Goal: Transaction & Acquisition: Purchase product/service

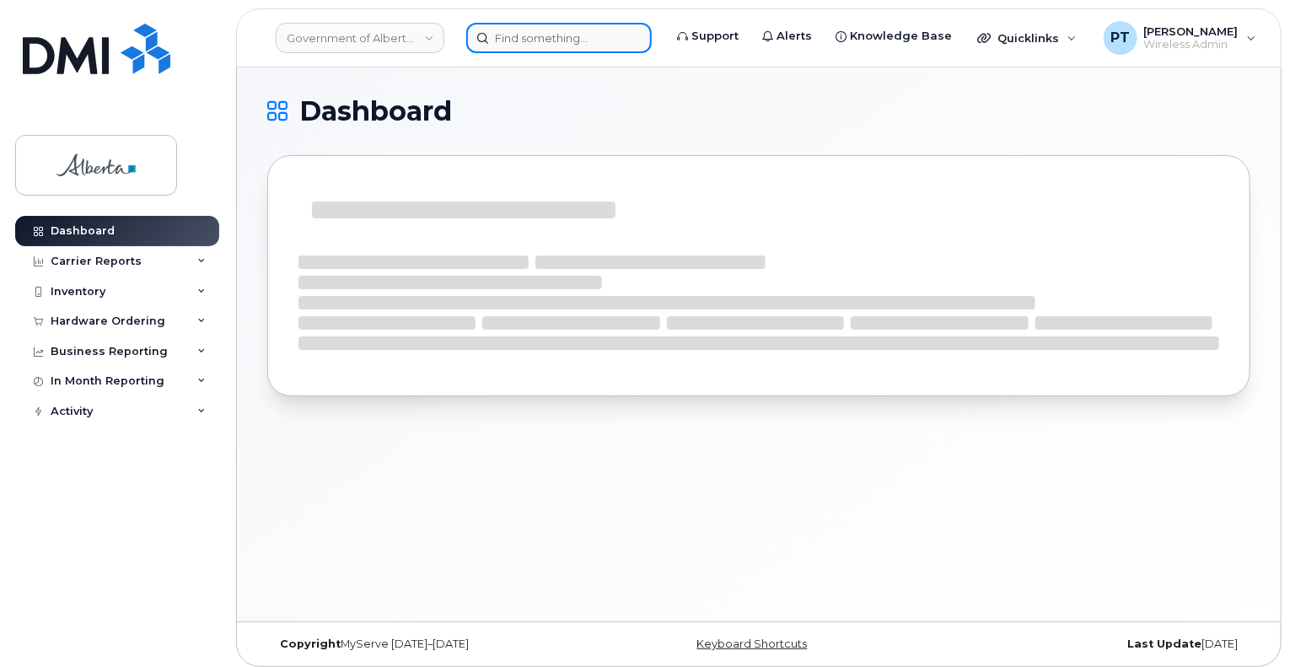
click at [559, 35] on input at bounding box center [558, 38] width 185 height 30
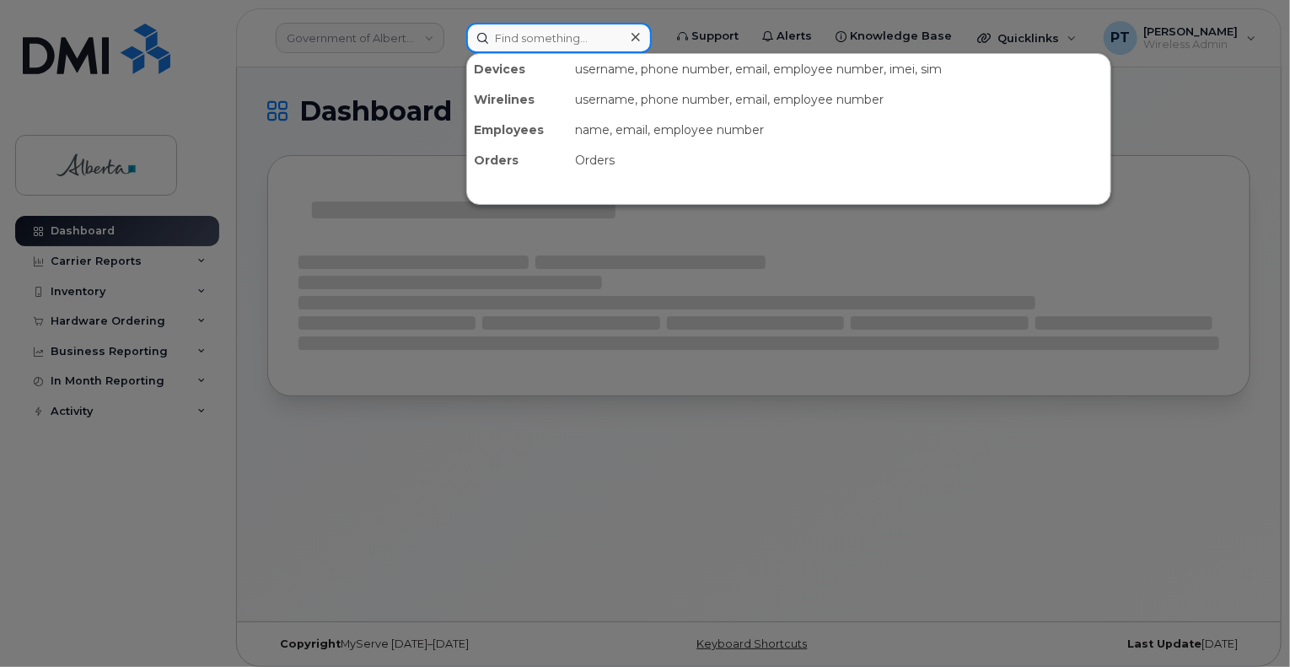
paste input "4039157678"
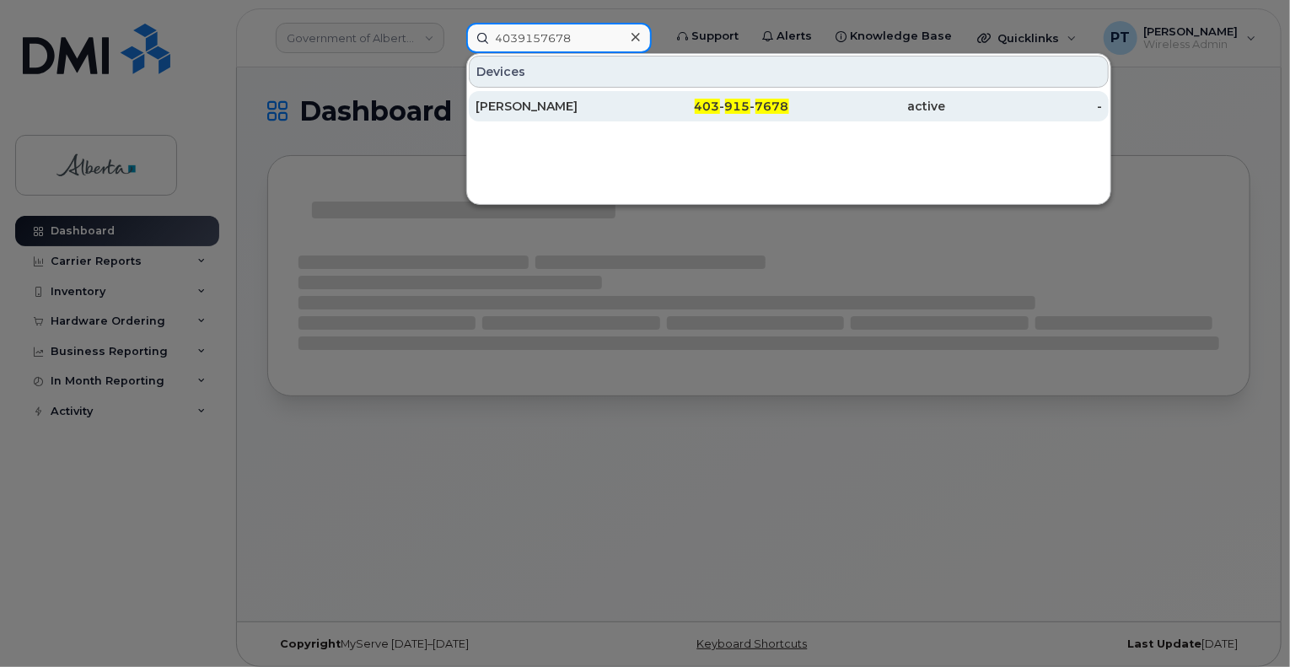
type input "4039157678"
click at [526, 106] on div "[PERSON_NAME]" at bounding box center [554, 106] width 157 height 17
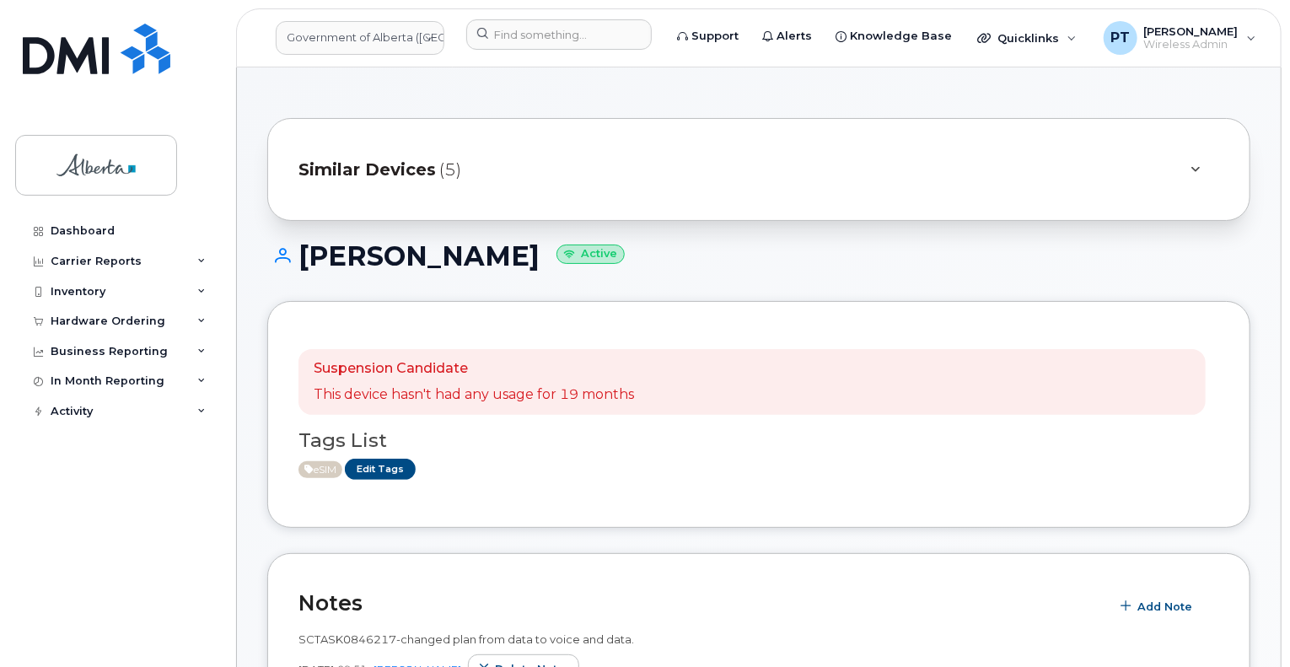
click at [407, 498] on div "Suspension Candidate This device hasn't had any usage for 19 months Tags List e…" at bounding box center [758, 414] width 983 height 227
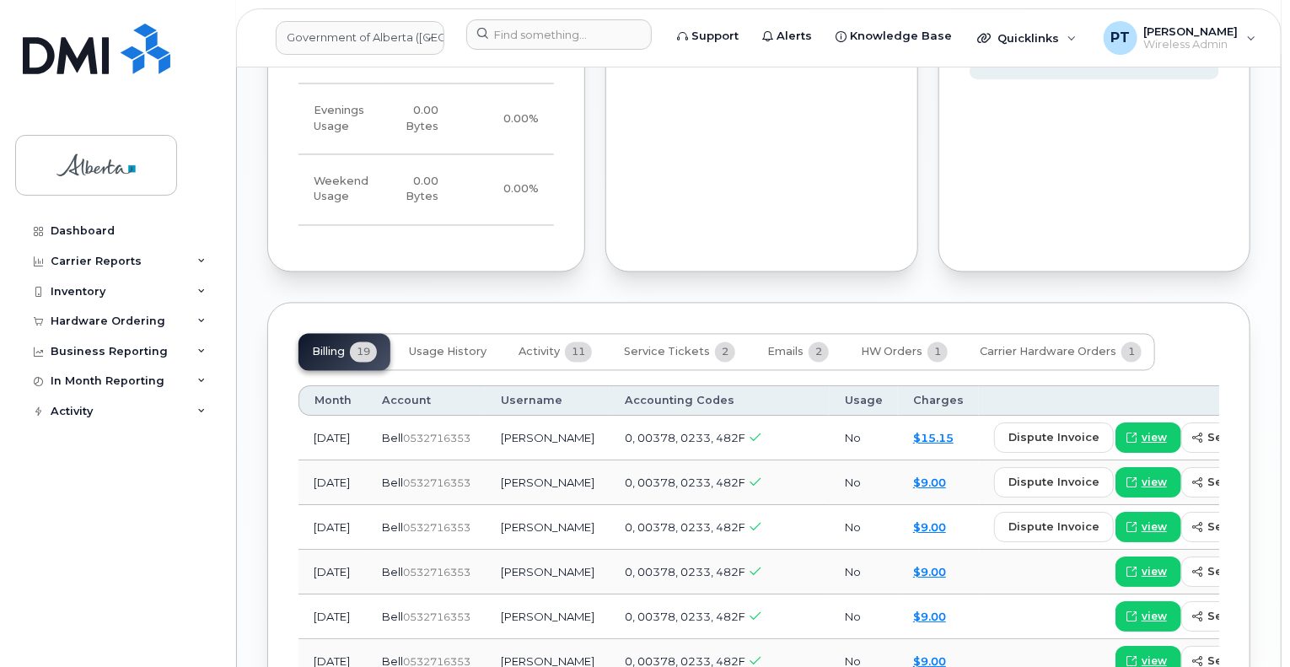
scroll to position [1349, 0]
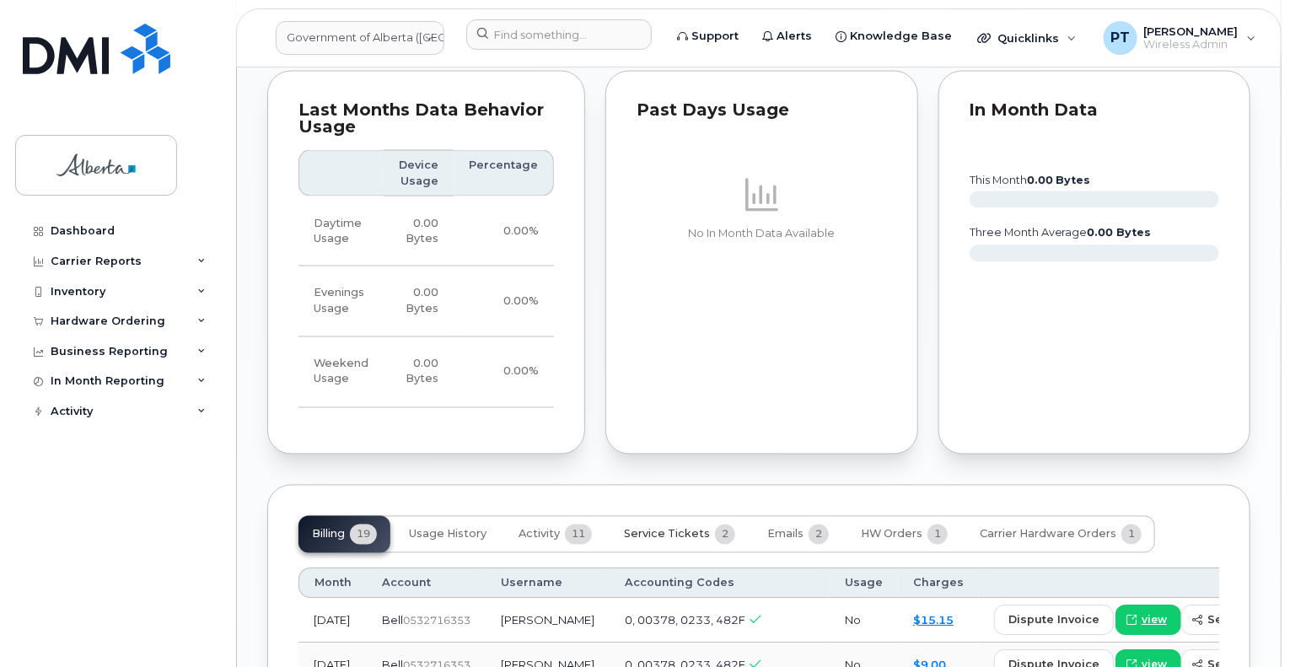
click at [644, 516] on button "Service Tickets 2" at bounding box center [679, 534] width 138 height 37
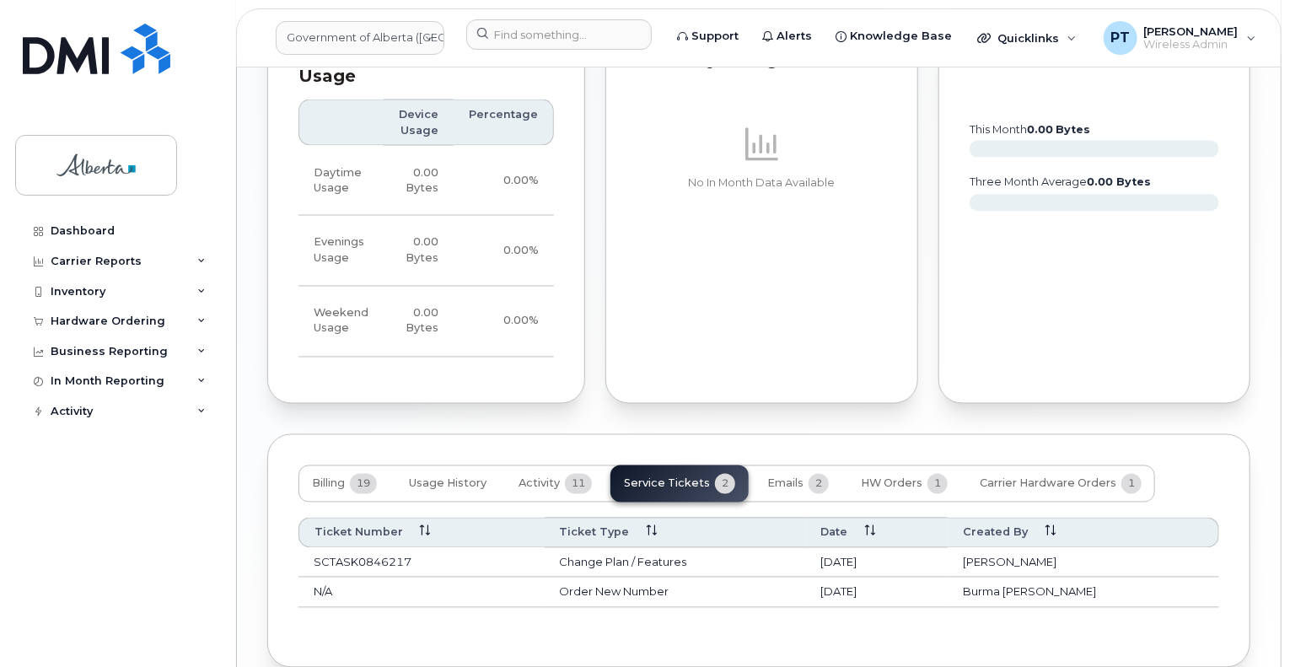
scroll to position [1450, 0]
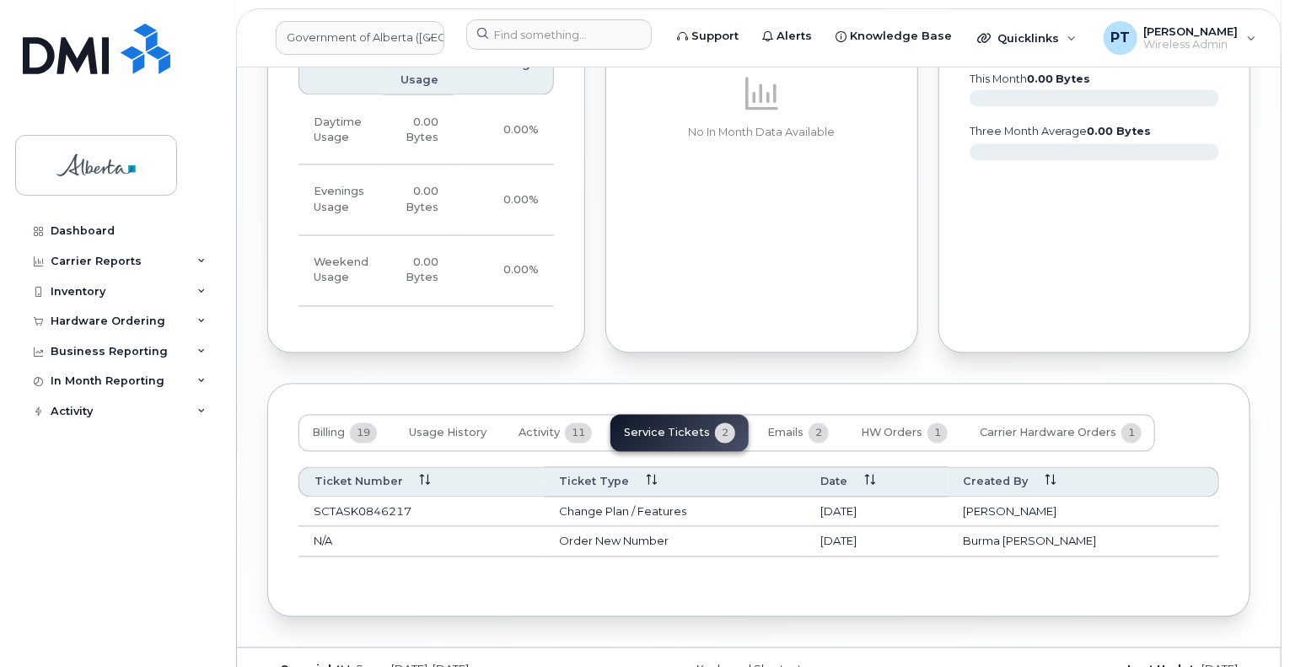
click at [664, 415] on div "Billing 19 Usage History Activity 11 Service Tickets 2 Emails 2 HW Orders 1 Car…" at bounding box center [726, 433] width 857 height 37
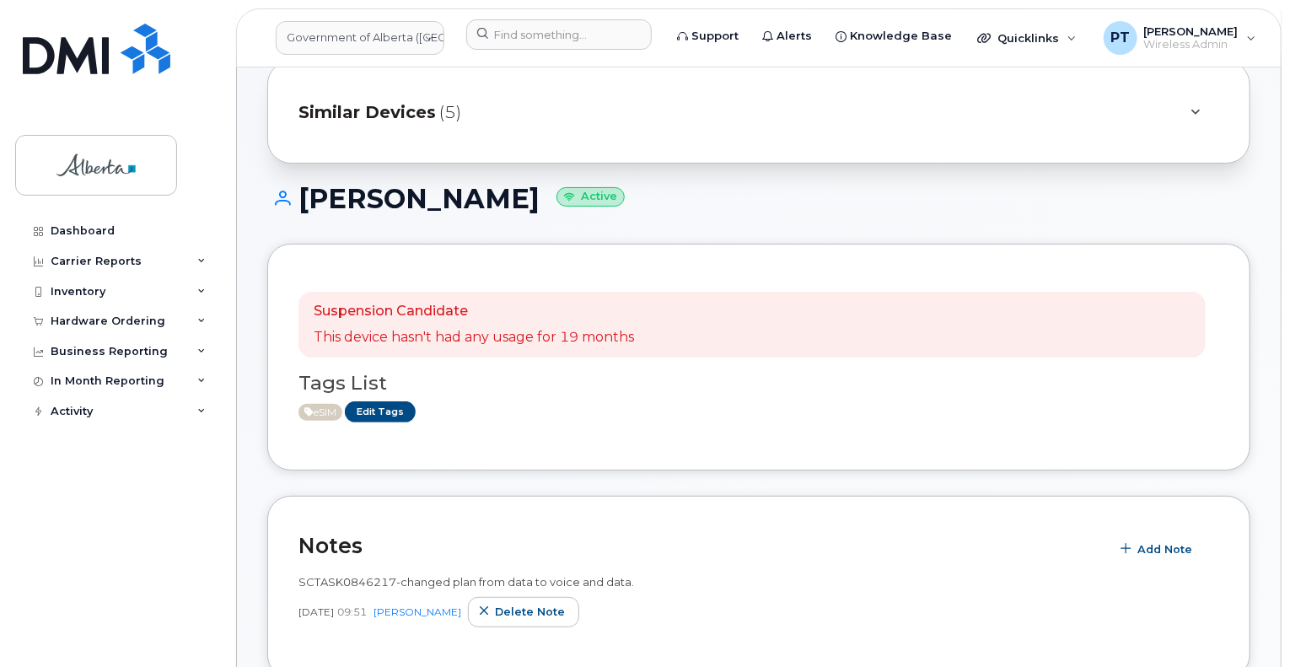
scroll to position [17, 0]
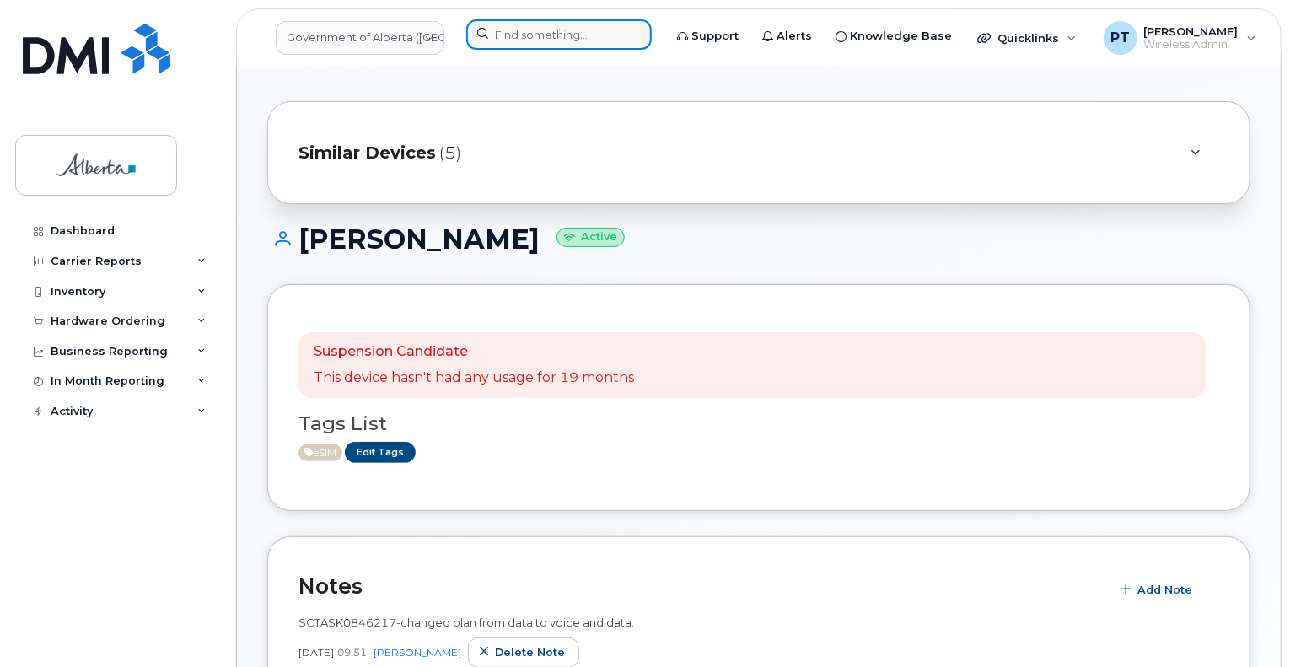
click at [530, 35] on input at bounding box center [558, 34] width 185 height 30
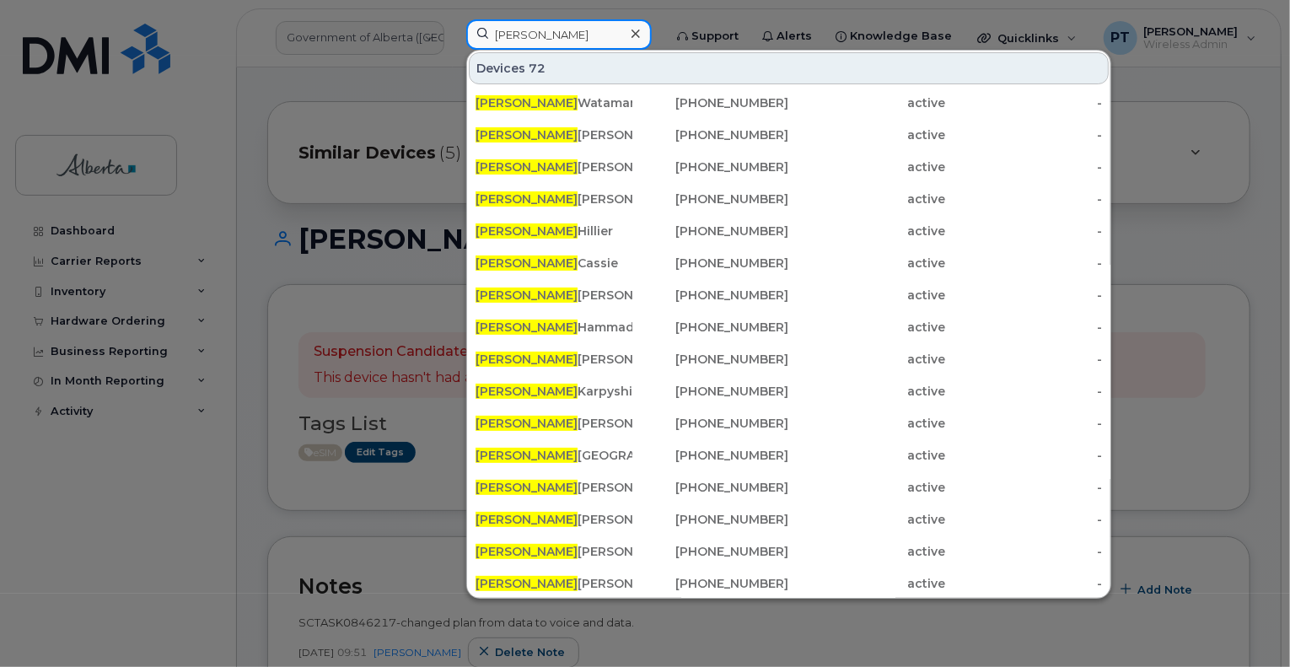
drag, startPoint x: 560, startPoint y: 30, endPoint x: 384, endPoint y: 27, distance: 176.2
click at [453, 27] on div "samantha Devices 72 Samantha Watamaniuk 587-357-5190 active - Samantha Antonick…" at bounding box center [559, 37] width 212 height 37
paste input "5872205210"
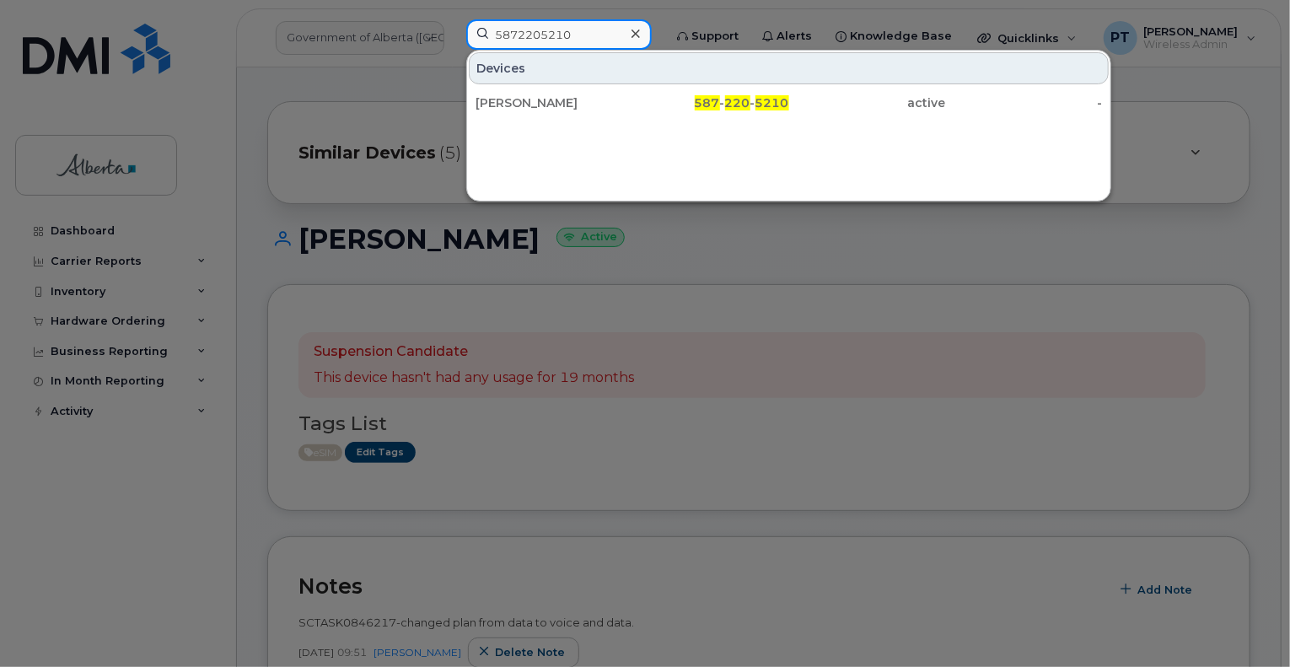
type input "5872205210"
click at [536, 104] on div "Samantha Manley" at bounding box center [554, 102] width 157 height 17
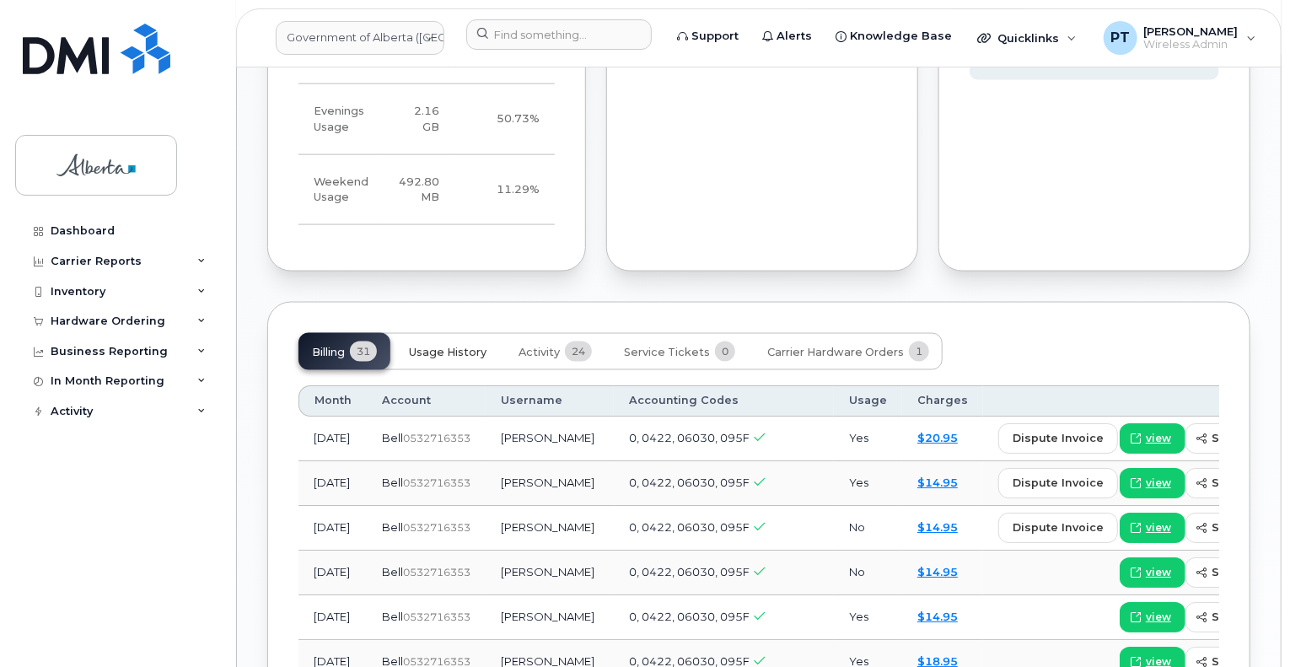
scroll to position [1265, 0]
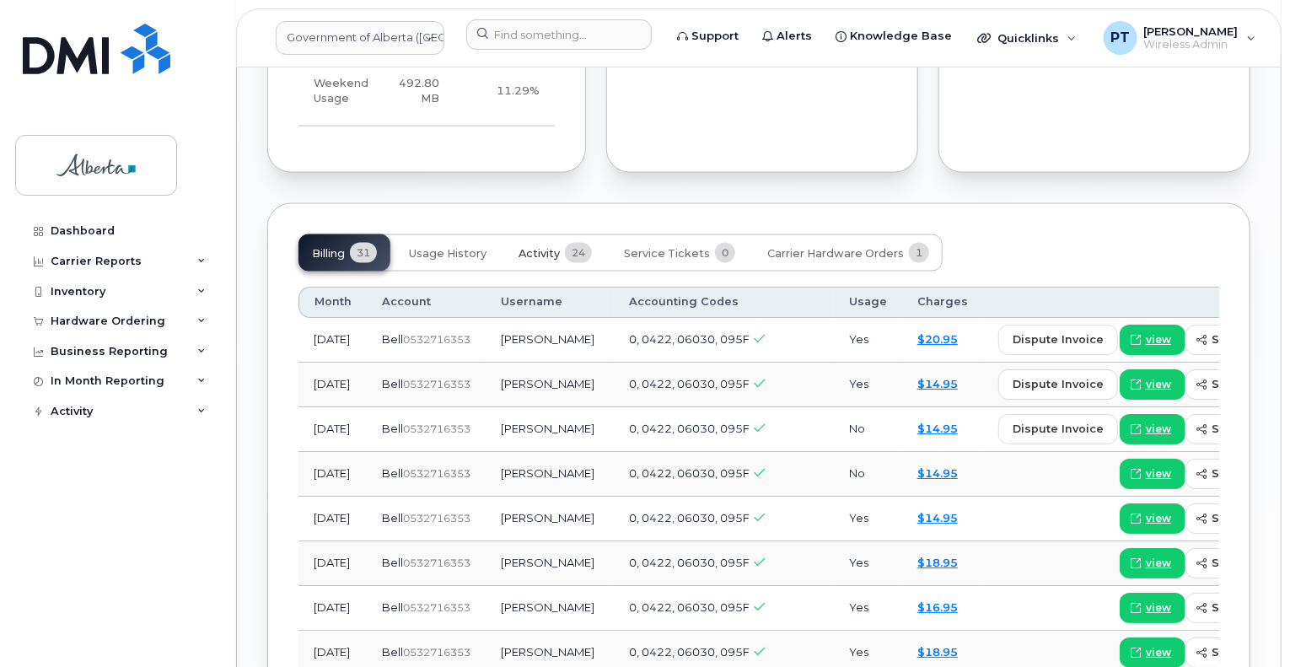
click at [537, 247] on span "Activity" at bounding box center [539, 253] width 41 height 13
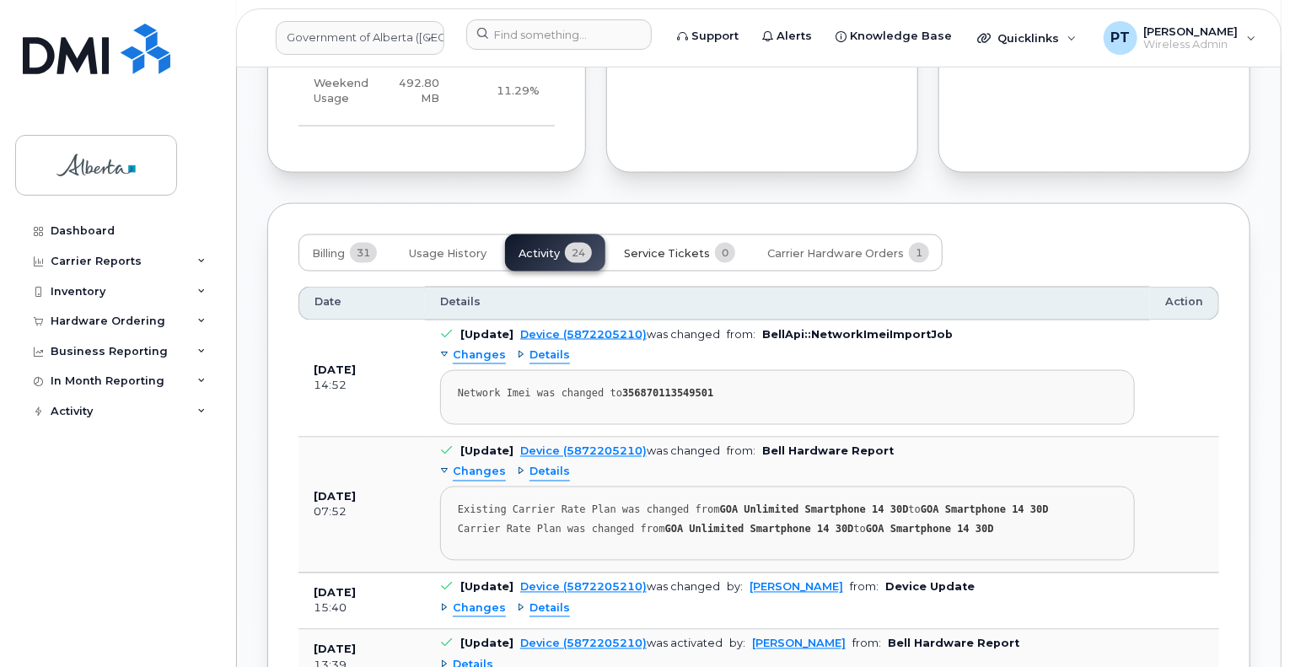
click at [633, 247] on span "Service Tickets" at bounding box center [667, 253] width 86 height 13
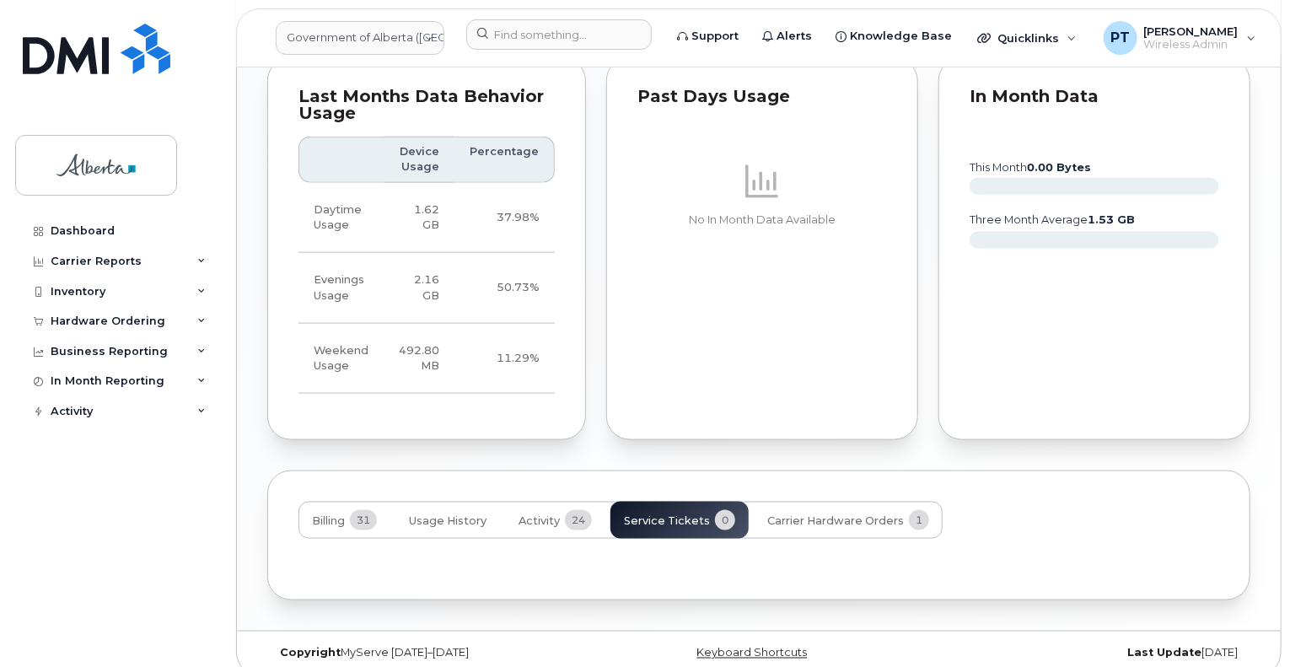
scroll to position [1145, 0]
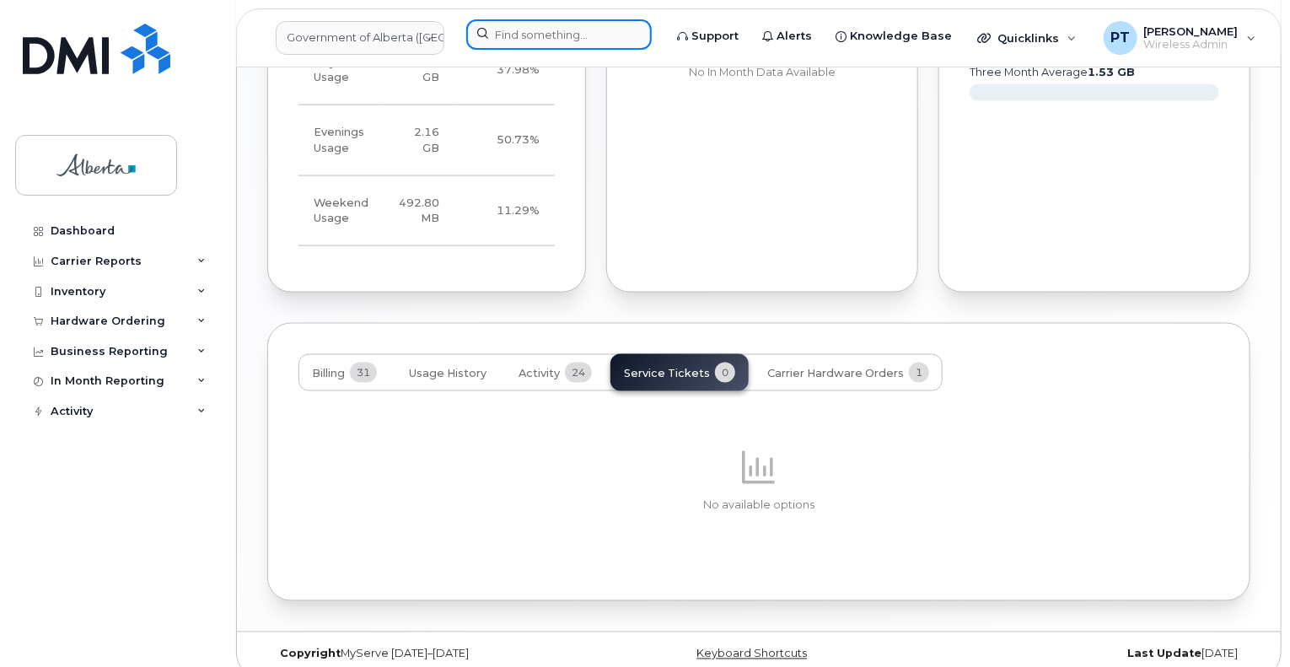
drag, startPoint x: 509, startPoint y: 41, endPoint x: 507, endPoint y: 30, distance: 12.1
click at [509, 40] on input at bounding box center [558, 34] width 185 height 30
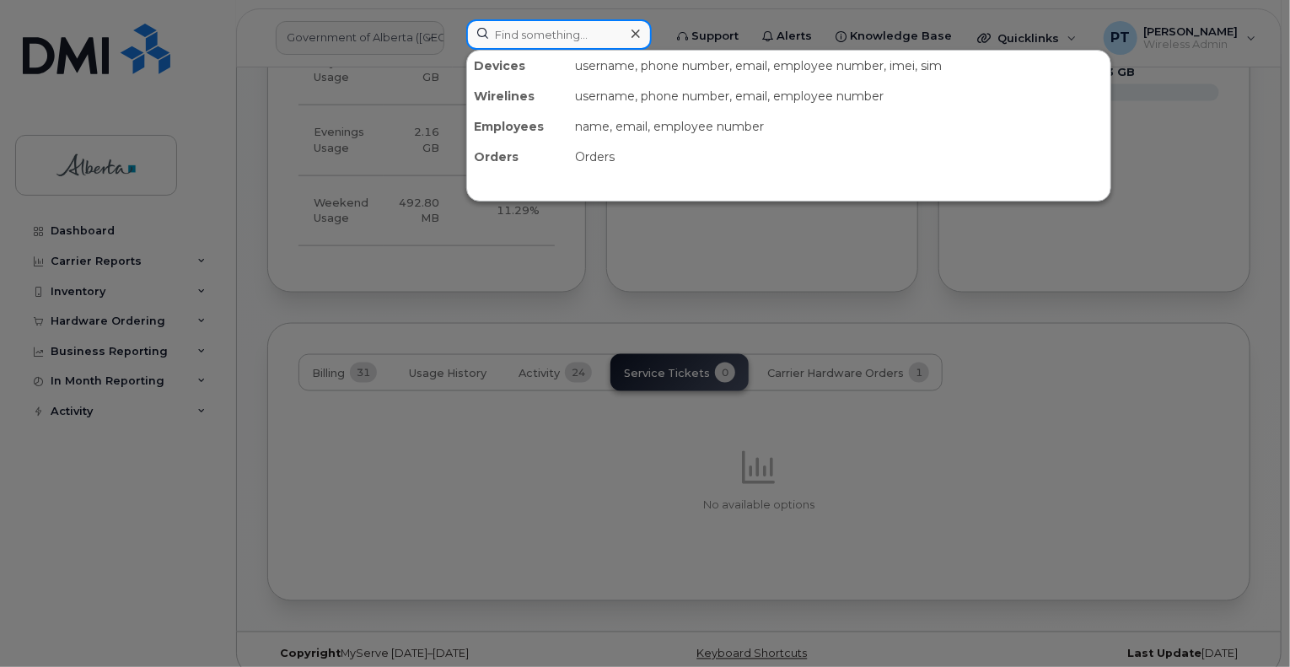
paste input "4039157678"
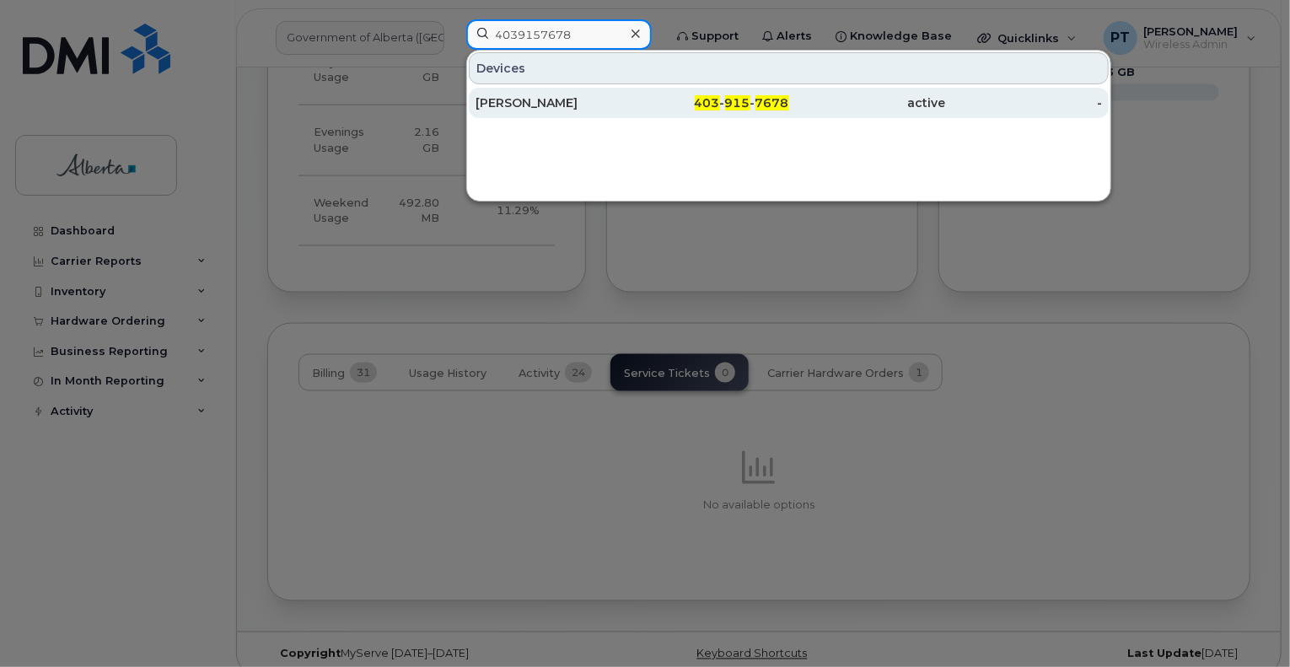
type input "4039157678"
click at [516, 105] on div "Deidre Martineau" at bounding box center [554, 102] width 157 height 17
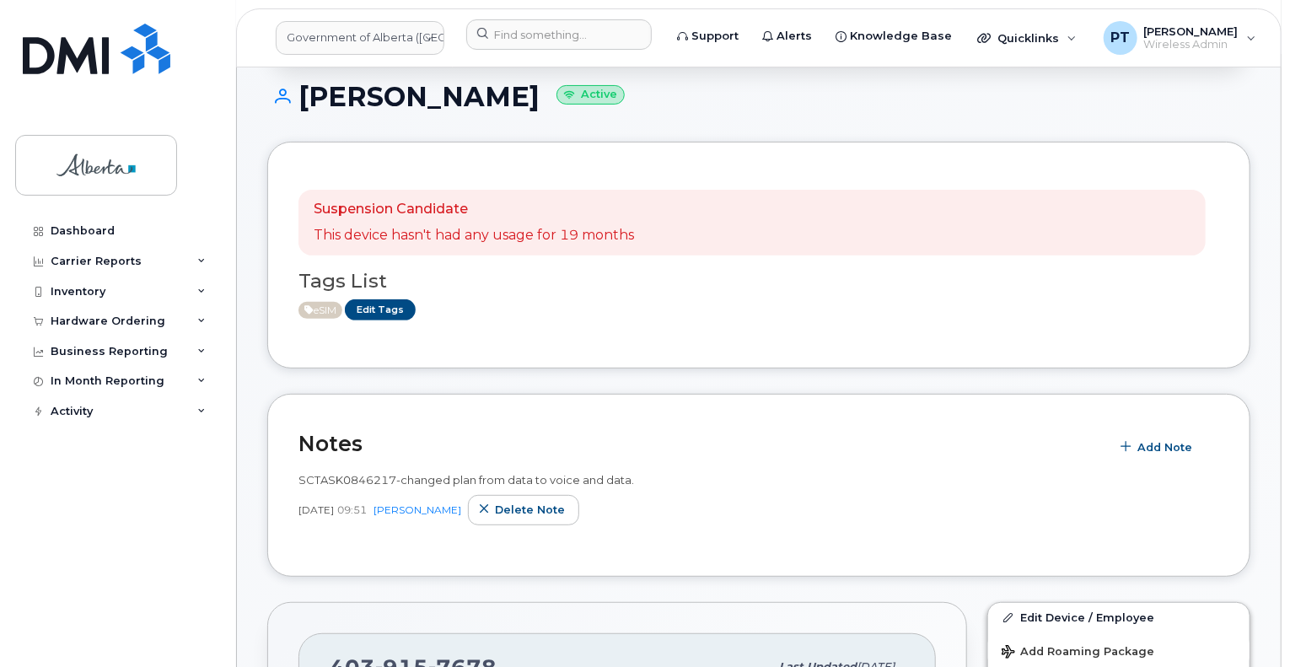
scroll to position [169, 0]
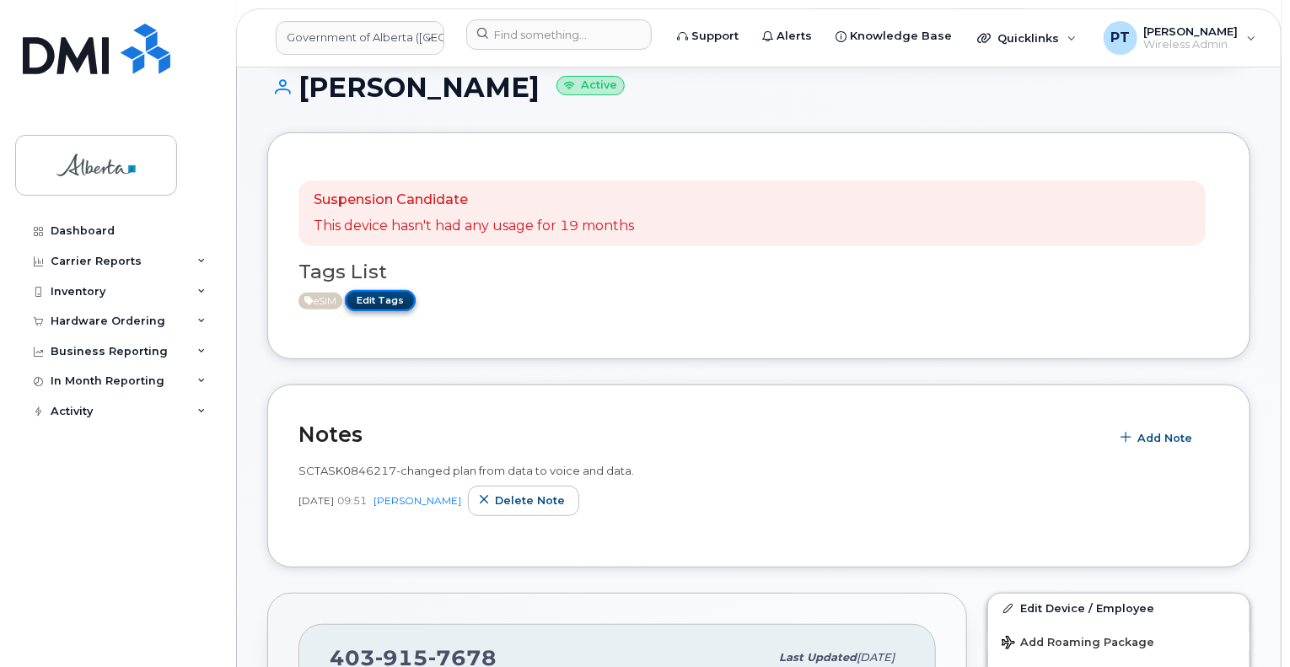
click at [388, 294] on link "Edit Tags" at bounding box center [380, 300] width 71 height 21
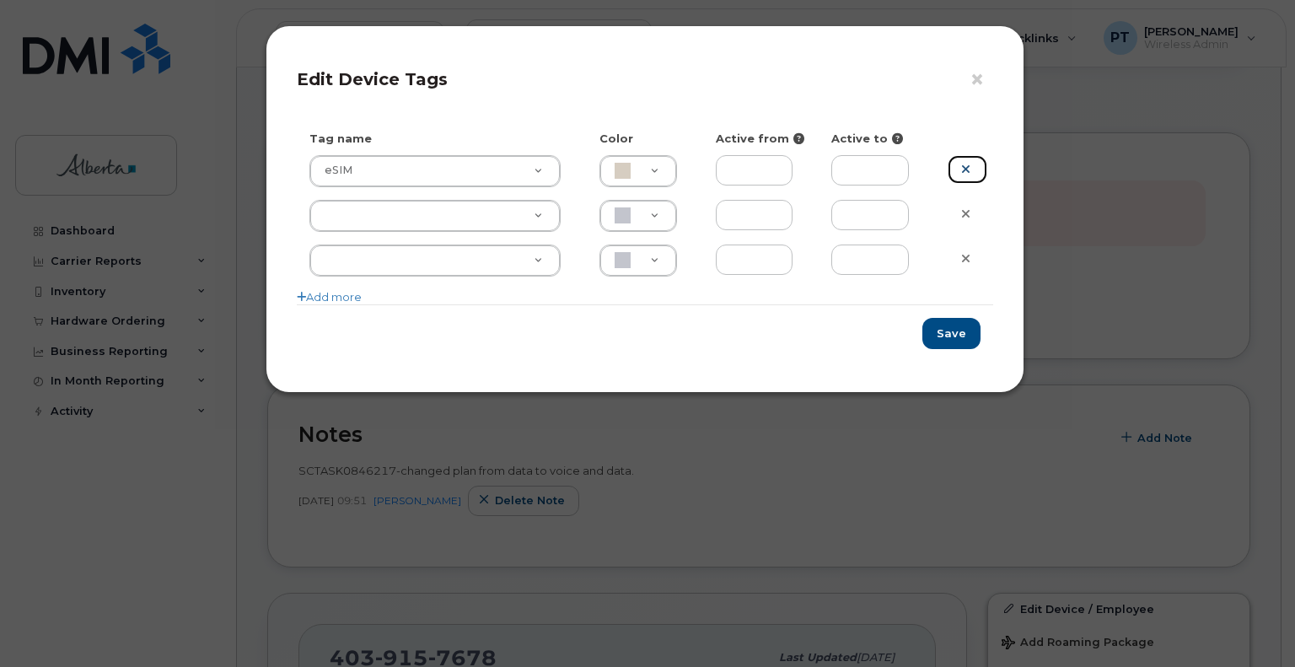
click at [963, 168] on icon at bounding box center [965, 169] width 9 height 13
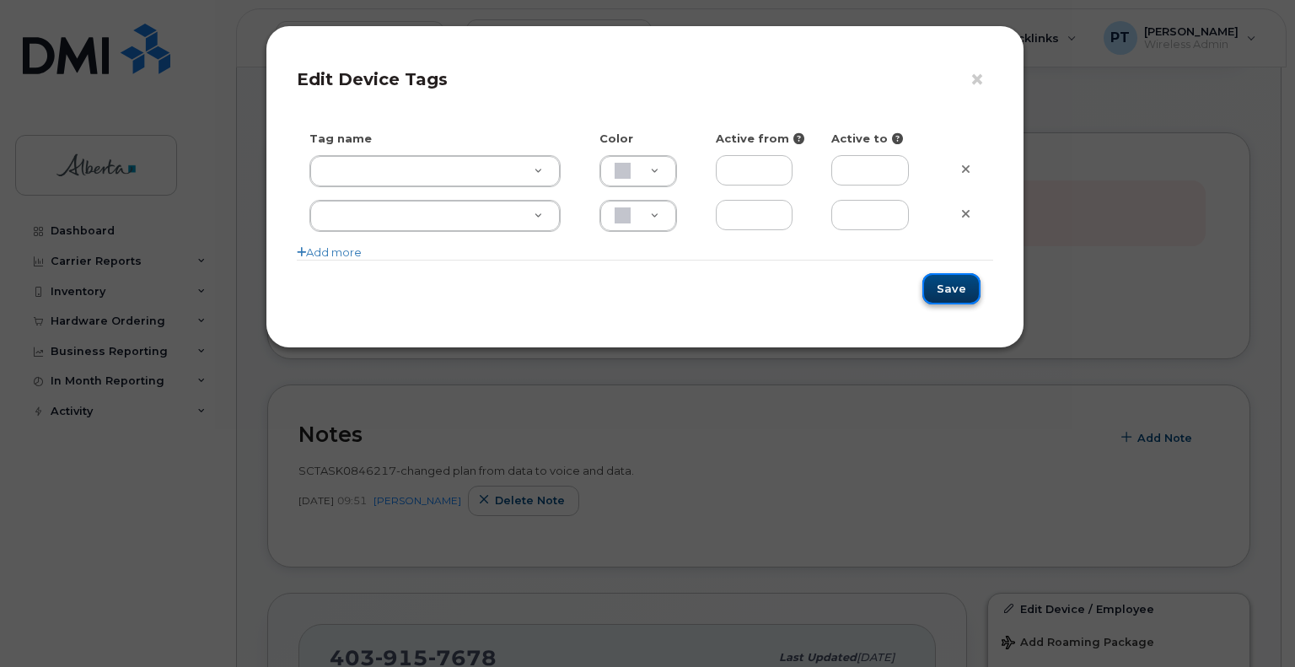
click at [953, 292] on button "Save" at bounding box center [951, 288] width 58 height 31
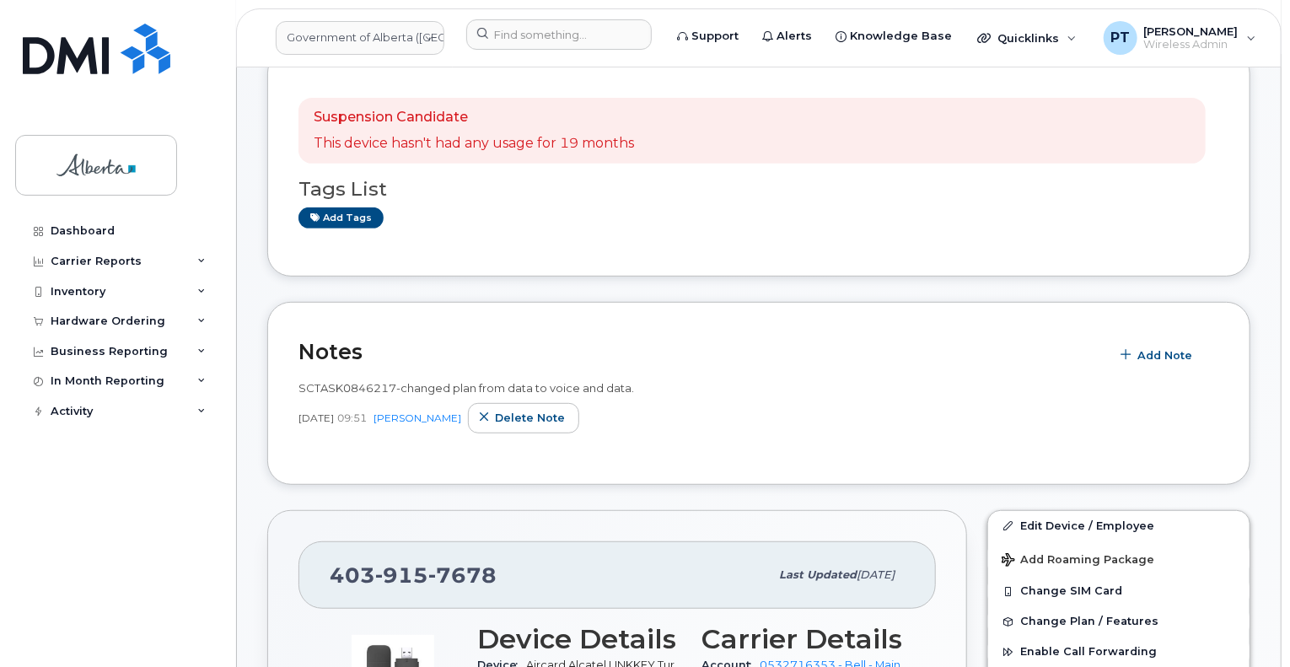
scroll to position [253, 0]
drag, startPoint x: 572, startPoint y: 415, endPoint x: 718, endPoint y: 59, distance: 384.5
click at [565, 415] on span "Delete note" at bounding box center [530, 416] width 70 height 16
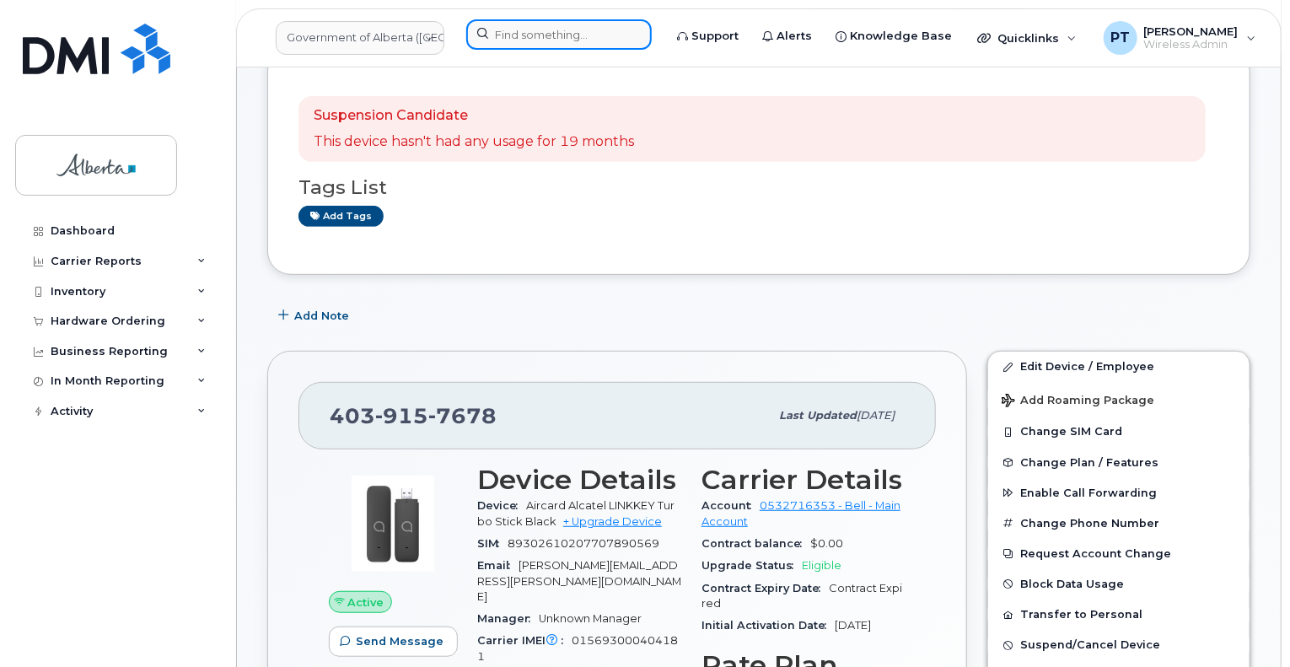
click at [535, 34] on input at bounding box center [558, 34] width 185 height 30
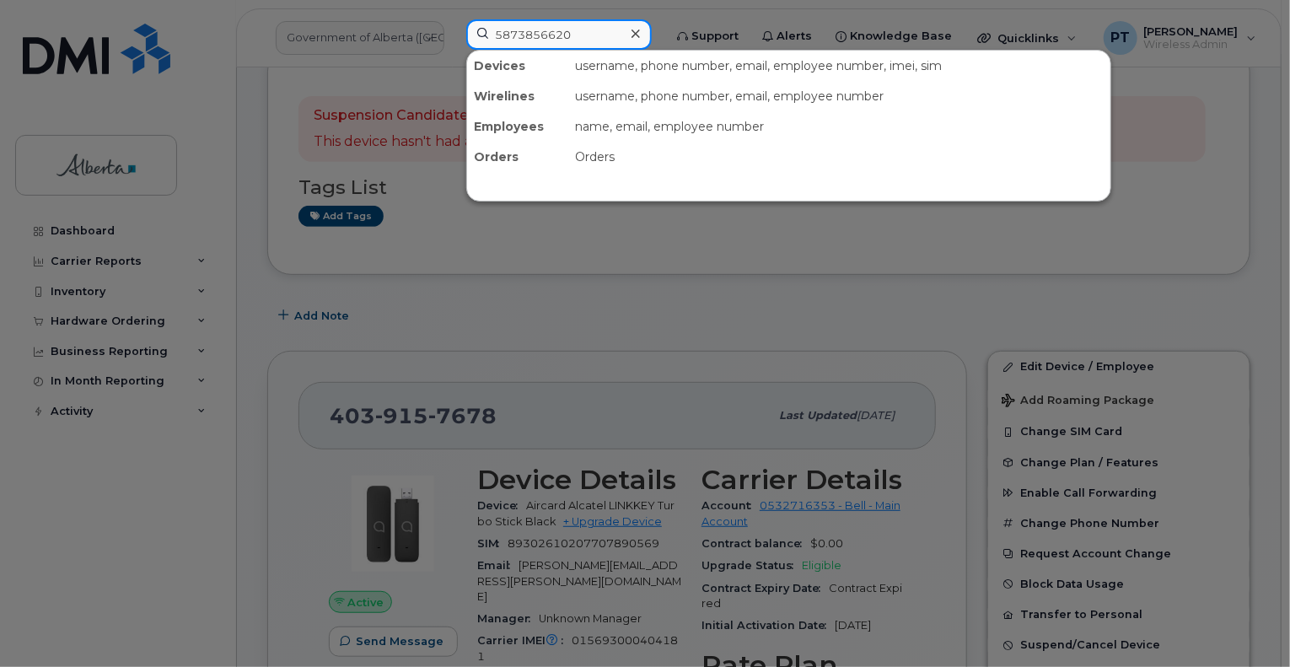
type input "5873856620"
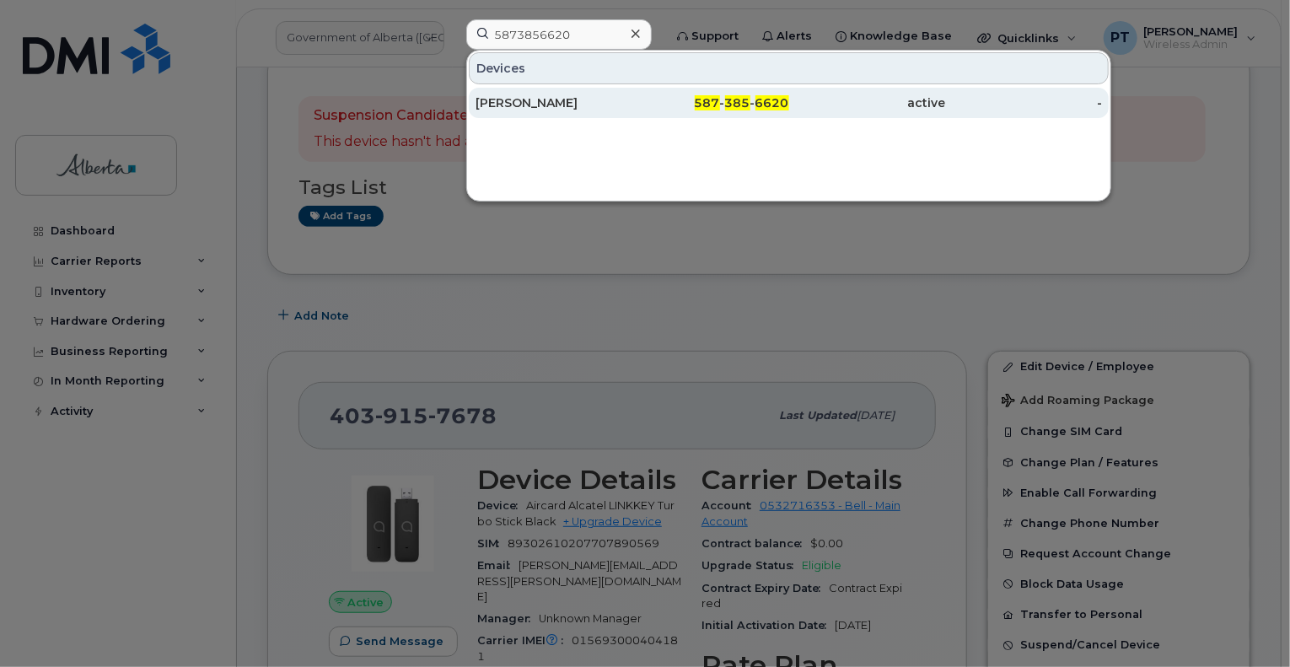
click at [532, 100] on div "Lisa Ross-Rodriguez" at bounding box center [554, 102] width 157 height 17
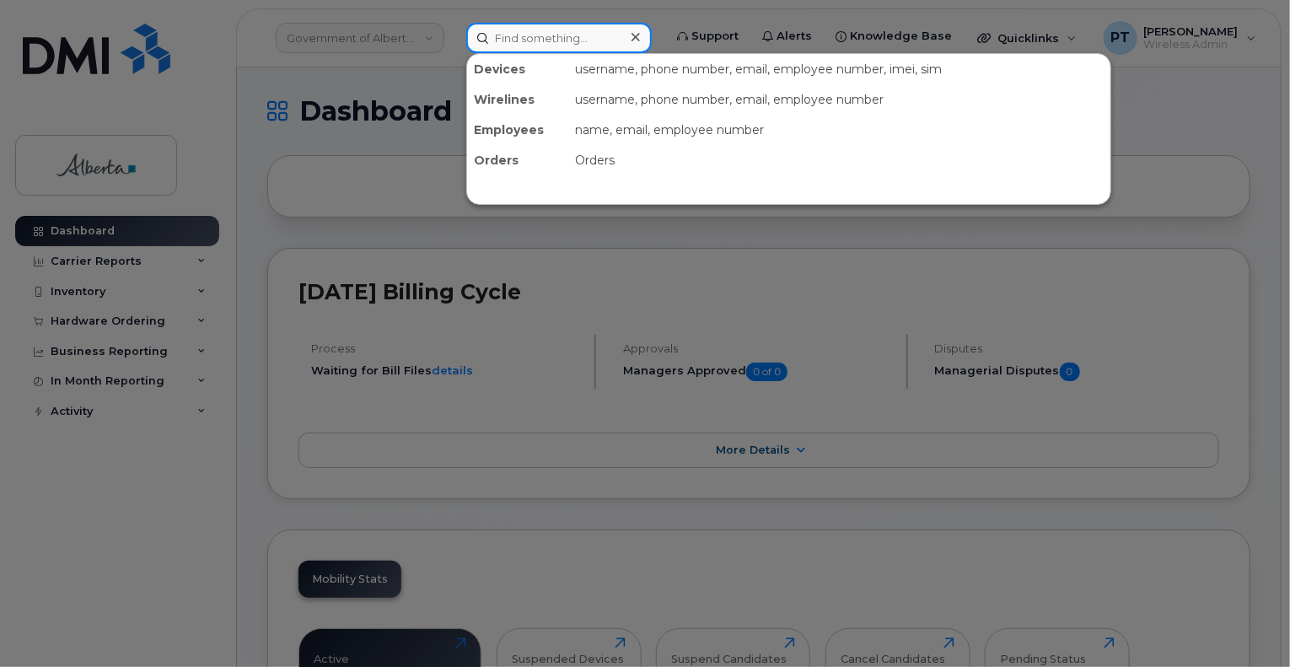
click at [600, 37] on input at bounding box center [558, 38] width 185 height 30
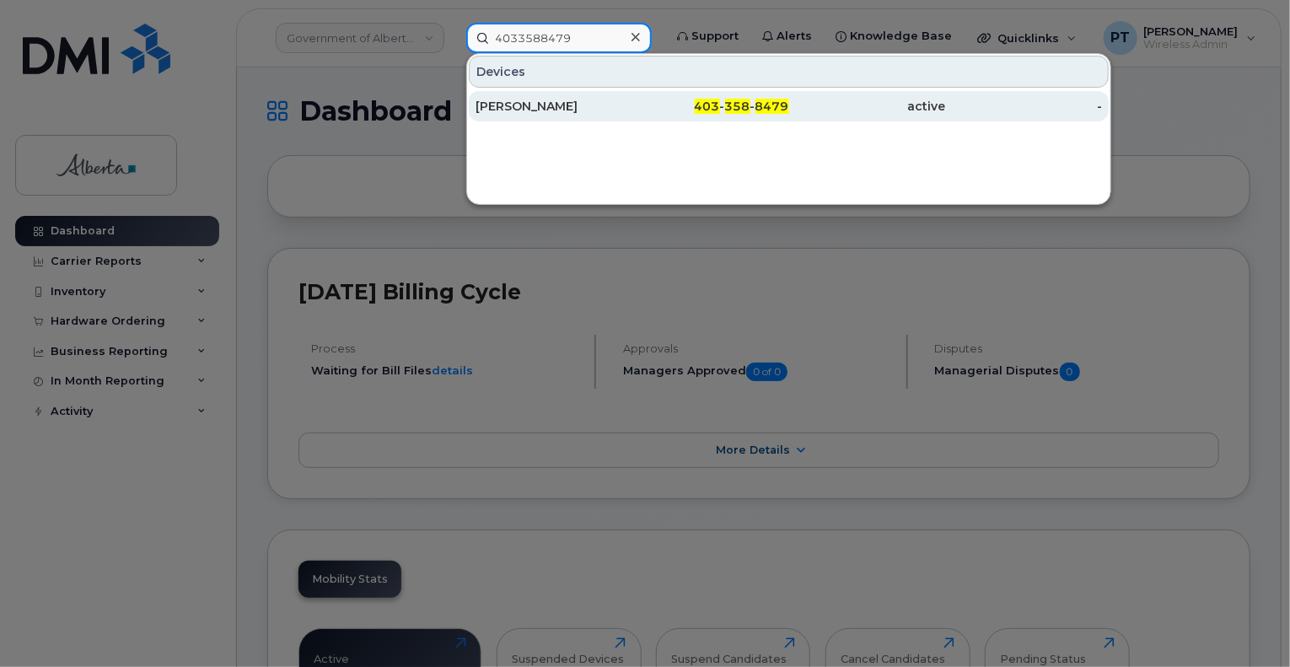
type input "4033588479"
click at [493, 106] on div "[PERSON_NAME]" at bounding box center [554, 106] width 157 height 17
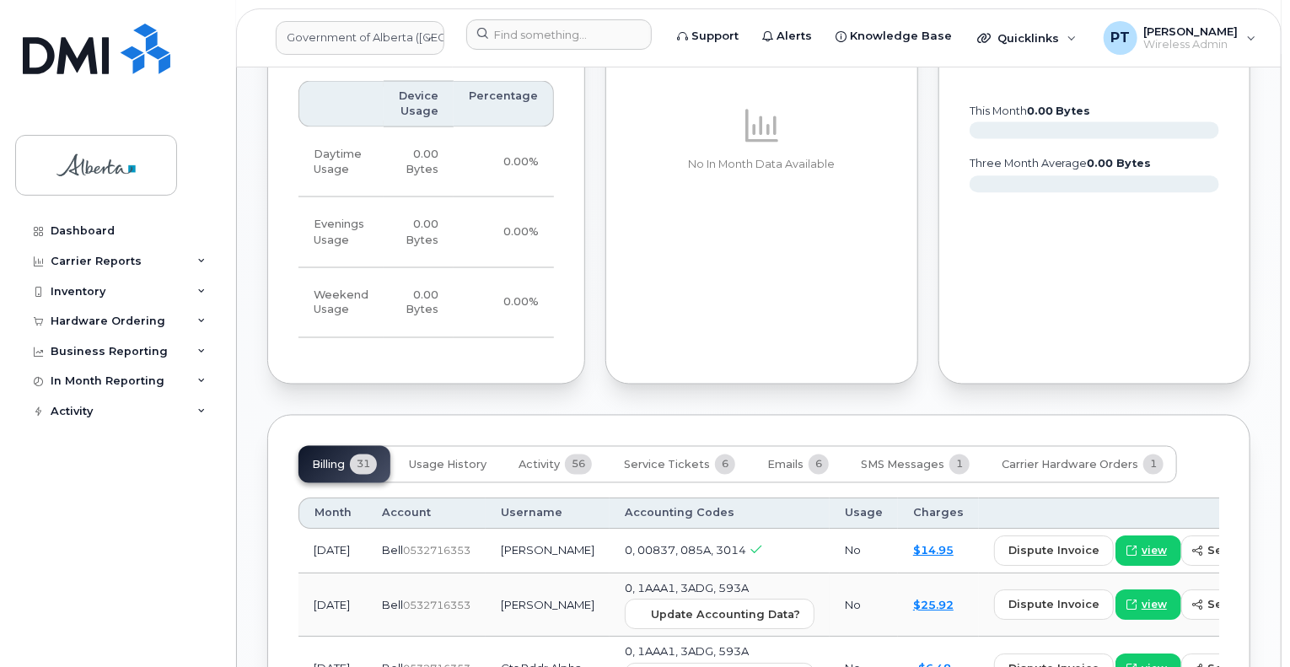
scroll to position [1602, 0]
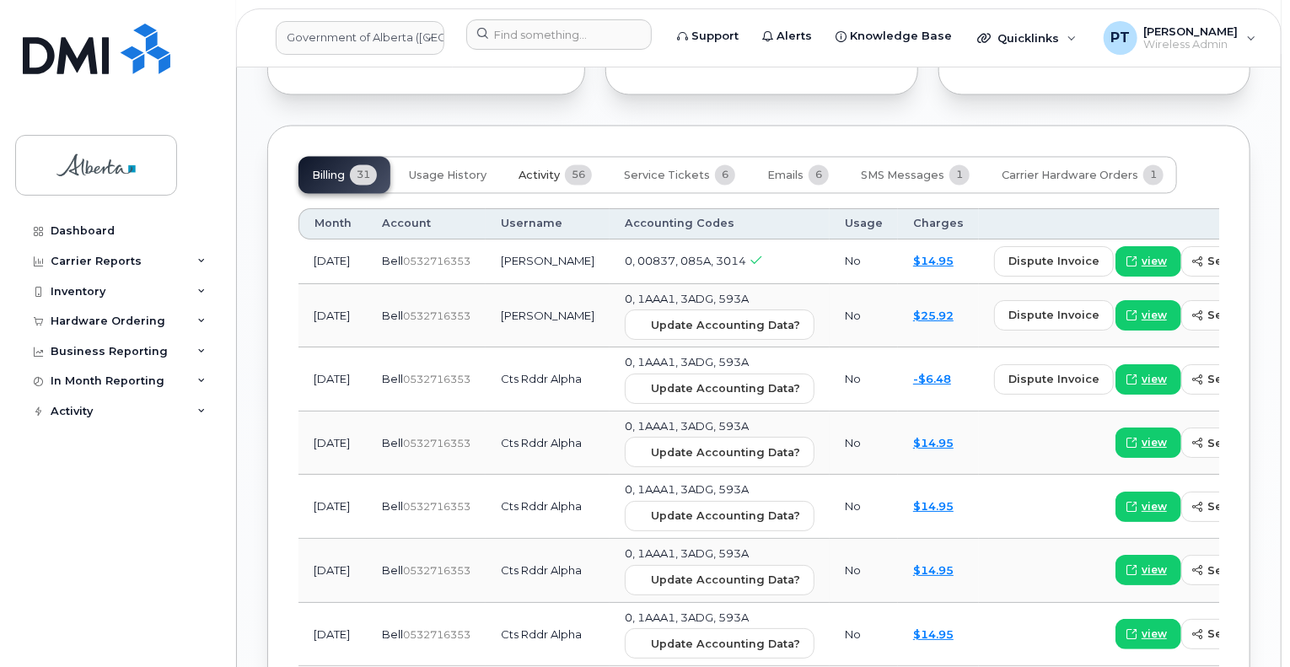
drag, startPoint x: 543, startPoint y: 175, endPoint x: 543, endPoint y: 218, distance: 43.8
click at [543, 175] on span "Activity" at bounding box center [539, 175] width 41 height 13
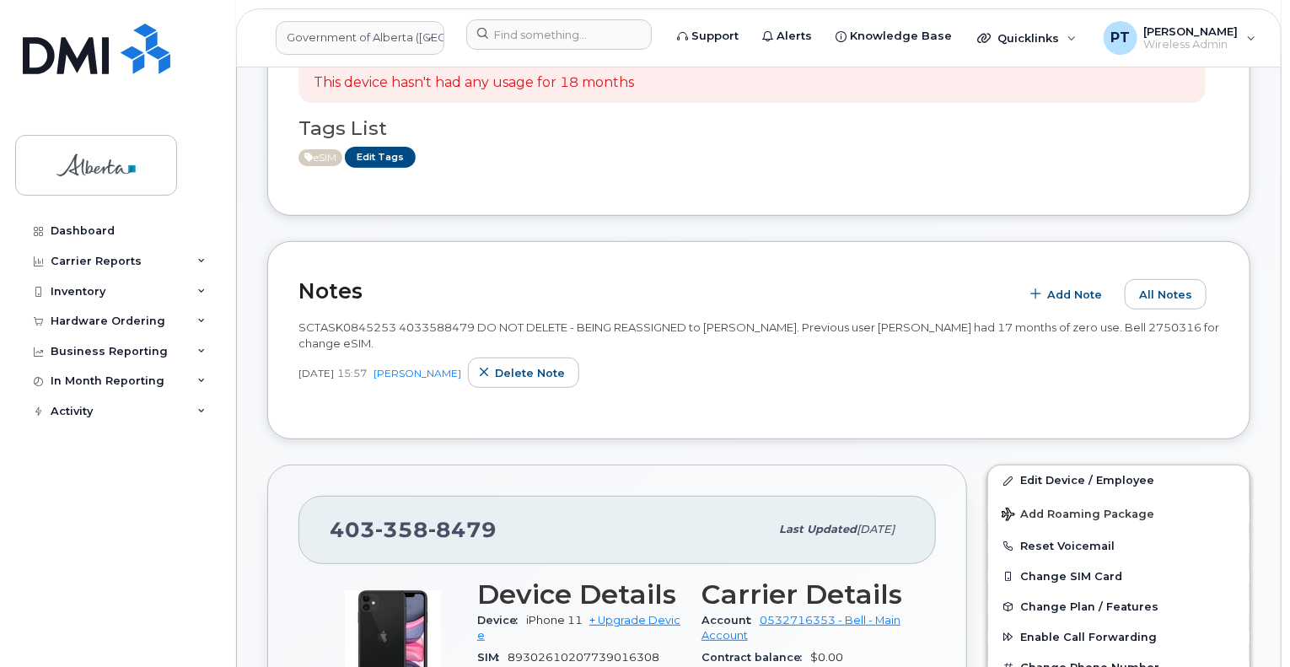
scroll to position [0, 0]
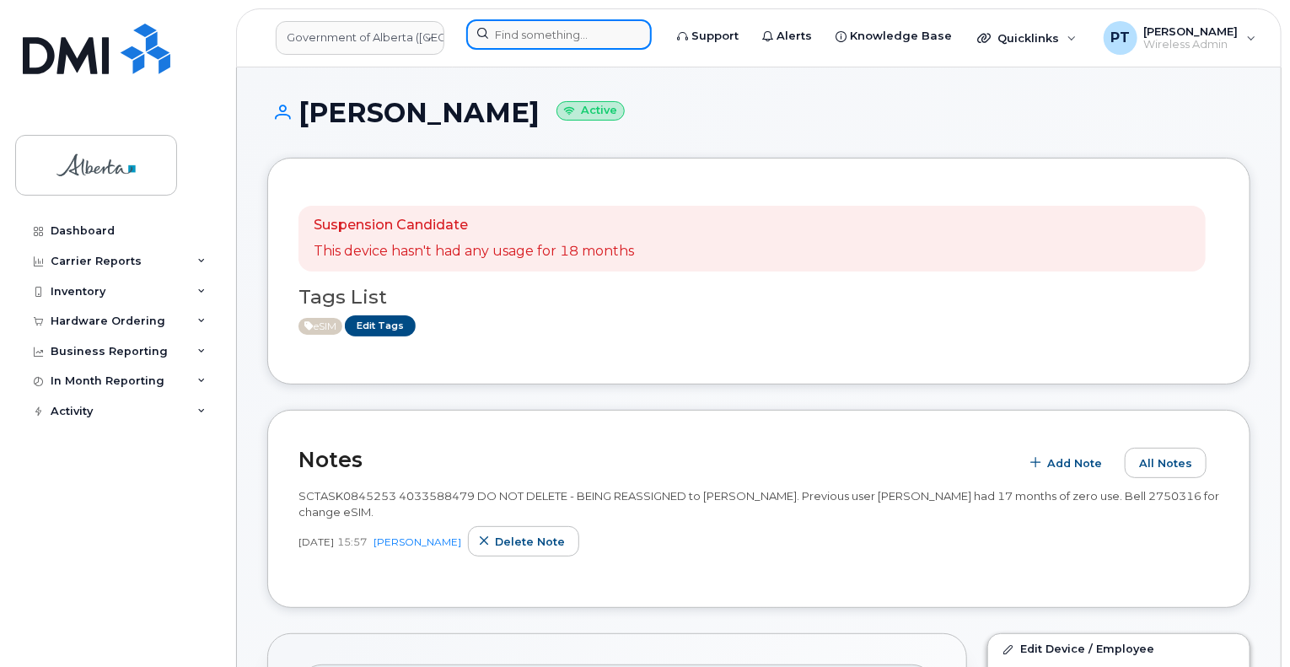
drag, startPoint x: 578, startPoint y: 30, endPoint x: 597, endPoint y: 43, distance: 23.2
click at [578, 30] on input at bounding box center [558, 34] width 185 height 30
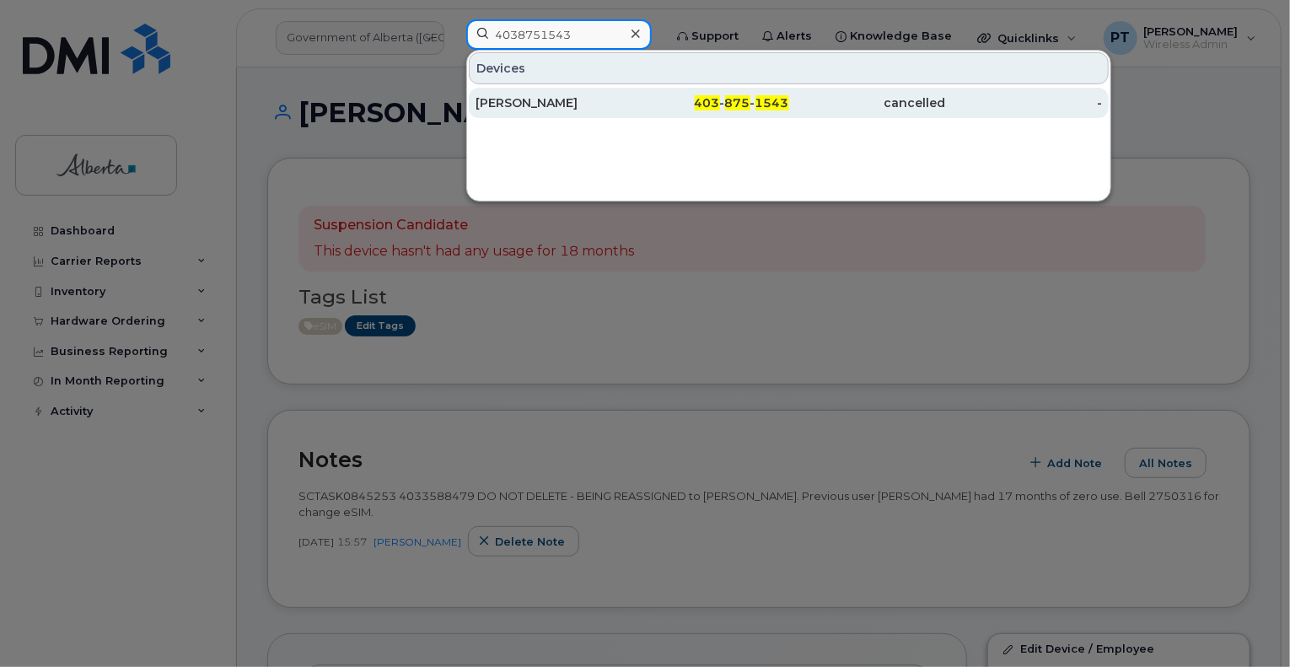
type input "4038751543"
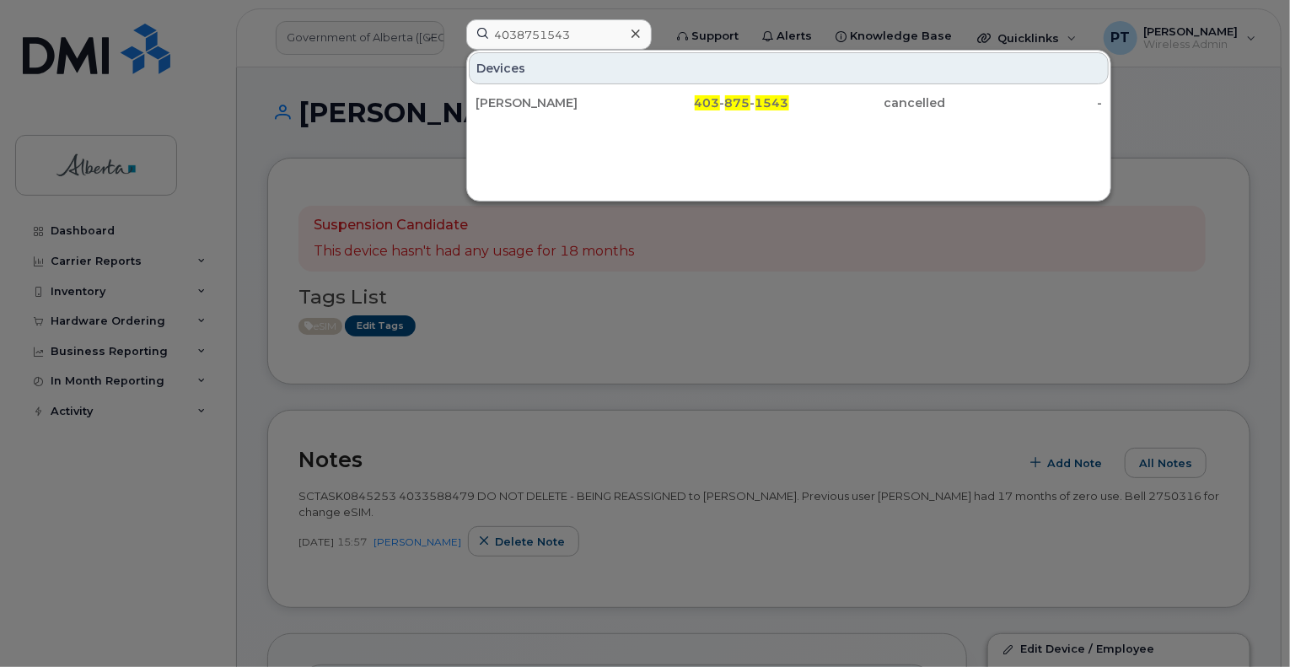
drag, startPoint x: 550, startPoint y: 100, endPoint x: 66, endPoint y: 418, distance: 579.0
click at [550, 100] on div "[PERSON_NAME]" at bounding box center [554, 102] width 157 height 17
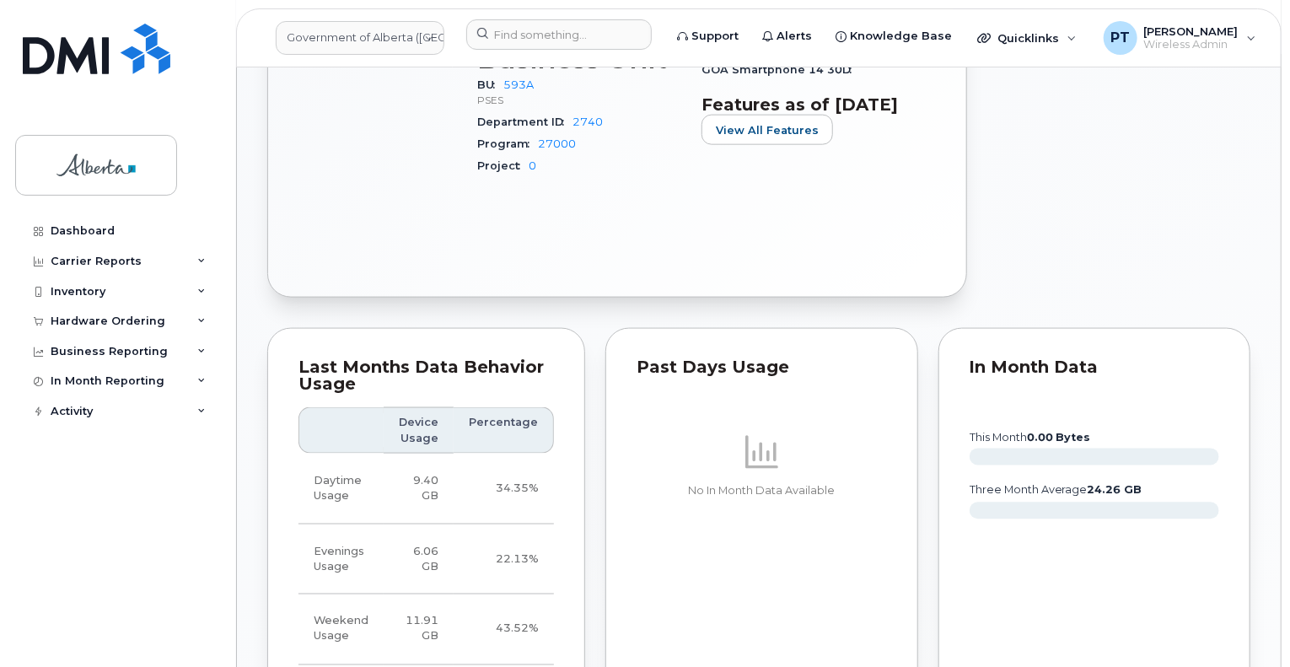
scroll to position [1349, 0]
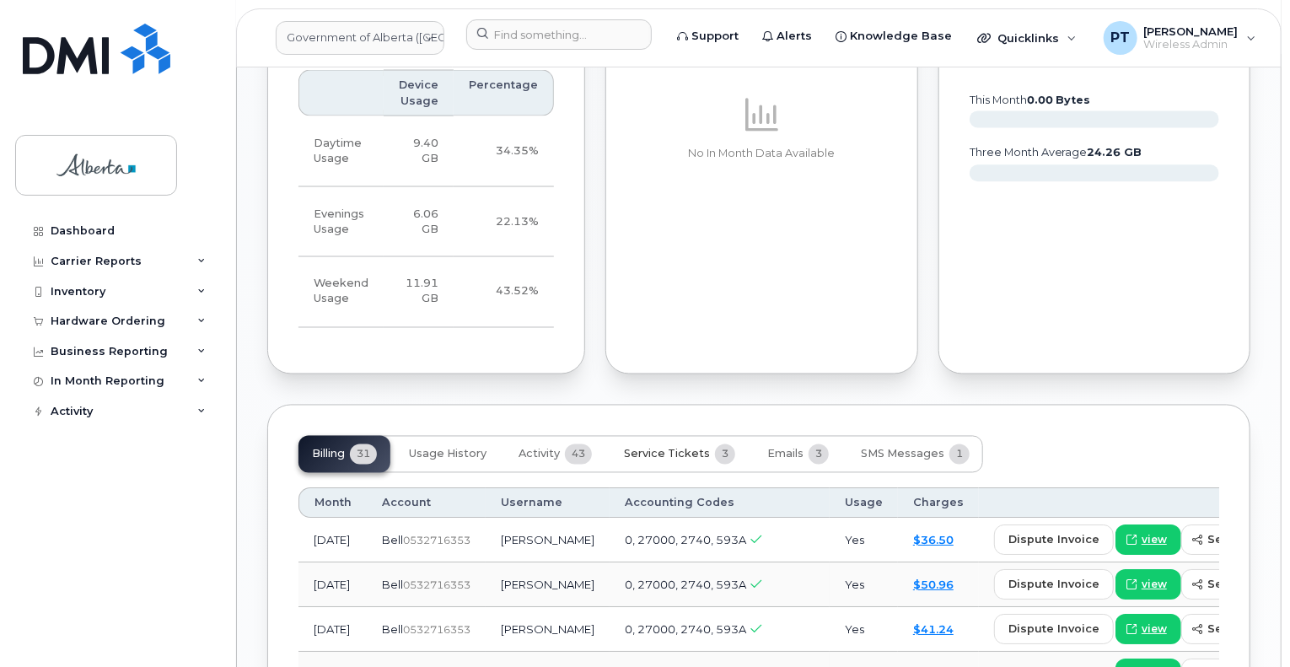
click at [661, 457] on span "Service Tickets" at bounding box center [667, 454] width 86 height 13
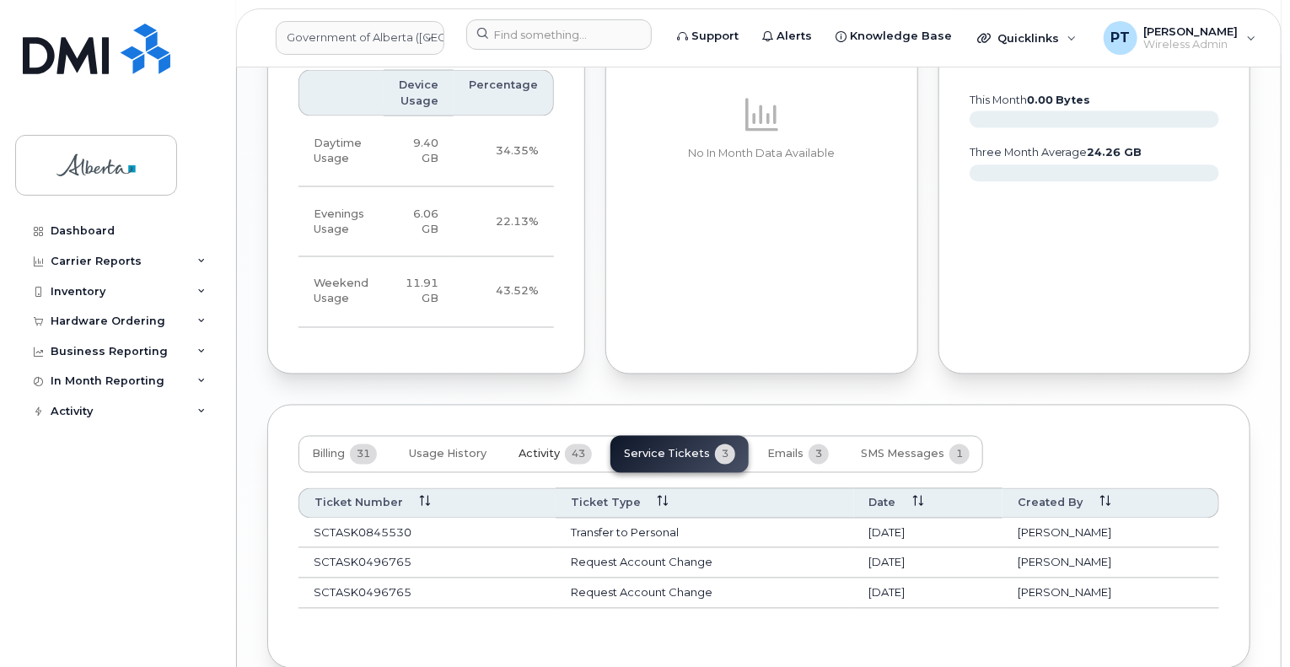
click at [540, 454] on span "Activity" at bounding box center [539, 454] width 41 height 13
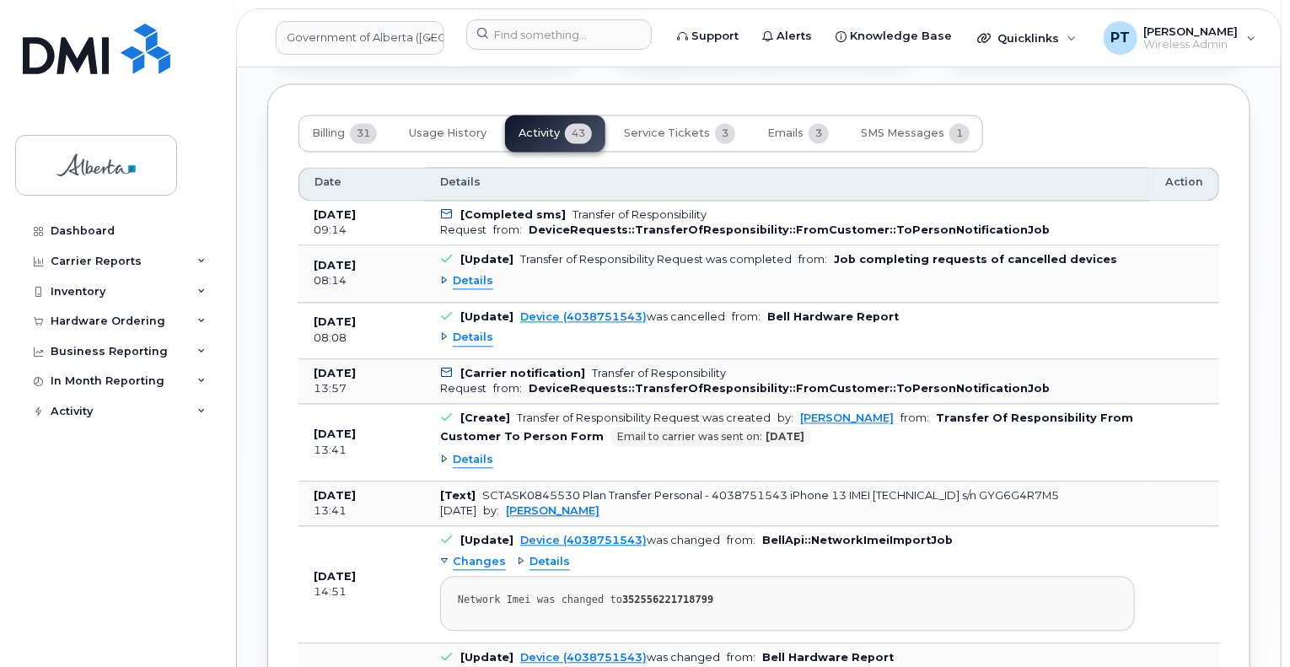
scroll to position [1771, 0]
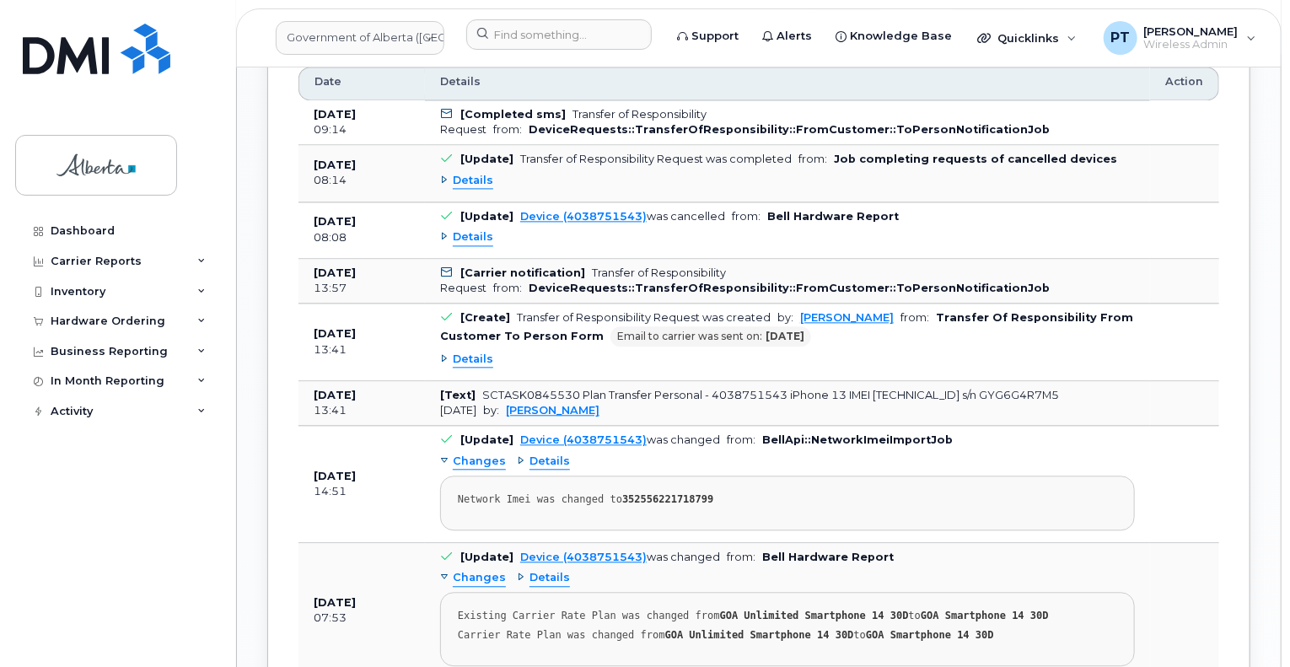
click at [188, 110] on div "Dashboard Carrier Reports Monthly Billing Data Daily Data Pooling Data Behavior…" at bounding box center [114, 333] width 228 height 667
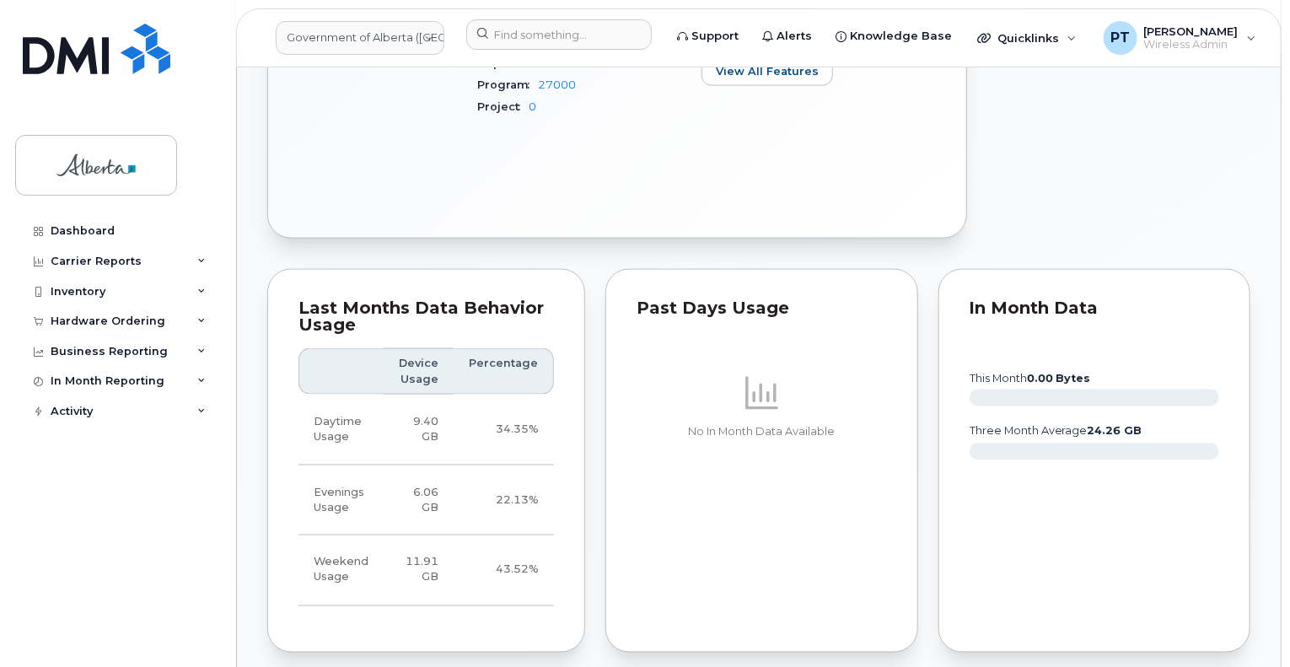
scroll to position [1012, 0]
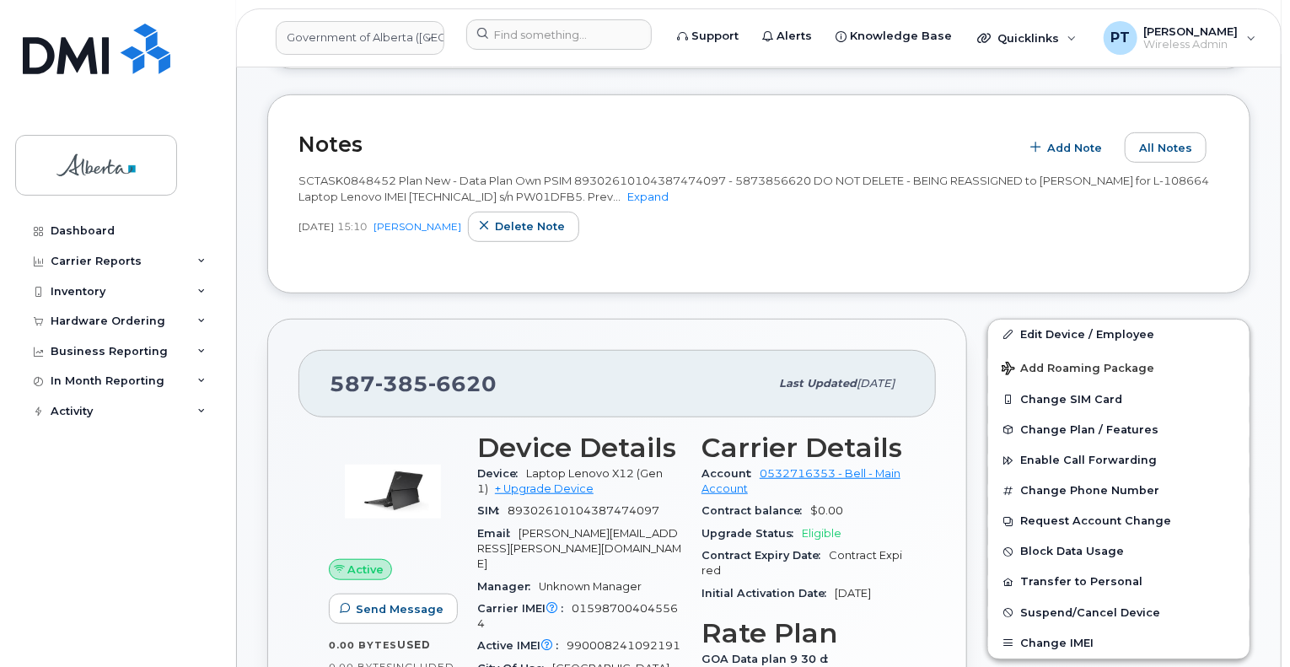
scroll to position [337, 0]
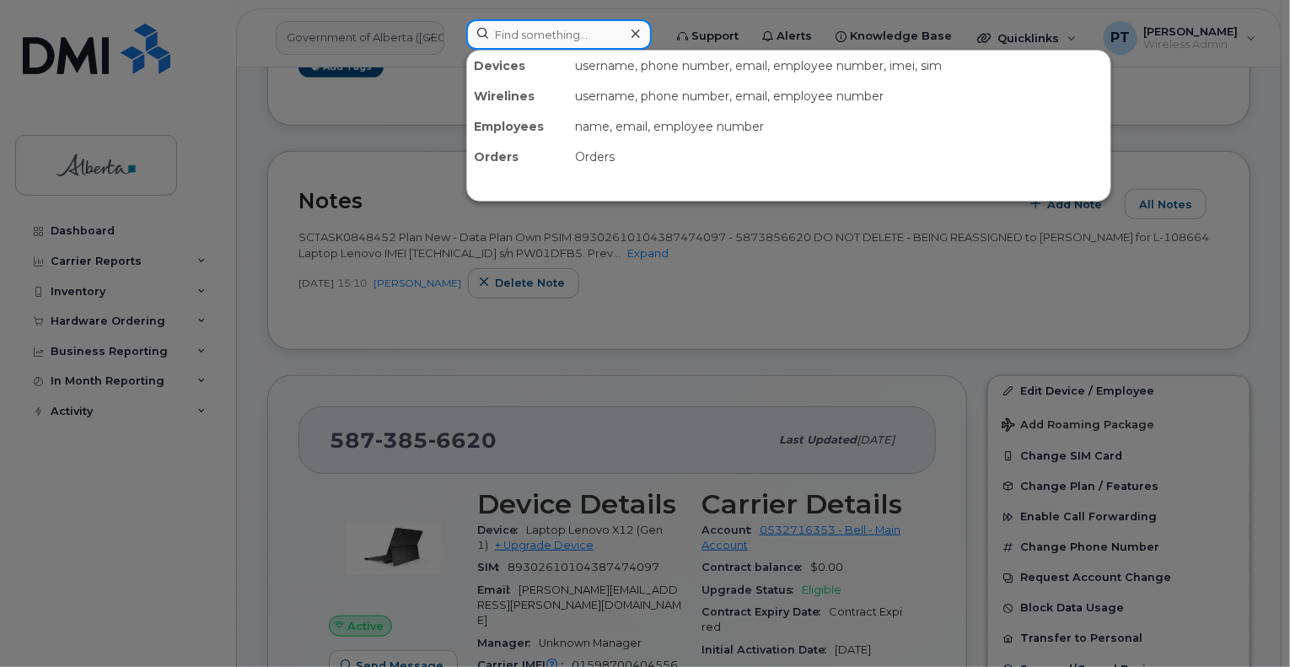
click at [515, 32] on input at bounding box center [558, 34] width 185 height 30
type input "4038290280"
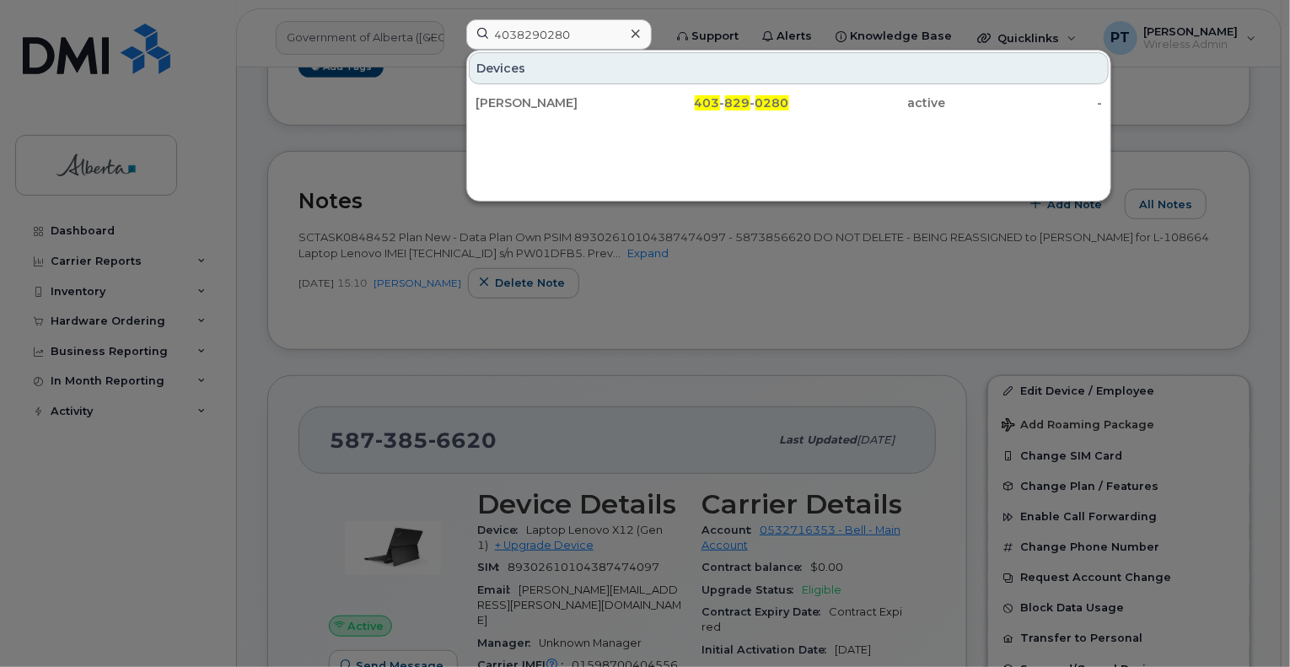
drag, startPoint x: 562, startPoint y: 108, endPoint x: 375, endPoint y: 191, distance: 204.2
click at [562, 108] on div "Muskan Khanderia" at bounding box center [554, 102] width 157 height 17
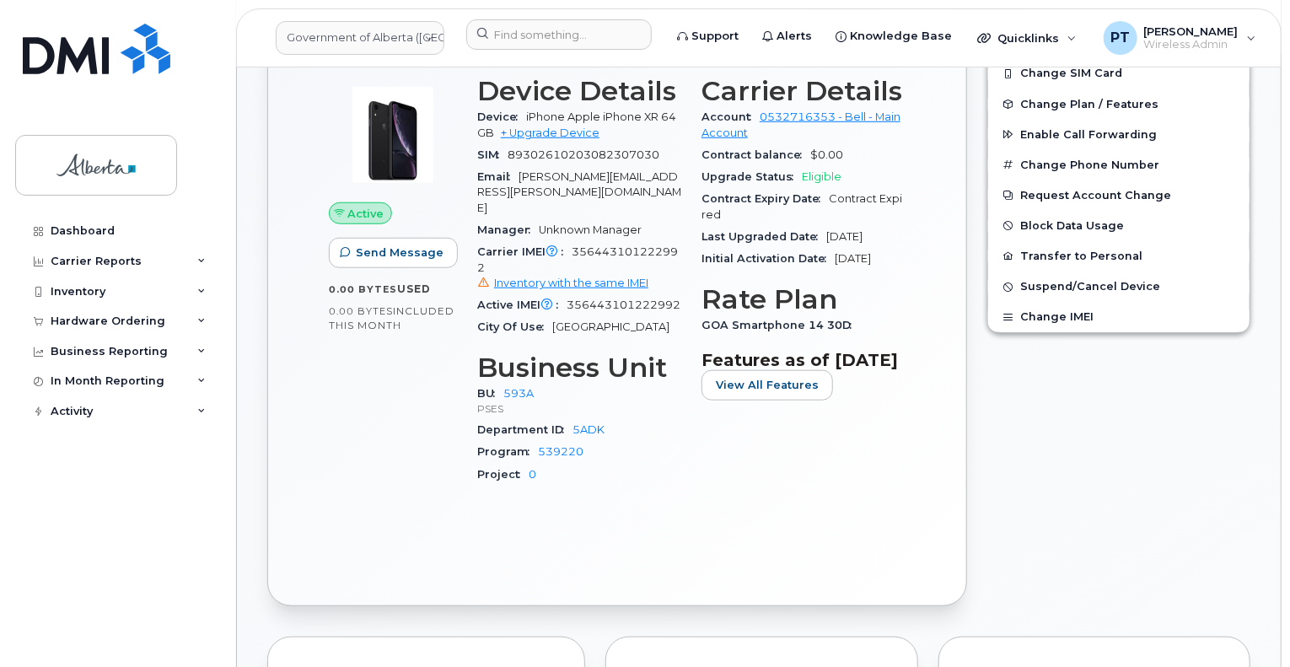
scroll to position [675, 0]
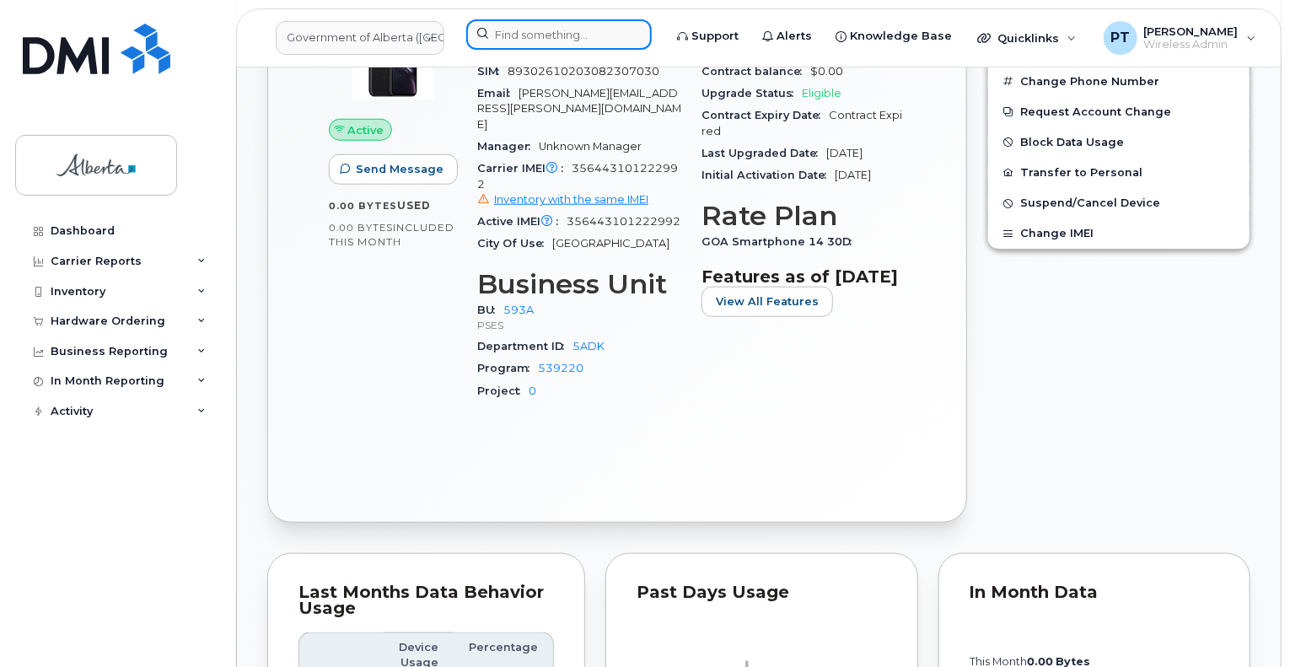
click at [537, 40] on input at bounding box center [558, 34] width 185 height 30
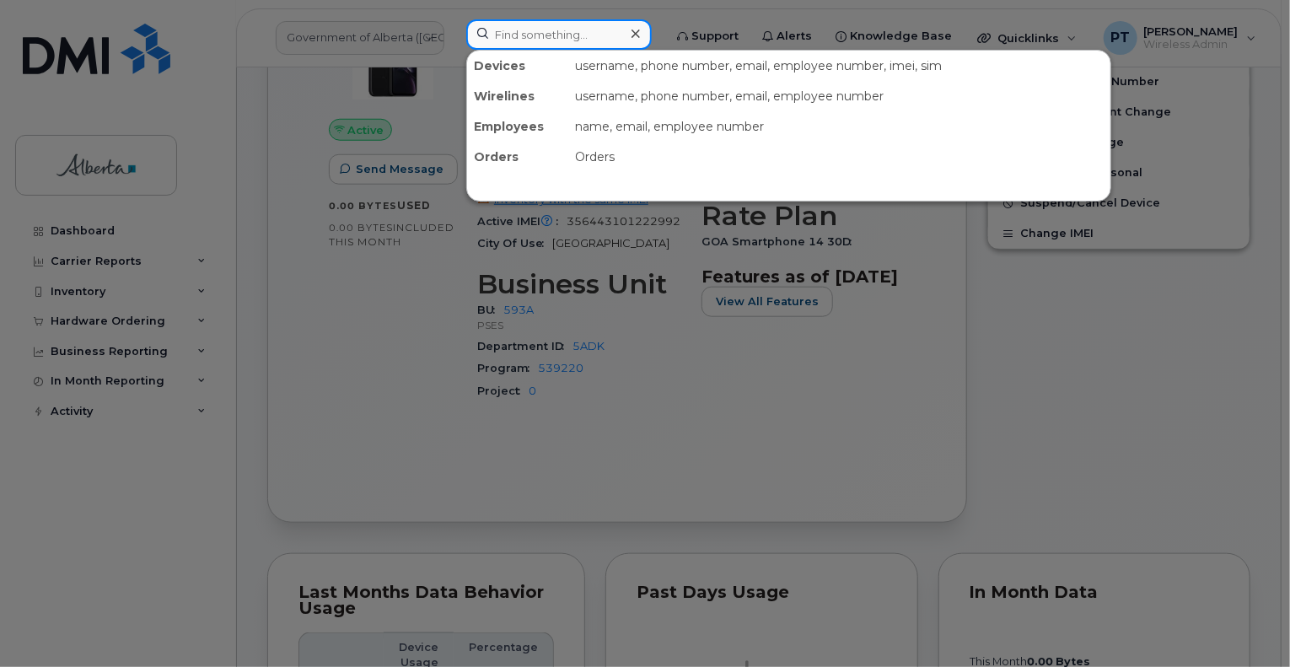
paste input "7802893368"
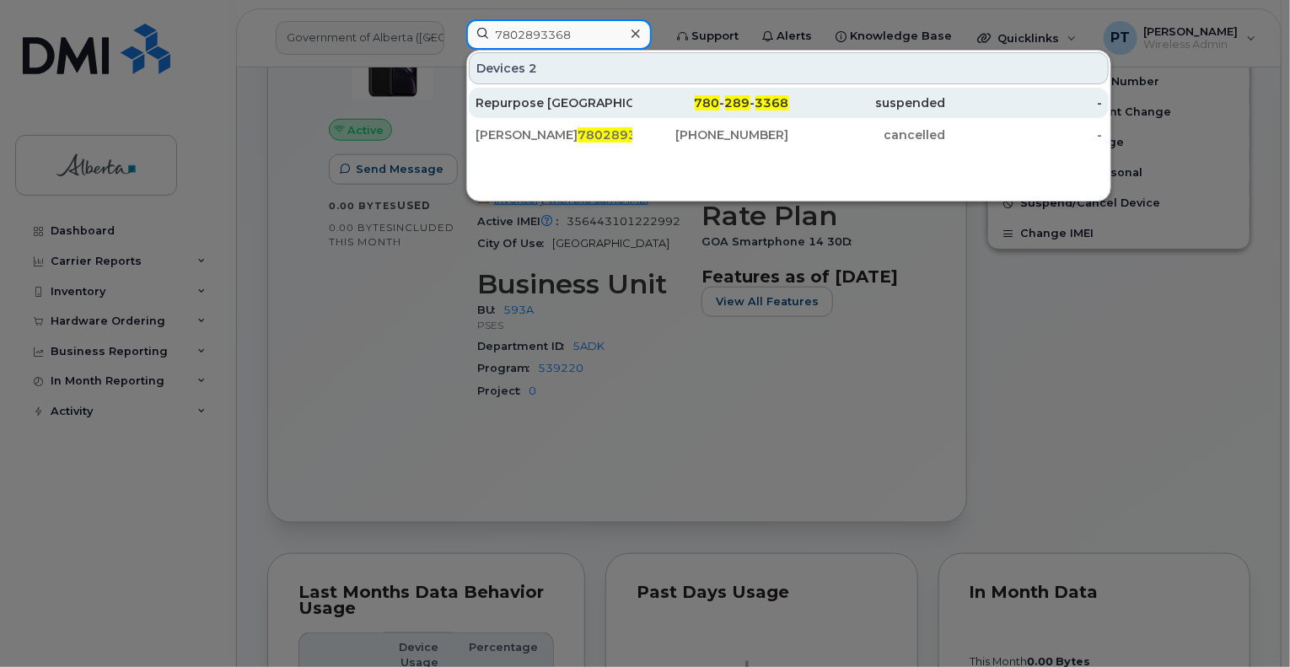
type input "7802893368"
click at [557, 104] on div "Repurpose [GEOGRAPHIC_DATA]" at bounding box center [554, 102] width 157 height 17
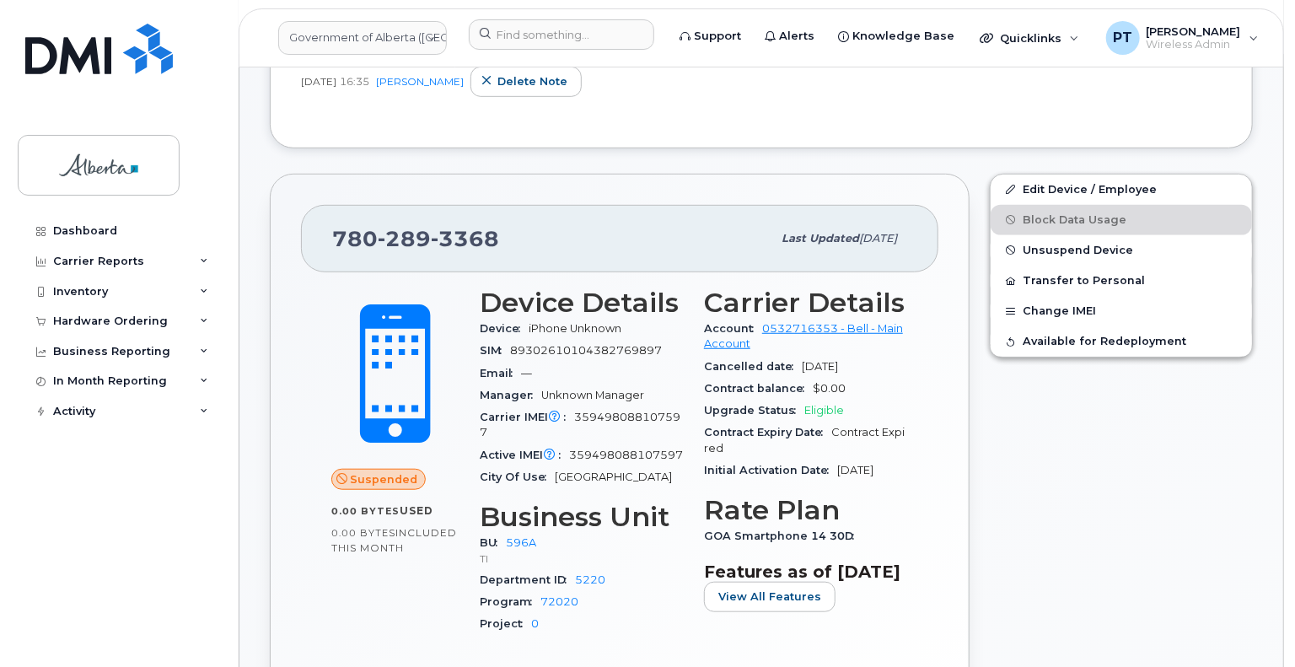
scroll to position [506, 0]
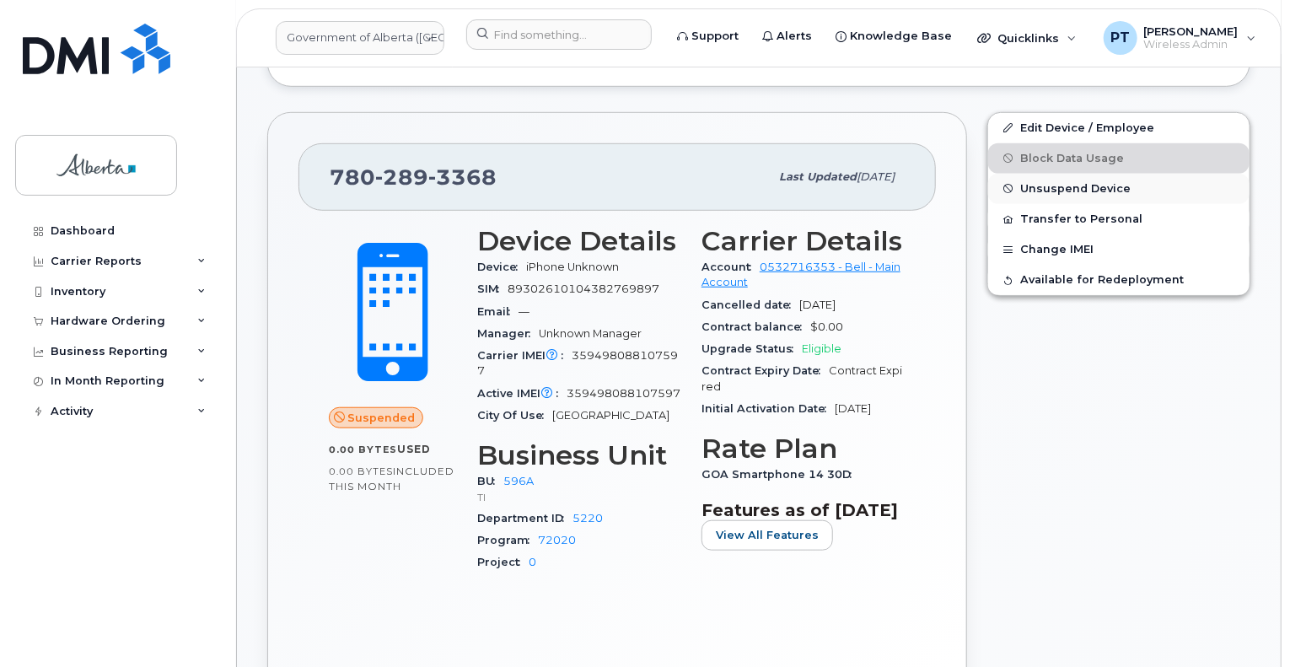
click at [1053, 184] on span "Unsuspend Device" at bounding box center [1075, 188] width 110 height 13
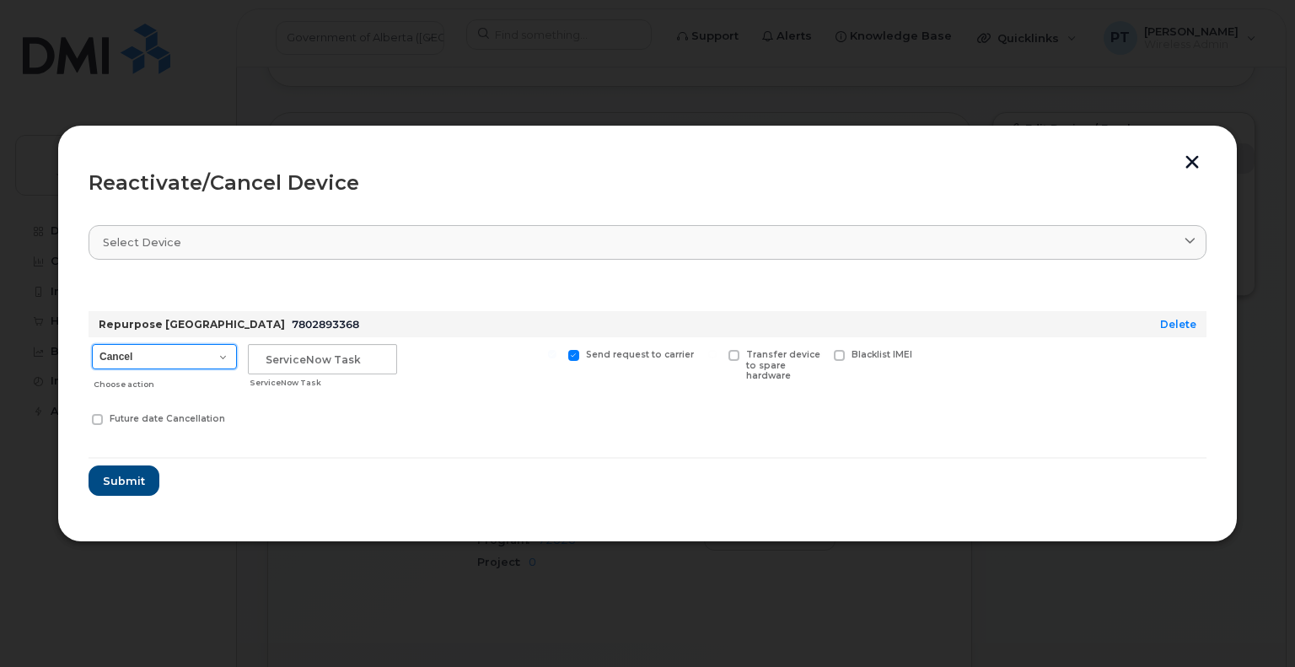
click at [192, 358] on select "Cancel Suspend - Extend Suspension Reactivate" at bounding box center [164, 356] width 145 height 25
select select "[object Object]"
click at [92, 344] on select "Cancel Suspend - Extend Suspension Reactivate" at bounding box center [164, 356] width 145 height 25
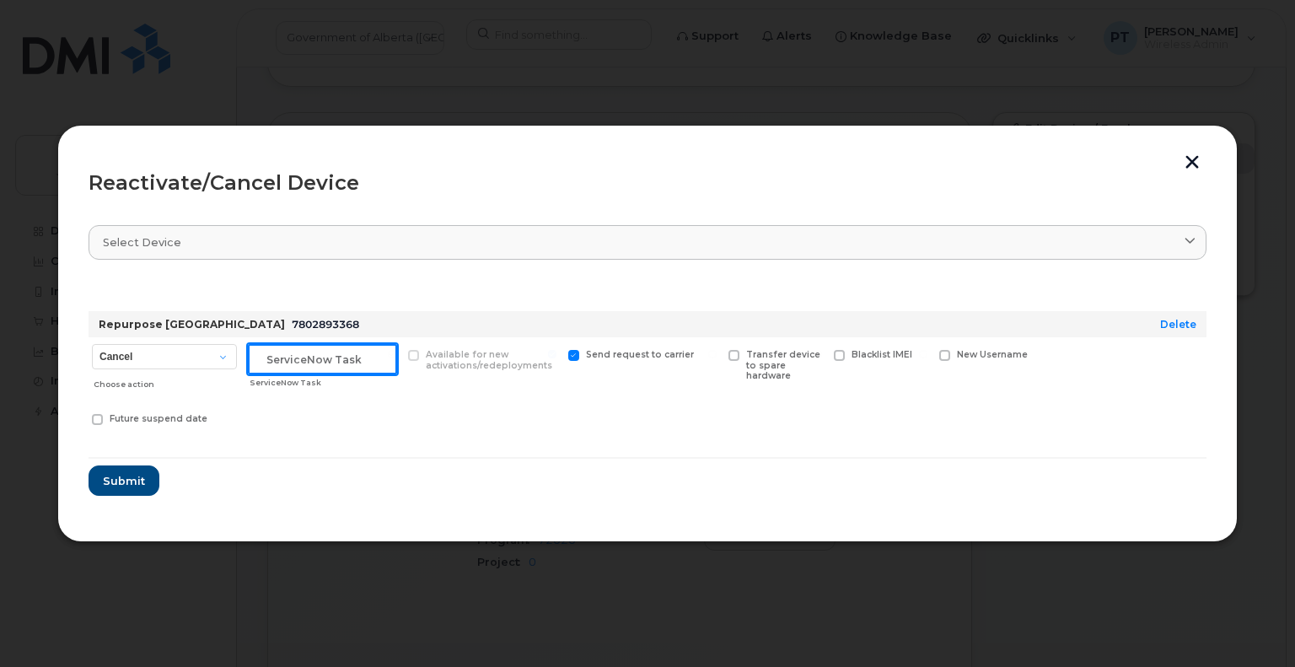
click at [291, 357] on input "text" at bounding box center [322, 359] width 149 height 30
paste input "SCTASK0846637"
type input "SCTASK0846637 Reactivate"
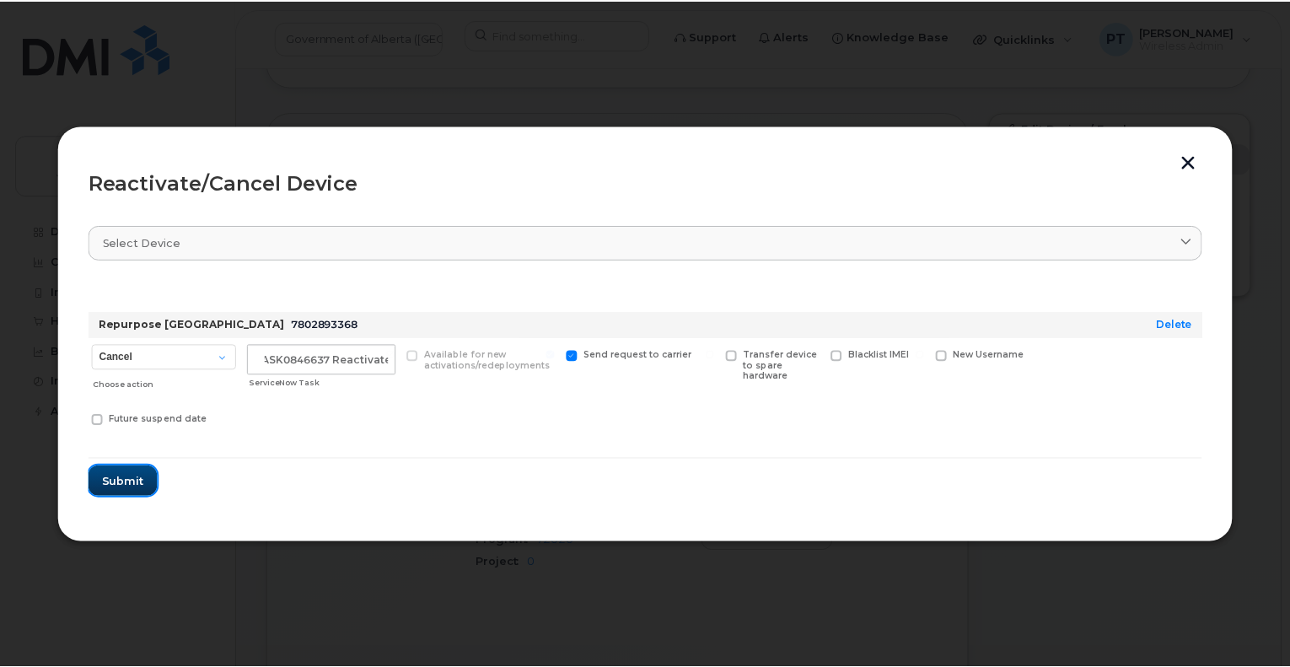
scroll to position [0, 0]
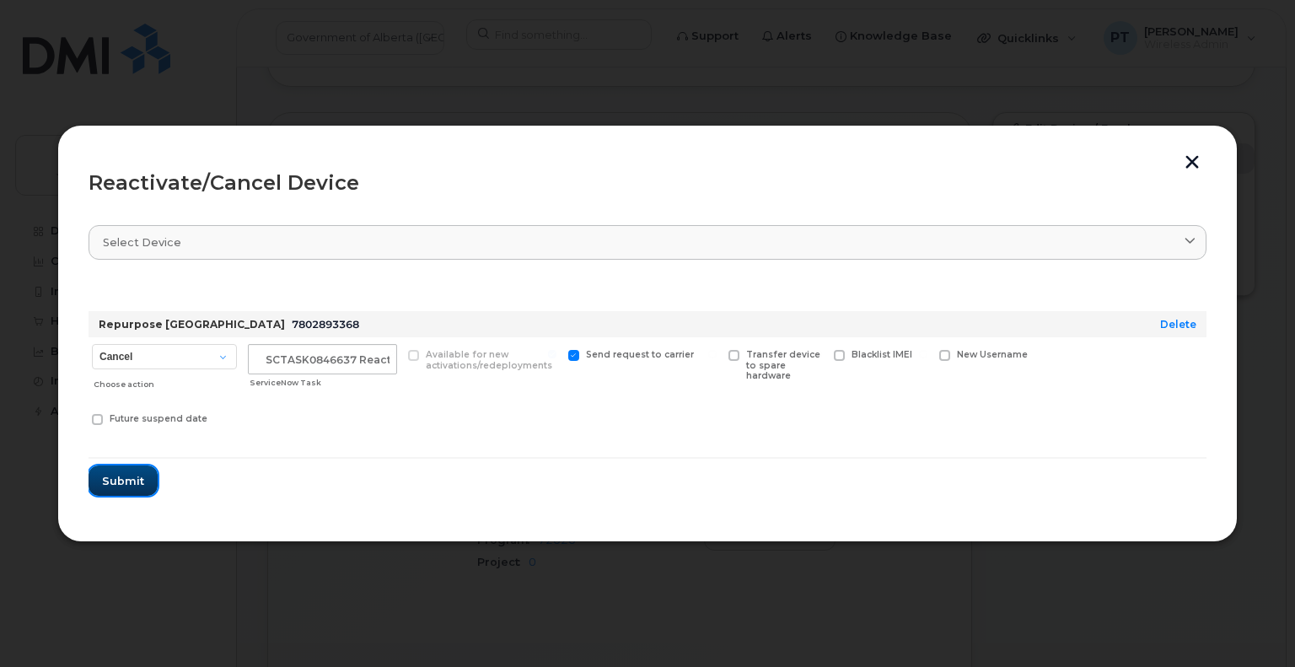
click at [104, 481] on span "Submit" at bounding box center [123, 481] width 42 height 16
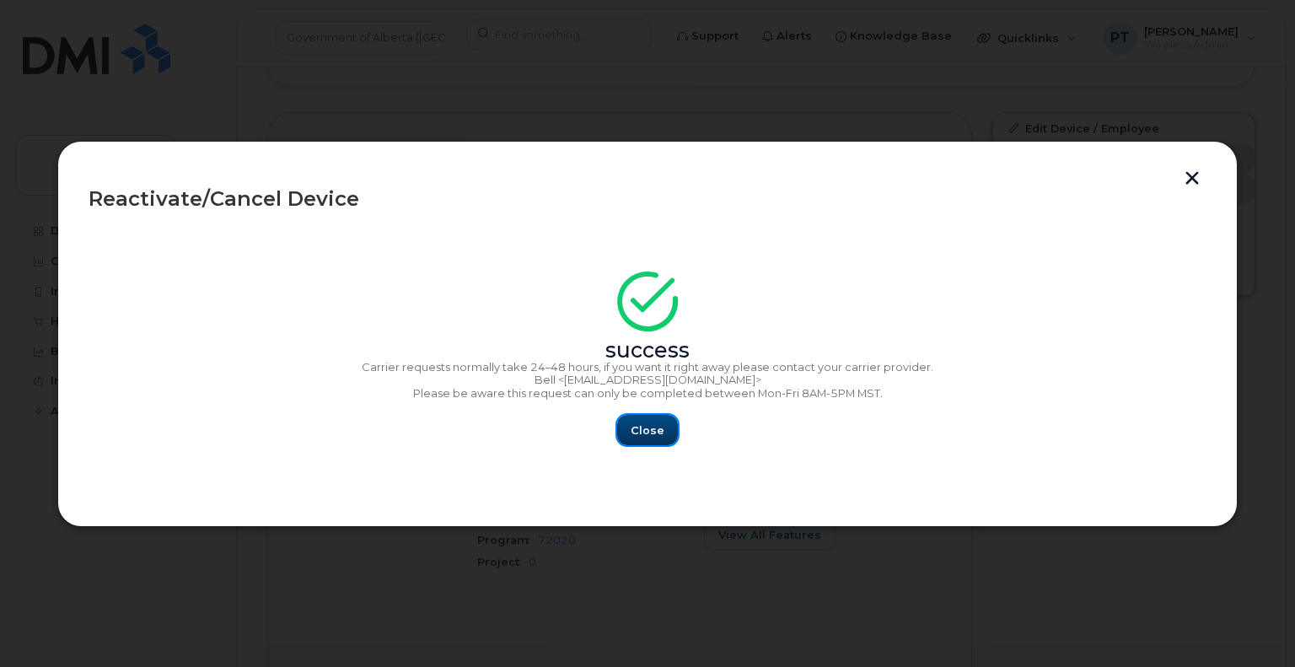
click at [649, 431] on span "Close" at bounding box center [648, 430] width 34 height 16
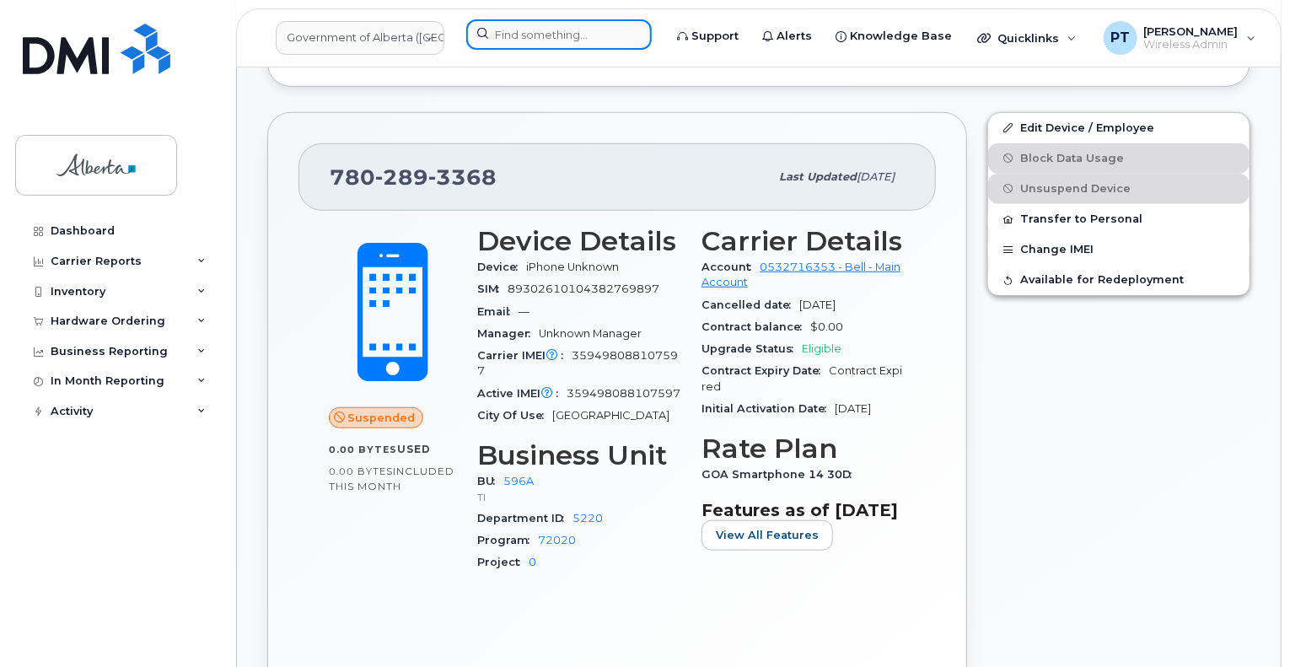
click at [524, 40] on input at bounding box center [558, 34] width 185 height 30
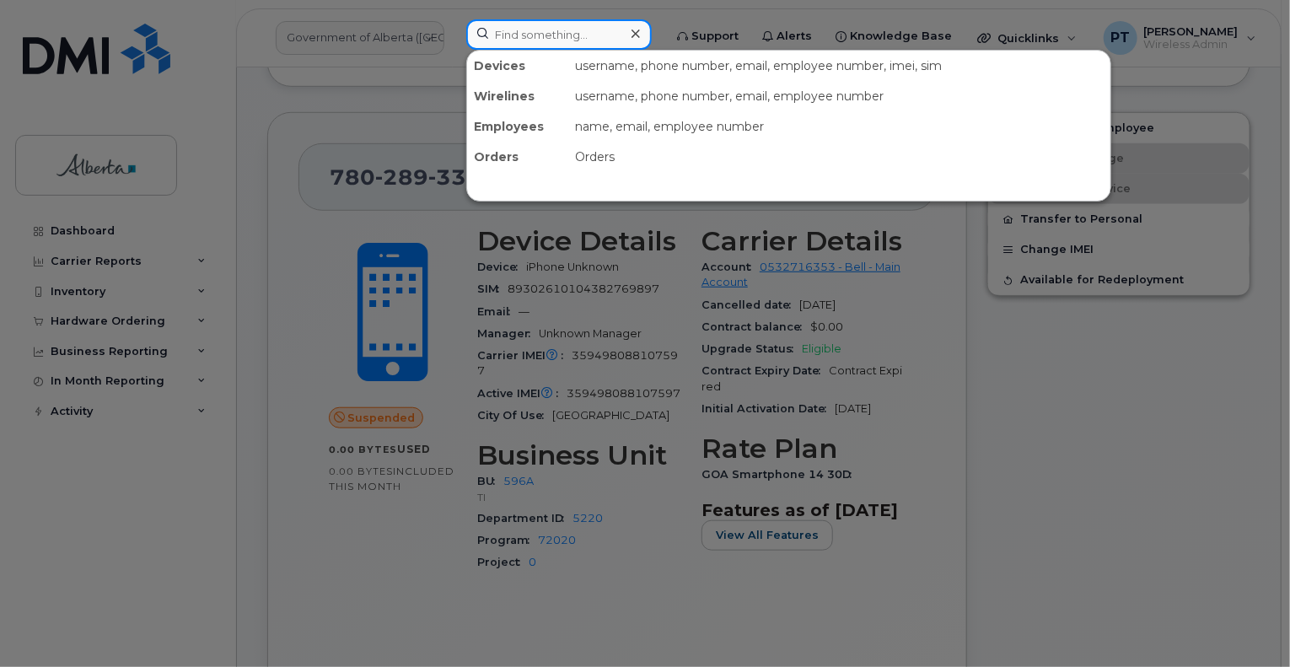
paste input "5879197419"
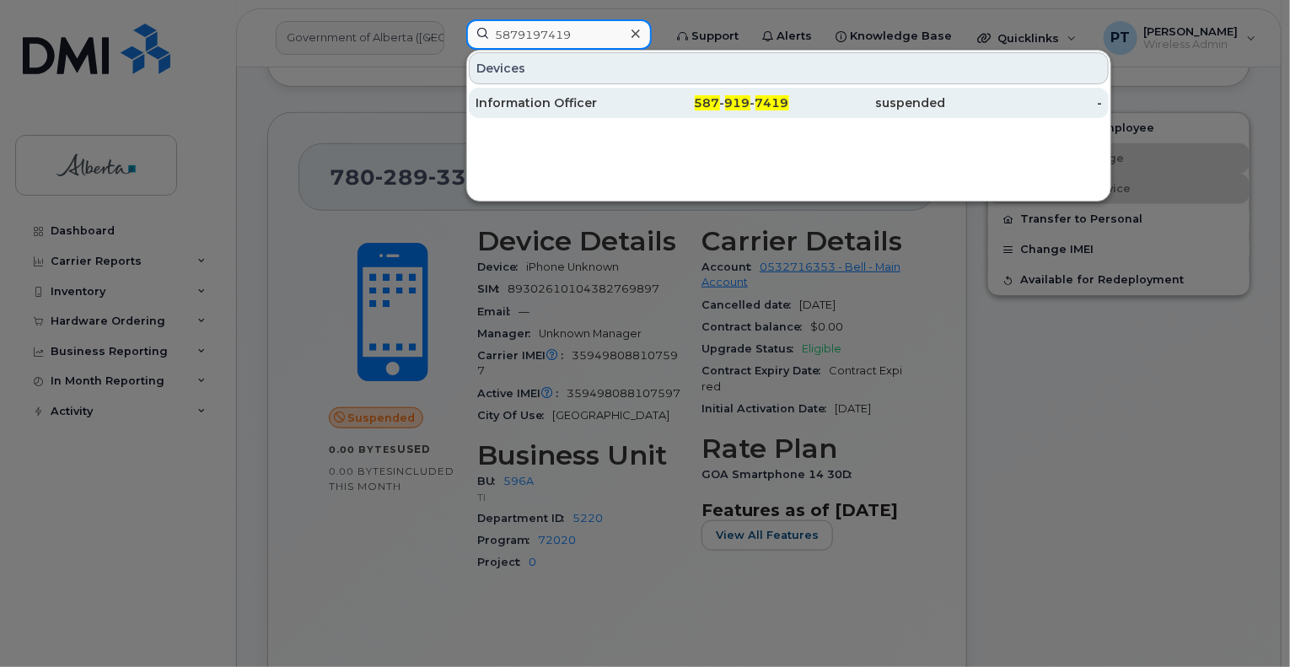
type input "5879197419"
click at [524, 101] on div "Information Officer" at bounding box center [554, 102] width 157 height 17
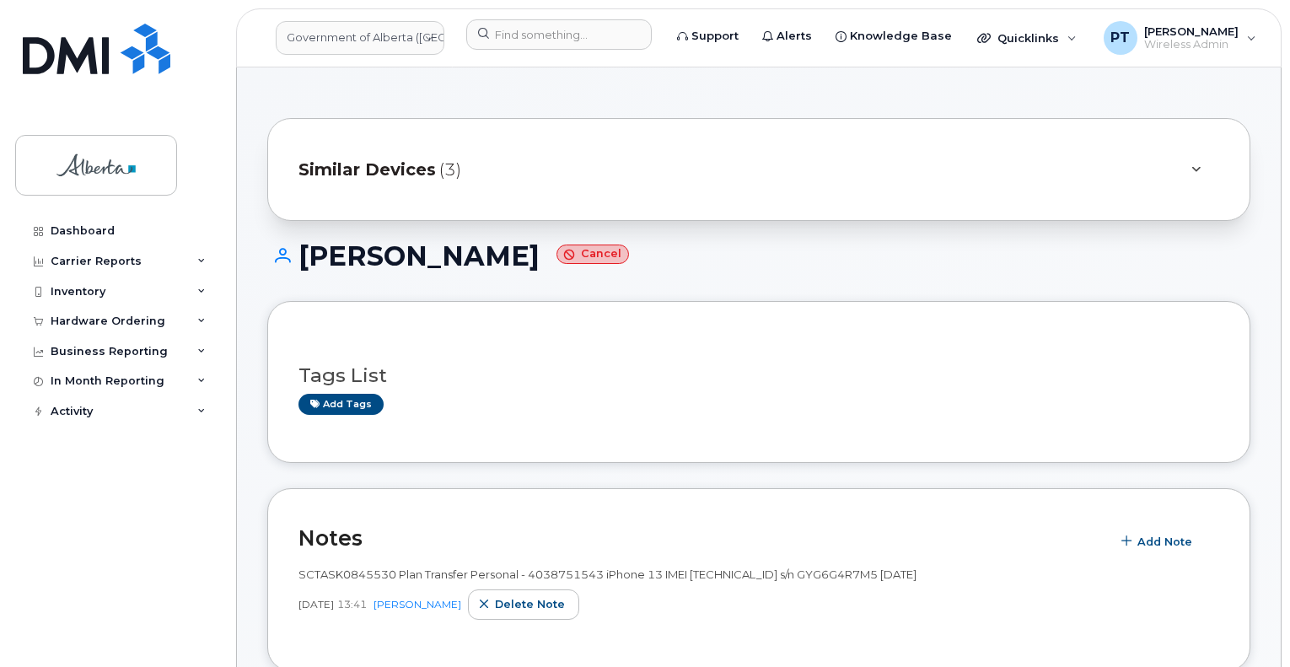
scroll to position [1012, 0]
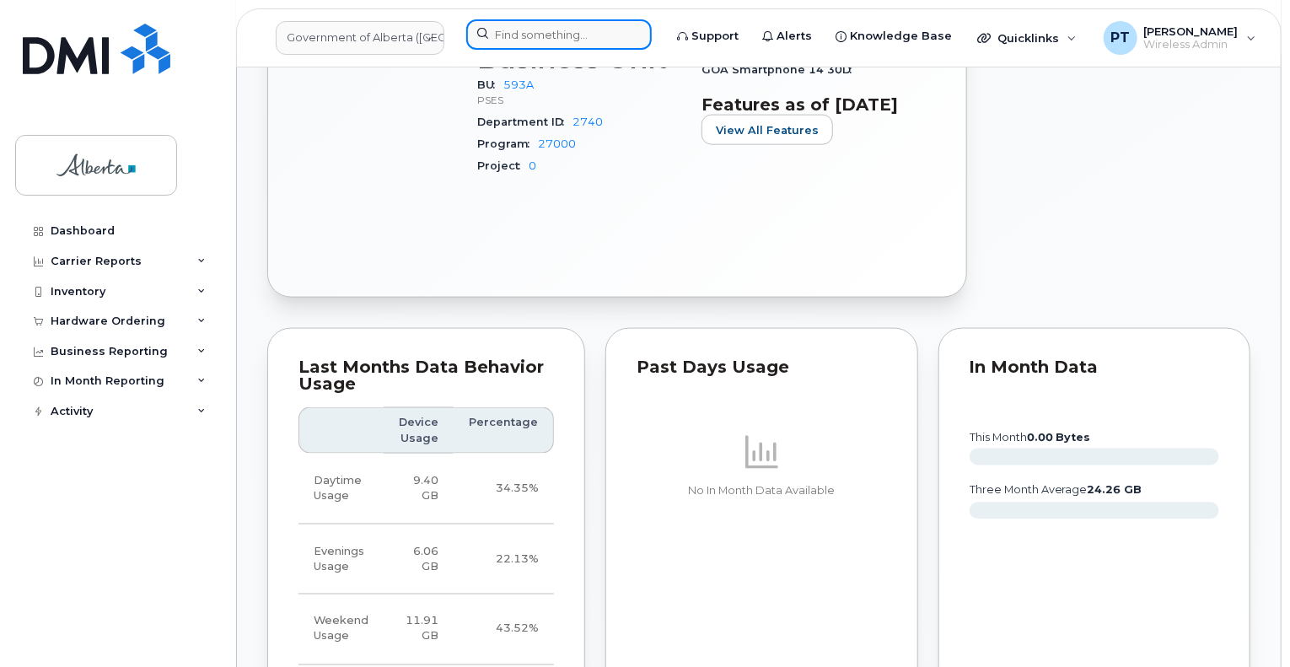
click at [486, 35] on input at bounding box center [558, 34] width 185 height 30
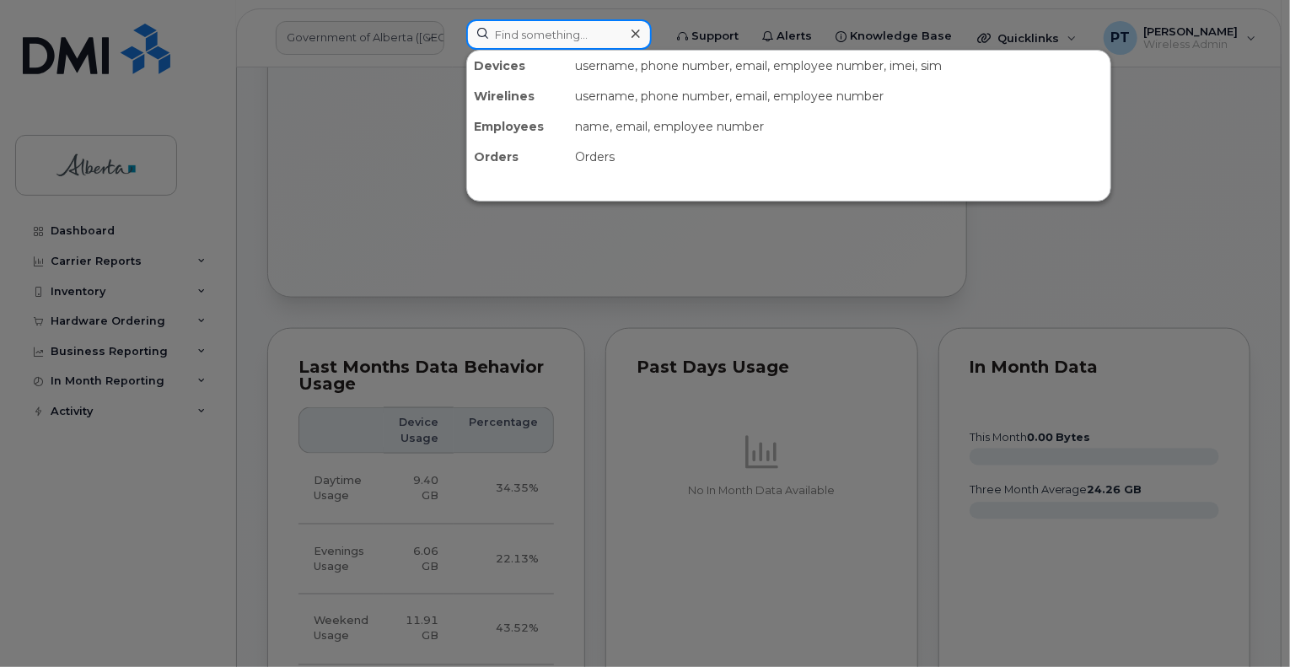
click at [561, 36] on input at bounding box center [558, 34] width 185 height 30
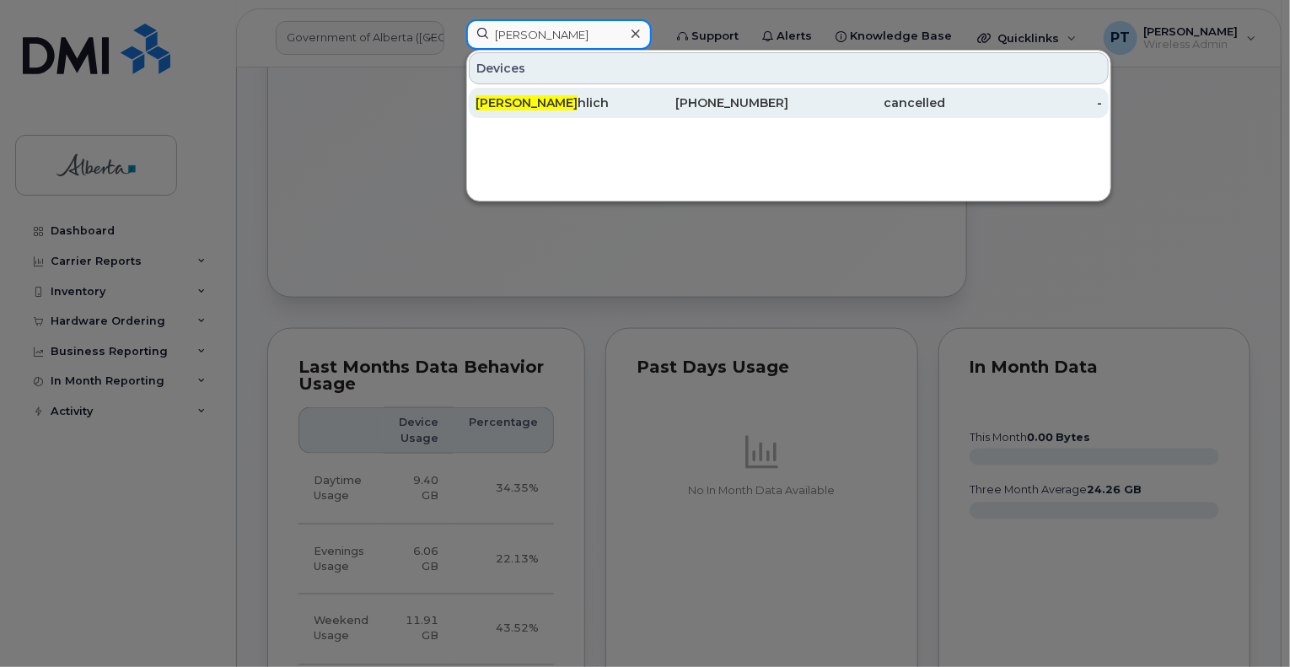
type input "craig froe"
click at [524, 107] on span "Craig Froe" at bounding box center [527, 102] width 102 height 15
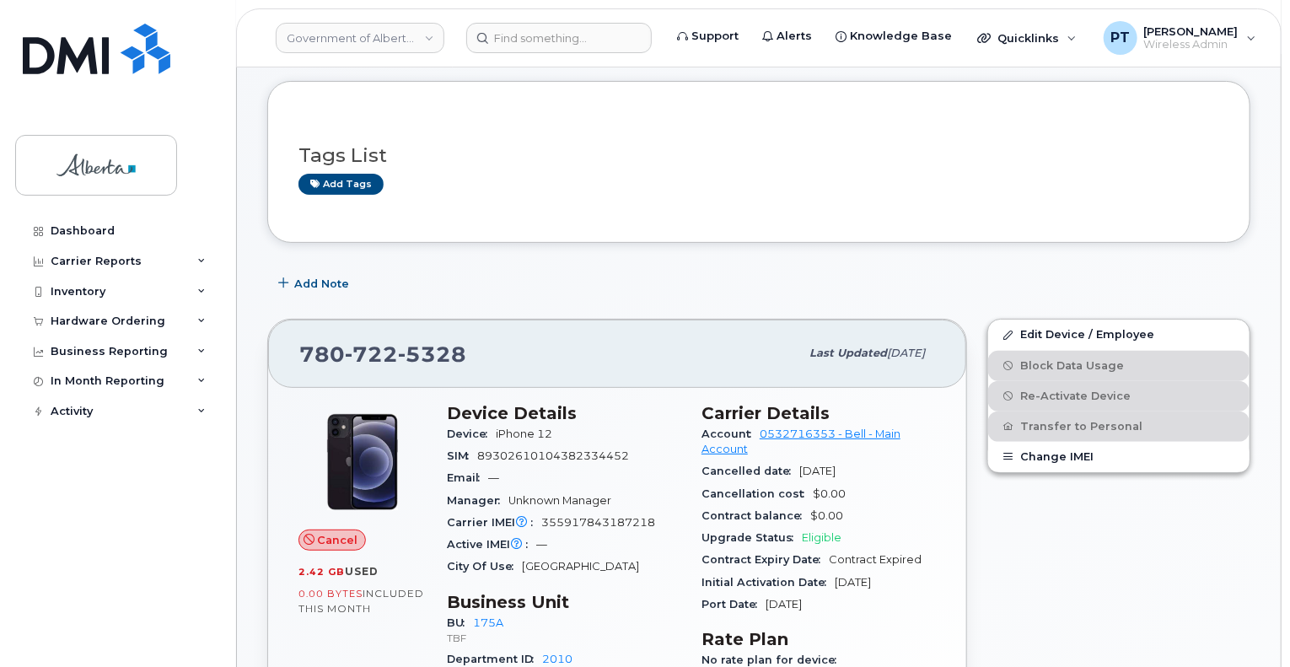
scroll to position [169, 0]
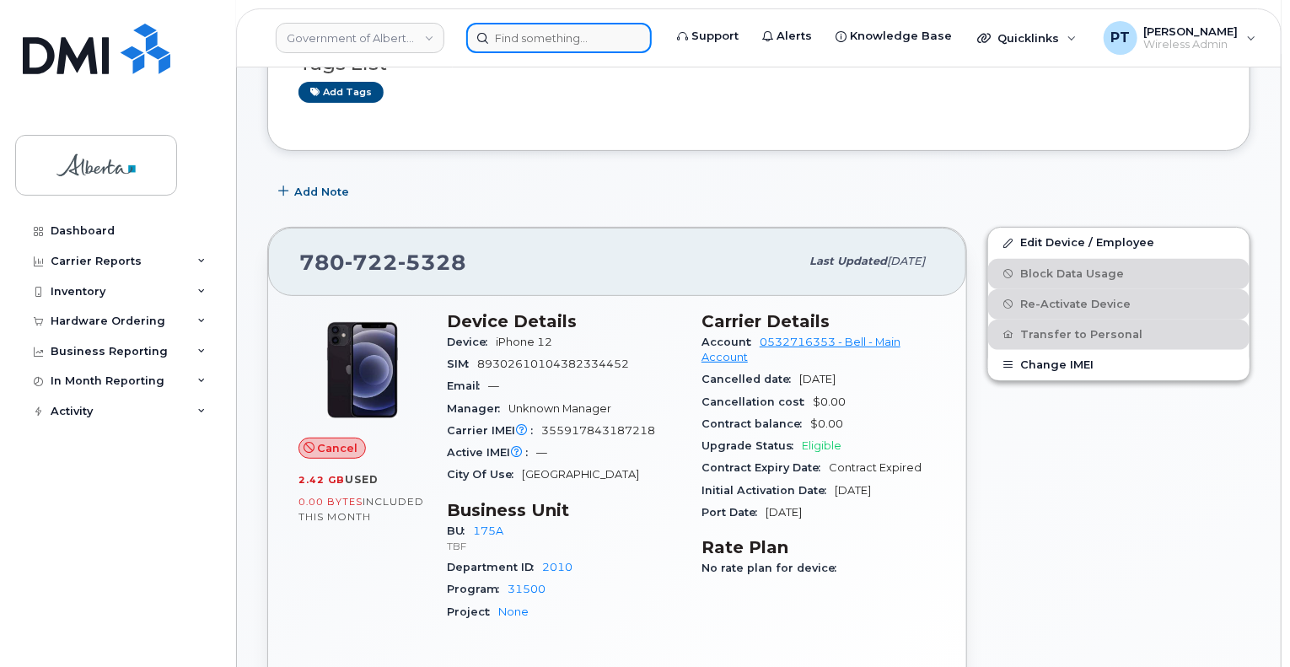
click at [519, 43] on input at bounding box center [558, 38] width 185 height 30
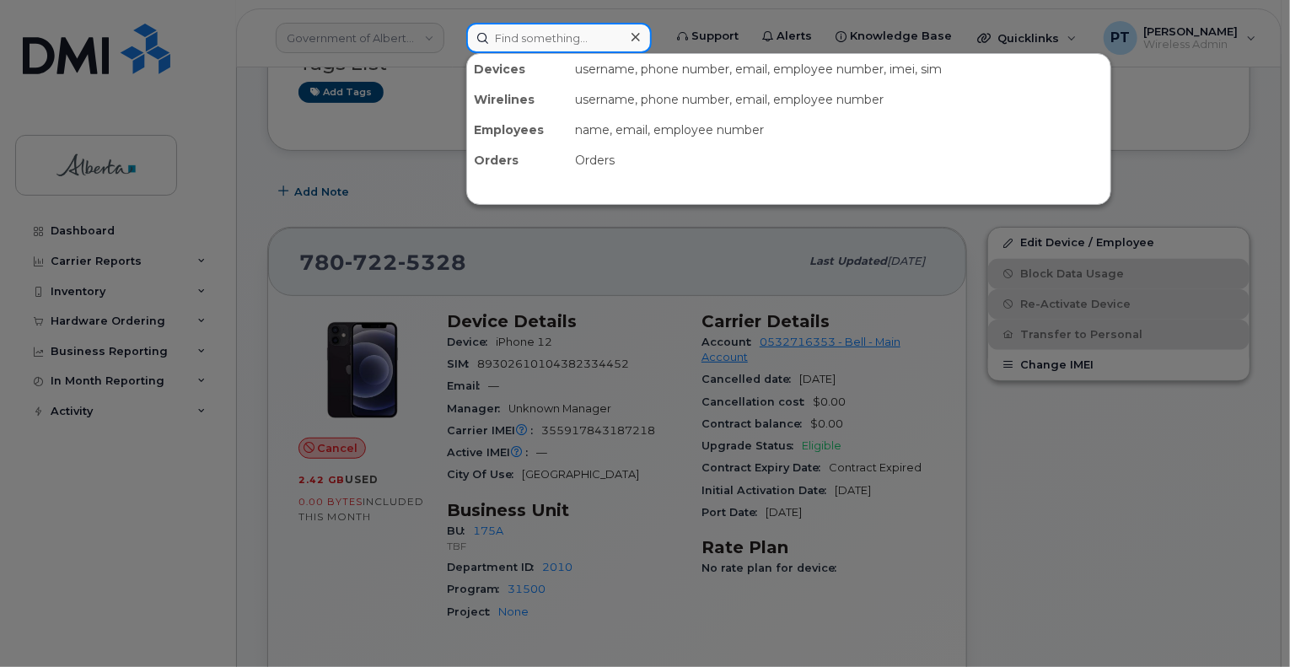
click at [535, 46] on input at bounding box center [558, 38] width 185 height 30
paste input "Crystal Driscoll"
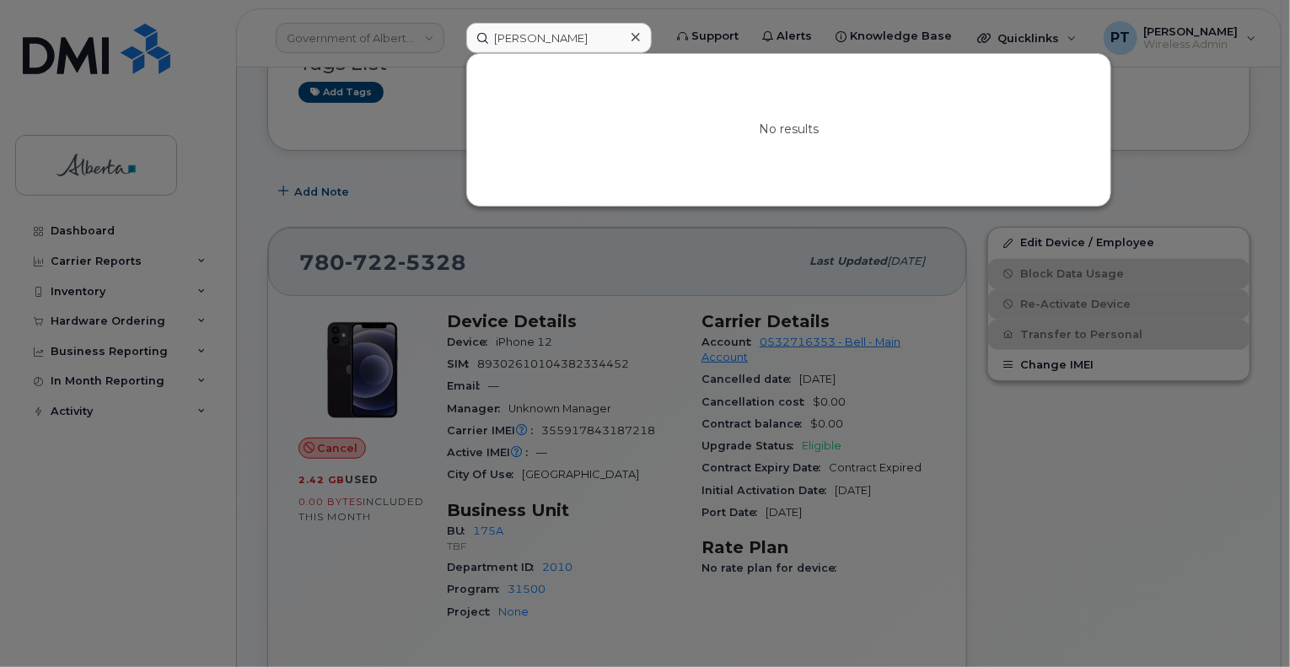
click at [816, 404] on div at bounding box center [645, 333] width 1290 height 667
click at [529, 36] on input "Crystal Driscoll" at bounding box center [558, 38] width 185 height 30
drag, startPoint x: 587, startPoint y: 36, endPoint x: 494, endPoint y: 32, distance: 92.8
click at [494, 32] on input "Crystal Driscoll" at bounding box center [558, 38] width 185 height 30
paste input "Nicole Knott"
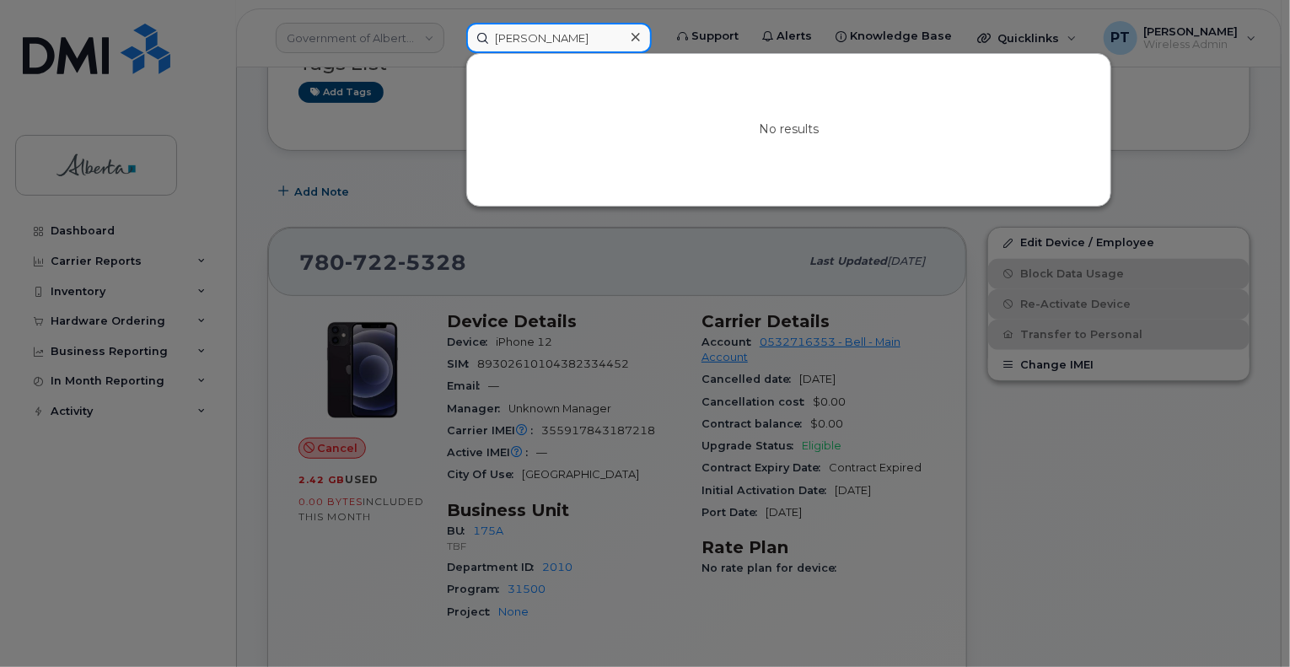
type input "Nicole Knott"
click at [555, 244] on div at bounding box center [645, 333] width 1290 height 667
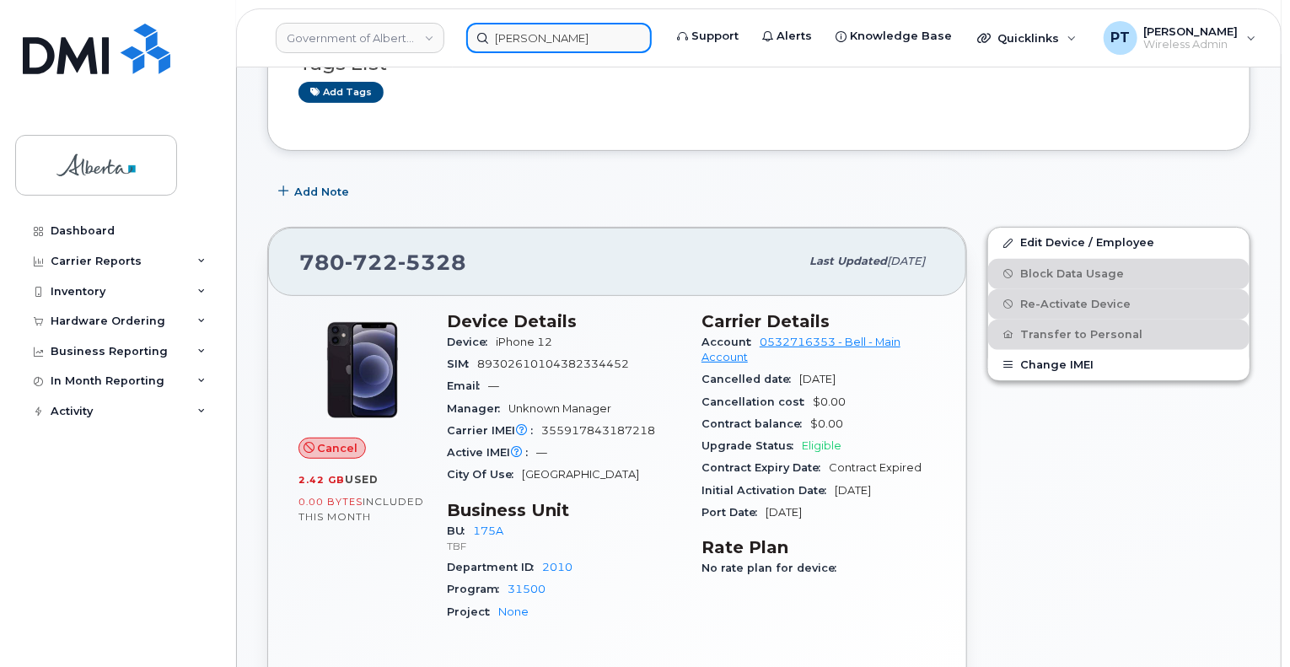
click at [614, 45] on input "Nicole Knott" at bounding box center [558, 38] width 185 height 30
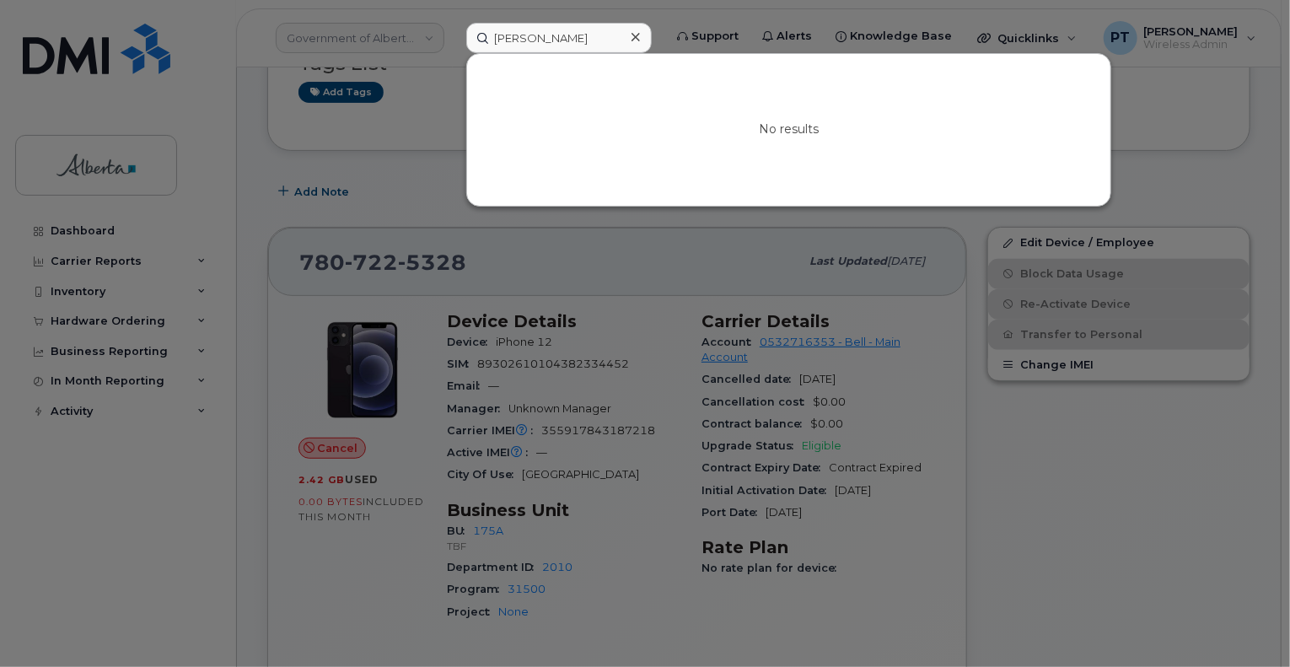
click at [640, 37] on icon at bounding box center [636, 36] width 8 height 13
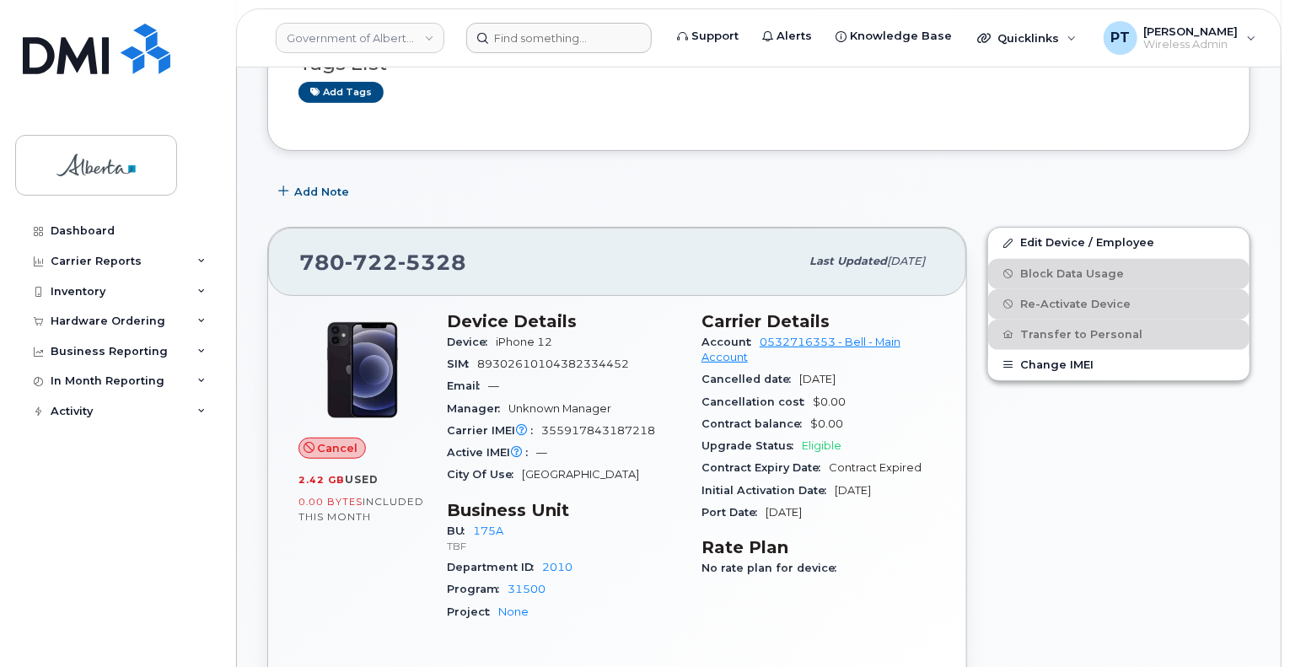
drag, startPoint x: 99, startPoint y: 321, endPoint x: 74, endPoint y: 379, distance: 63.1
click at [99, 321] on div "Hardware Ordering" at bounding box center [108, 320] width 115 height 13
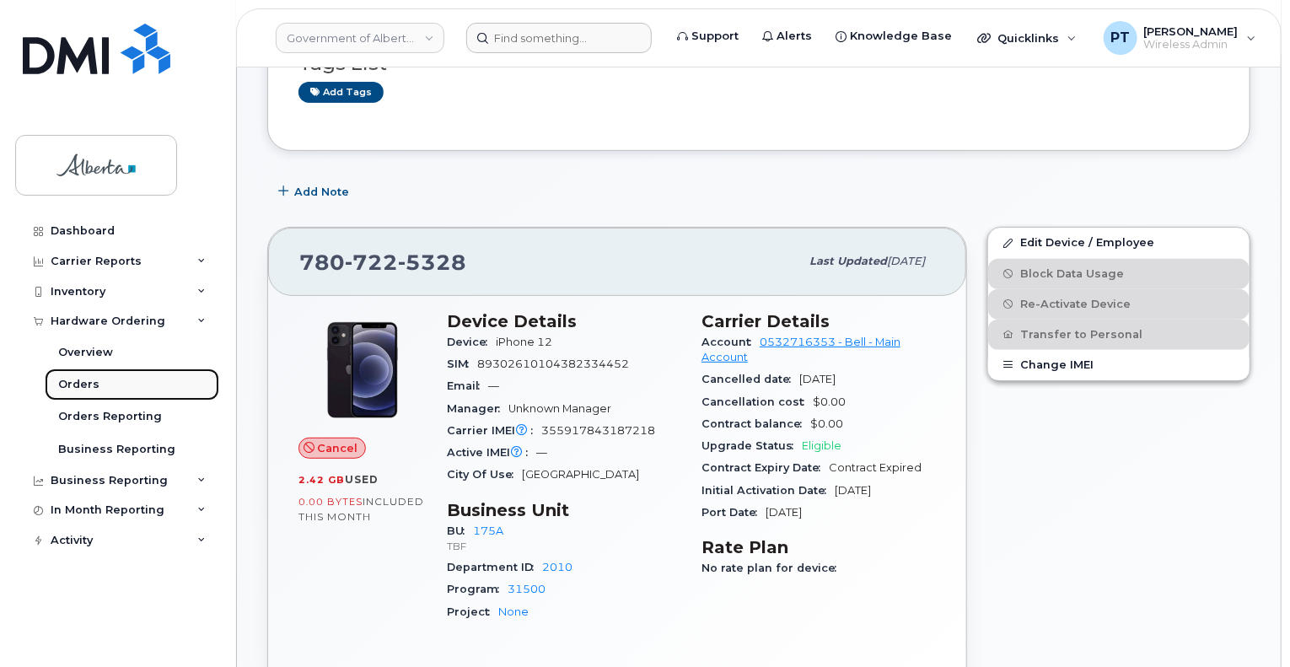
click at [78, 384] on div "Orders" at bounding box center [78, 384] width 41 height 15
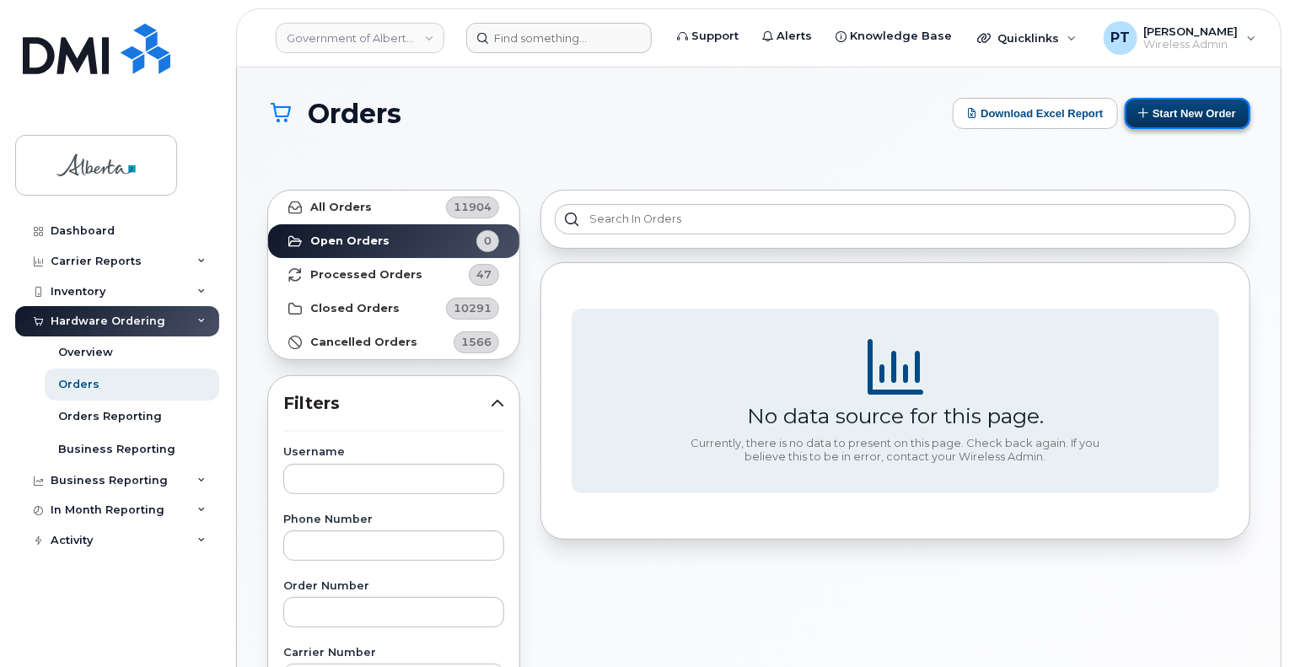
click at [1180, 117] on button "Start New Order" at bounding box center [1188, 113] width 126 height 31
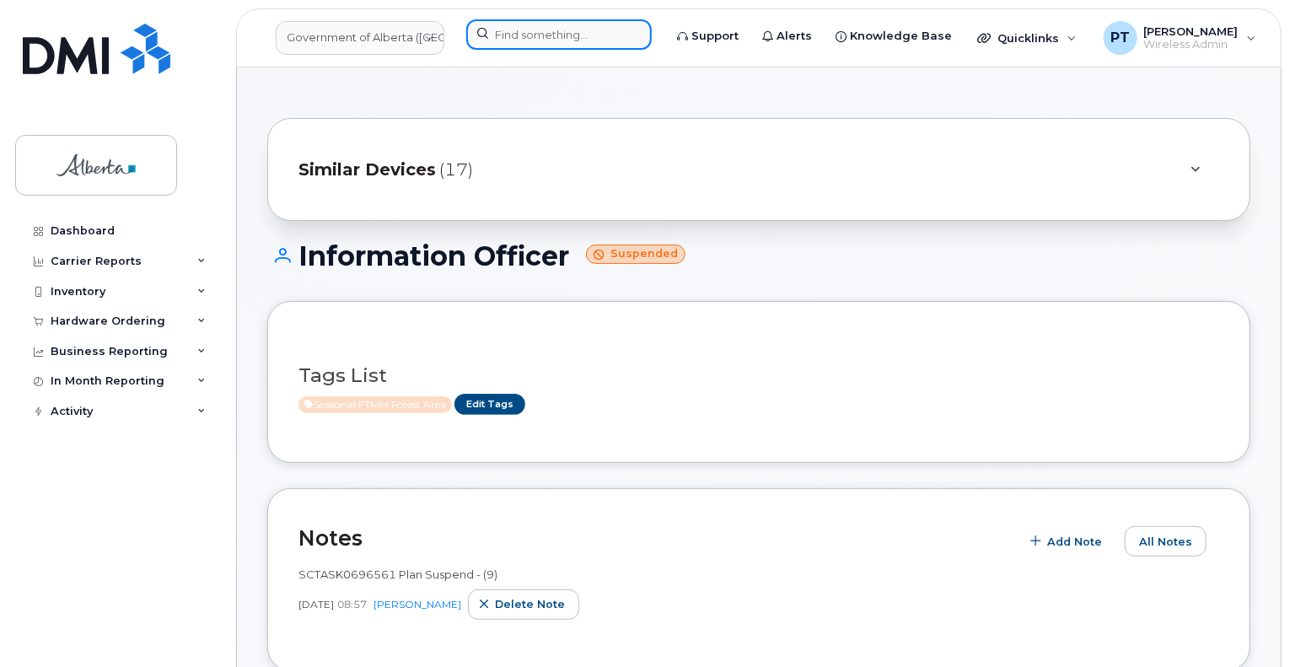
click at [497, 35] on input at bounding box center [558, 34] width 185 height 30
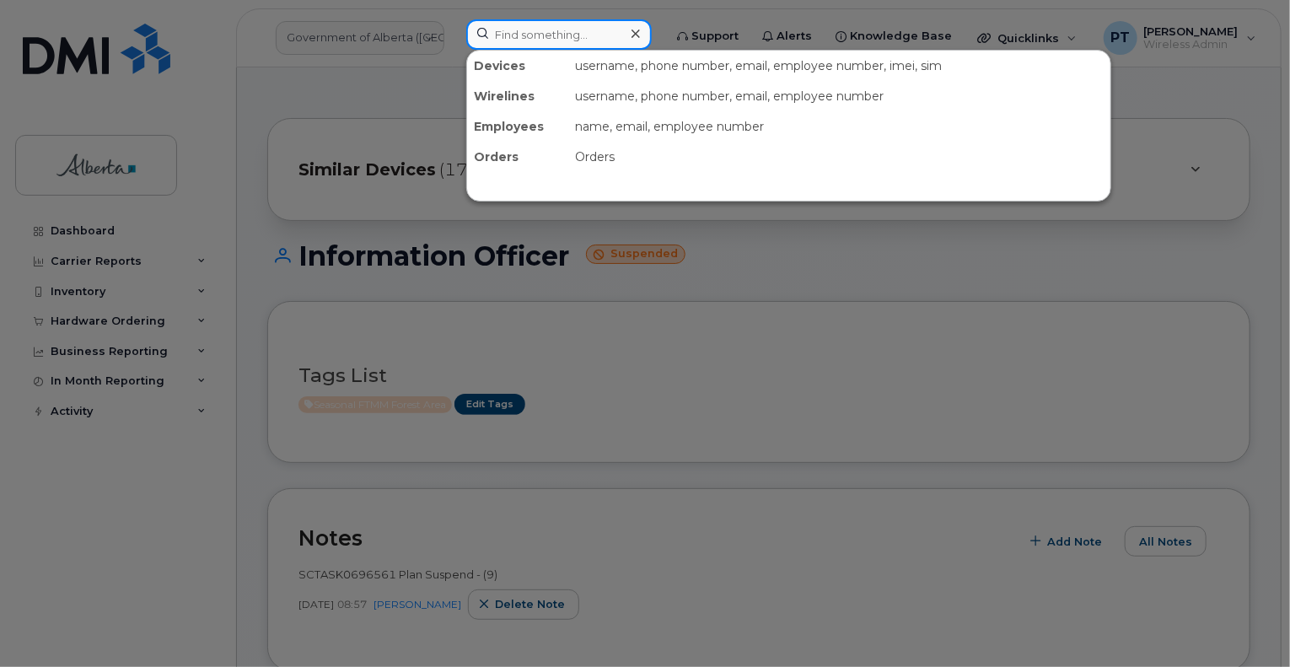
paste input "5875451460"
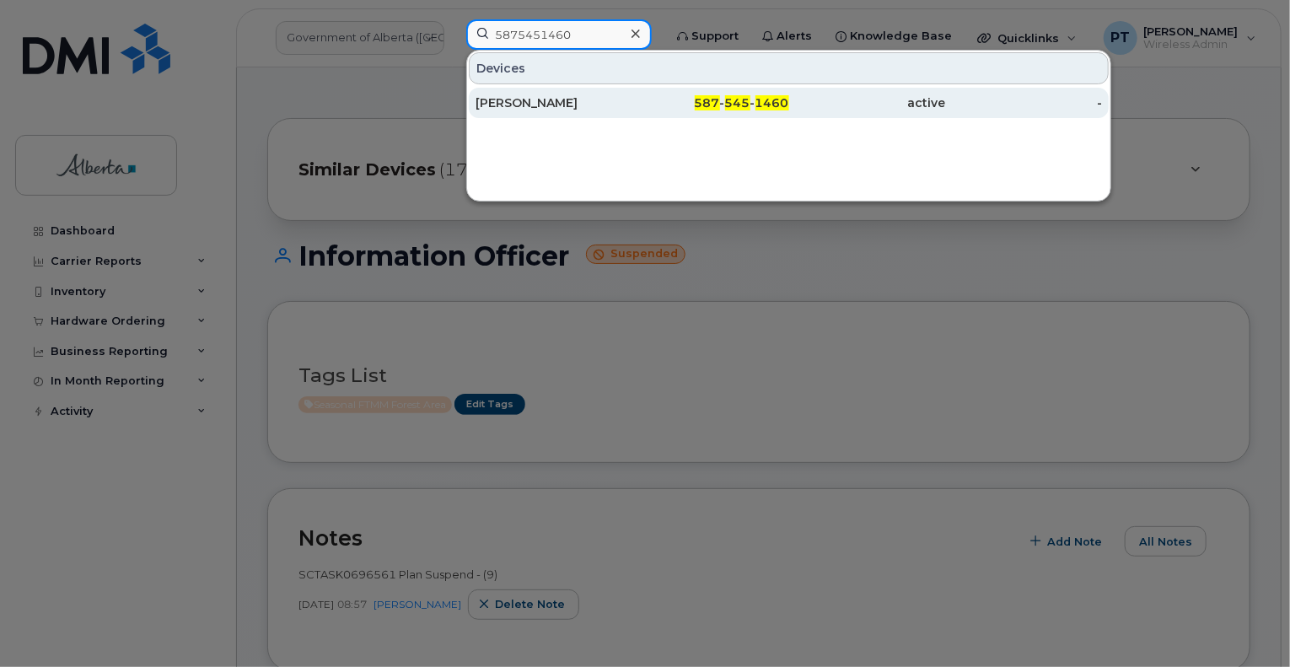
type input "5875451460"
click at [563, 104] on div "[PERSON_NAME]" at bounding box center [554, 102] width 157 height 17
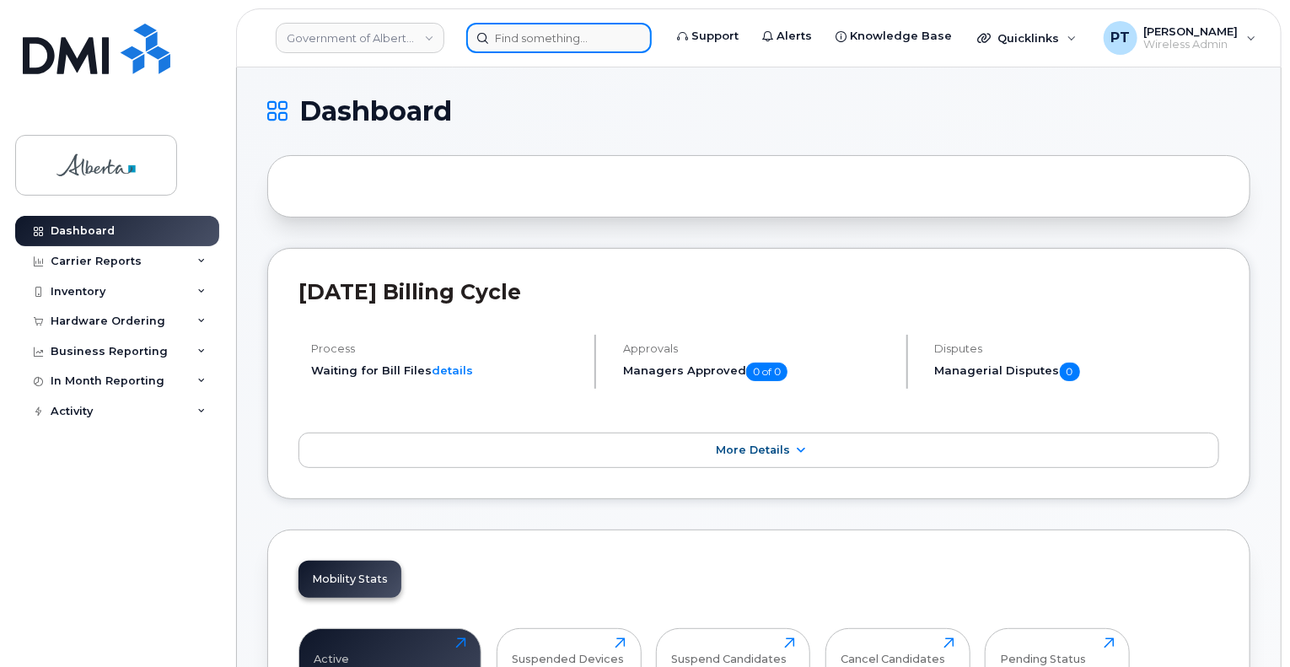
click at [580, 38] on input at bounding box center [558, 38] width 185 height 30
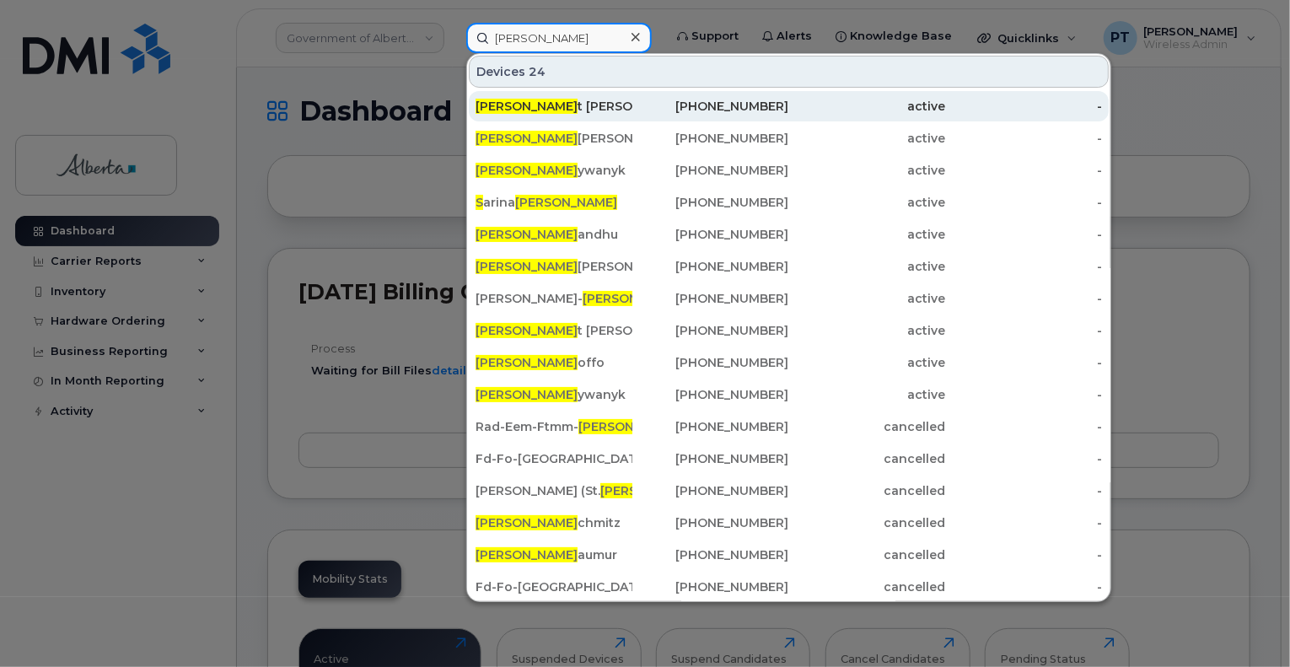
type input "paul s"
click at [483, 99] on span "Paul S" at bounding box center [527, 106] width 102 height 15
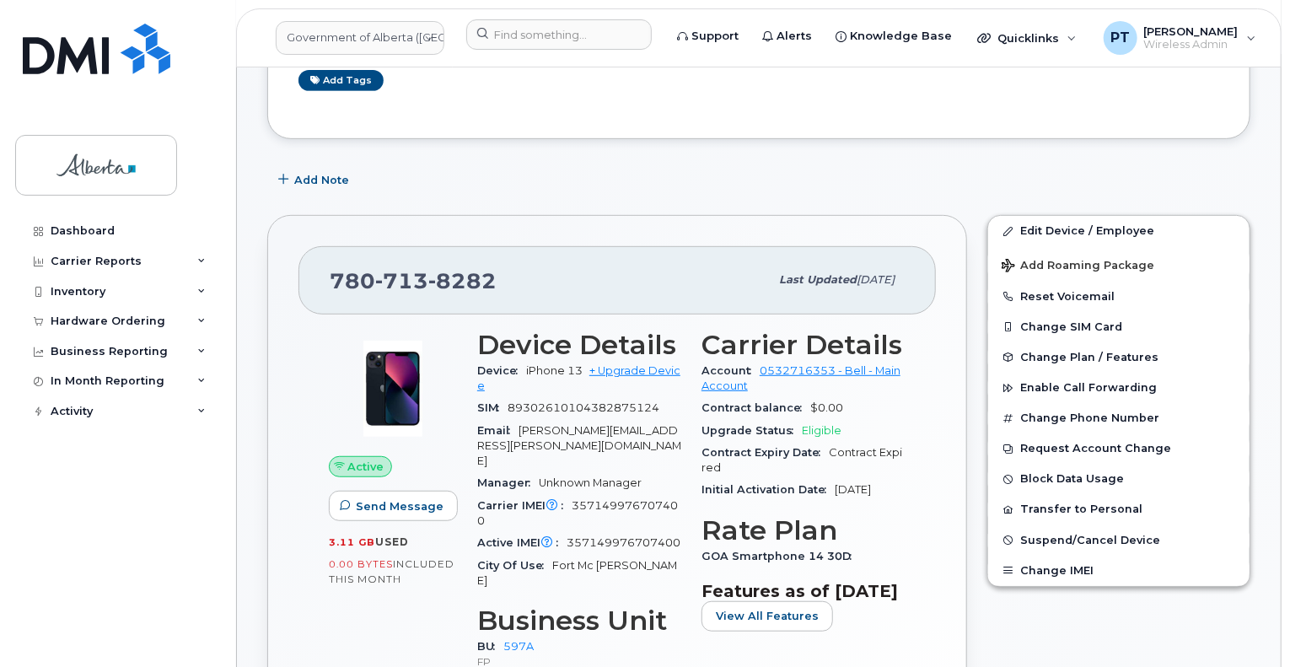
scroll to position [337, 0]
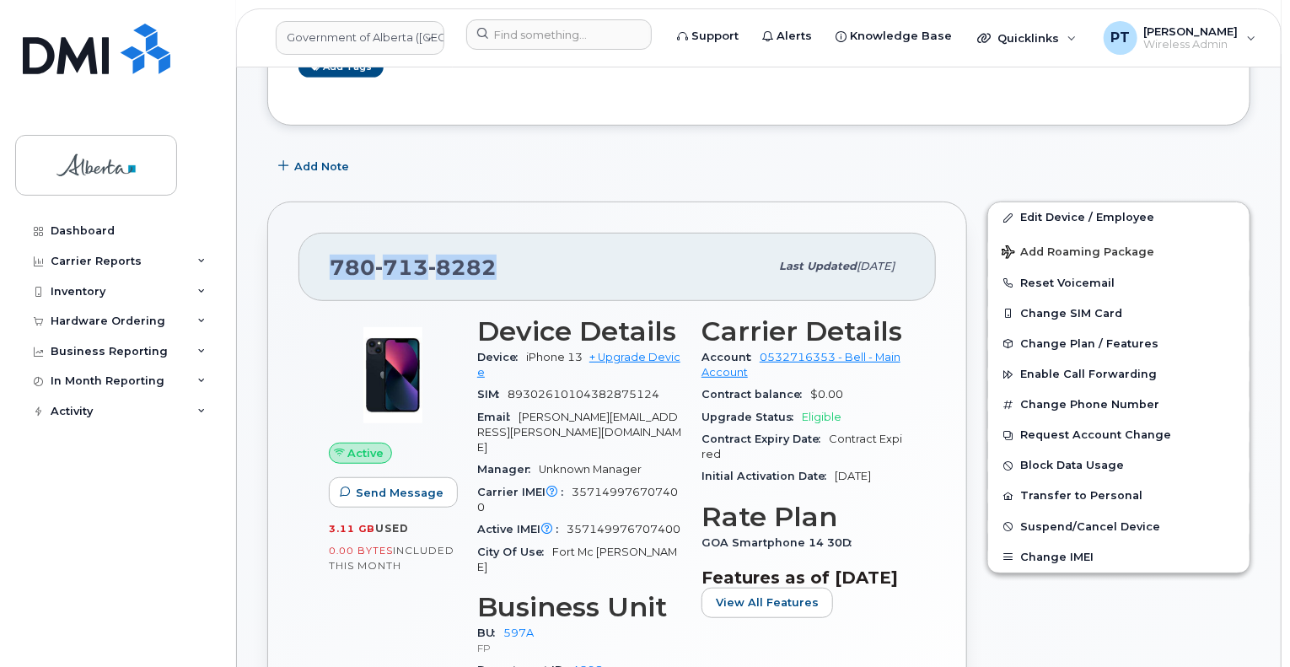
drag, startPoint x: 496, startPoint y: 269, endPoint x: 327, endPoint y: 266, distance: 168.6
click at [327, 266] on div "[PHONE_NUMBER] Last updated [DATE]" at bounding box center [616, 266] width 637 height 67
copy span "[PHONE_NUMBER]"
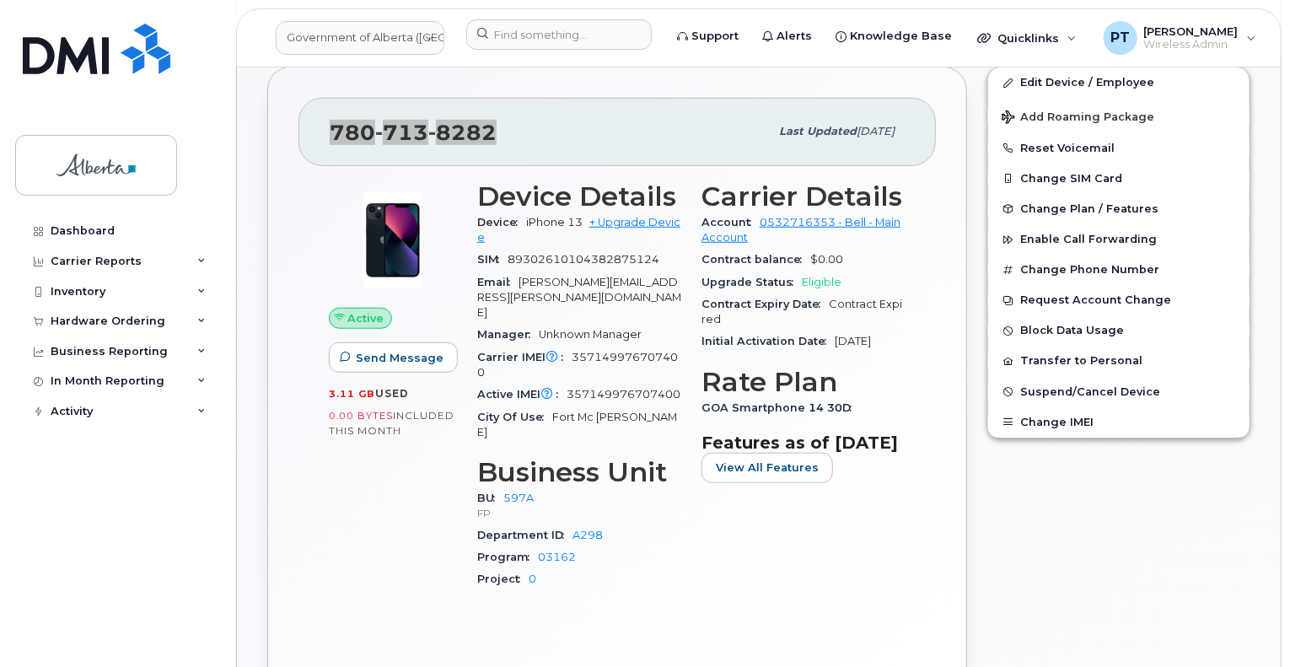
scroll to position [422, 0]
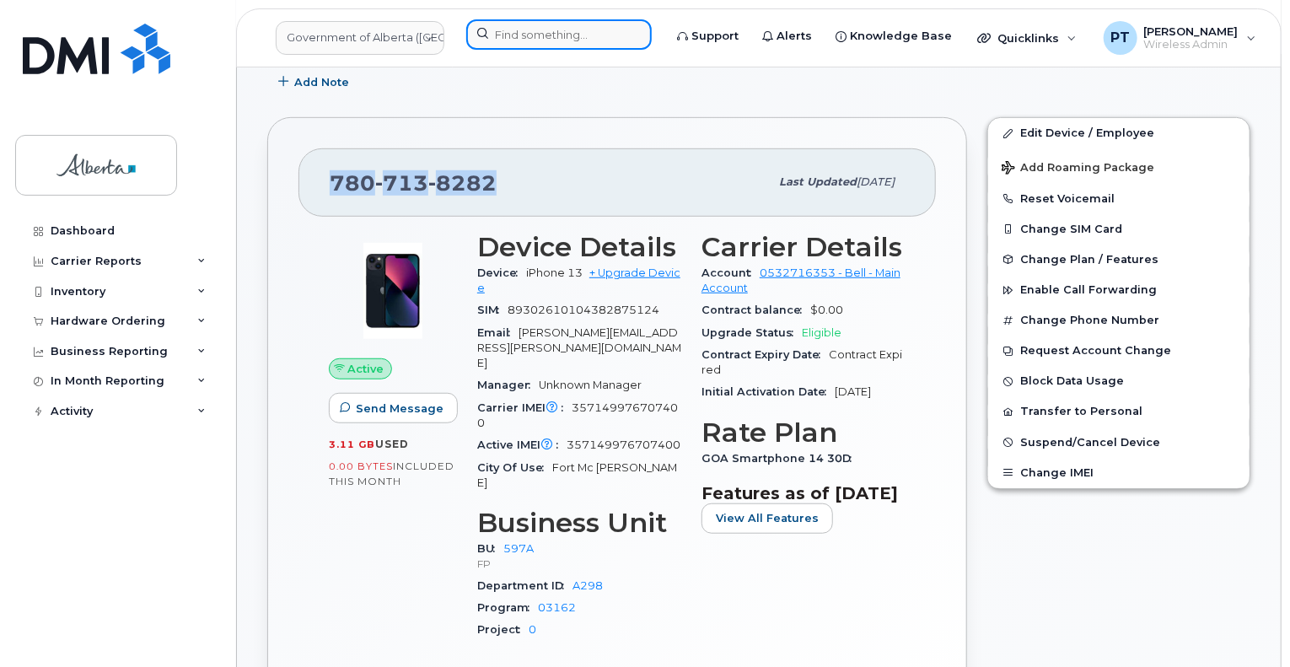
click at [523, 40] on input at bounding box center [558, 34] width 185 height 30
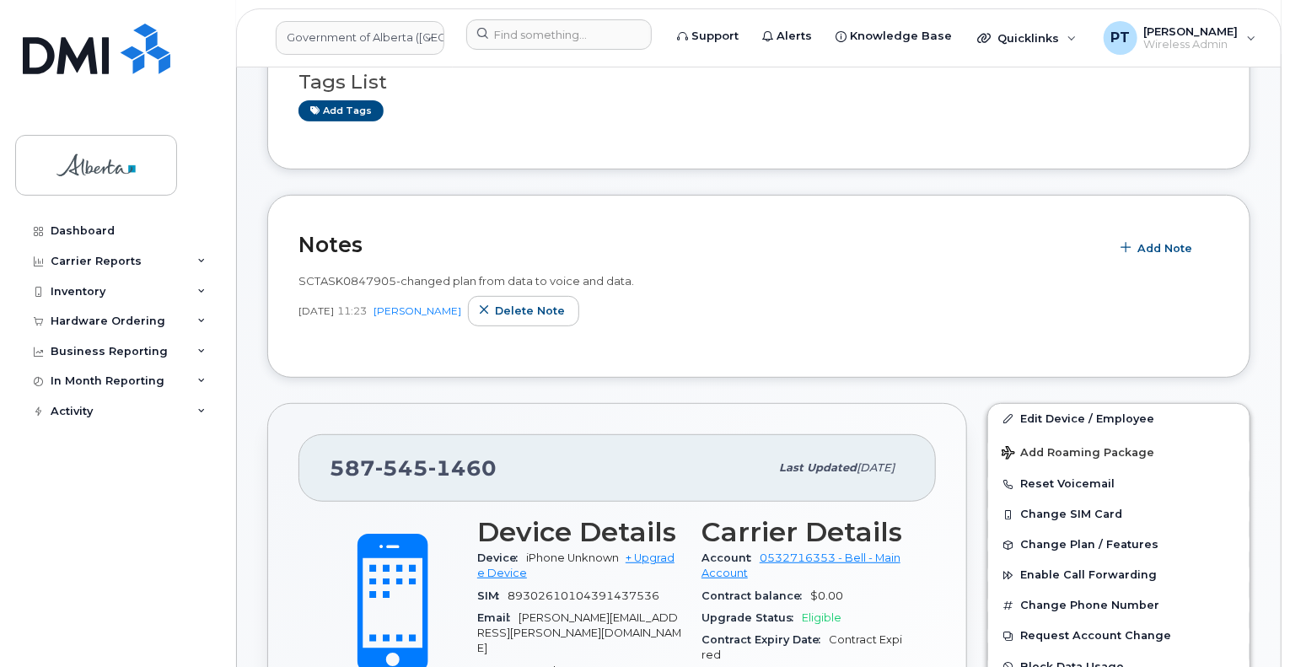
scroll to position [337, 0]
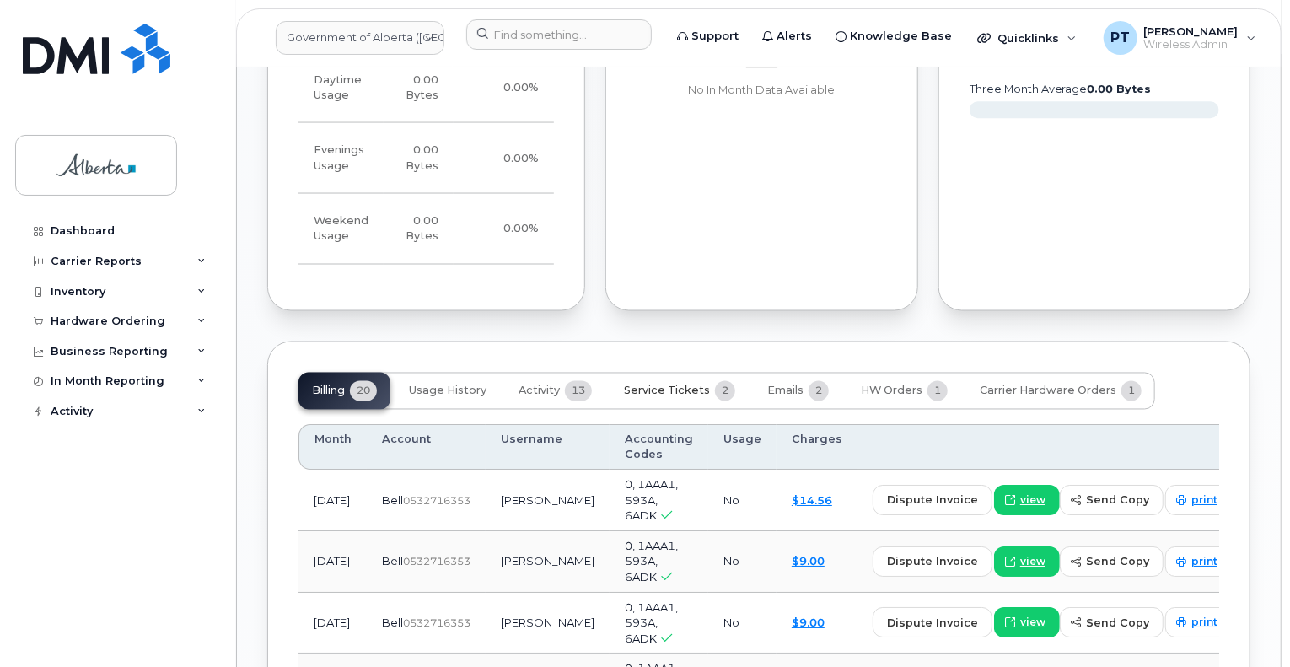
click at [668, 384] on button "Service Tickets 2" at bounding box center [679, 391] width 138 height 37
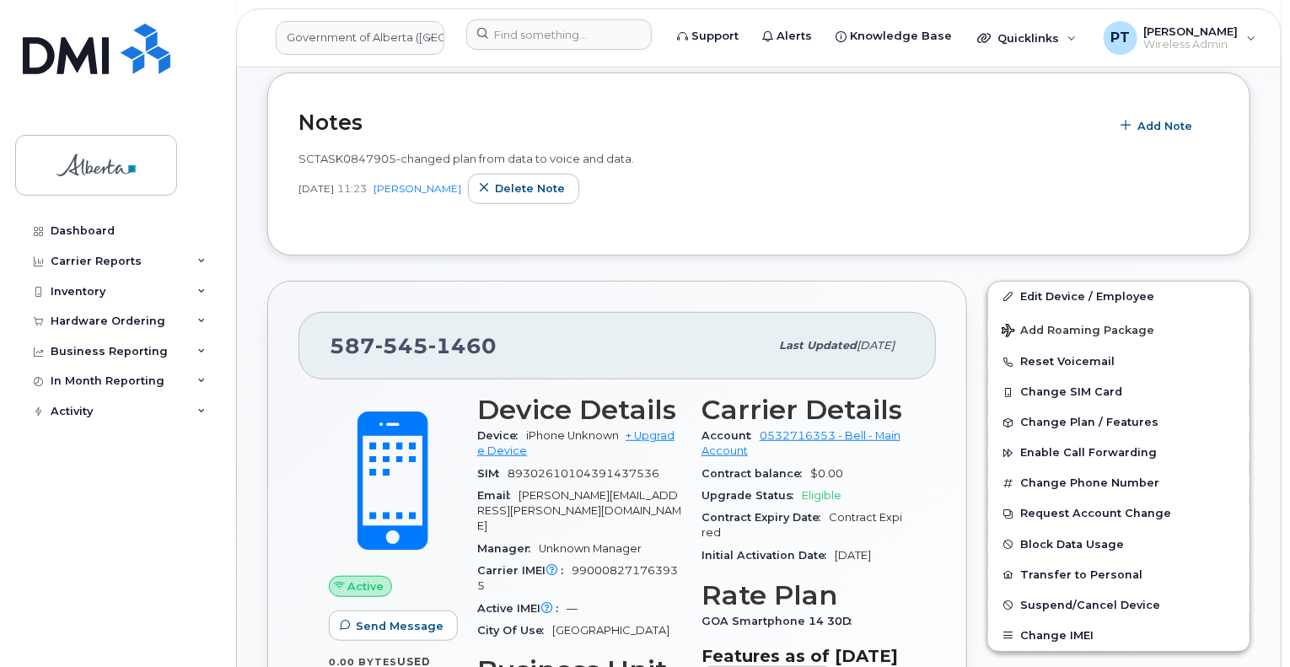
scroll to position [0, 0]
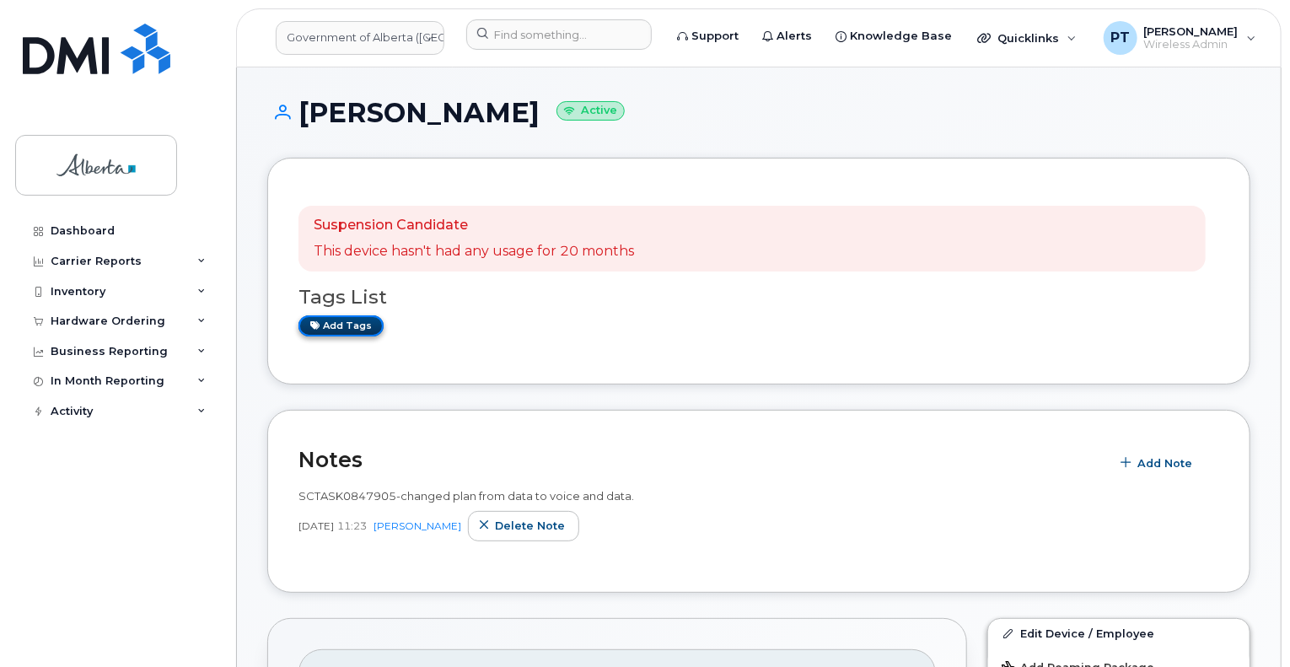
click at [347, 325] on link "Add tags" at bounding box center [340, 325] width 85 height 21
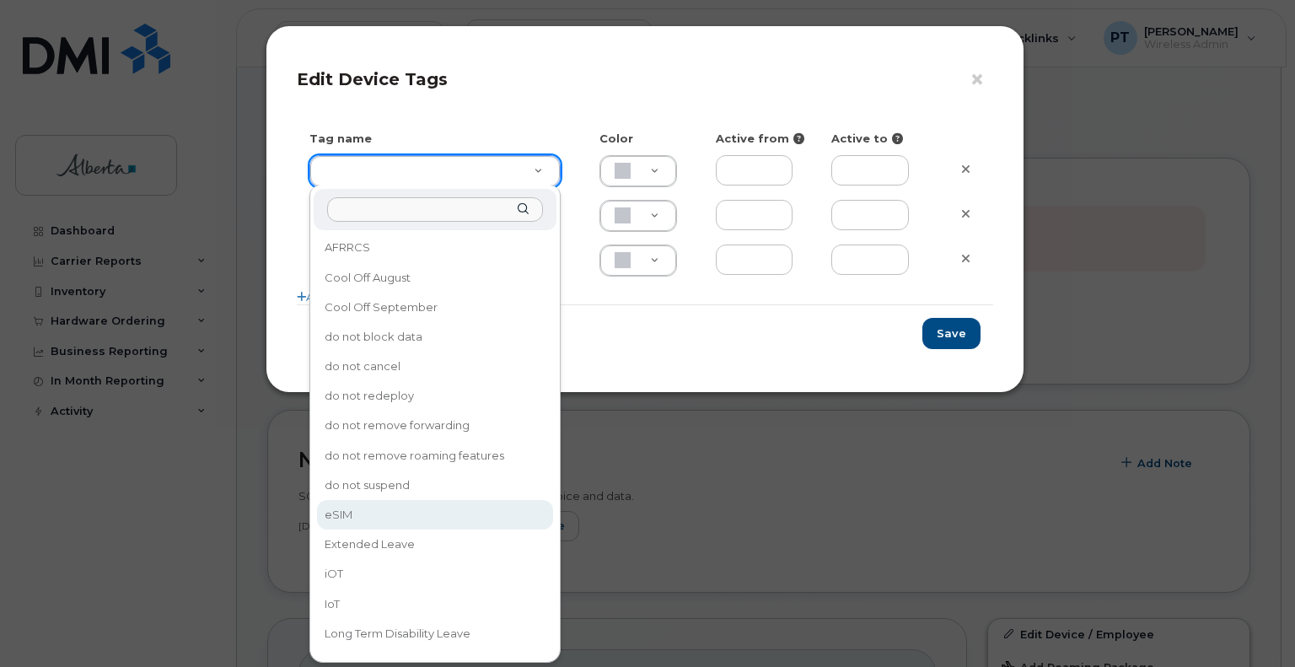
type input "eSIM"
type input "D6CDC1"
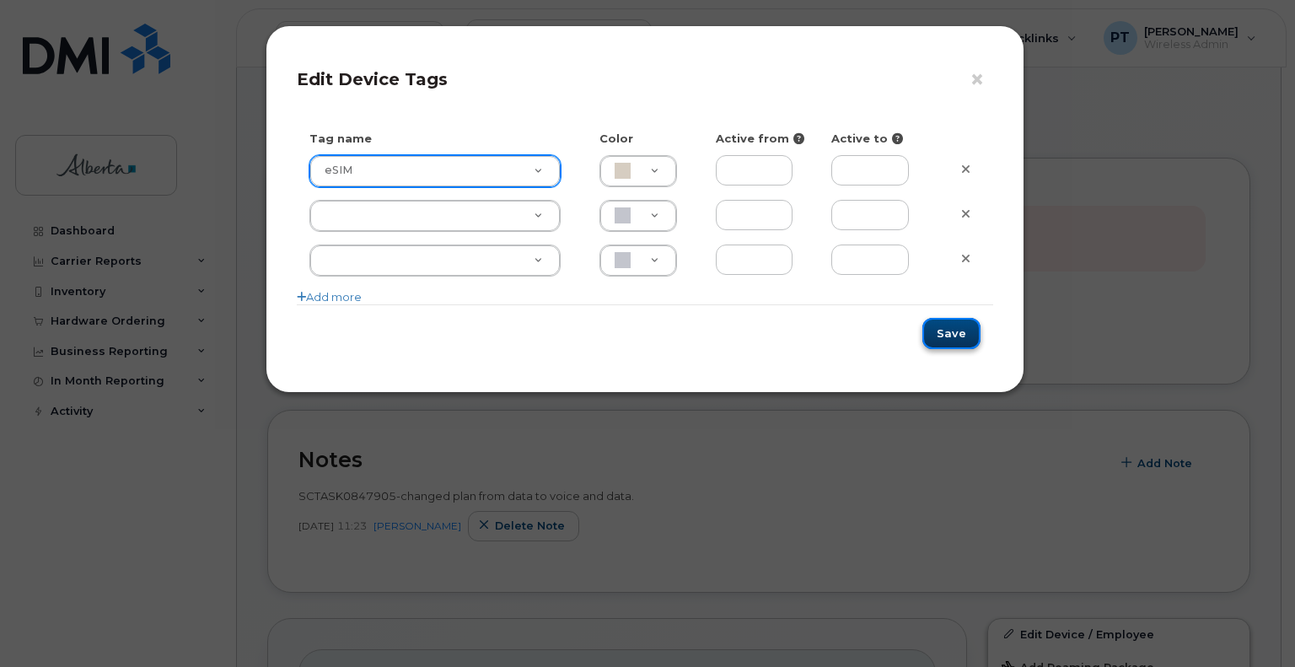
click at [946, 330] on button "Save" at bounding box center [951, 333] width 58 height 31
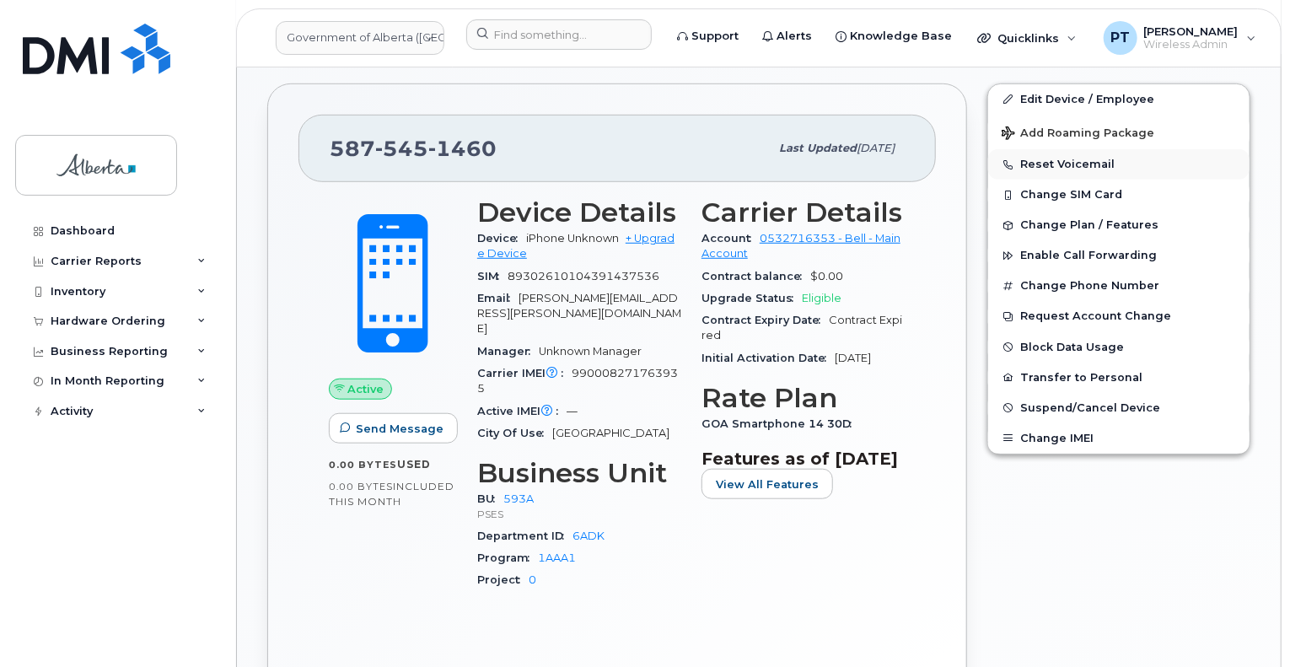
scroll to position [506, 0]
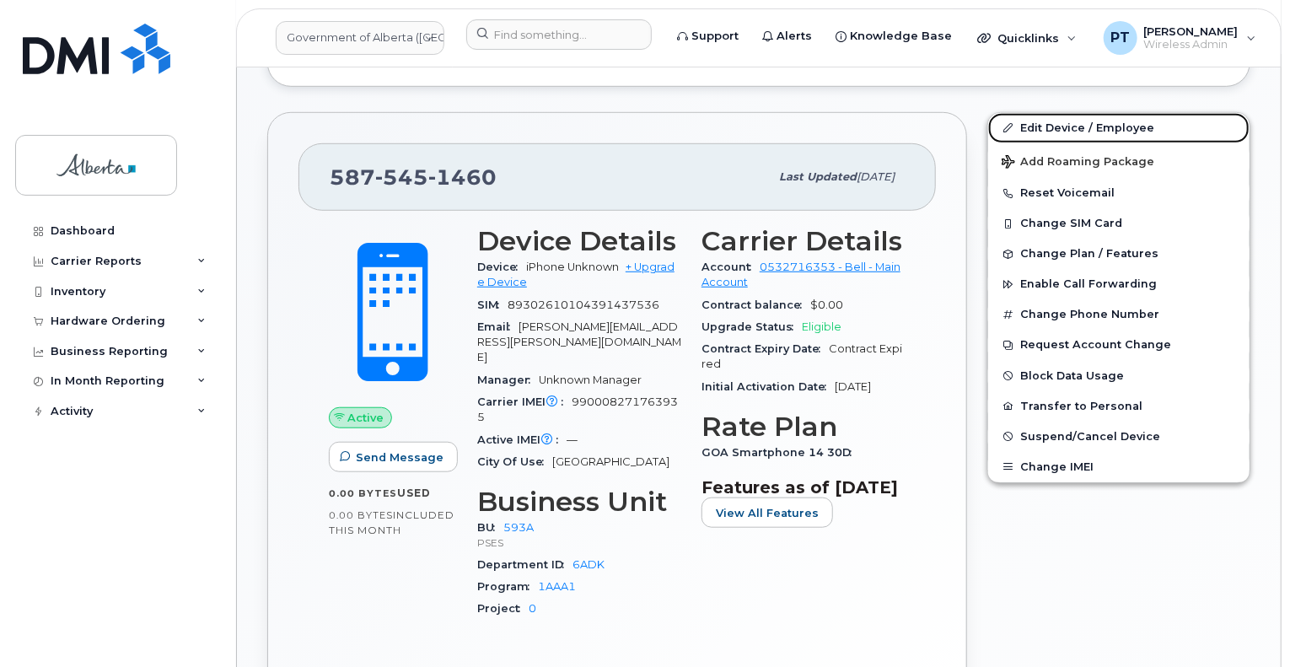
drag, startPoint x: 1038, startPoint y: 124, endPoint x: 563, endPoint y: 134, distance: 474.8
click at [1038, 124] on link "Edit Device / Employee" at bounding box center [1118, 128] width 261 height 30
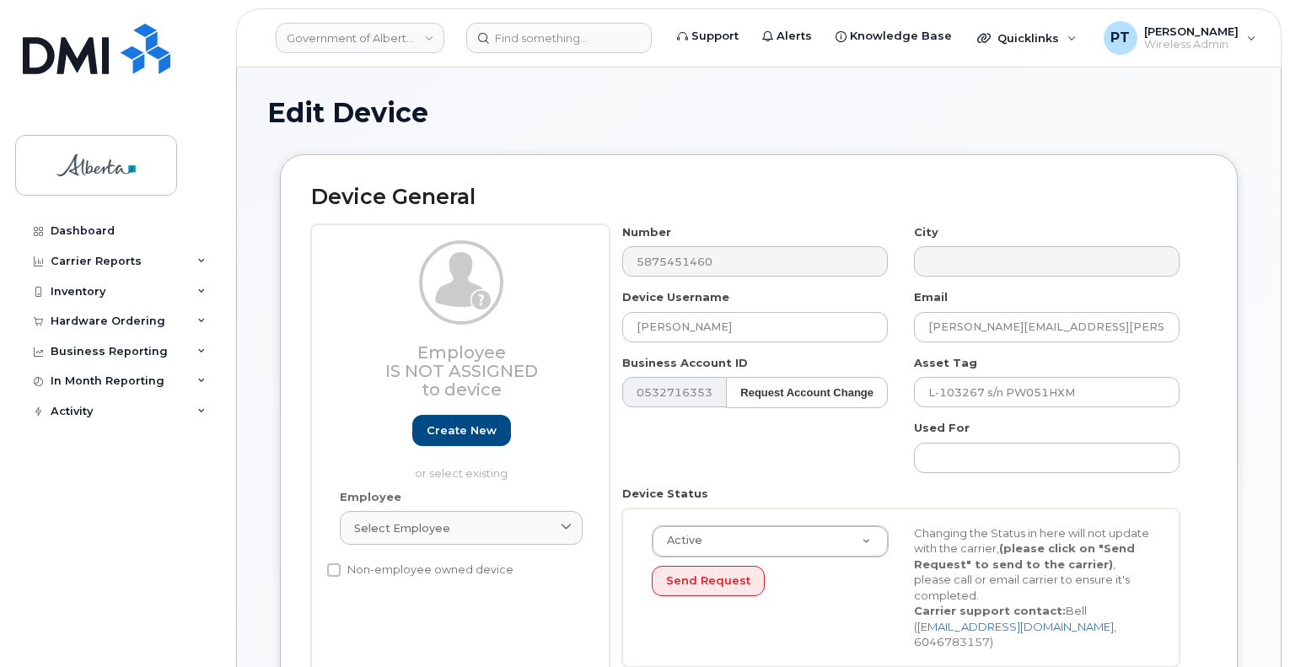
select select "4797682"
drag, startPoint x: 757, startPoint y: 325, endPoint x: 658, endPoint y: 330, distance: 98.8
click at [658, 330] on input "[PERSON_NAME]" at bounding box center [755, 327] width 266 height 30
drag, startPoint x: 813, startPoint y: 336, endPoint x: 771, endPoint y: 326, distance: 43.2
click at [813, 336] on input "Sharon L Campbell" at bounding box center [755, 327] width 266 height 30
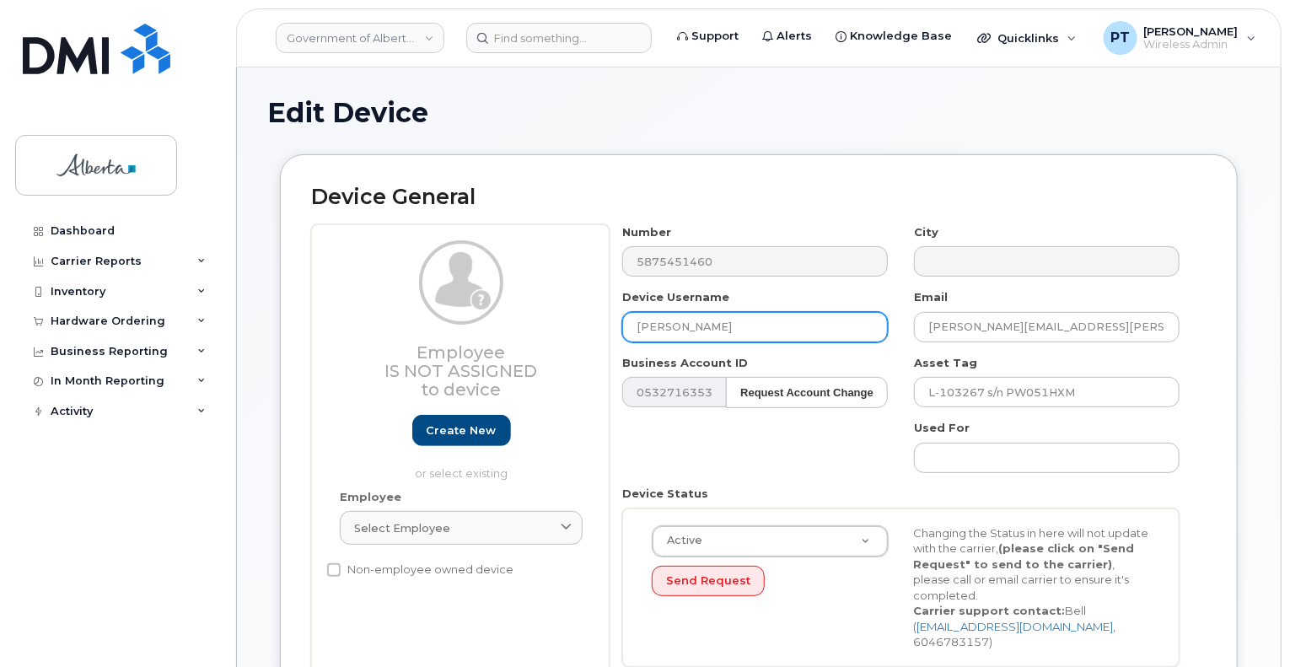
click at [681, 327] on input "Sharon L Campbell" at bounding box center [755, 327] width 266 height 30
click at [715, 331] on input "Sharon L Campbell" at bounding box center [755, 327] width 266 height 30
drag, startPoint x: 740, startPoint y: 320, endPoint x: 581, endPoint y: 320, distance: 159.4
click at [581, 320] on div "Employee Is not assigned to device Create new or select existing Employee Selec…" at bounding box center [758, 451] width 895 height 455
paste input "Crystal Drisco"
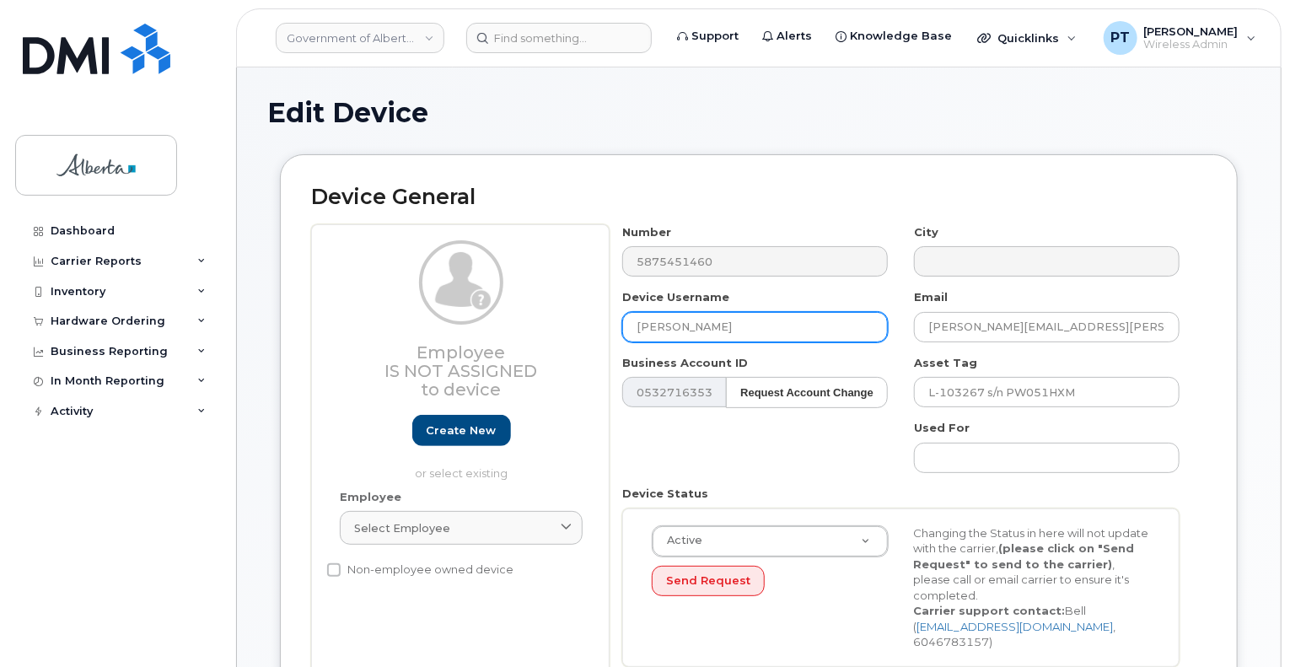
type input "[PERSON_NAME]"
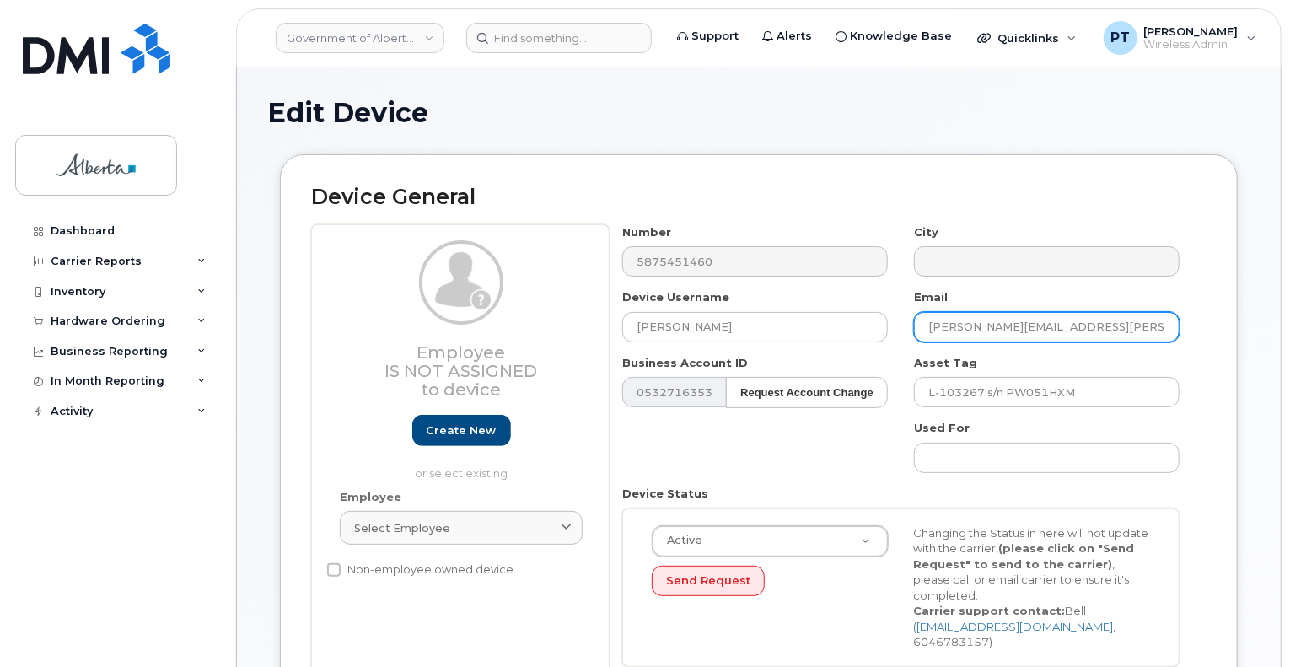
drag, startPoint x: 1116, startPoint y: 332, endPoint x: 894, endPoint y: 324, distance: 222.7
click at [894, 324] on div "Number 5875451460 City Device Username Crystal Driscoll Email Sharon.L.Campbell…" at bounding box center [901, 451] width 583 height 455
paste input "Crystal.Drisco"
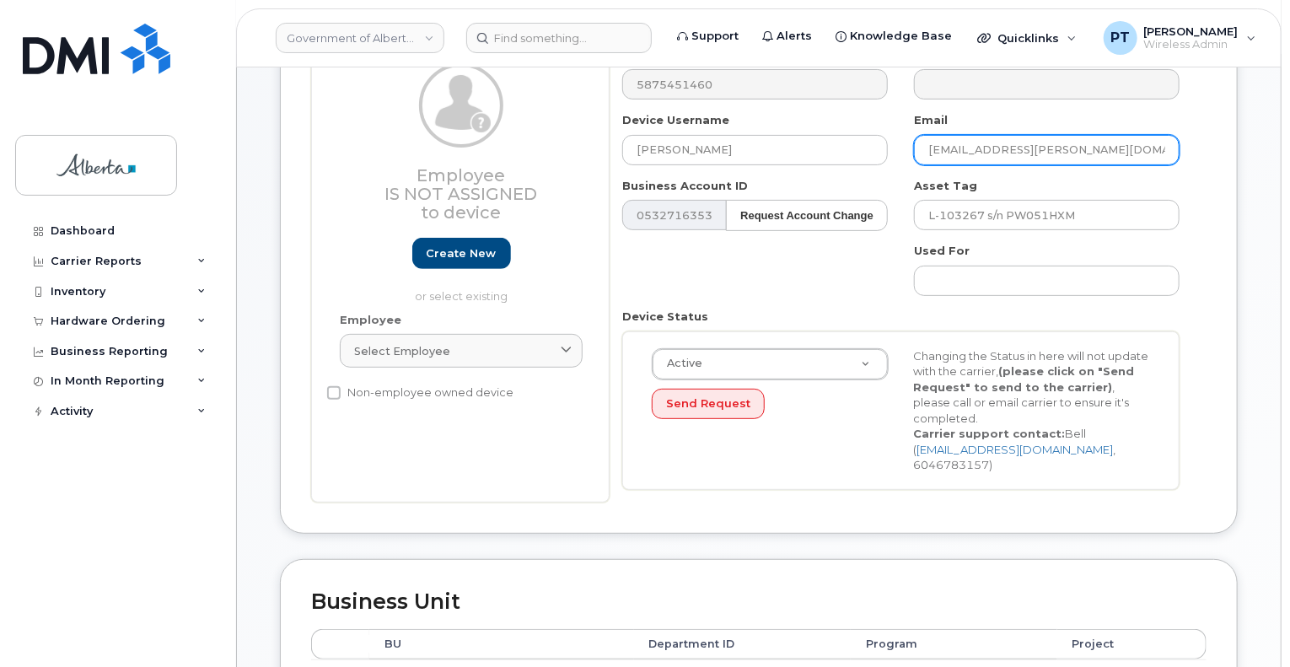
scroll to position [253, 0]
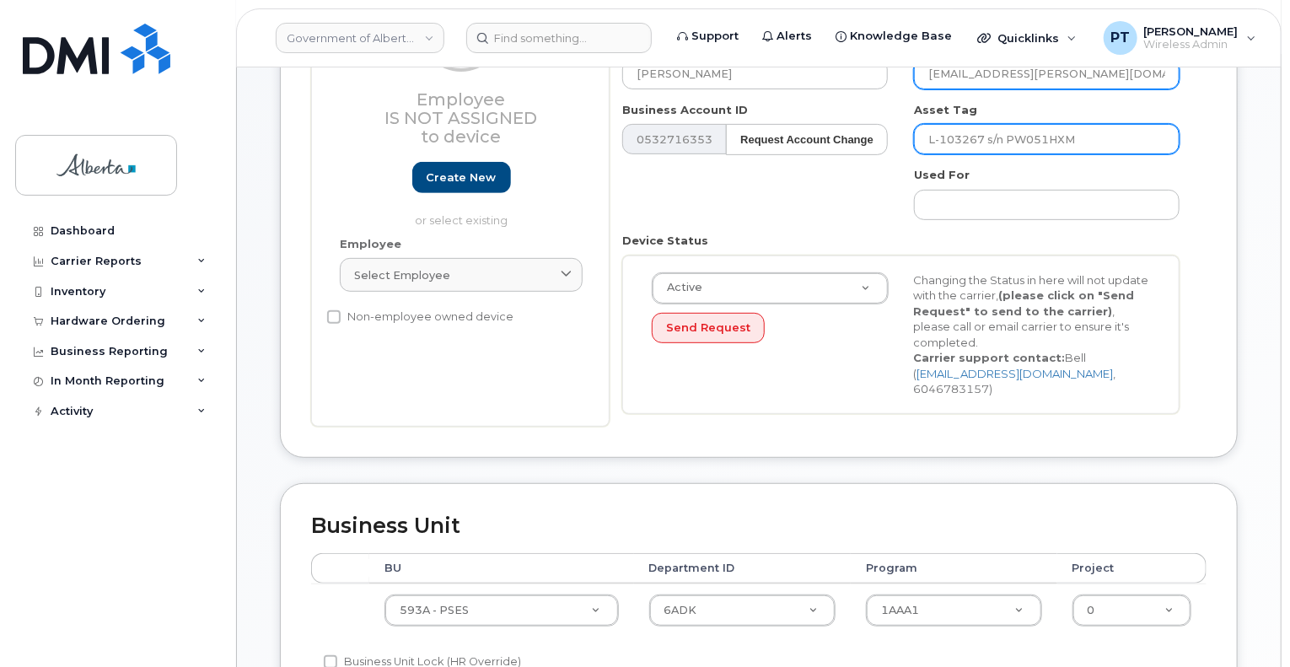
type input "[EMAIL_ADDRESS][PERSON_NAME][DOMAIN_NAME]"
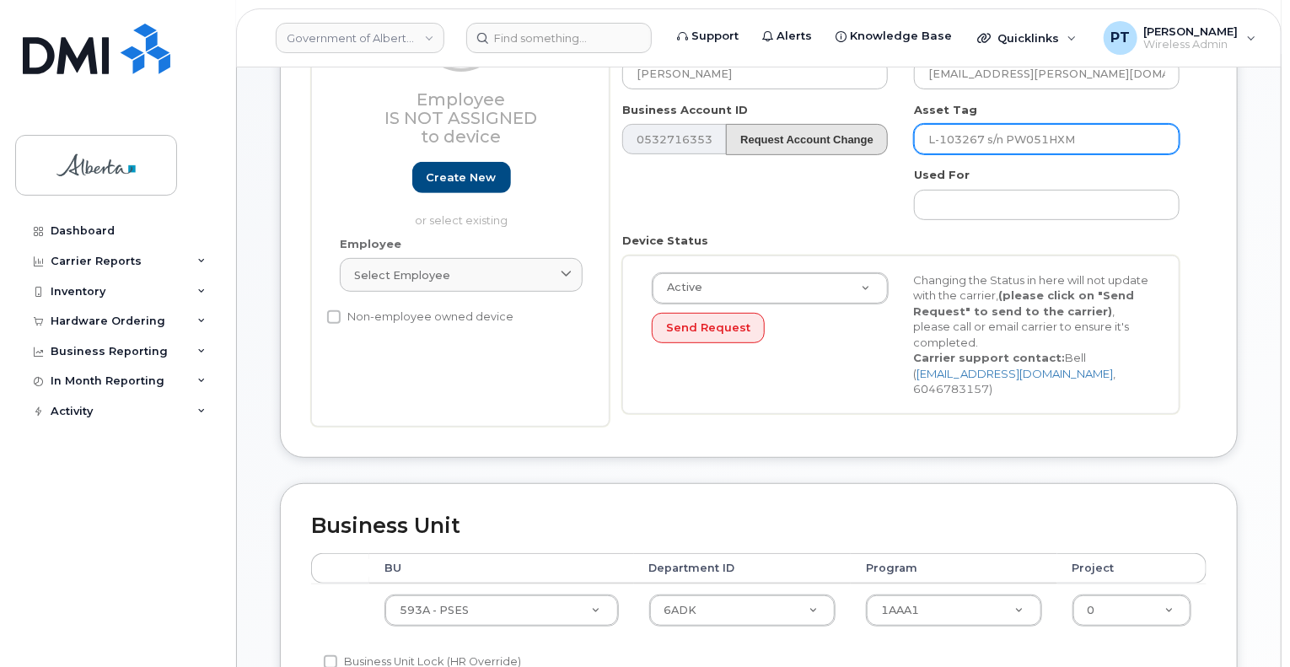
drag, startPoint x: 1085, startPoint y: 137, endPoint x: 873, endPoint y: 131, distance: 211.7
click at [873, 131] on div "Number 5875451460 City Device Username Crystal Driscoll Email Crystal.Driscoll@…" at bounding box center [901, 198] width 583 height 455
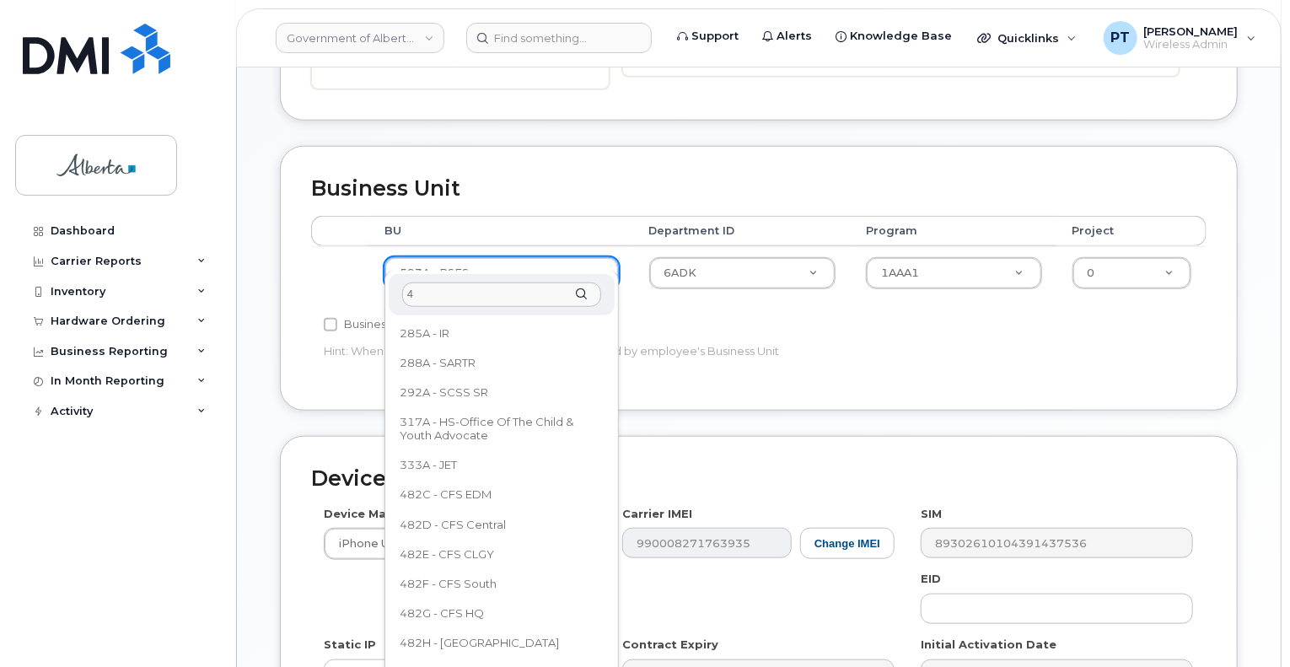
scroll to position [0, 0]
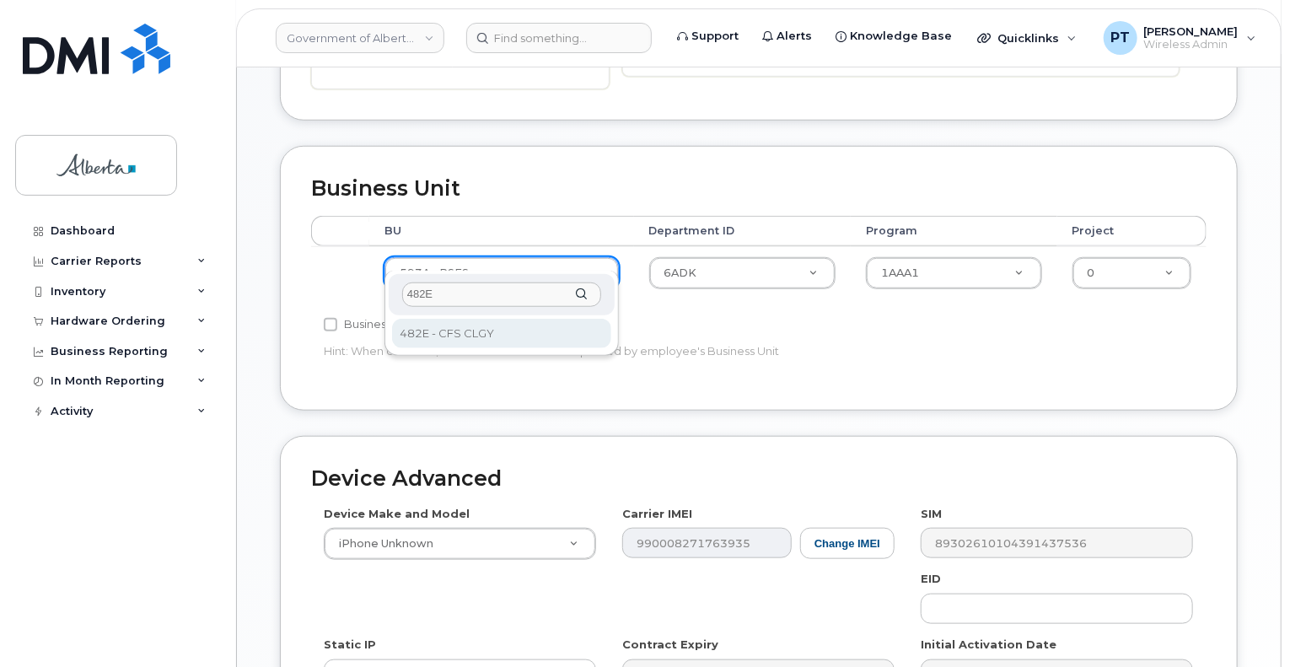
type input "482E"
select select "4124490"
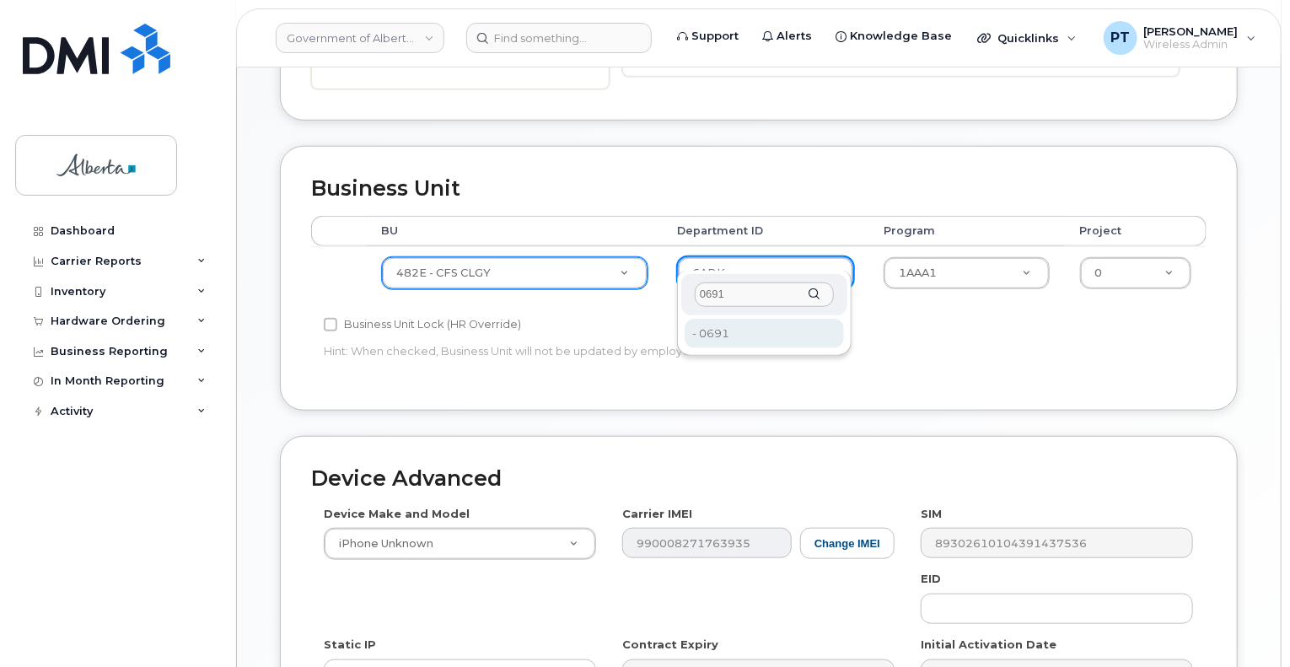
type input "0691"
type input "4124509"
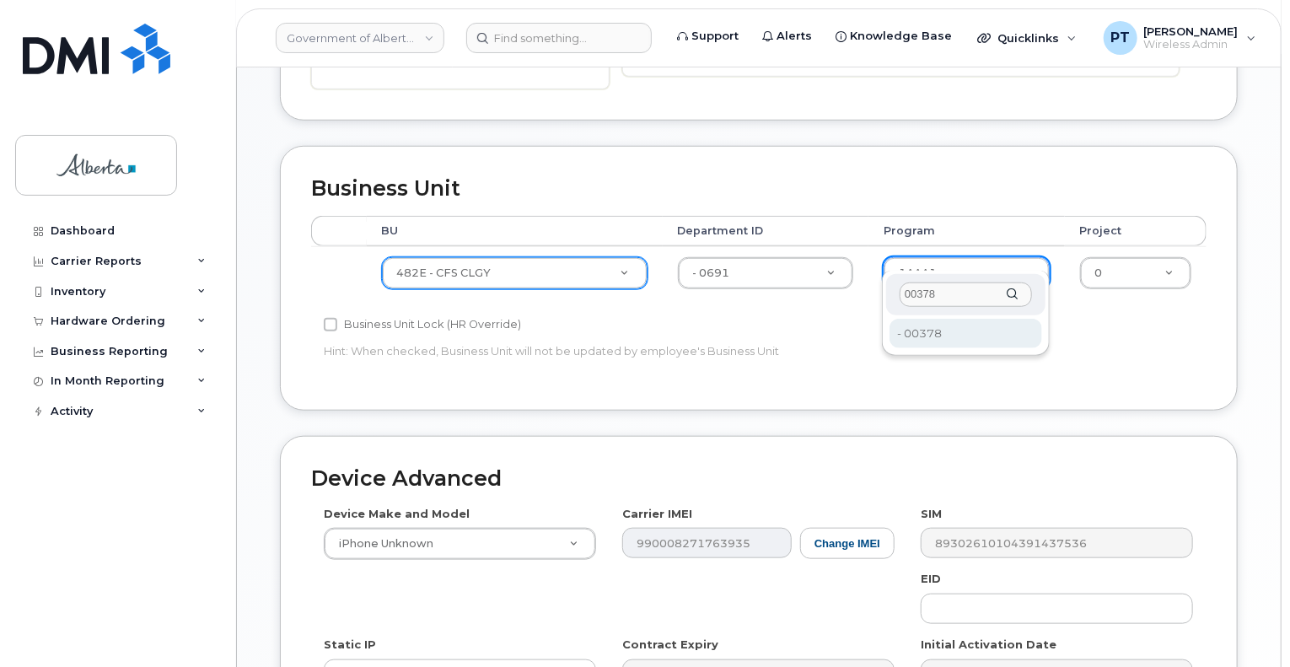
type input "00378"
type input "4124524"
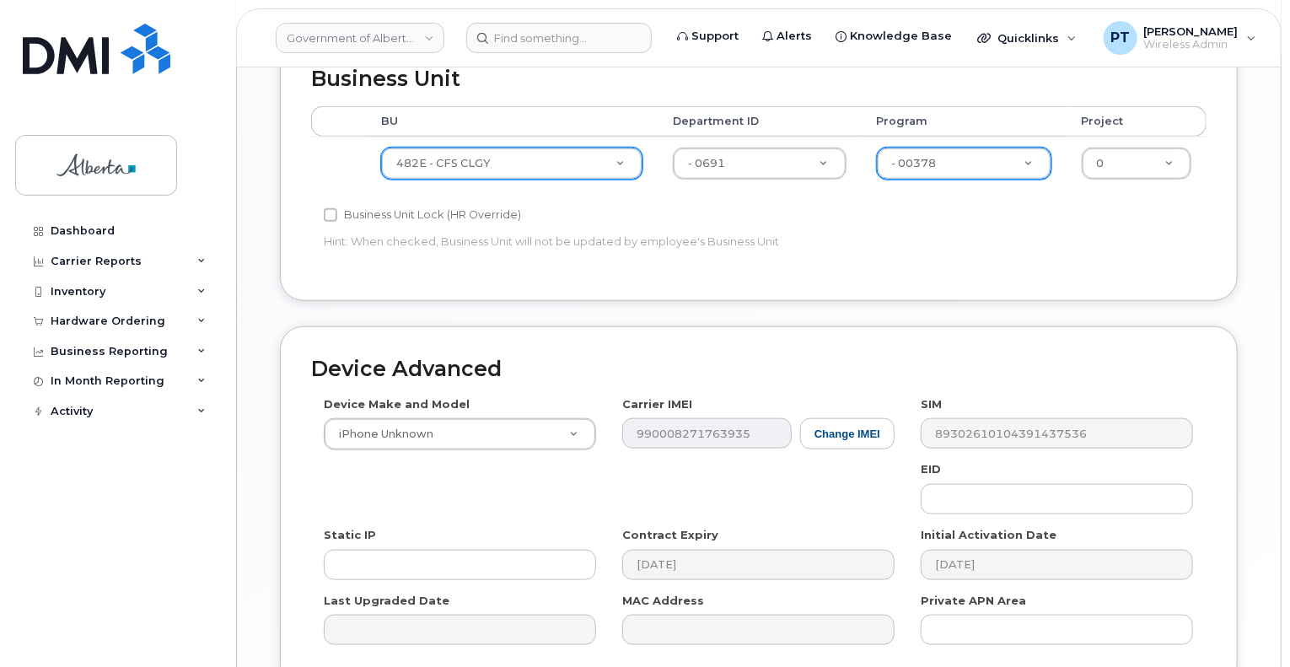
scroll to position [843, 0]
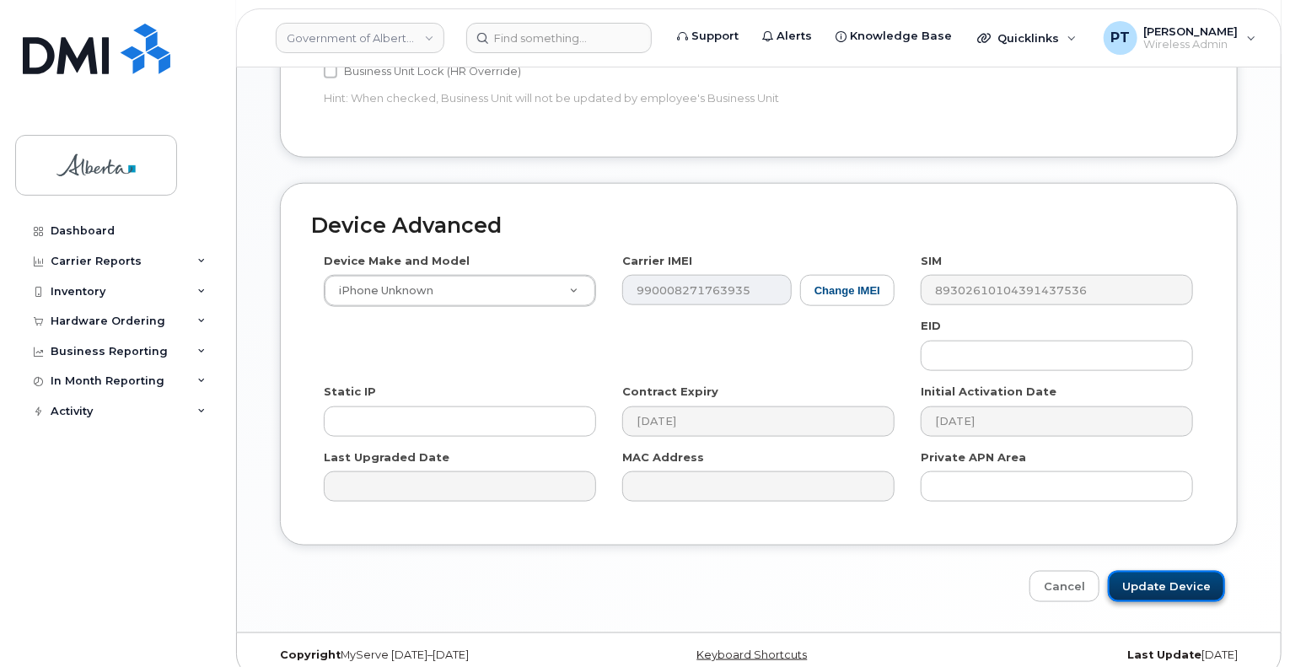
click at [1167, 571] on input "Update Device" at bounding box center [1166, 586] width 117 height 31
type input "Saving..."
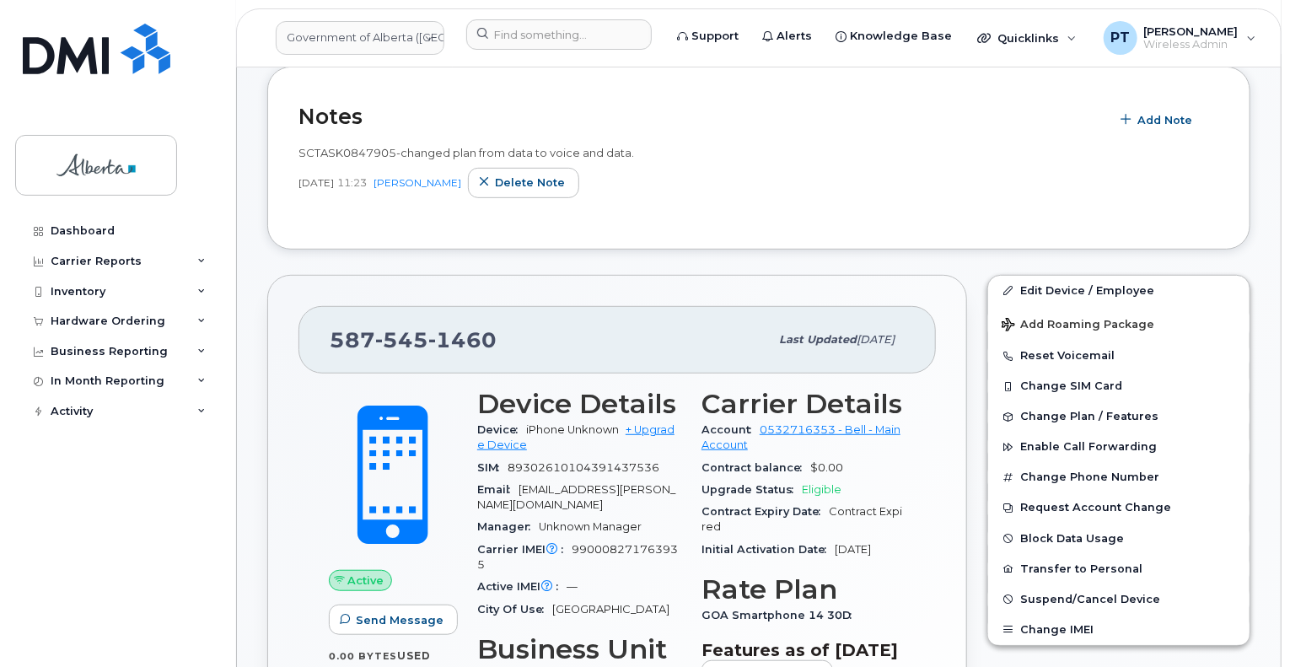
scroll to position [253, 0]
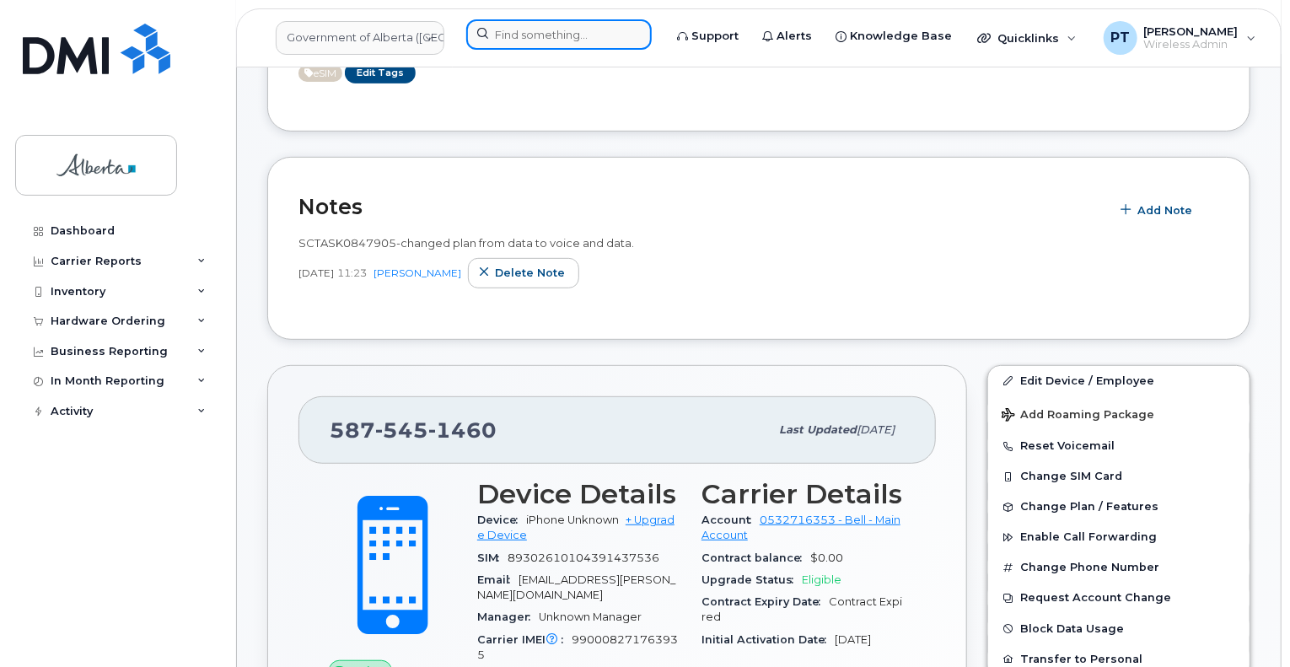
click at [553, 33] on input at bounding box center [558, 34] width 185 height 30
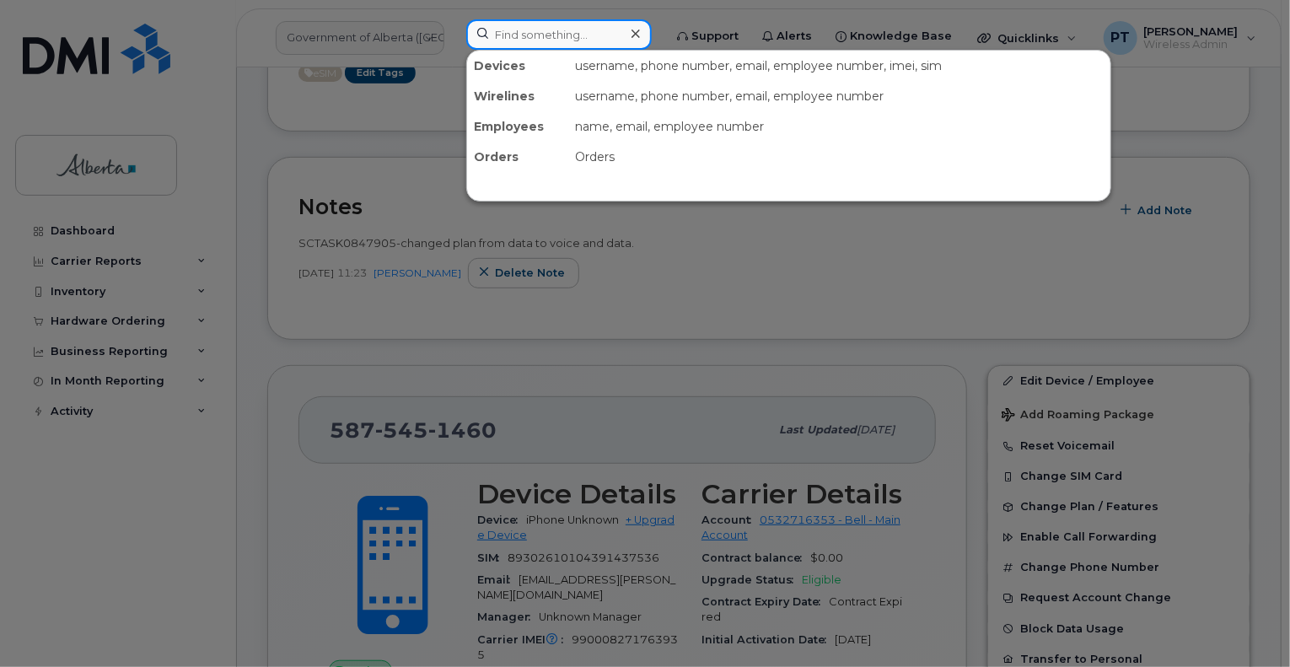
paste input "7802893368"
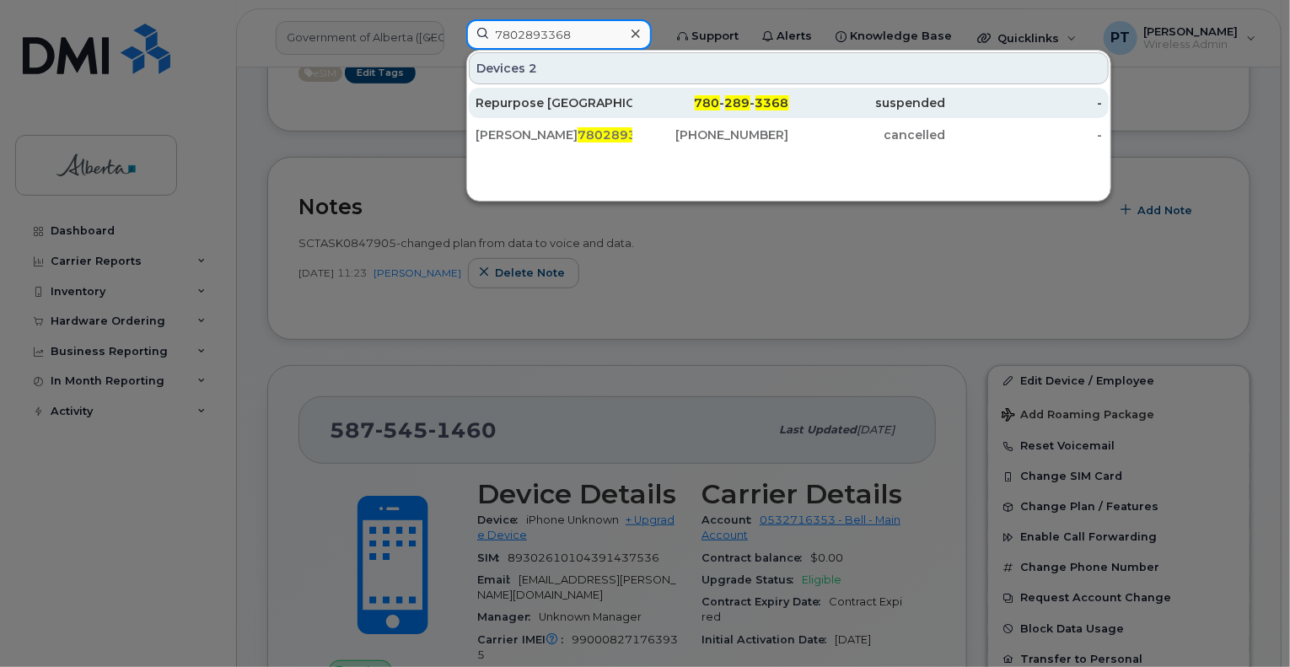
type input "7802893368"
click at [581, 100] on div "Repurpose Edmonton" at bounding box center [554, 102] width 157 height 17
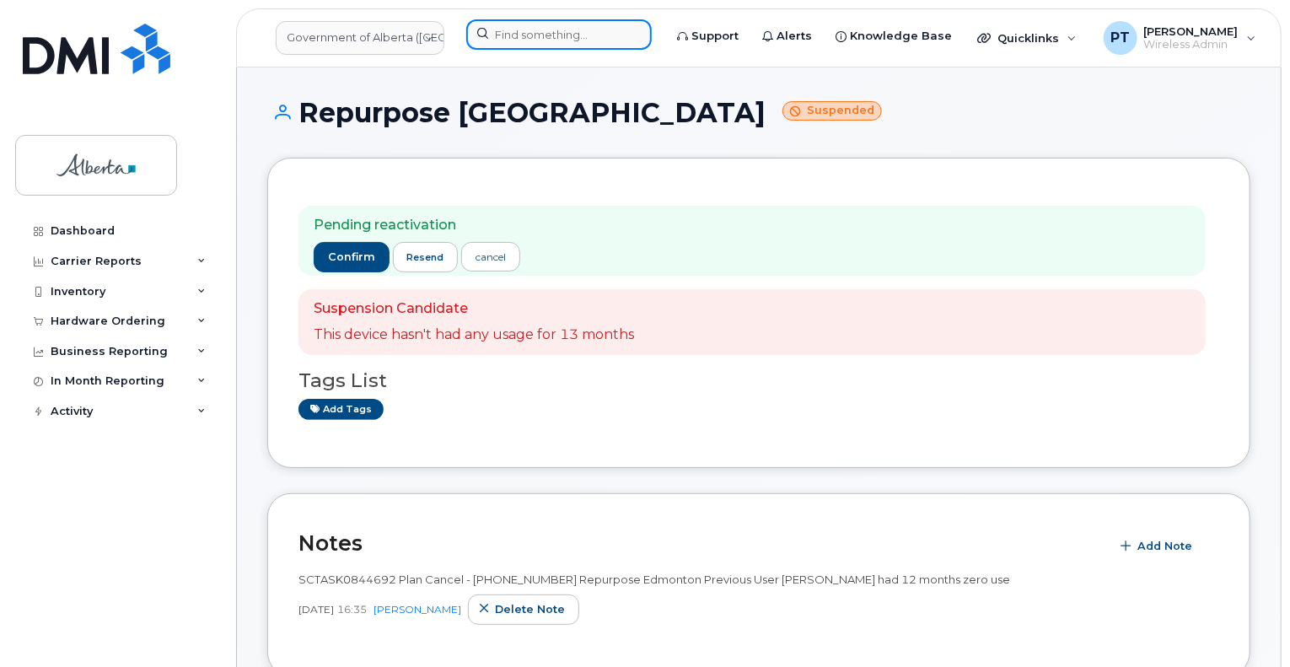
click at [515, 39] on input at bounding box center [558, 34] width 185 height 30
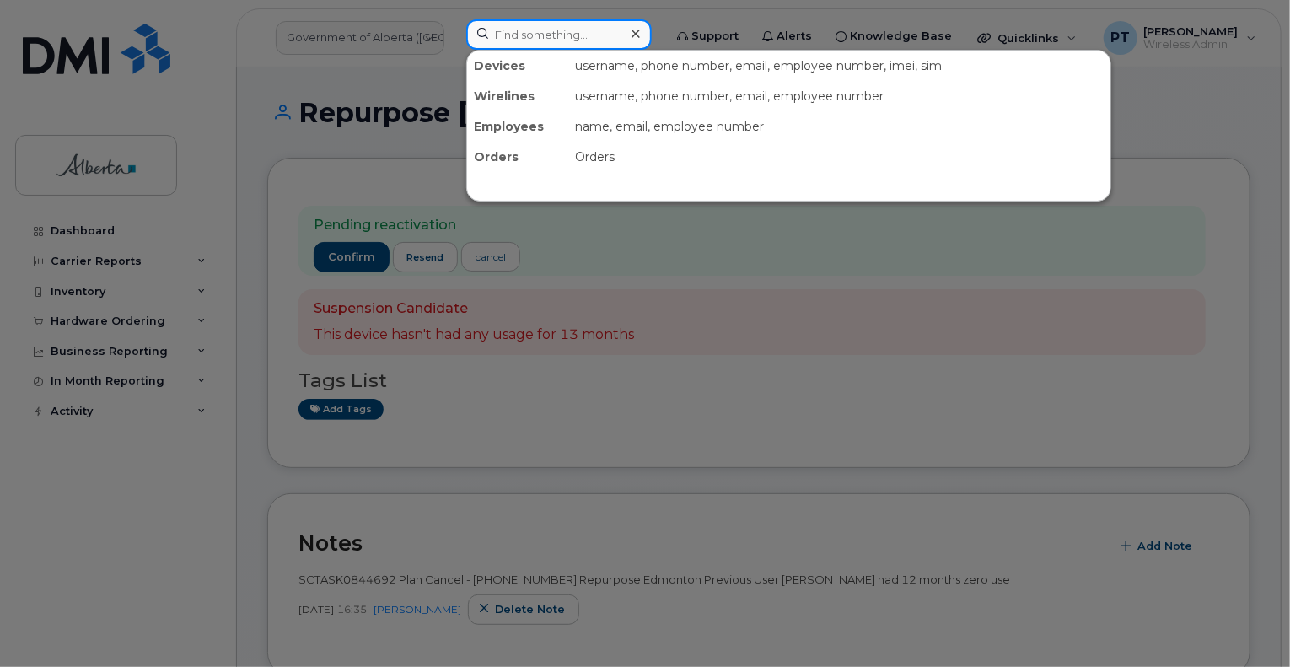
paste input "7808311206"
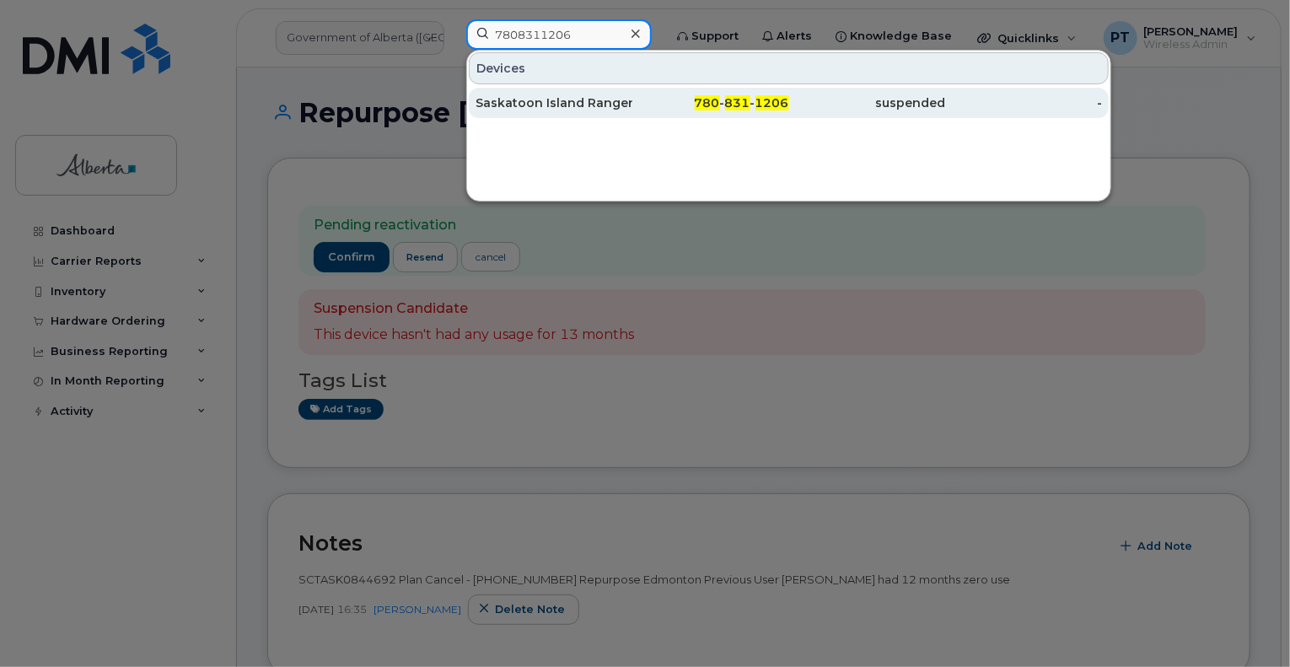
type input "7808311206"
click at [528, 100] on div "Saskatoon Island Ranger" at bounding box center [554, 102] width 157 height 17
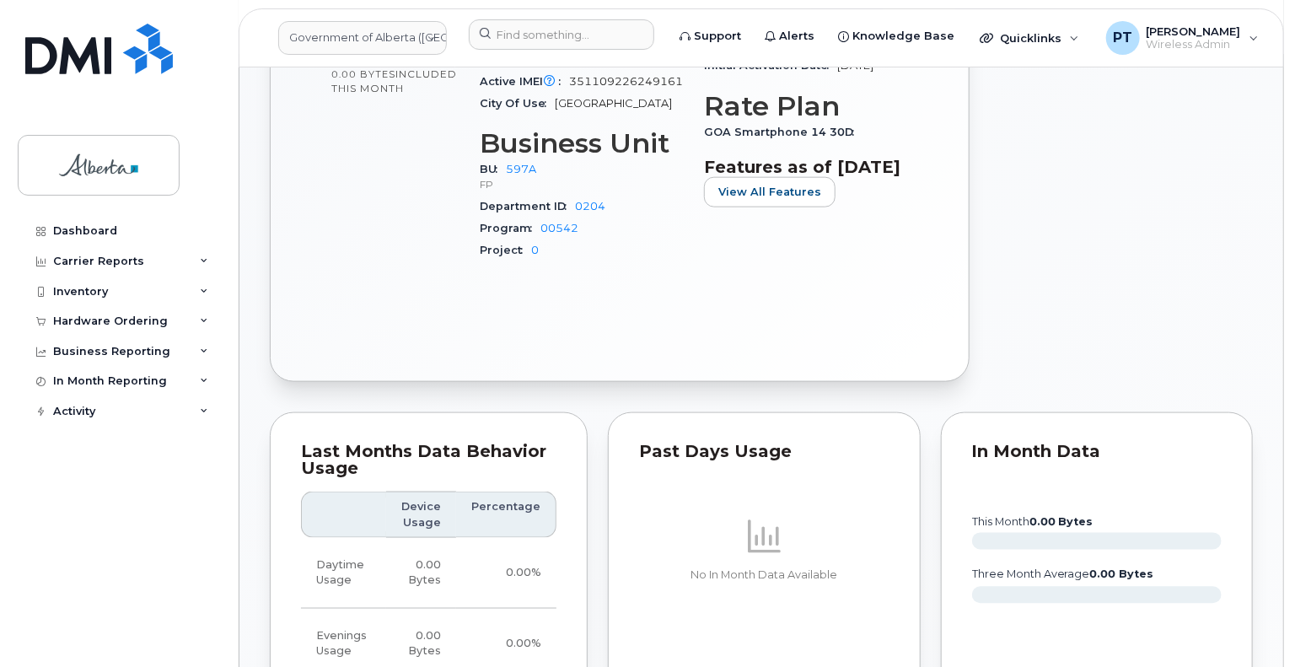
scroll to position [422, 0]
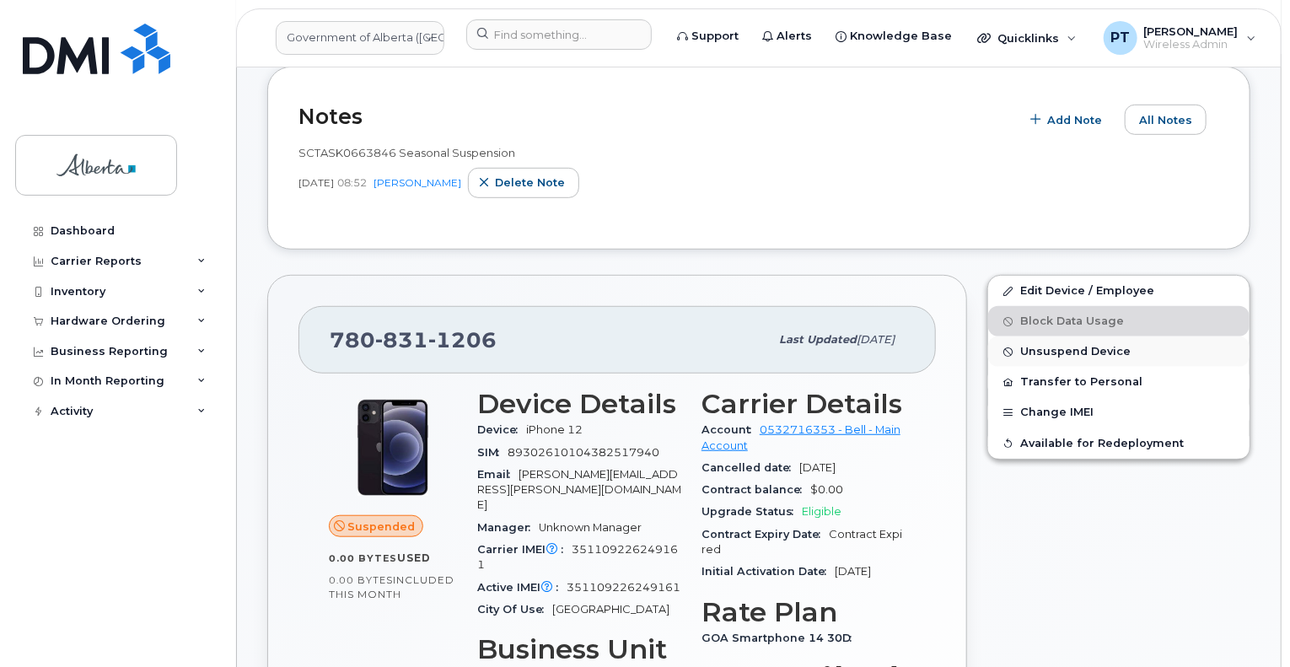
click at [1030, 348] on span "Unsuspend Device" at bounding box center [1075, 352] width 110 height 13
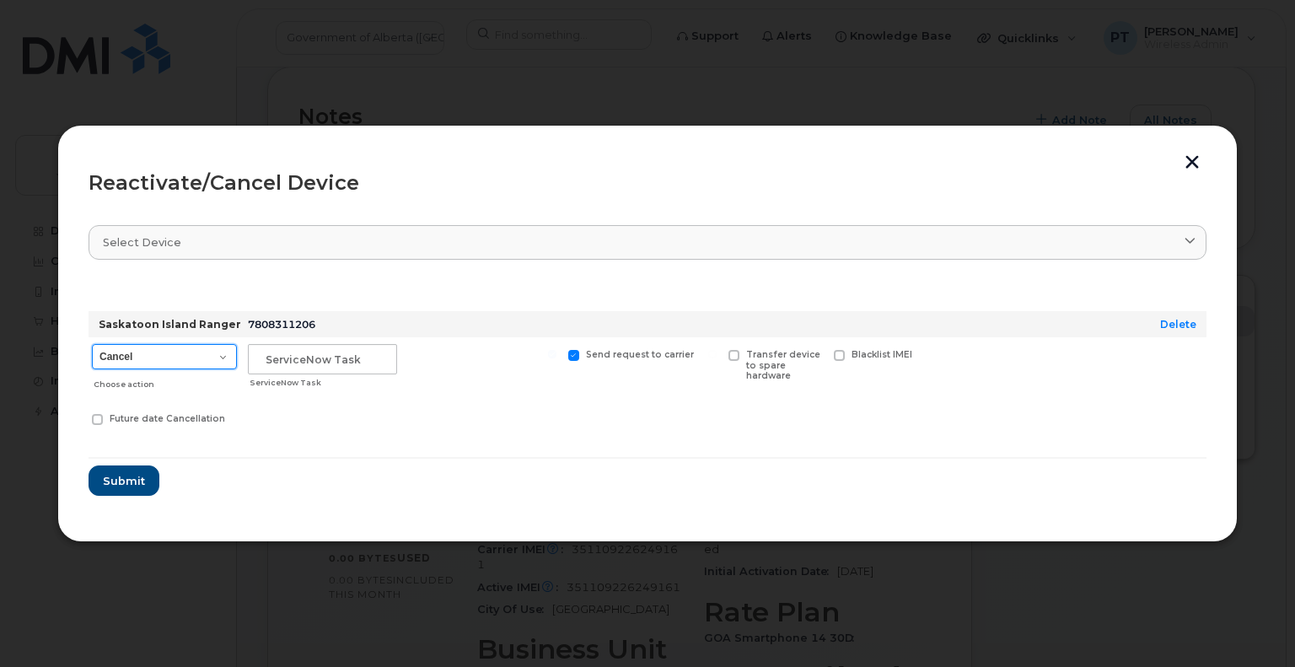
click at [191, 358] on select "Cancel Suspend - Extend Suspension Reactivate" at bounding box center [164, 356] width 145 height 25
select select "[object Object]"
click at [92, 344] on select "Cancel Suspend - Extend Suspension Reactivate" at bounding box center [164, 356] width 145 height 25
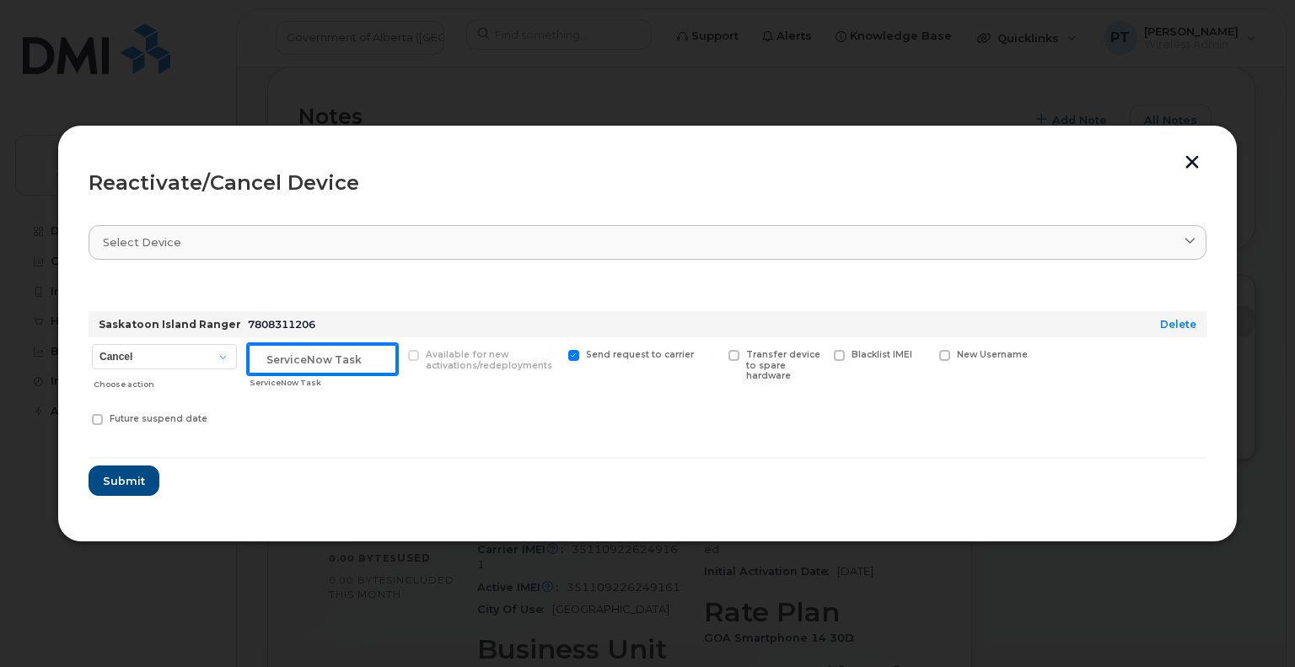
click at [320, 352] on input "text" at bounding box center [322, 359] width 149 height 30
paste input "SCTASK0848106"
type input "SCTASK0848106 Reactivate"
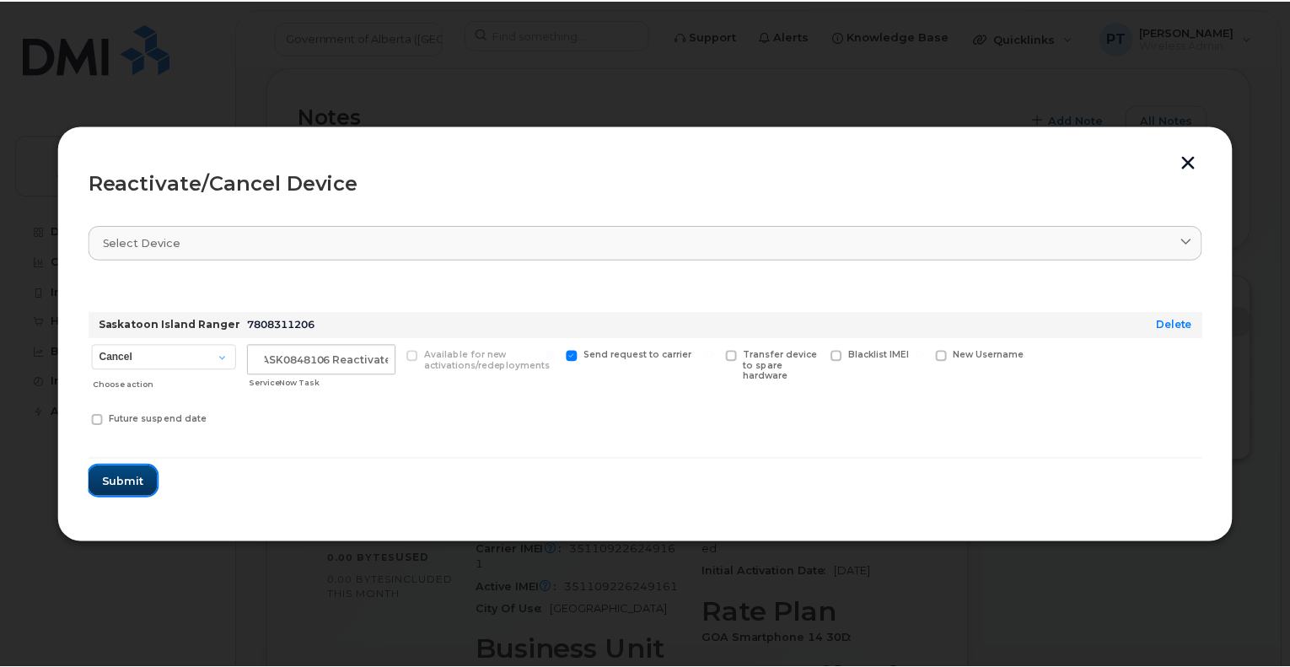
scroll to position [0, 0]
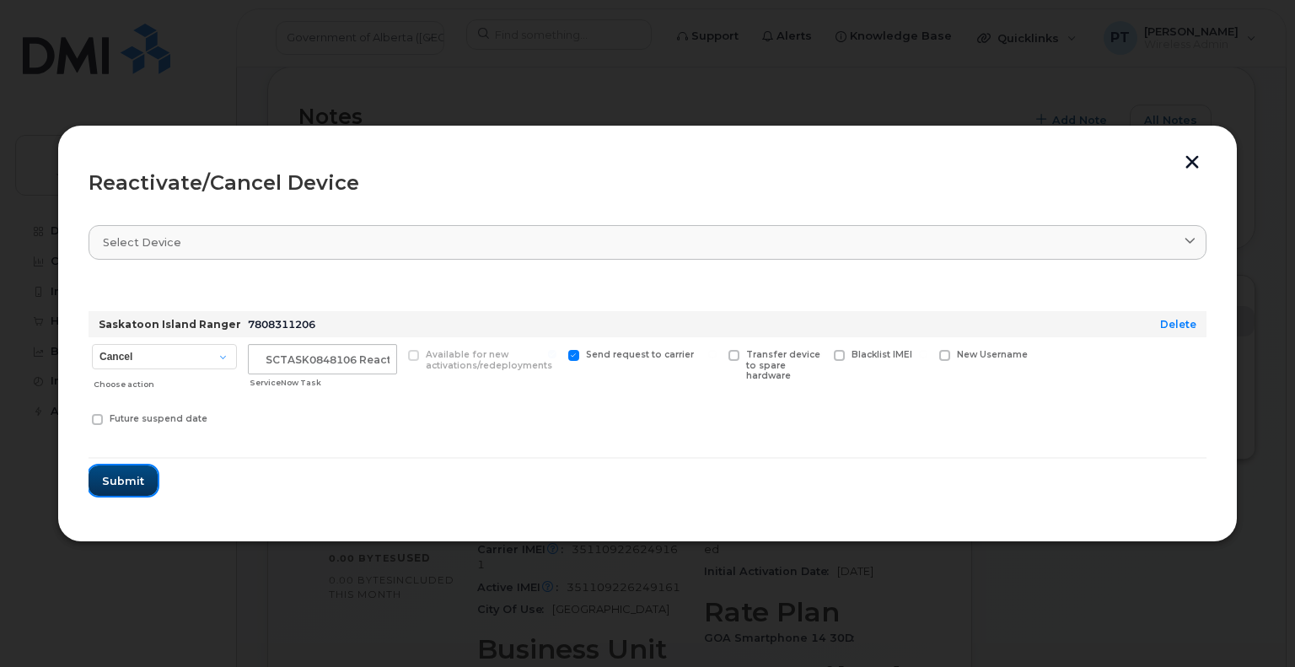
click at [121, 485] on span "Submit" at bounding box center [123, 481] width 42 height 16
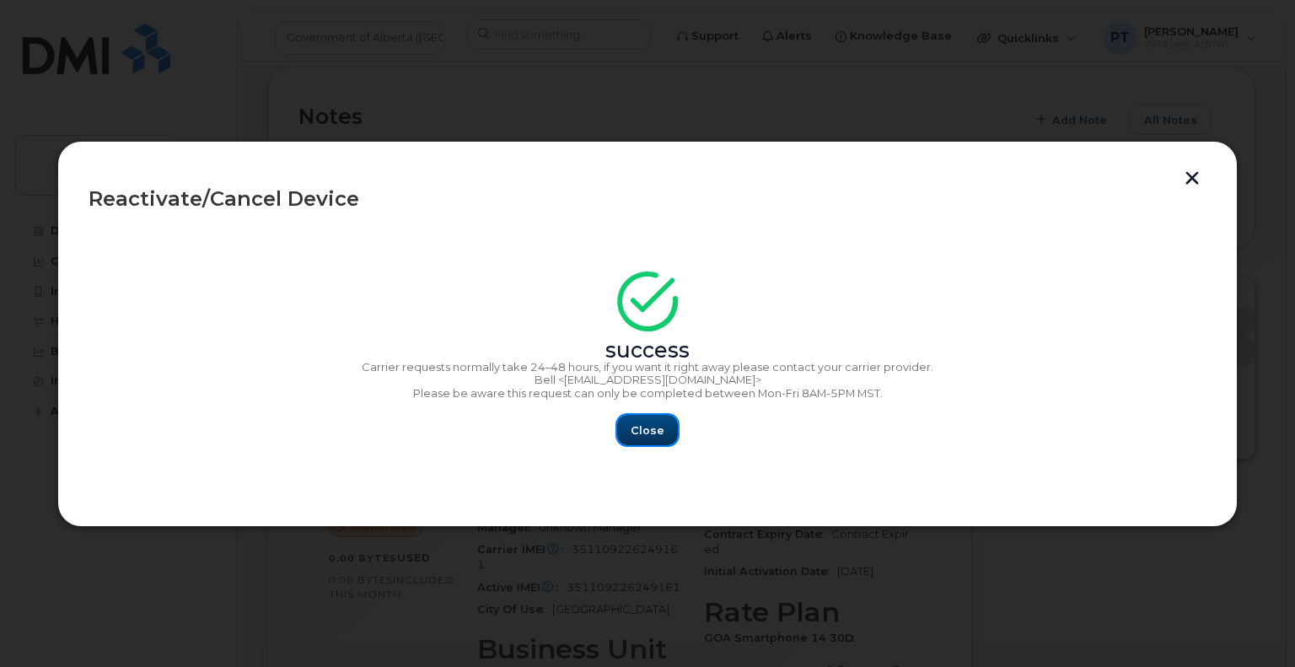
click at [652, 428] on span "Close" at bounding box center [648, 430] width 34 height 16
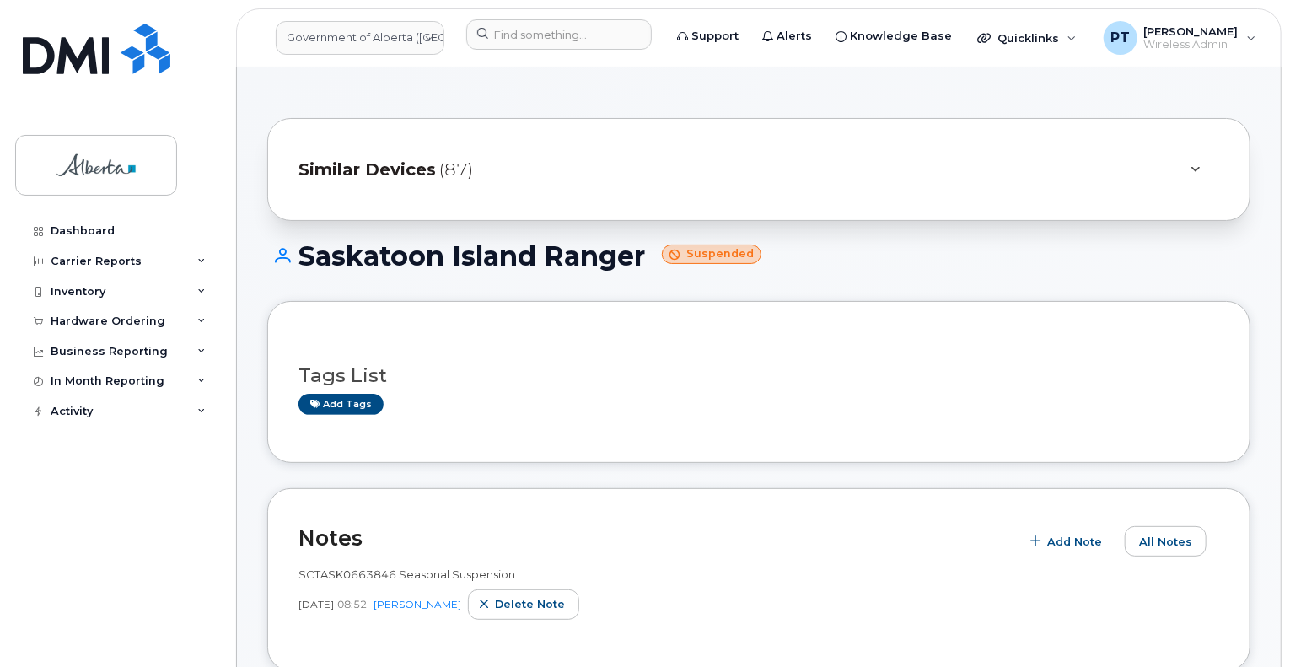
scroll to position [84, 0]
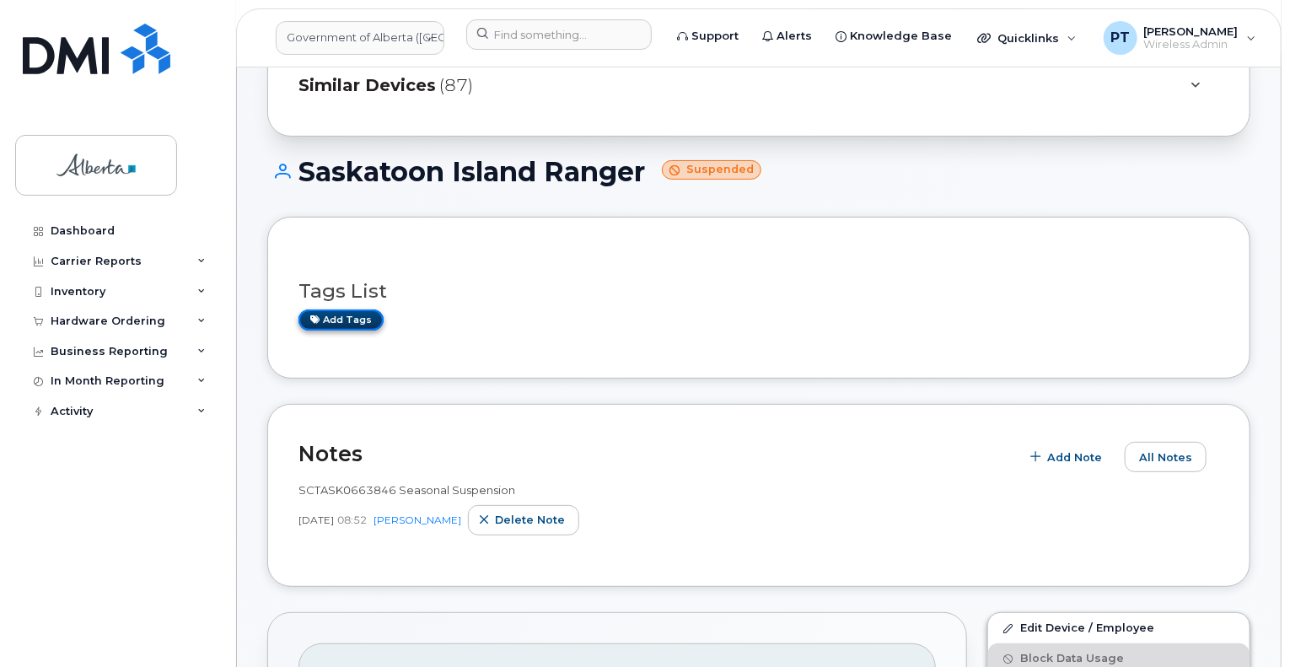
click at [343, 324] on link "Add tags" at bounding box center [340, 319] width 85 height 21
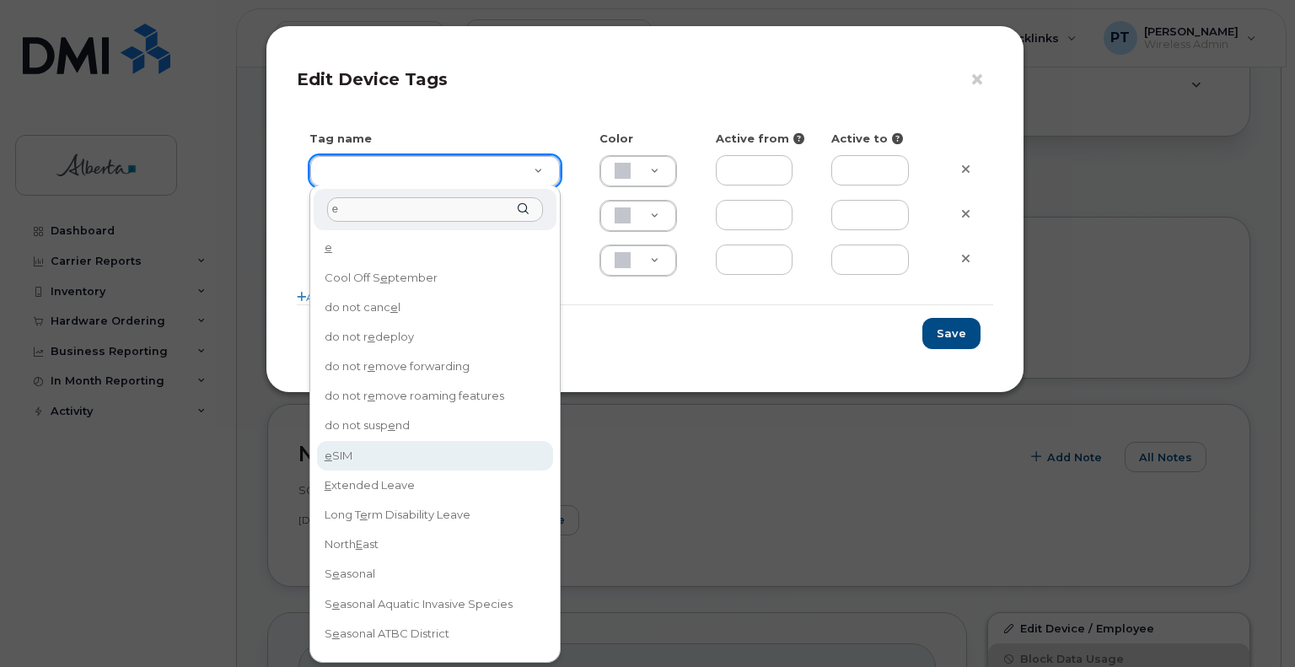
type input "e"
type input "eSIM"
type input "D6CDC1"
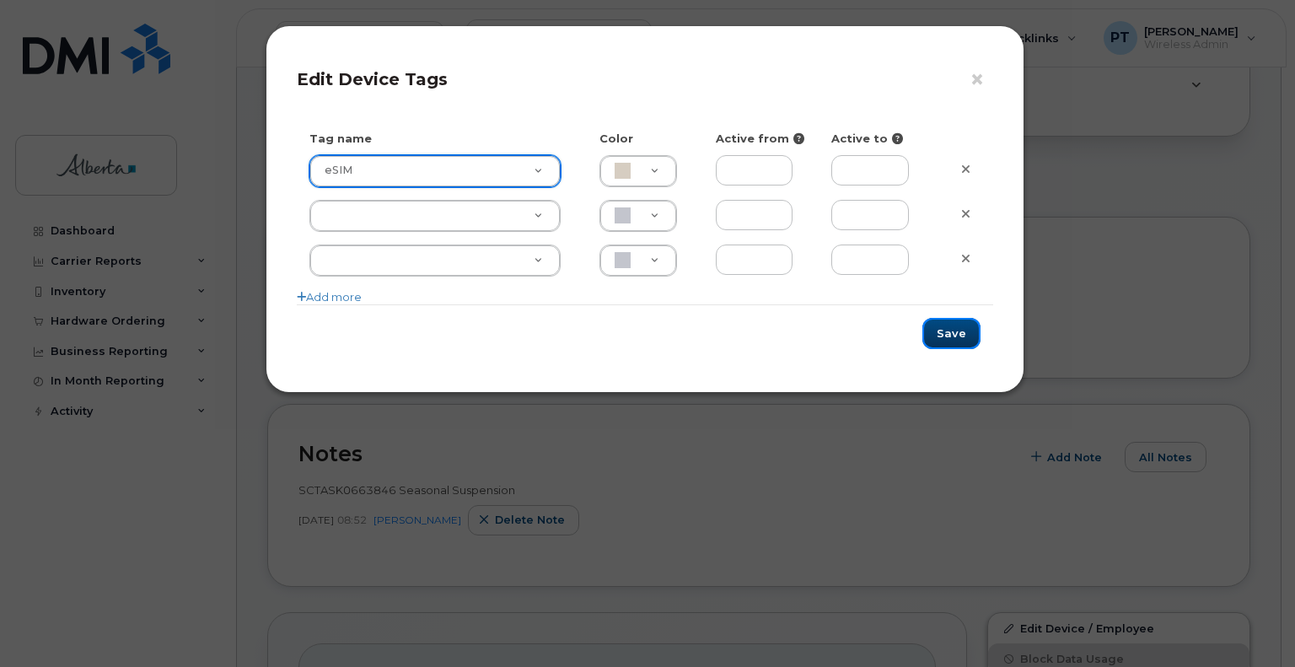
click at [951, 330] on button "Save" at bounding box center [951, 333] width 58 height 31
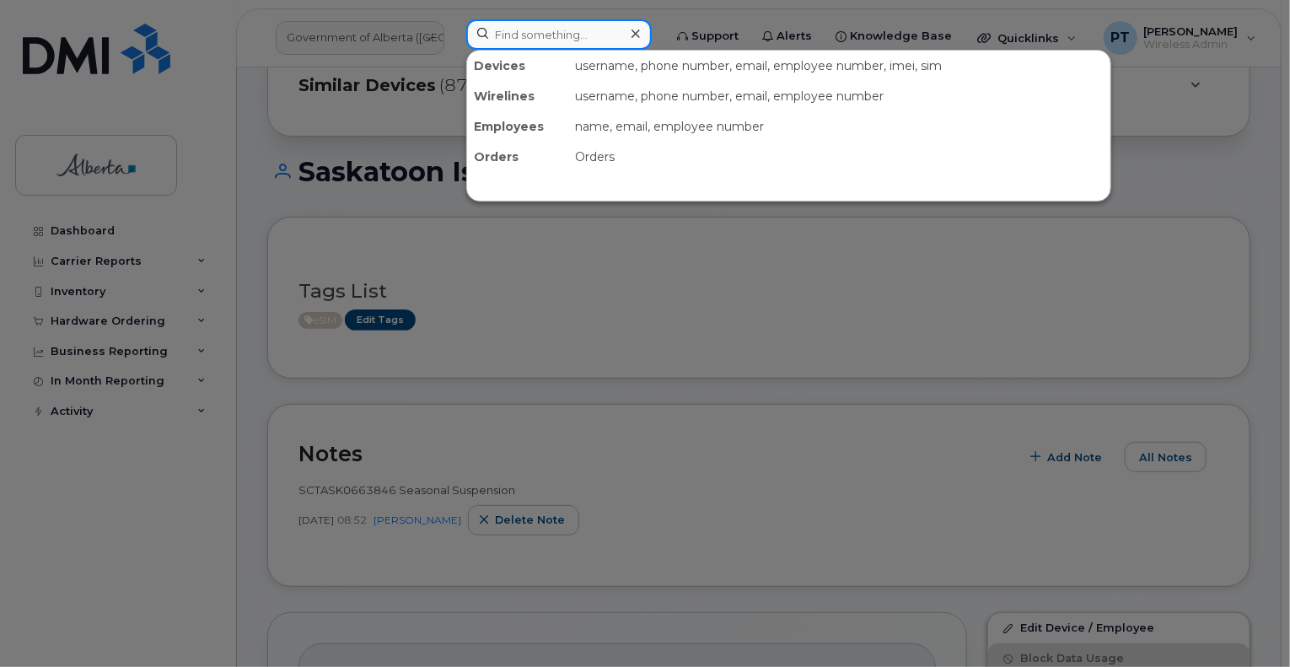
click at [559, 38] on input at bounding box center [558, 34] width 185 height 30
paste input "5875451460"
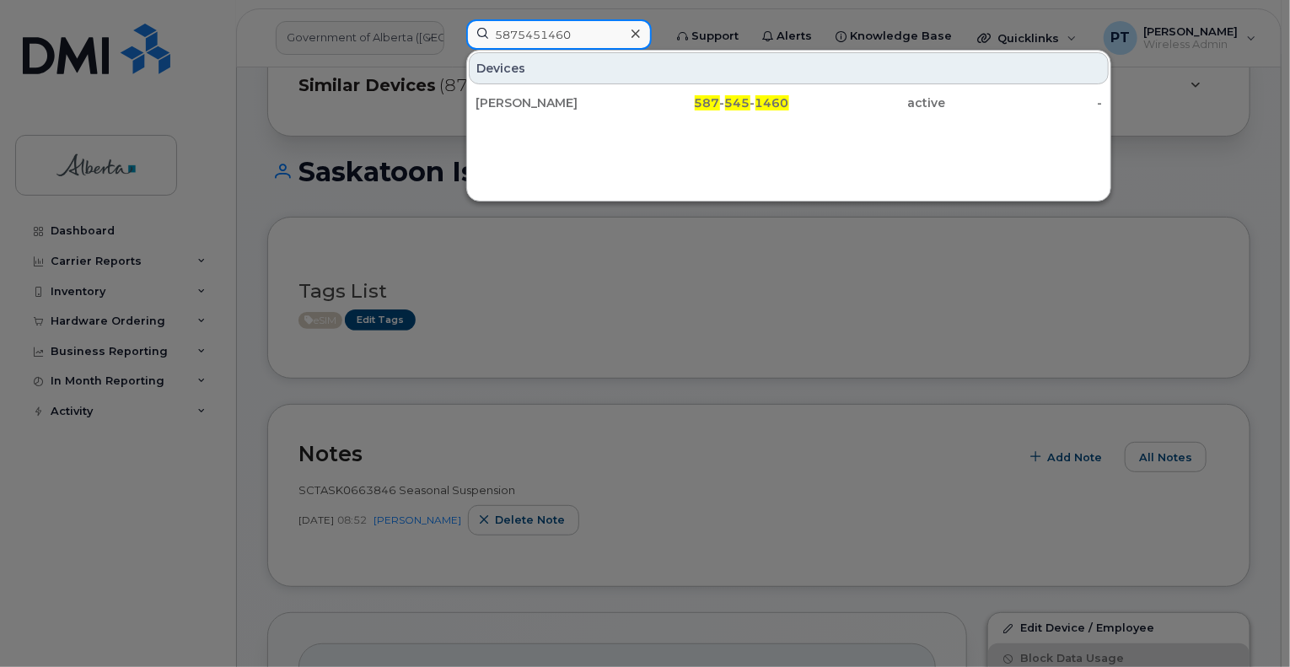
type input "5875451460"
click at [531, 104] on div "[PERSON_NAME]" at bounding box center [554, 102] width 157 height 17
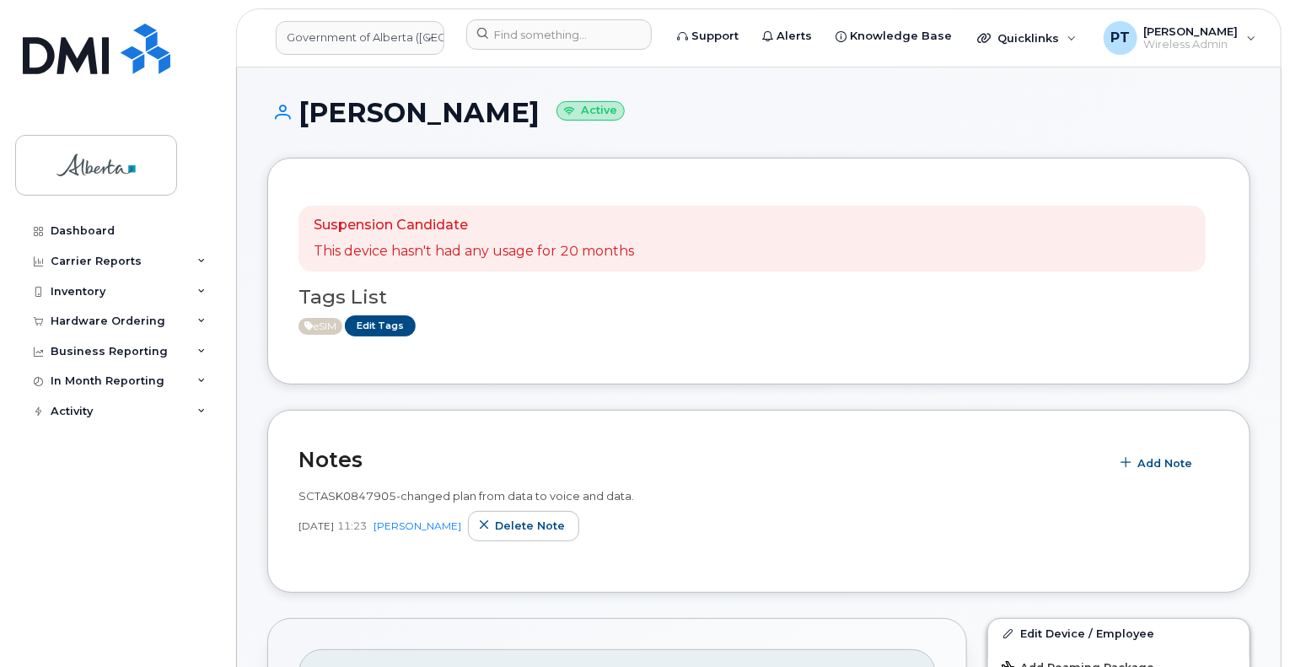
scroll to position [169, 0]
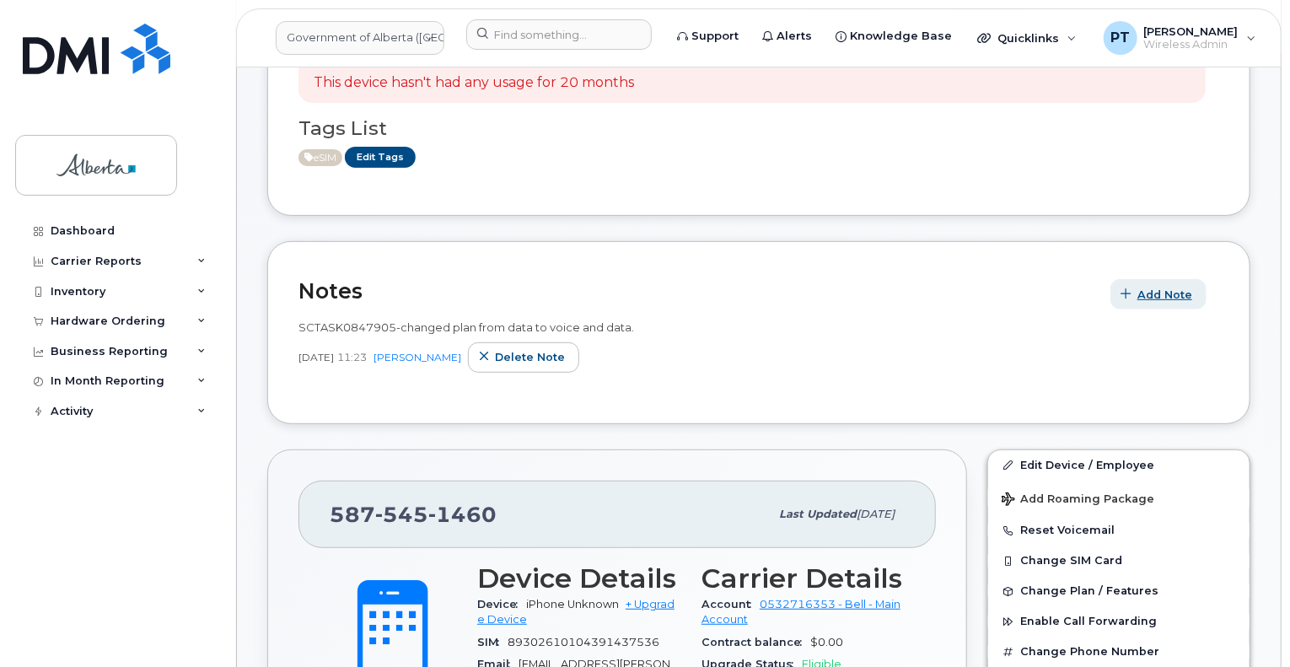
click at [1147, 298] on span "Add Note" at bounding box center [1164, 295] width 55 height 16
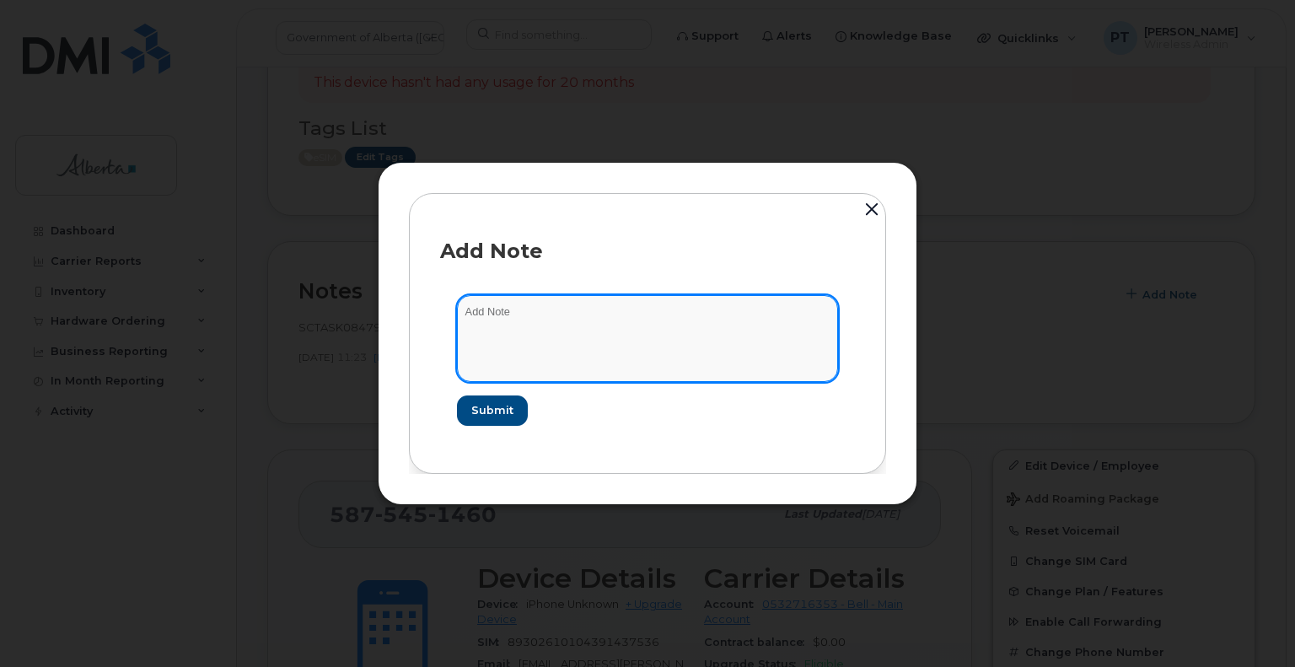
paste textarea "SCTASK0847905 Device Plan New - 5875451460 DO NOT DELETE - BEING REASSIGNED to …"
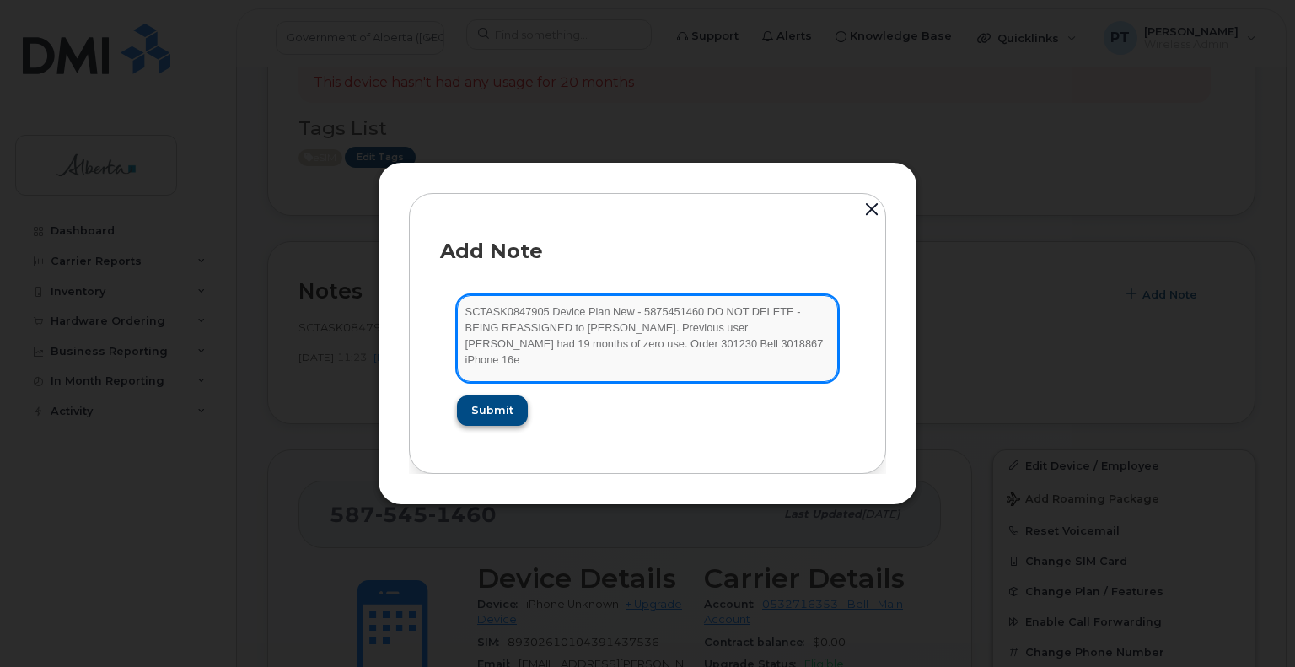
type textarea "SCTASK0847905 Device Plan New - 5875451460 DO NOT DELETE - BEING REASSIGNED to …"
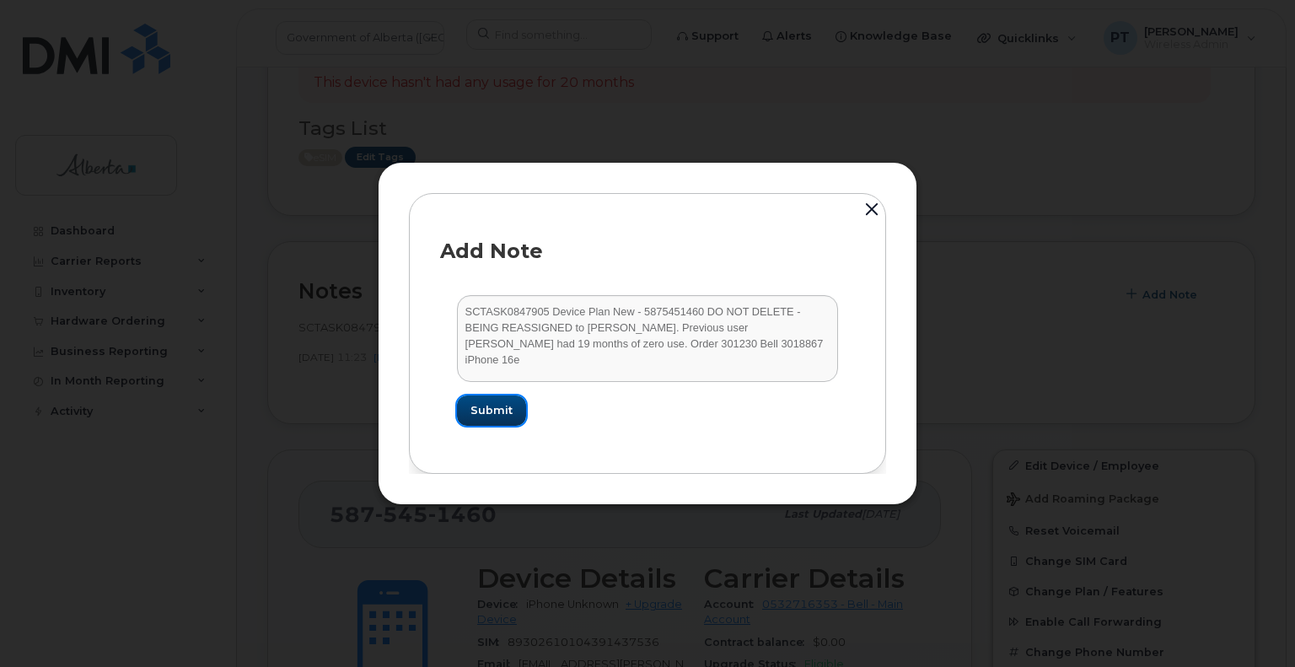
click at [497, 417] on span "Submit" at bounding box center [491, 410] width 42 height 16
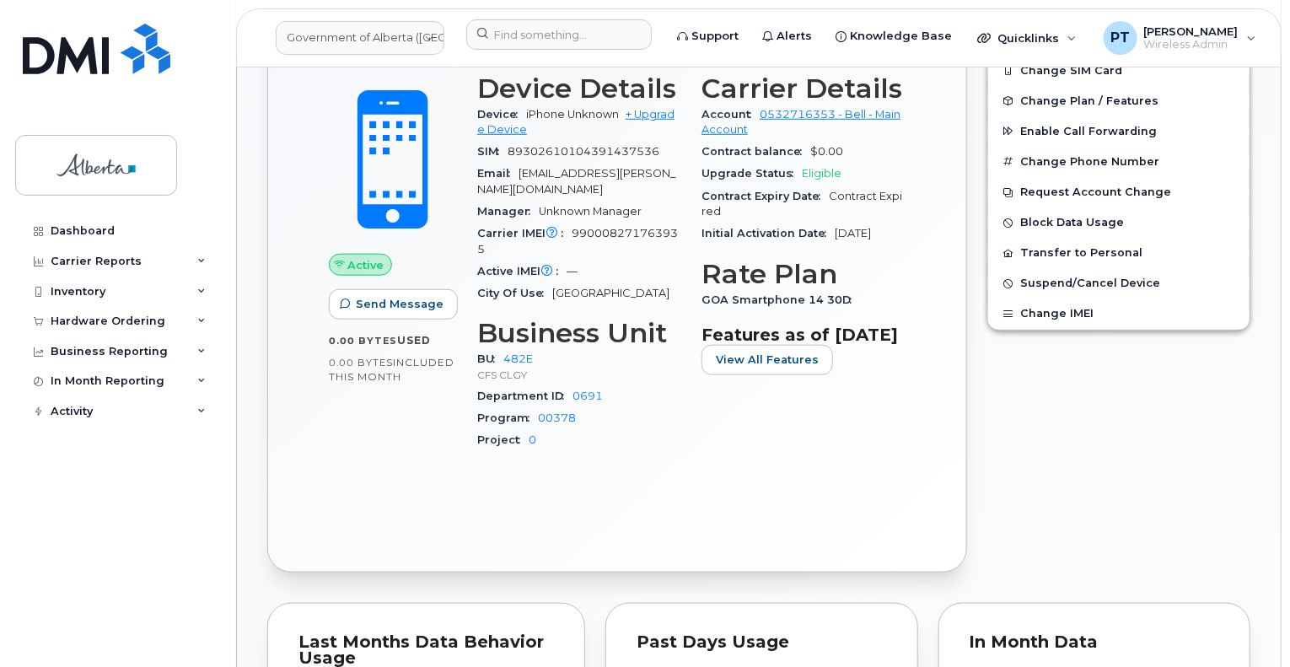
scroll to position [590, 0]
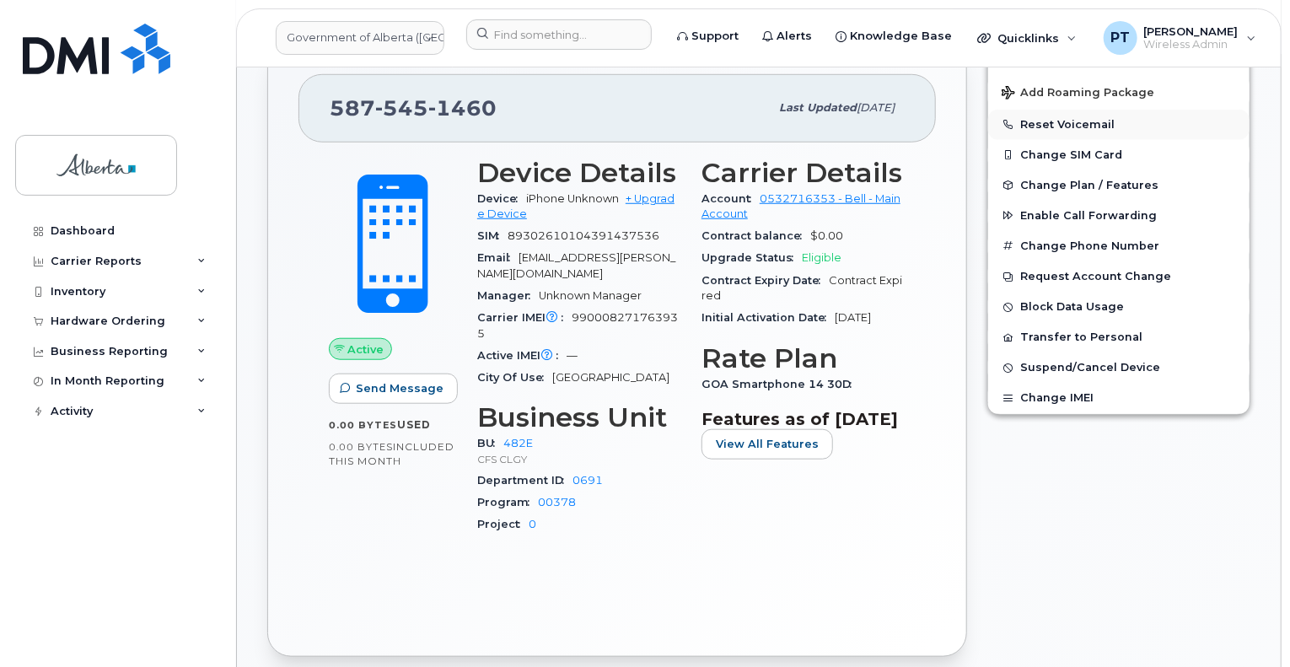
click at [1039, 124] on button "Reset Voicemail" at bounding box center [1118, 125] width 261 height 30
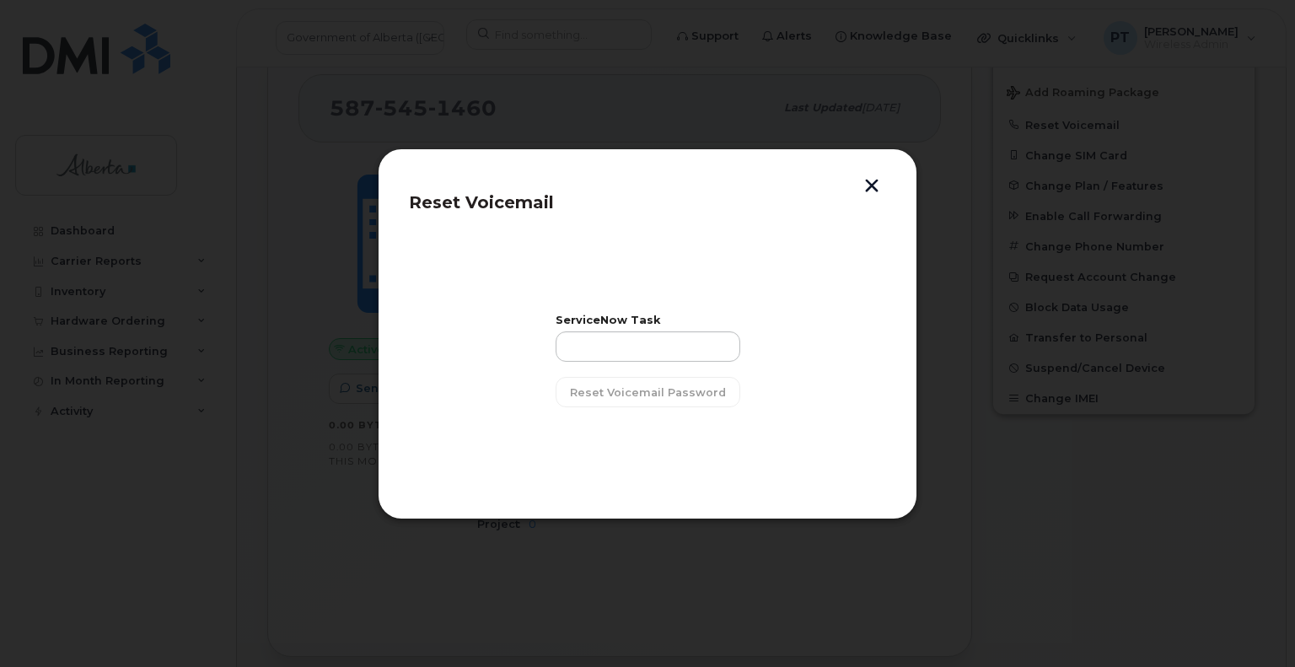
click at [874, 175] on div "Reset Voicemail ServiceNow Task Reset Voicemail Password" at bounding box center [648, 333] width 540 height 371
click at [868, 183] on button "button" at bounding box center [871, 188] width 25 height 18
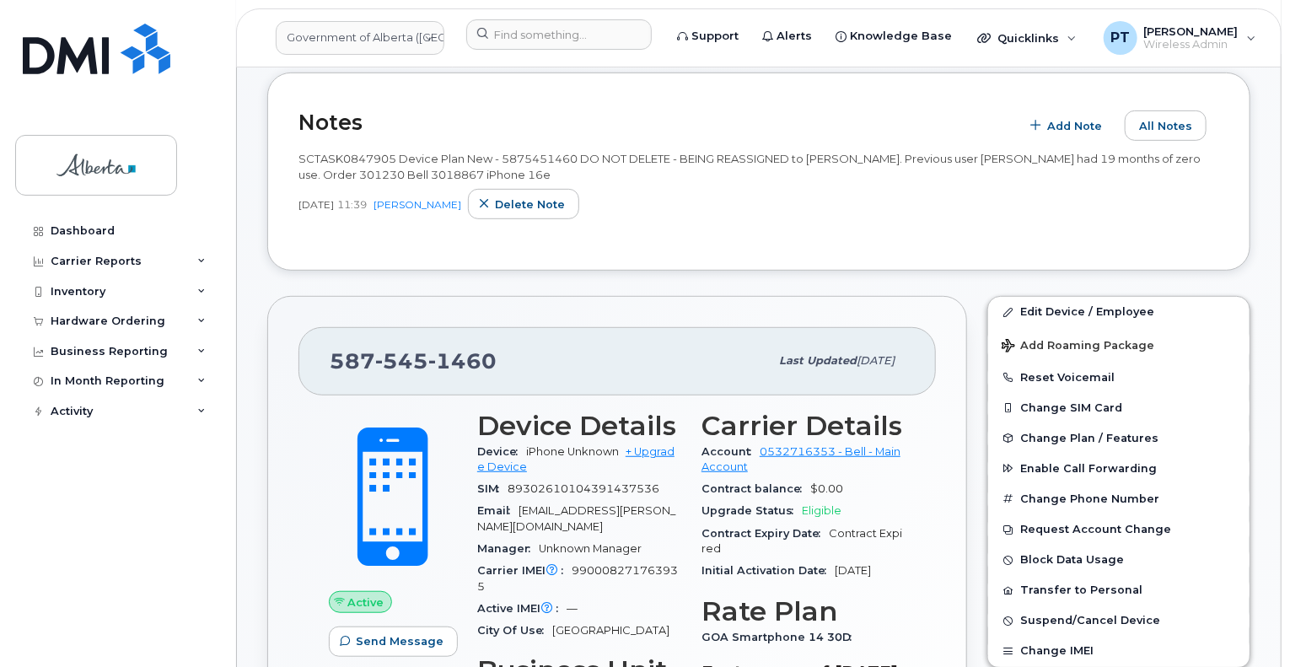
scroll to position [506, 0]
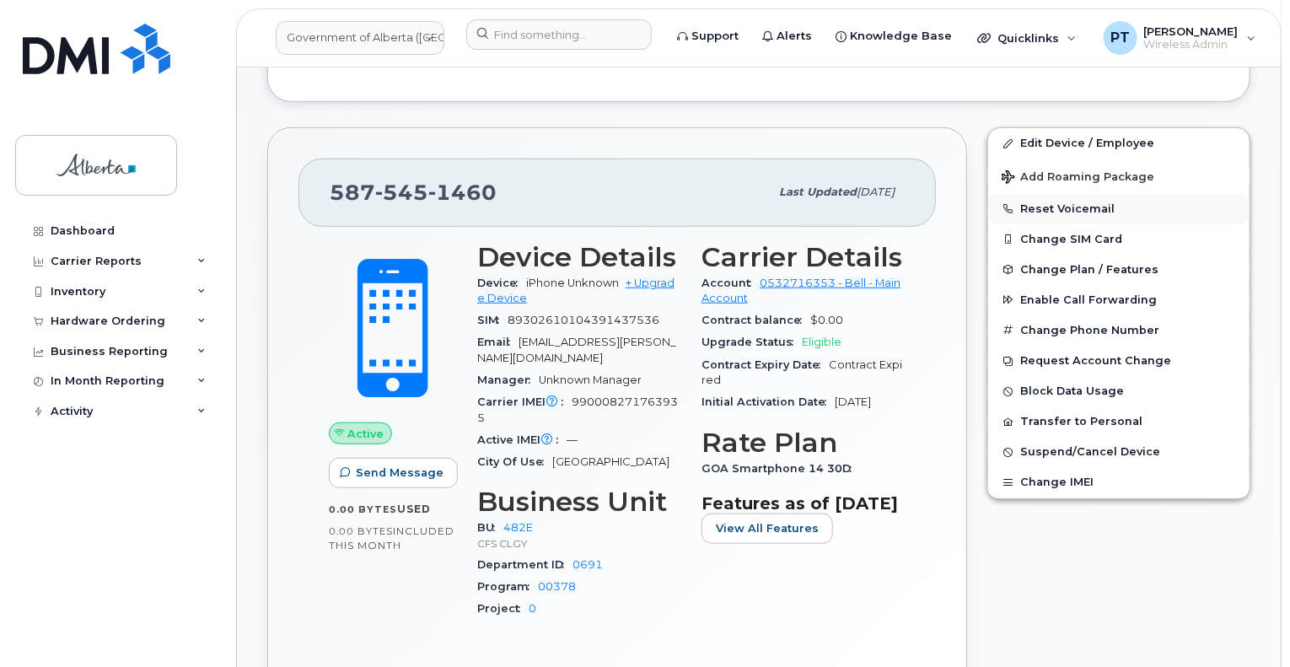
click at [1062, 209] on button "Reset Voicemail" at bounding box center [1118, 209] width 261 height 30
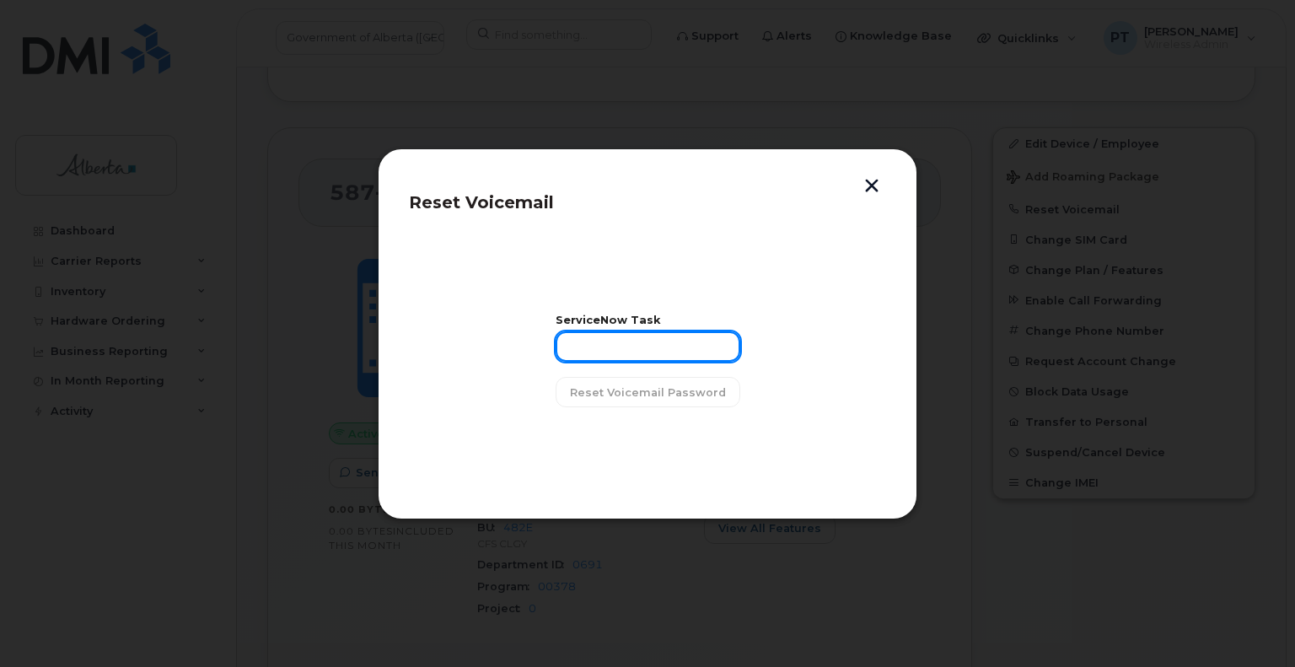
click at [646, 350] on input "text" at bounding box center [648, 346] width 185 height 30
paste input "SCTASK0847905"
type input "SCTASK0847905"
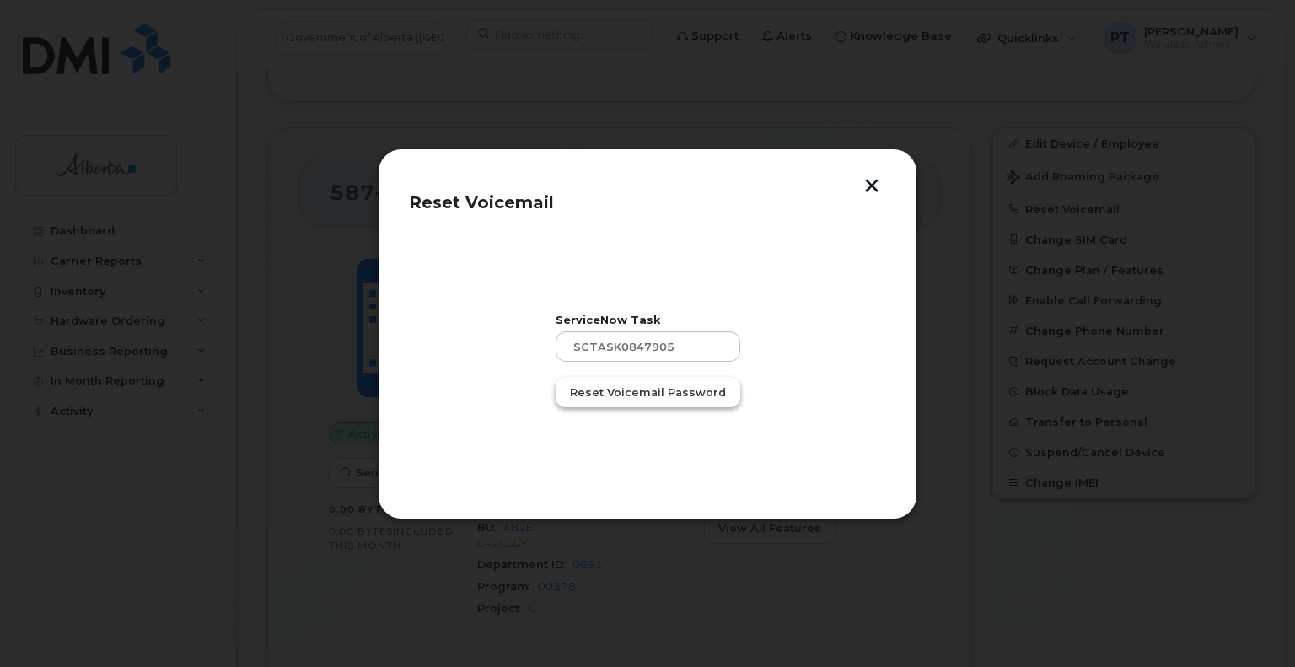
click at [648, 390] on span "Reset Voicemail Password" at bounding box center [648, 392] width 156 height 16
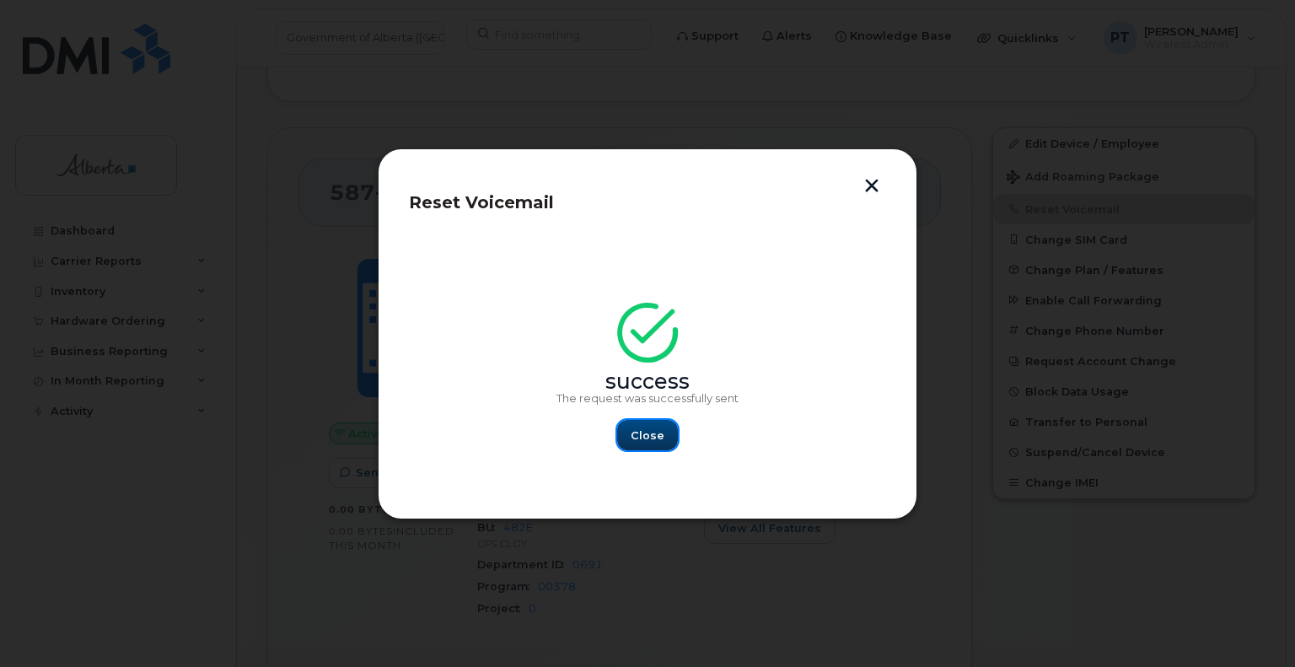
click at [645, 438] on span "Close" at bounding box center [648, 435] width 34 height 16
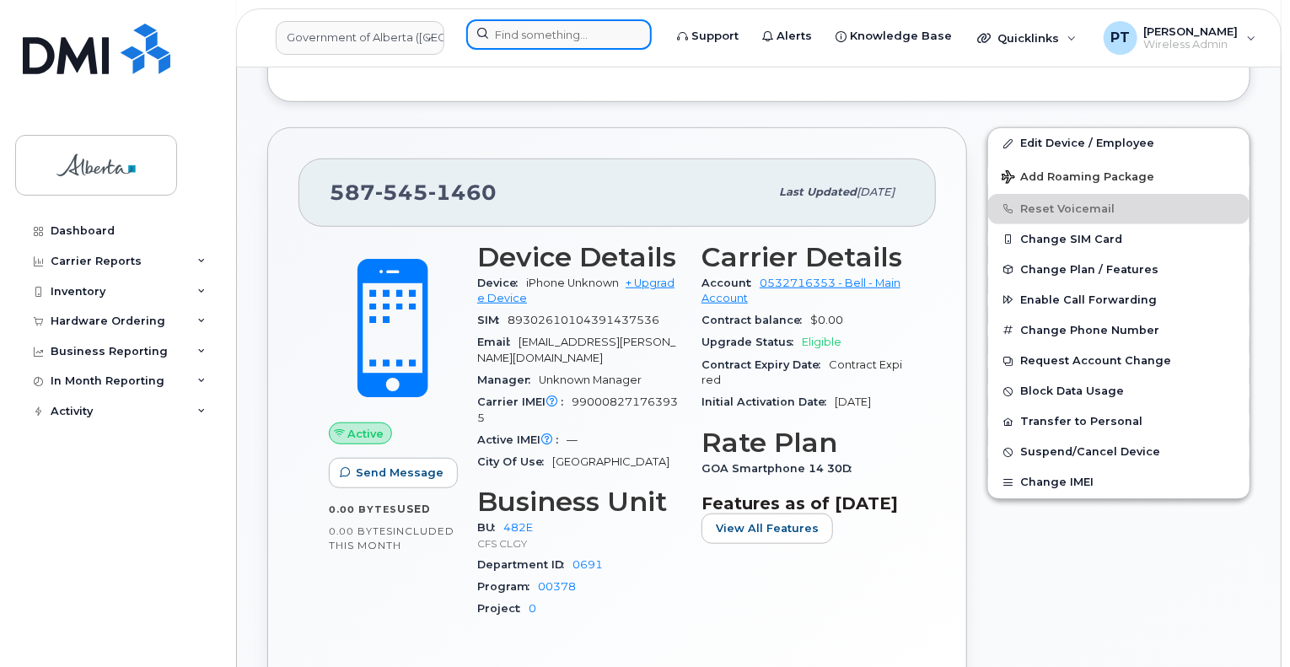
click at [533, 33] on input at bounding box center [558, 34] width 185 height 30
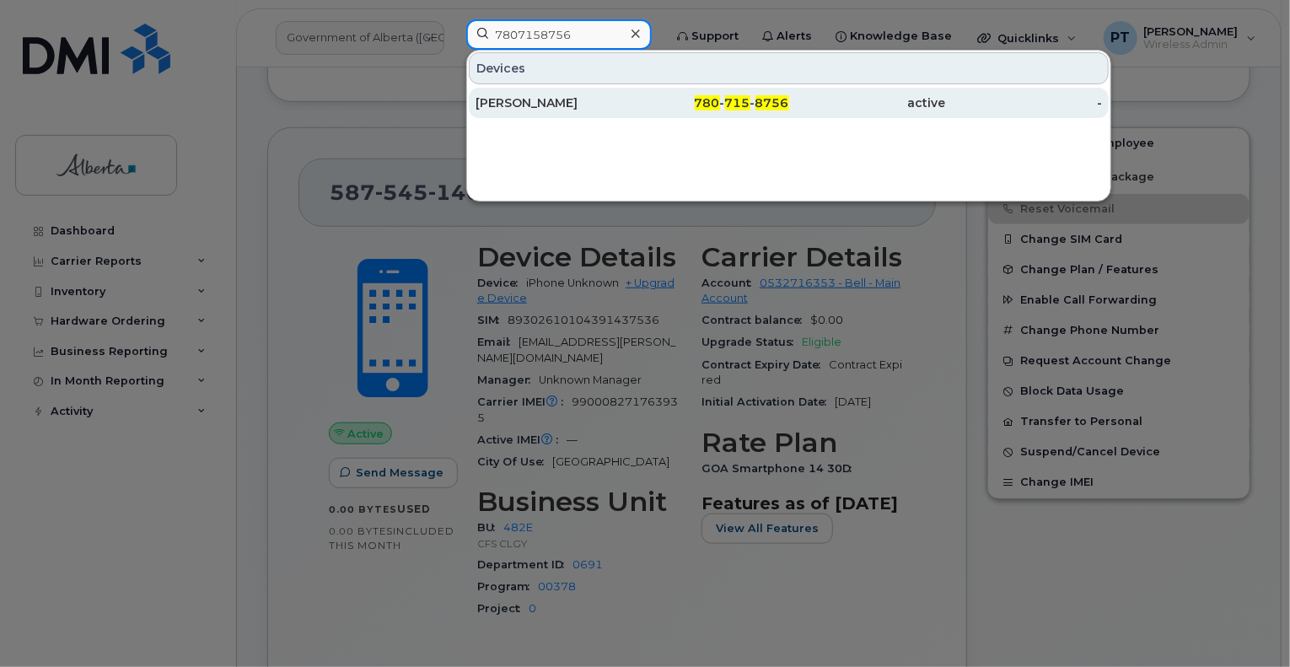
type input "7807158756"
click at [540, 105] on div "Kent Jennings" at bounding box center [554, 102] width 157 height 17
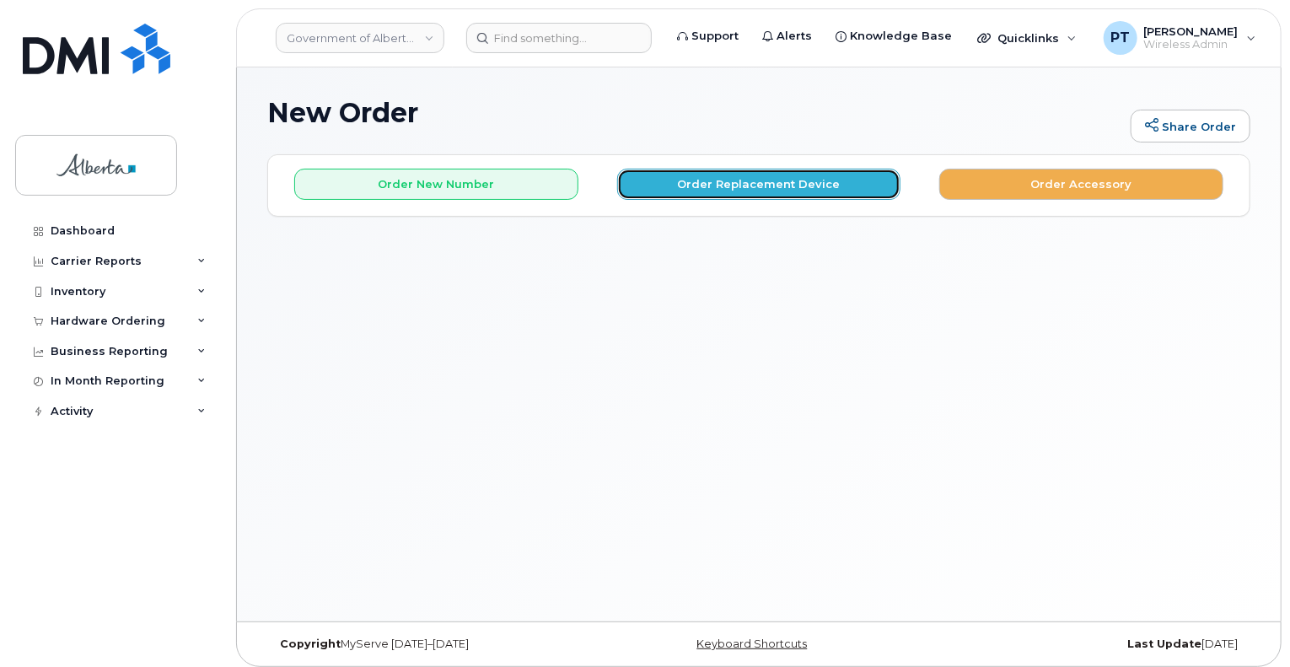
click at [754, 185] on button "Order Replacement Device" at bounding box center [759, 184] width 284 height 31
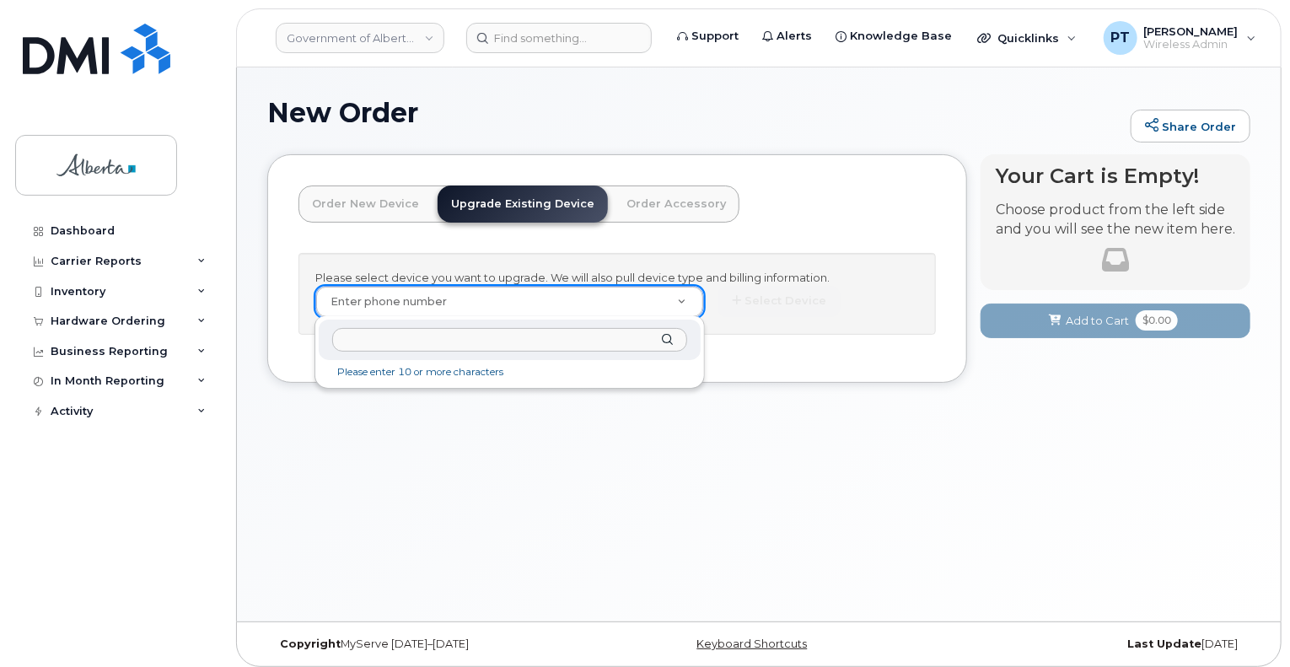
drag, startPoint x: 440, startPoint y: 289, endPoint x: 493, endPoint y: 341, distance: 73.9
click at [504, 339] on input "text" at bounding box center [509, 340] width 354 height 24
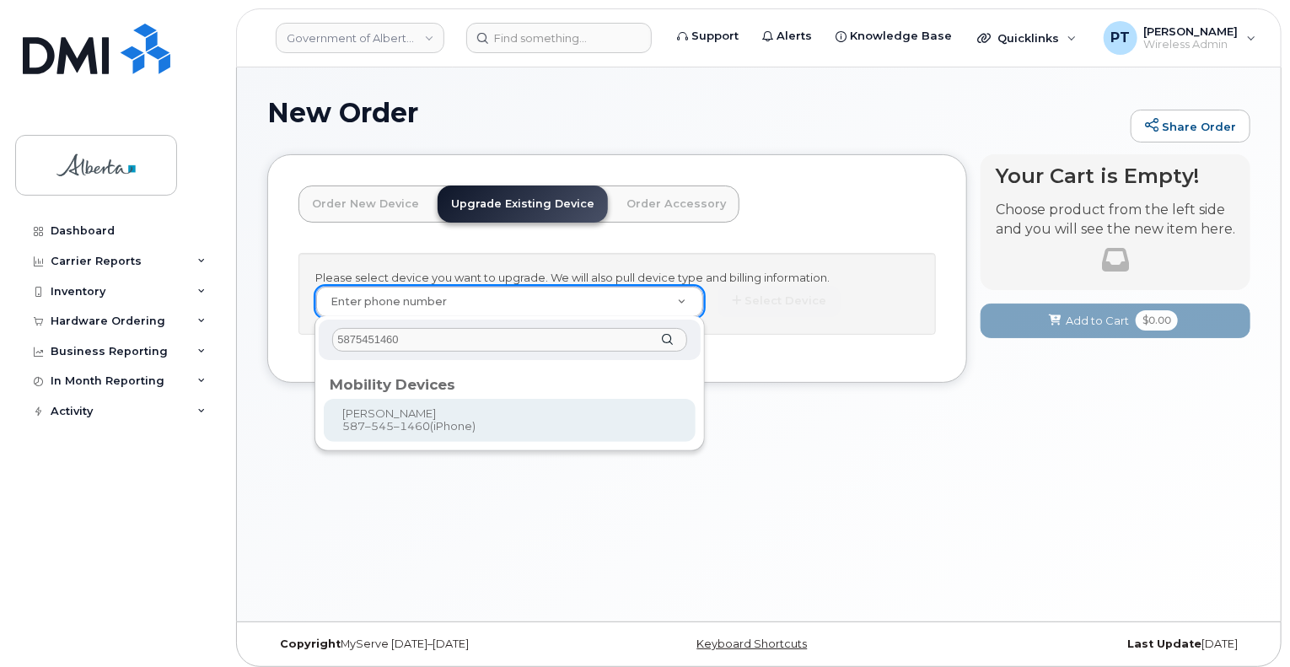
type input "5875451460"
type input "987496"
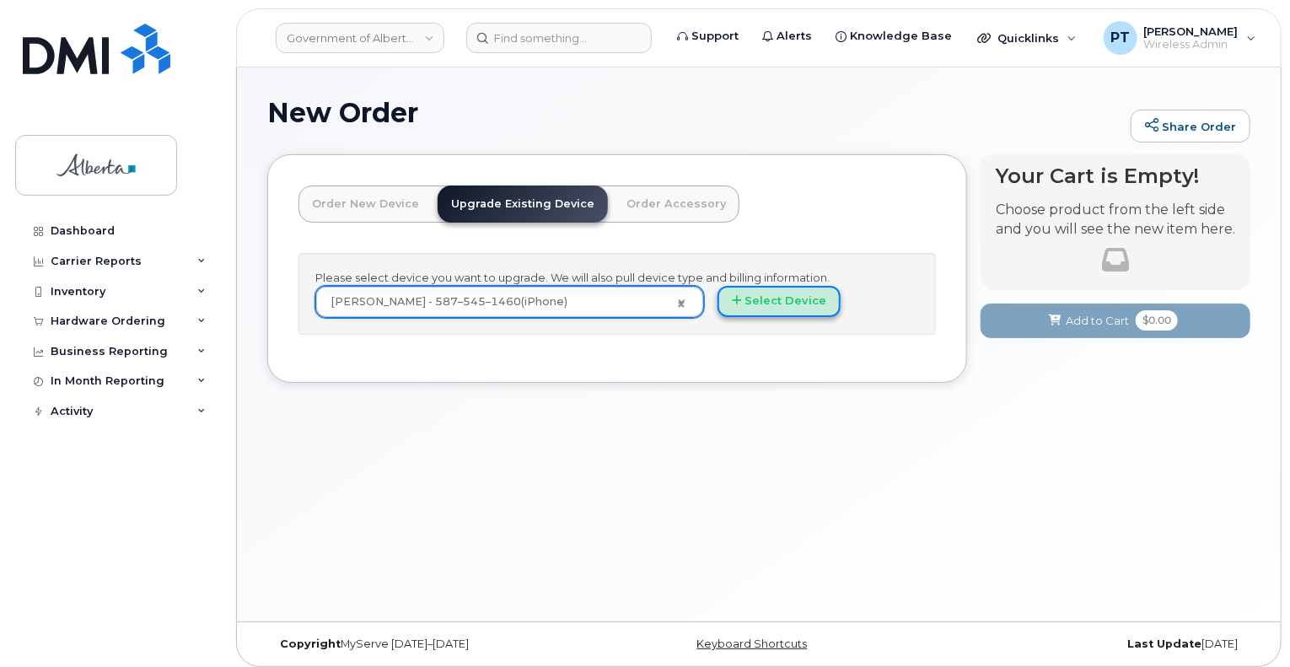
click at [752, 309] on button "Select Device" at bounding box center [779, 301] width 123 height 31
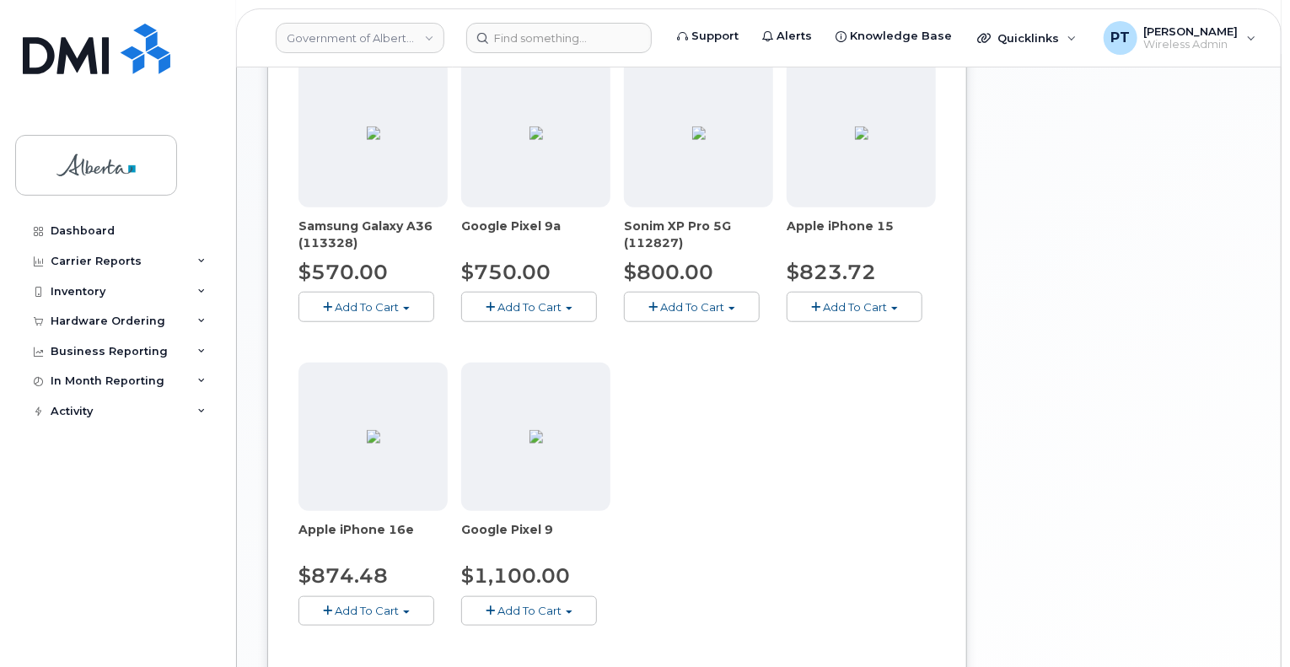
scroll to position [675, 0]
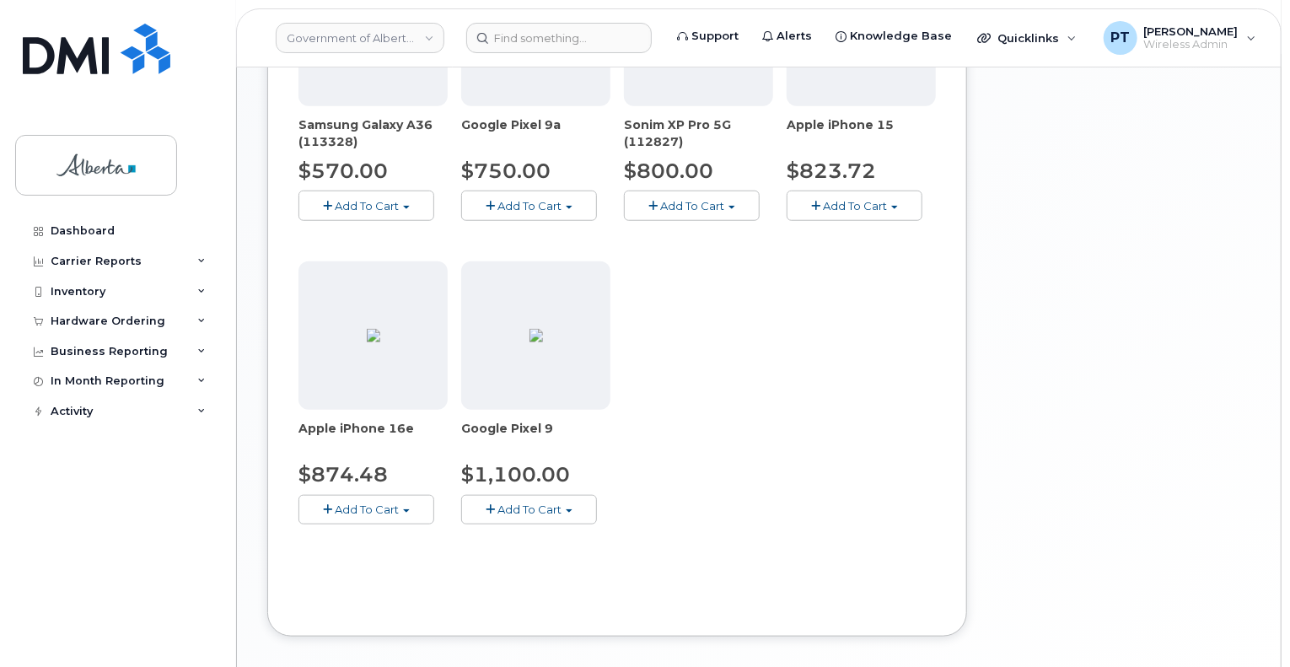
click at [368, 514] on button "Add To Cart" at bounding box center [366, 510] width 136 height 30
click at [364, 537] on span "Model Black 128 GB is available" at bounding box center [418, 540] width 175 height 13
click at [387, 512] on span "Add To Cart" at bounding box center [367, 509] width 64 height 13
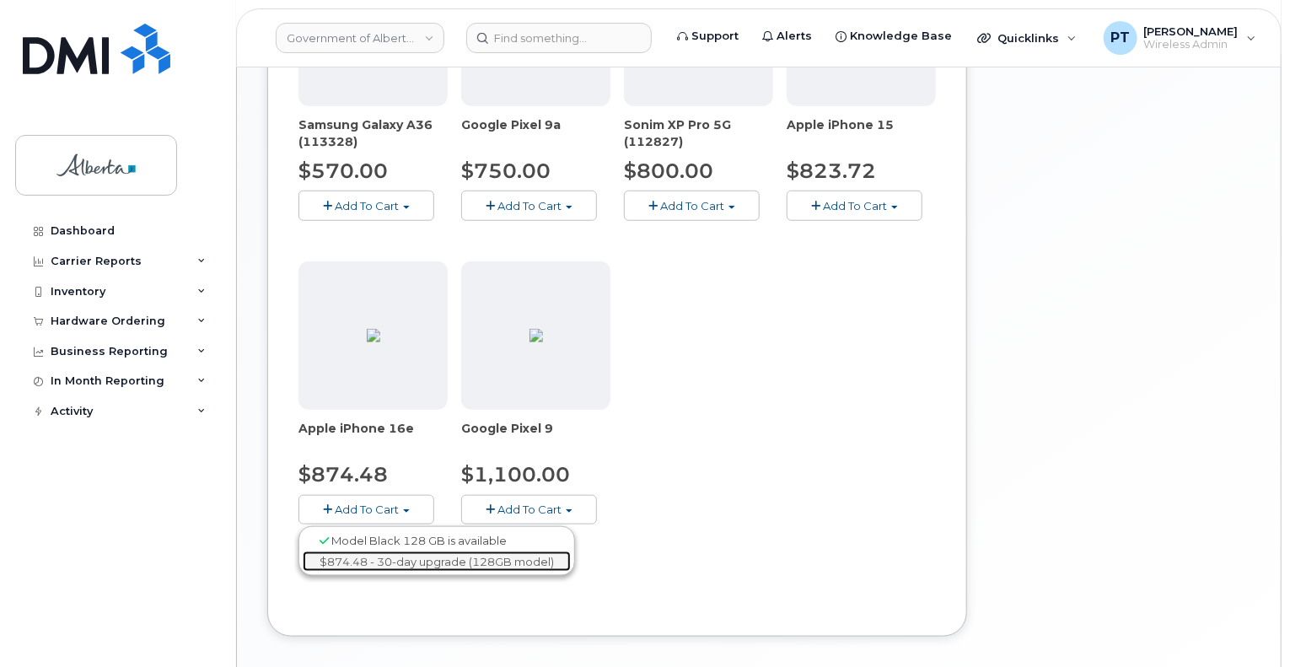
click at [373, 558] on link "$874.48 - 30-day upgrade (128GB model)" at bounding box center [437, 561] width 268 height 21
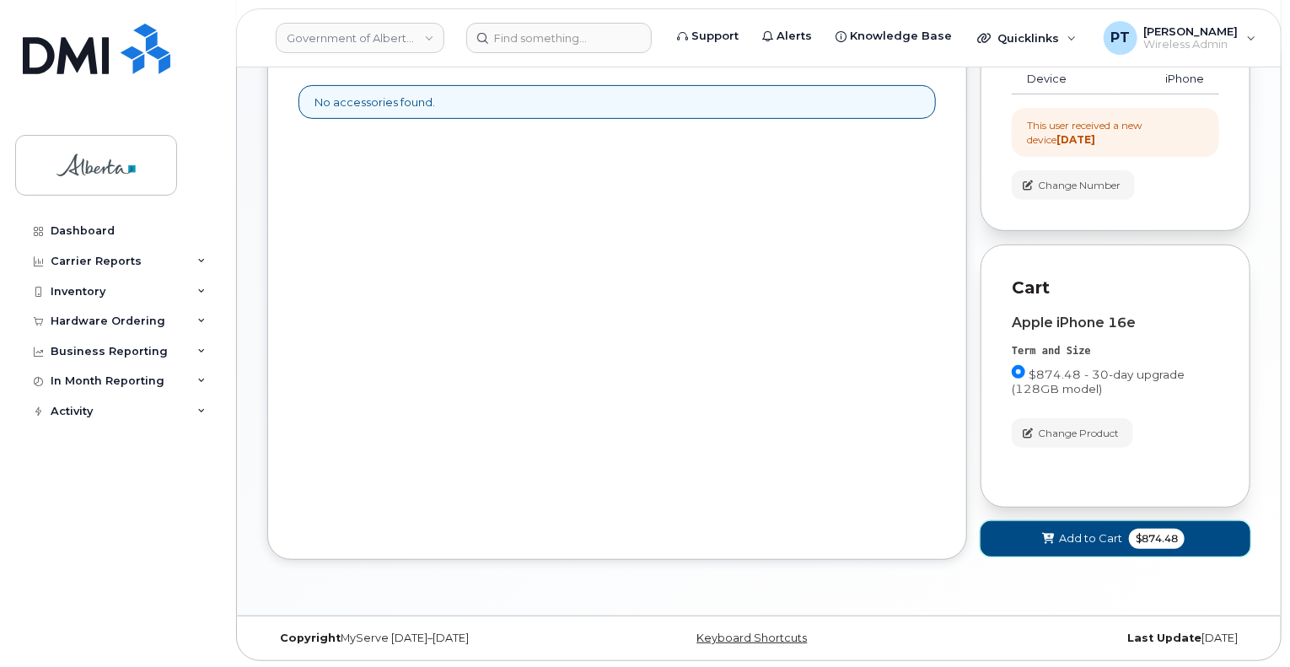
click at [1076, 535] on span "Add to Cart" at bounding box center [1090, 538] width 63 height 16
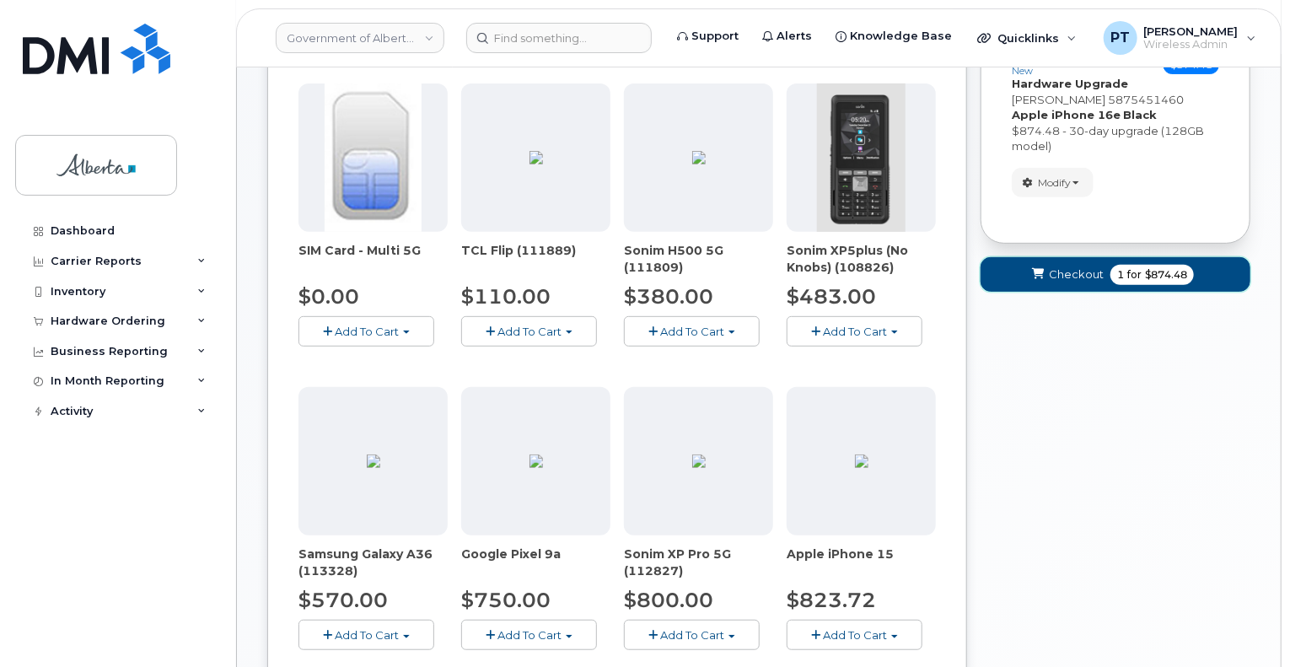
click at [1069, 282] on button "Checkout 1 for $874.48" at bounding box center [1116, 274] width 270 height 35
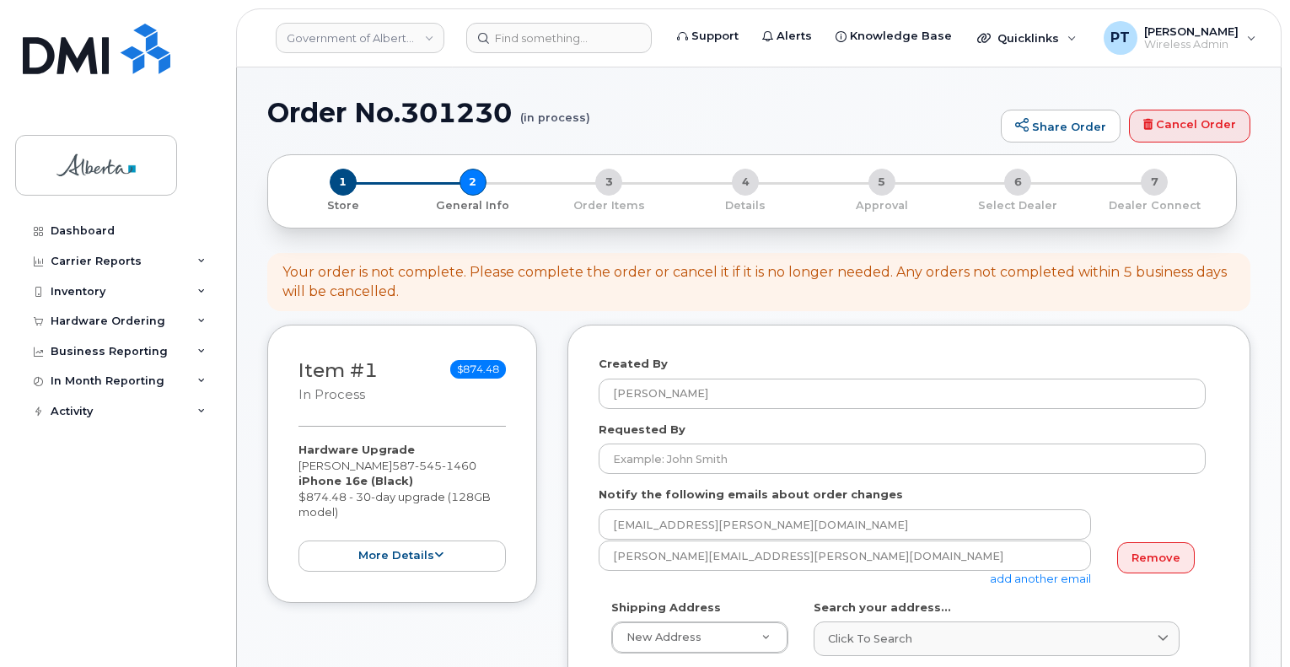
select select
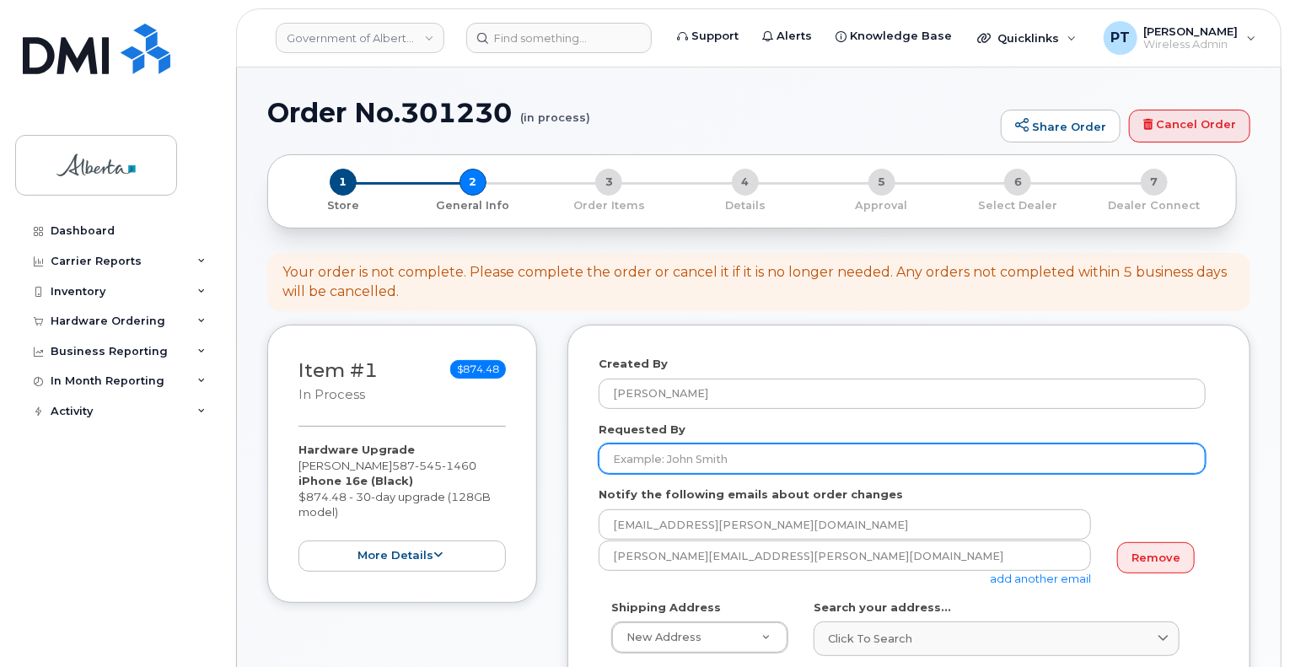
drag, startPoint x: 659, startPoint y: 462, endPoint x: 685, endPoint y: 461, distance: 25.3
click at [659, 462] on input "Requested By" at bounding box center [902, 458] width 607 height 30
click at [647, 459] on input "Requested By" at bounding box center [902, 458] width 607 height 30
type input "D"
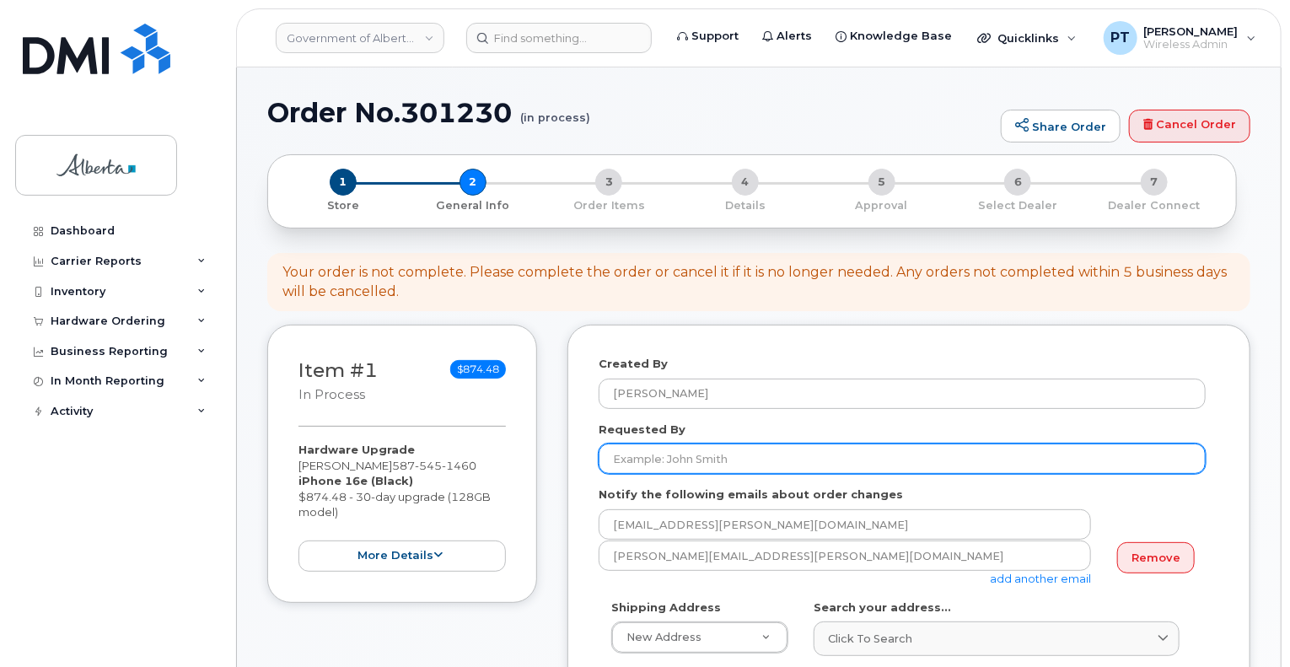
drag, startPoint x: 739, startPoint y: 457, endPoint x: 540, endPoint y: 470, distance: 199.4
drag, startPoint x: 796, startPoint y: 452, endPoint x: 784, endPoint y: 454, distance: 12.1
click at [796, 452] on input "Requested By" at bounding box center [902, 458] width 607 height 30
click at [707, 461] on input "Requested By" at bounding box center [902, 458] width 607 height 30
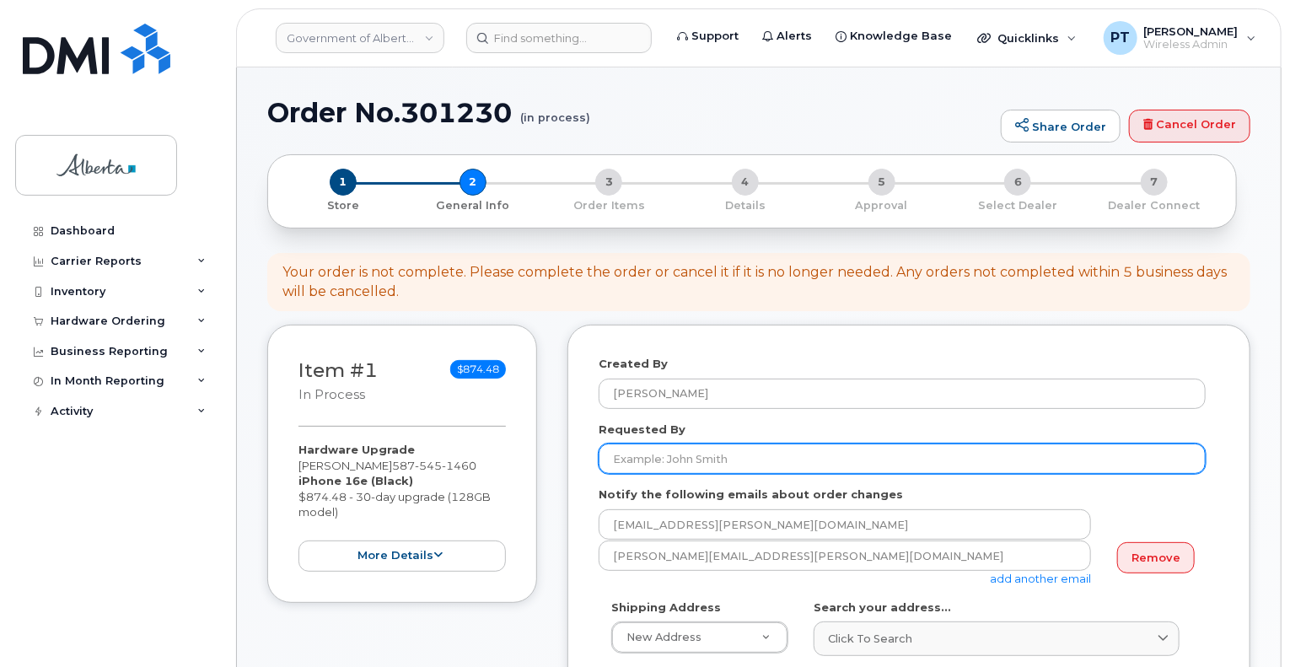
drag, startPoint x: 733, startPoint y: 458, endPoint x: 644, endPoint y: 461, distance: 88.6
click at [644, 461] on input "Requested By" at bounding box center [902, 458] width 607 height 30
paste input "[PERSON_NAME]"
type input "[PERSON_NAME]"
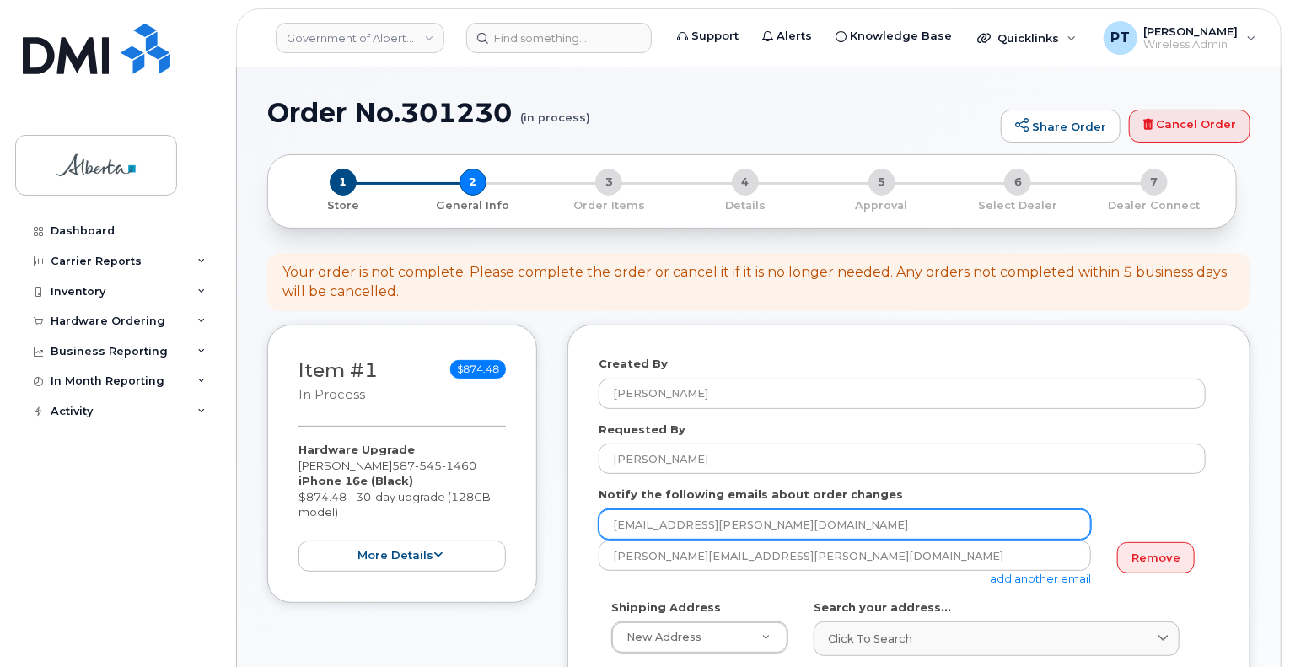
drag, startPoint x: 779, startPoint y: 519, endPoint x: 552, endPoint y: 522, distance: 226.8
paste input "[PERSON_NAME].[PERSON_NAME]"
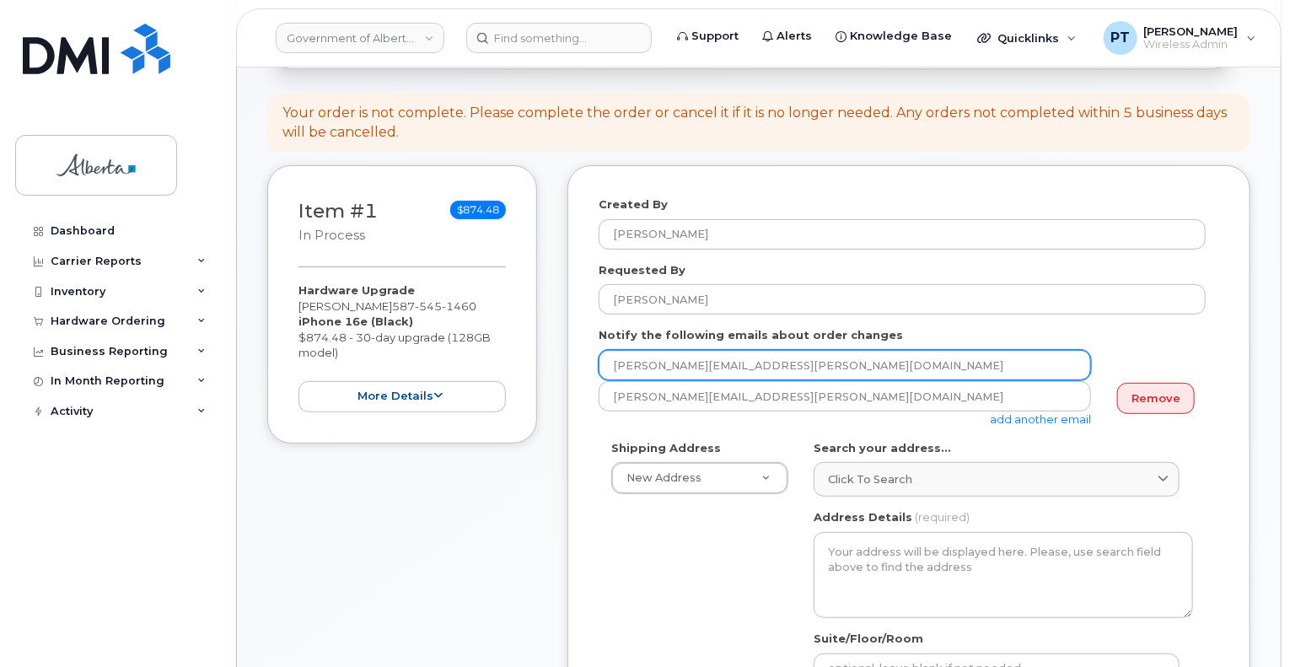
scroll to position [169, 0]
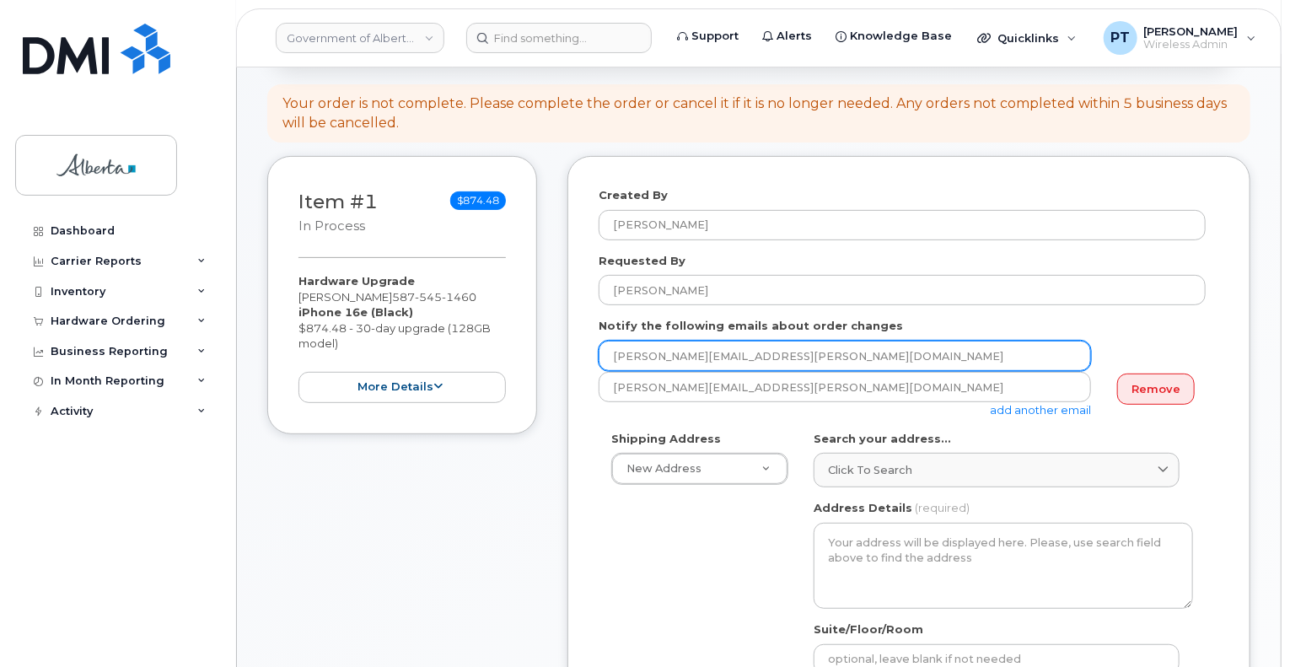
type input "[PERSON_NAME][EMAIL_ADDRESS][PERSON_NAME][DOMAIN_NAME]"
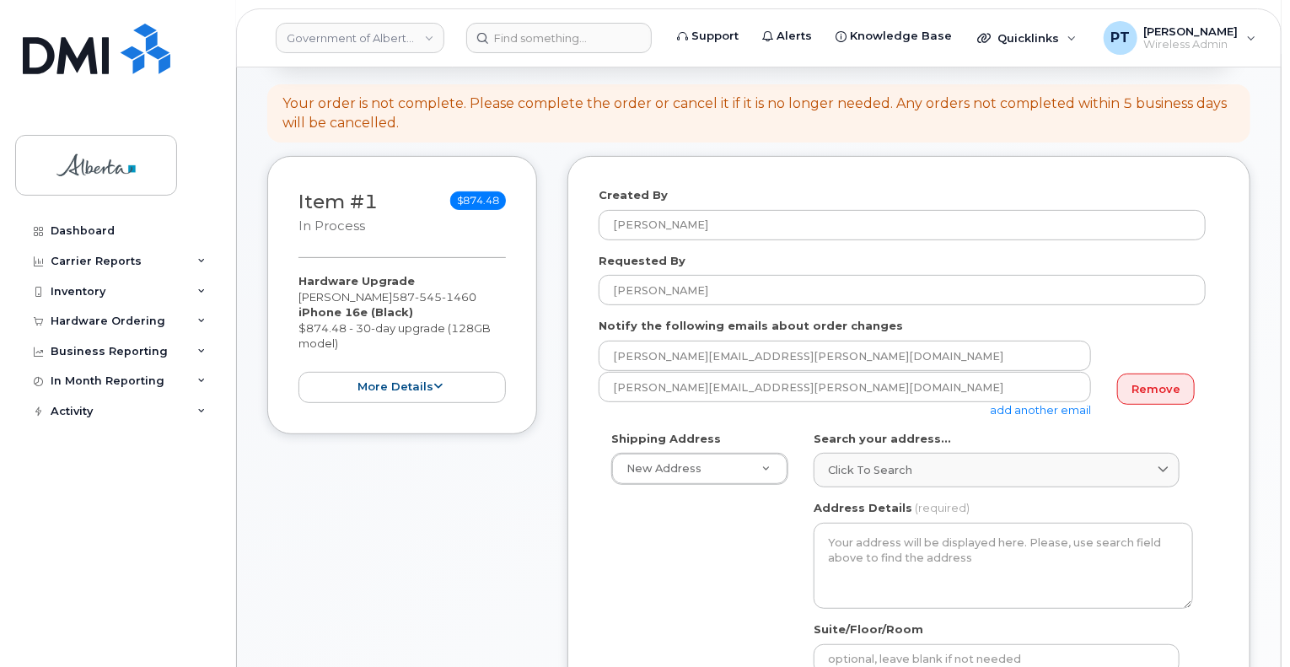
click at [1029, 411] on link "add another email" at bounding box center [1040, 409] width 101 height 13
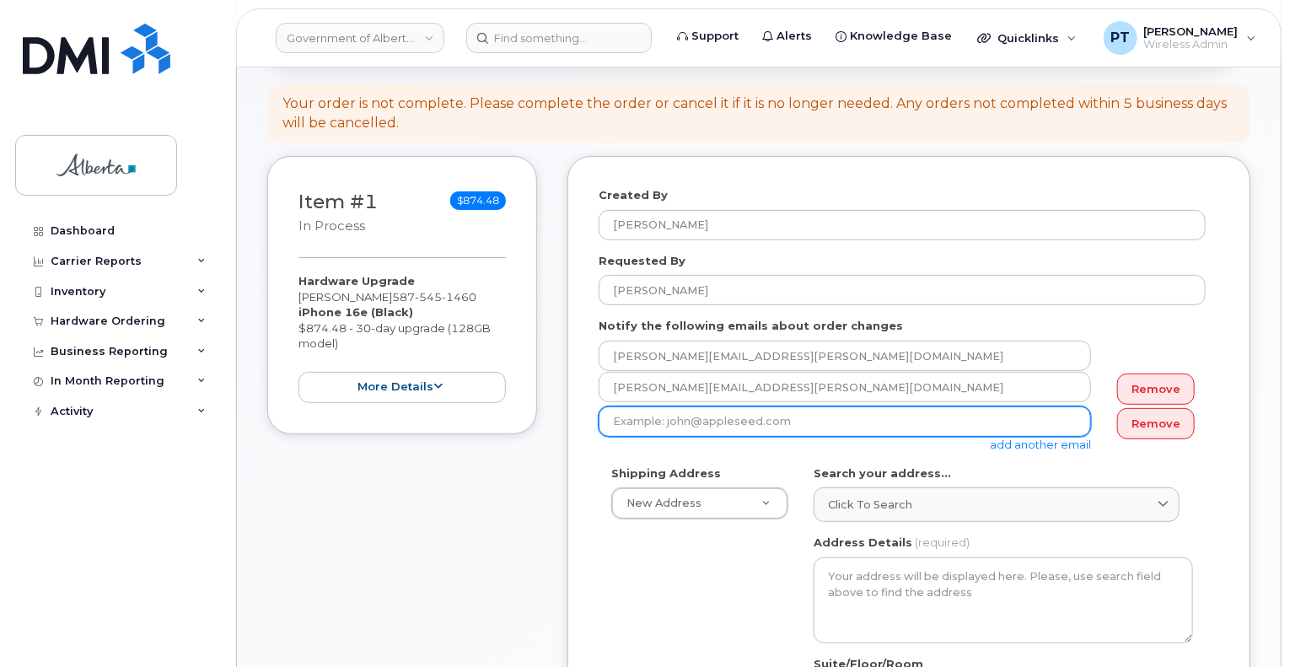
click at [772, 416] on input "email" at bounding box center [845, 421] width 492 height 30
paste input "[PERSON_NAME][EMAIL_ADDRESS][PERSON_NAME][DOMAIN_NAME]"
type input "[PERSON_NAME][EMAIL_ADDRESS][PERSON_NAME][DOMAIN_NAME]"
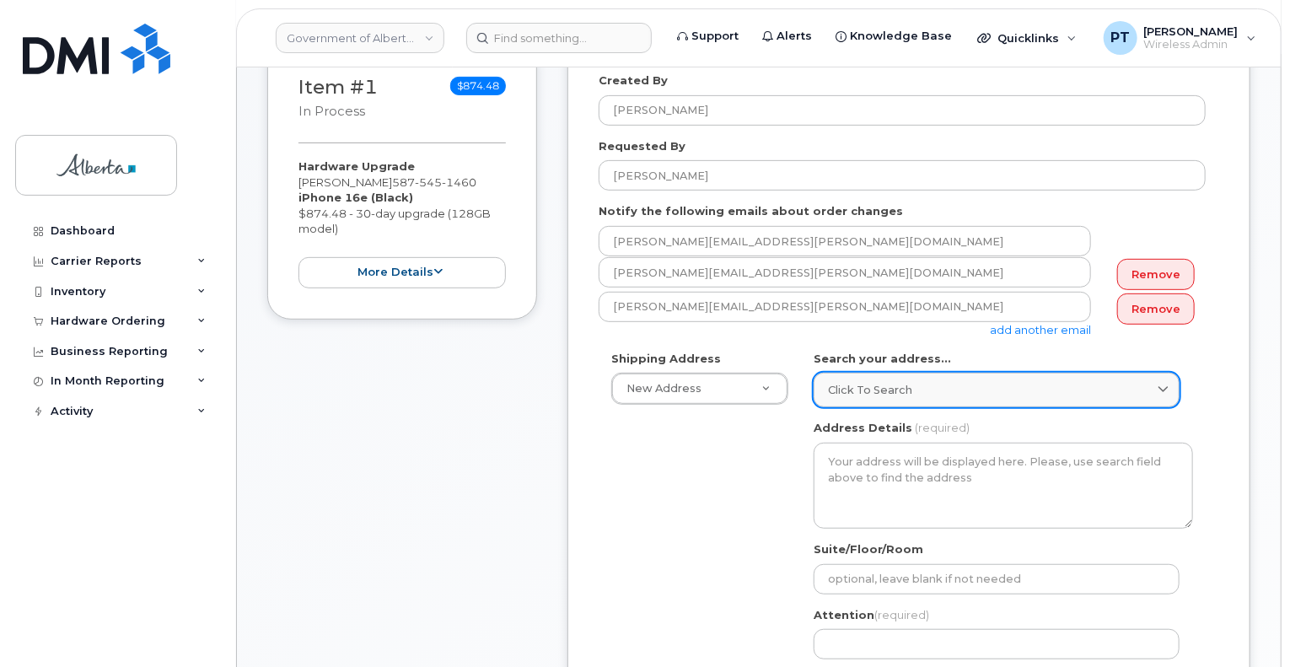
scroll to position [337, 0]
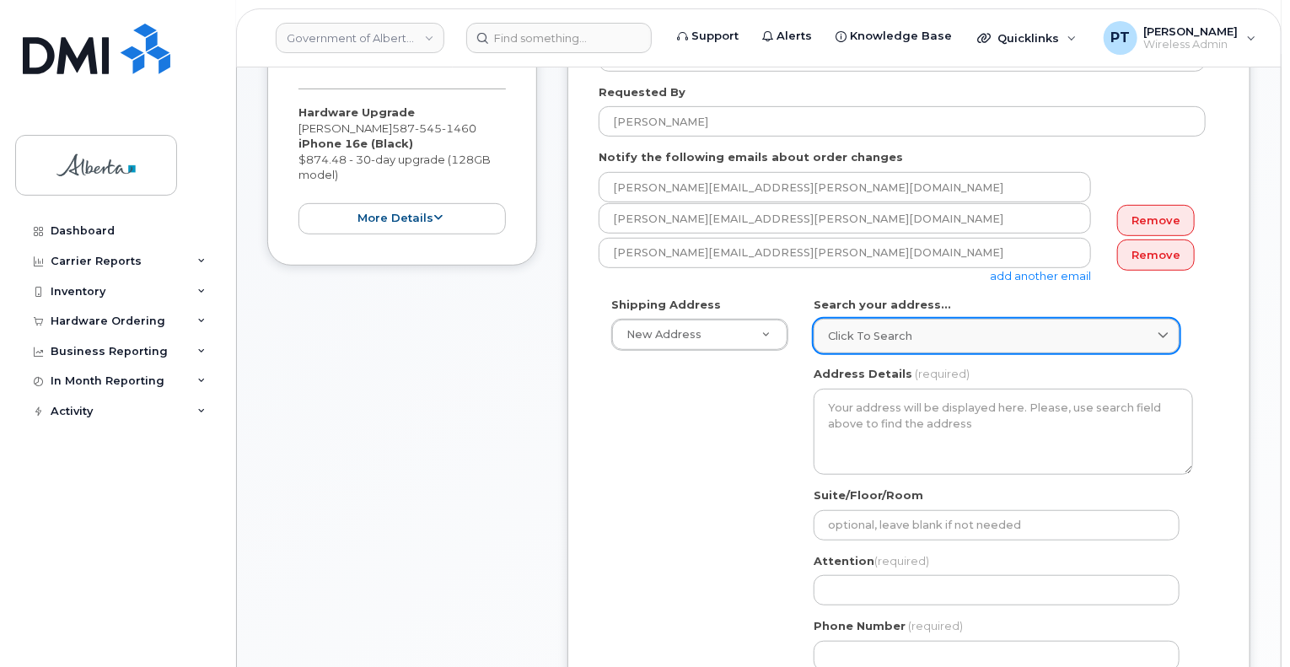
click at [972, 336] on div "Click to search" at bounding box center [996, 336] width 337 height 16
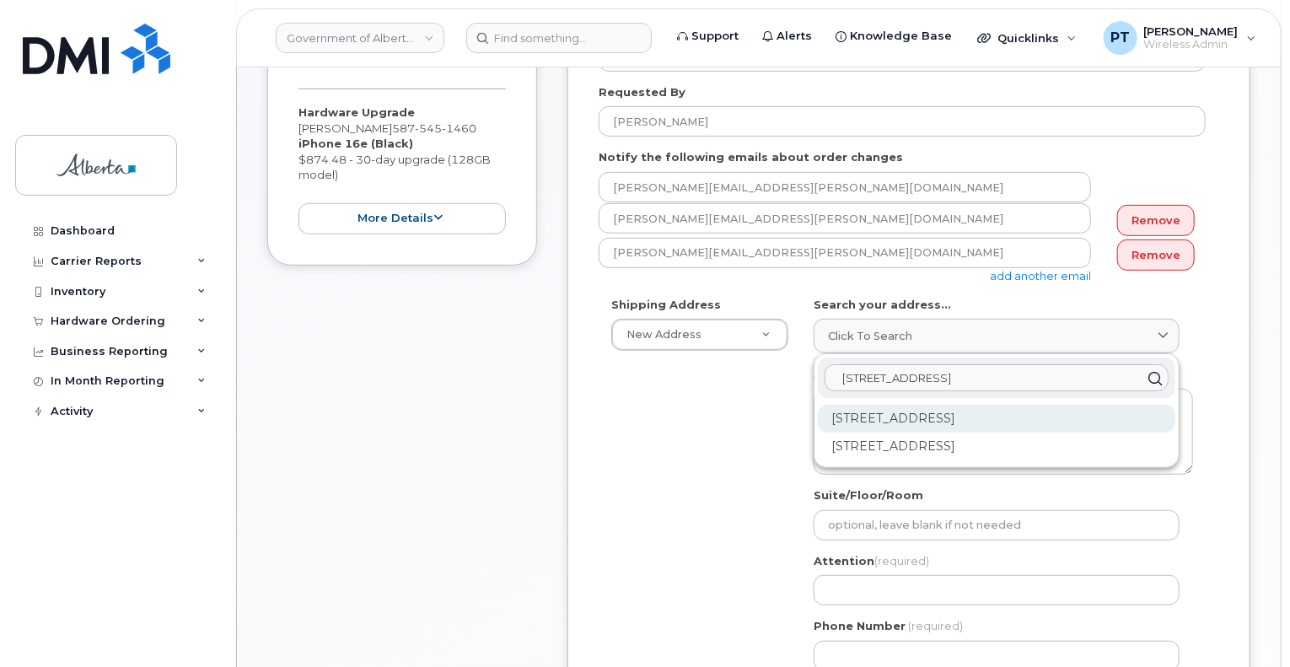
type input "[STREET_ADDRESS]"
click at [960, 417] on div "[STREET_ADDRESS]" at bounding box center [996, 419] width 357 height 28
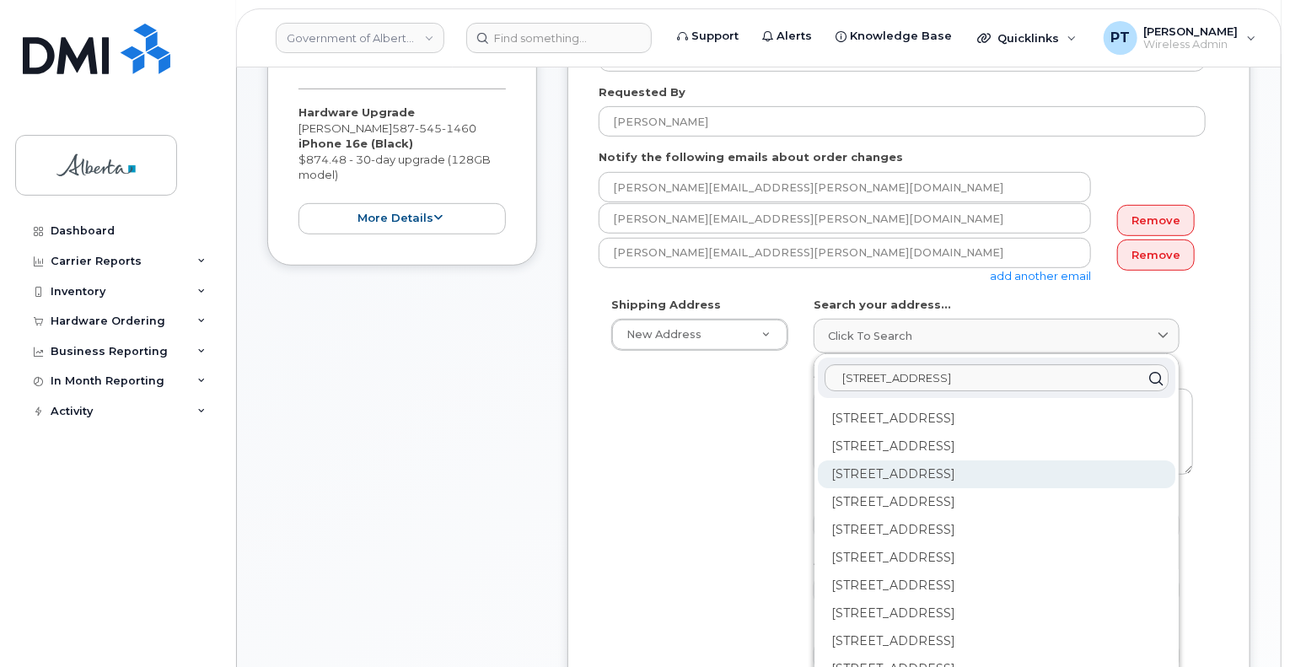
click at [867, 475] on div "[STREET_ADDRESS]" at bounding box center [996, 474] width 357 height 28
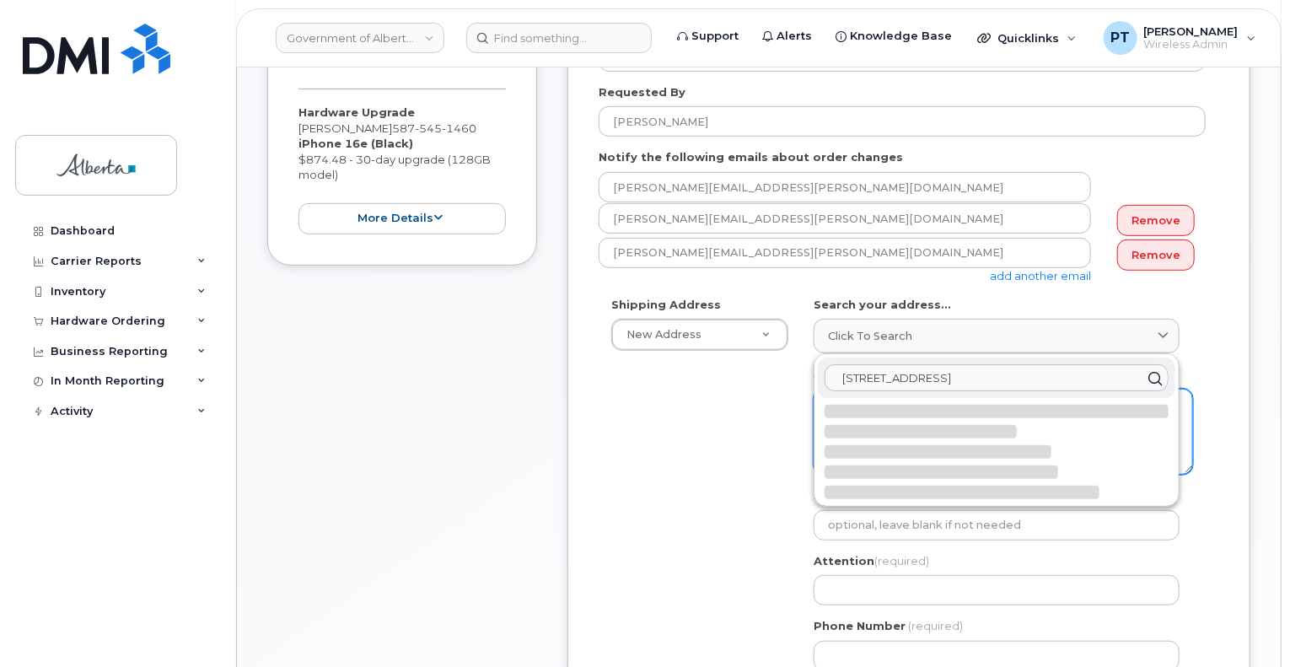
select select
type textarea "[STREET_ADDRESS]"
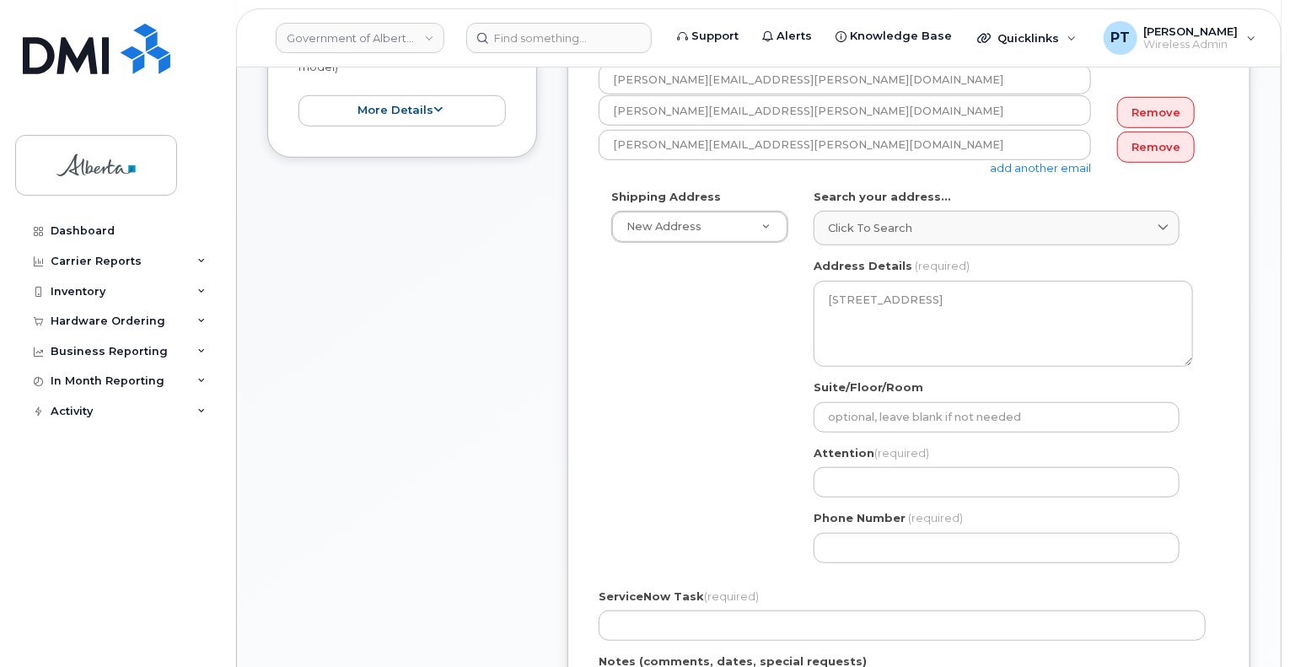
scroll to position [422, 0]
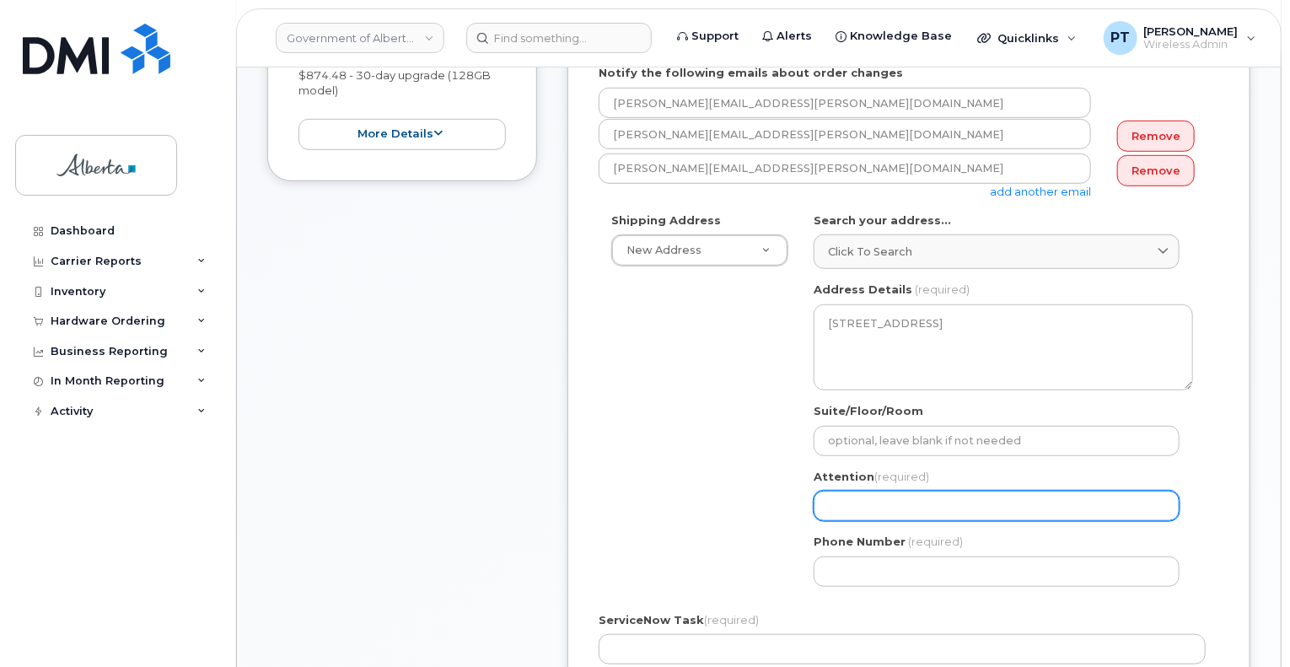
click at [869, 509] on input "Attention (required)" at bounding box center [997, 506] width 366 height 30
paste input "[PERSON_NAME]"
select select
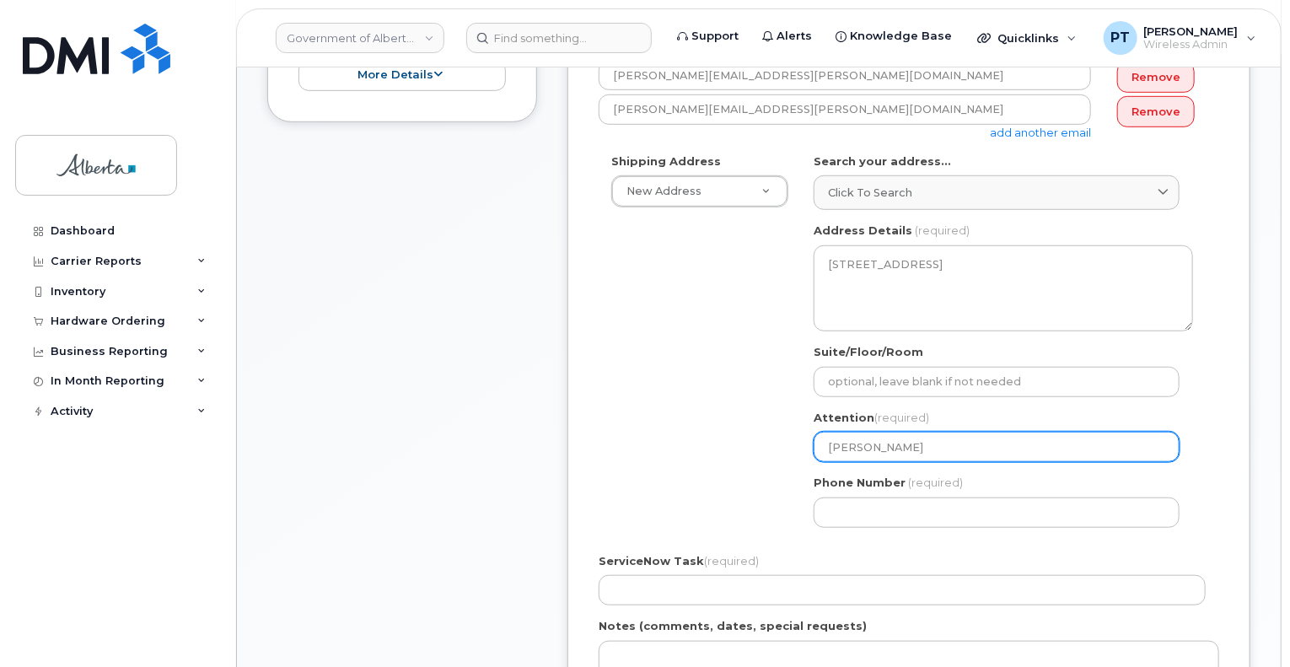
scroll to position [506, 0]
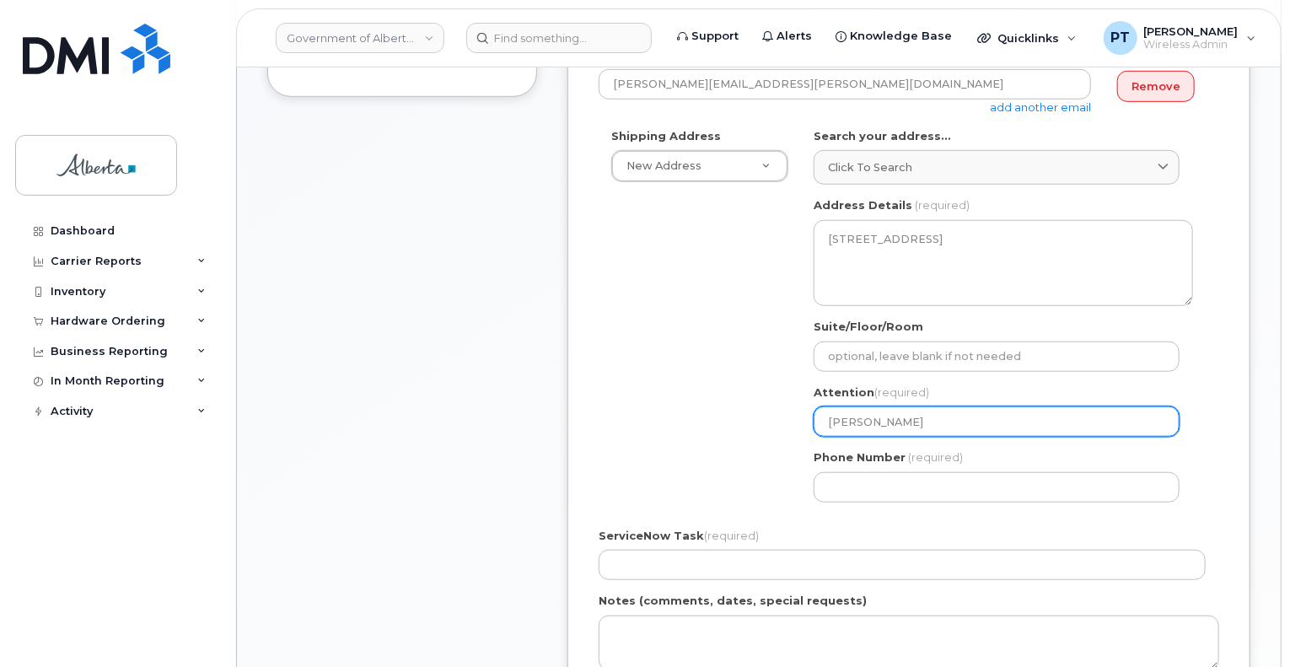
type input "[PERSON_NAME]"
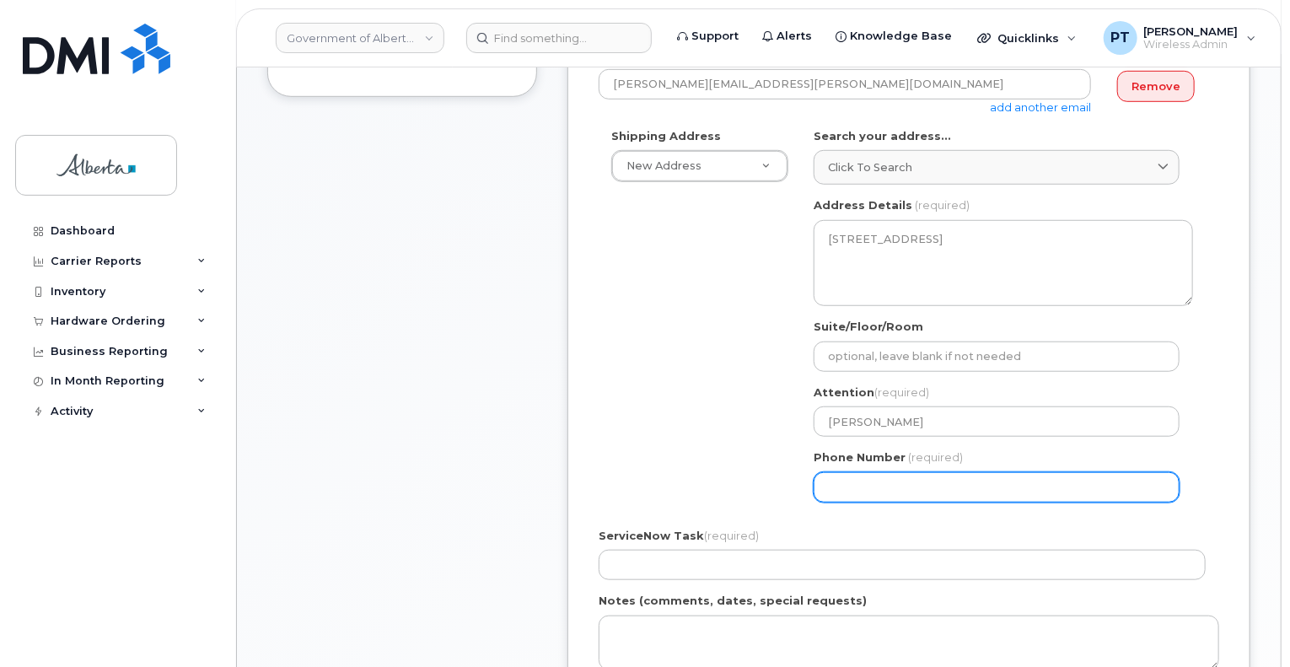
click at [890, 476] on input "Phone Number" at bounding box center [997, 487] width 366 height 30
paste input "4032977731"
select select
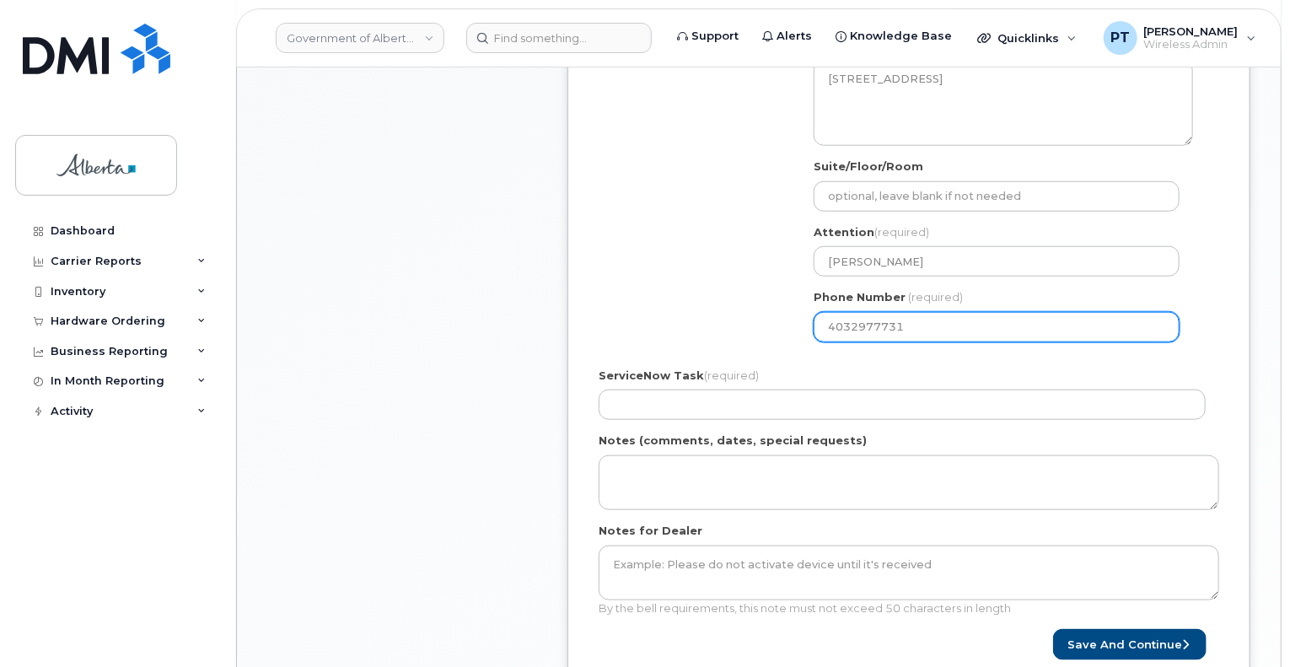
scroll to position [675, 0]
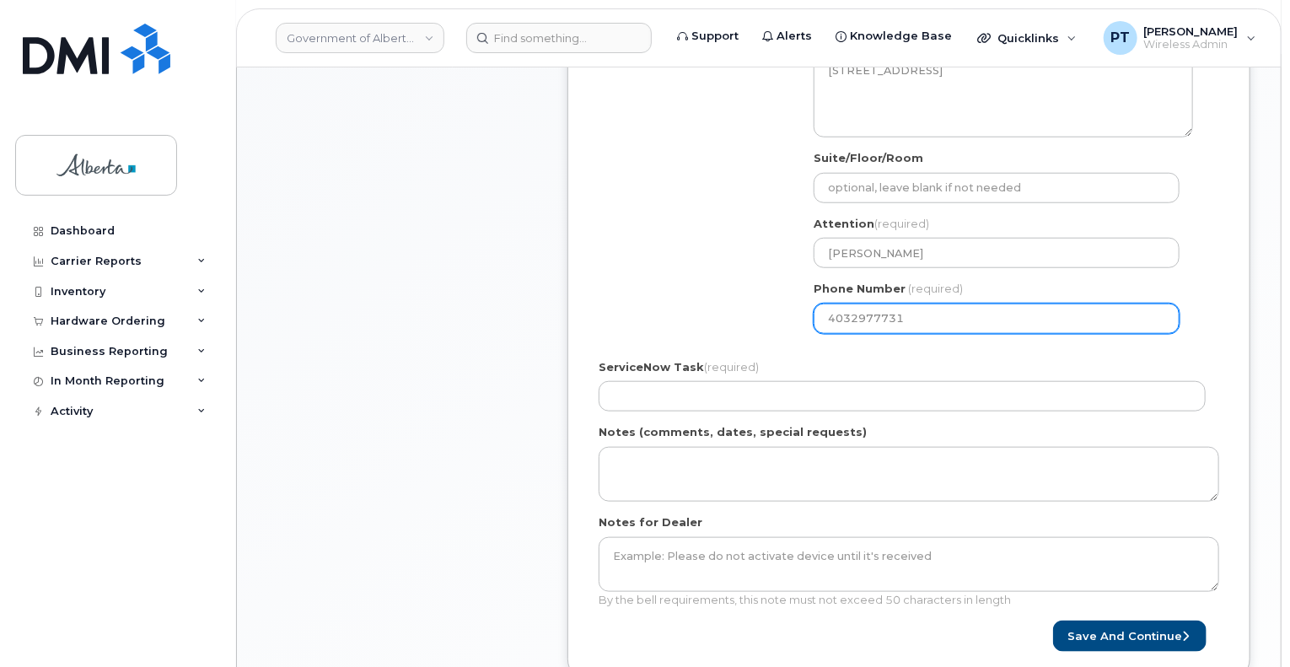
type input "4032977731"
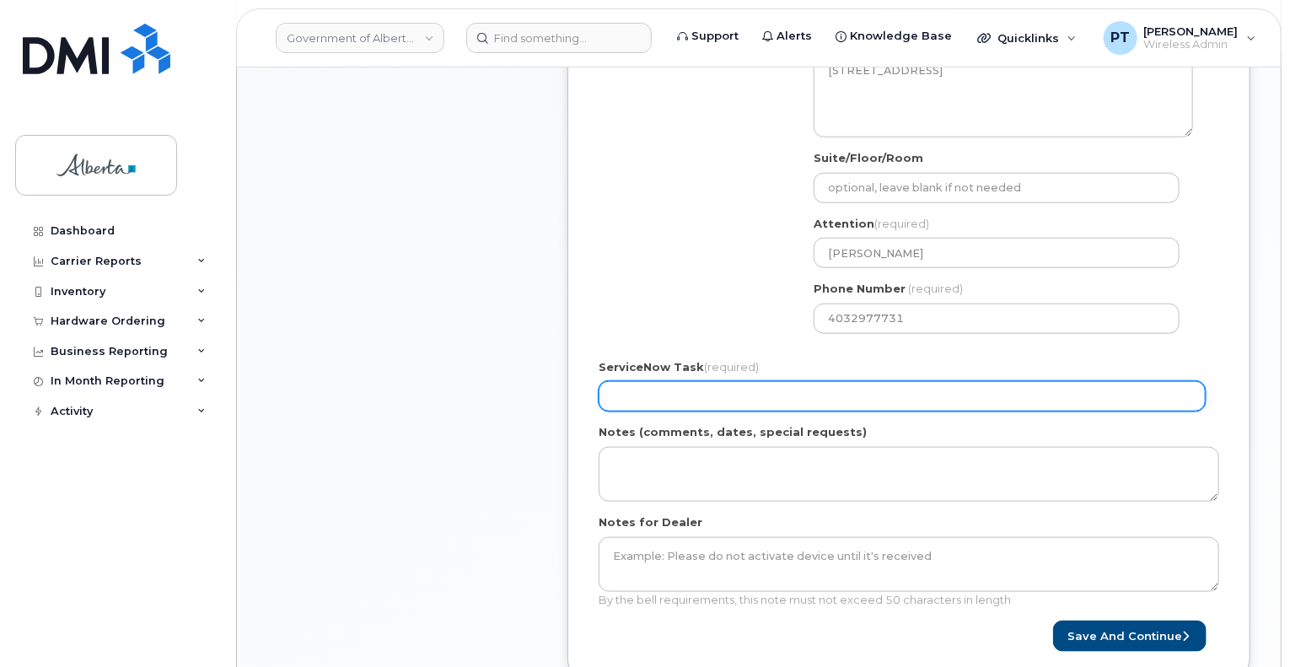
click at [877, 394] on input "ServiceNow Task (required)" at bounding box center [902, 396] width 607 height 30
paste input "SCTASK0847905"
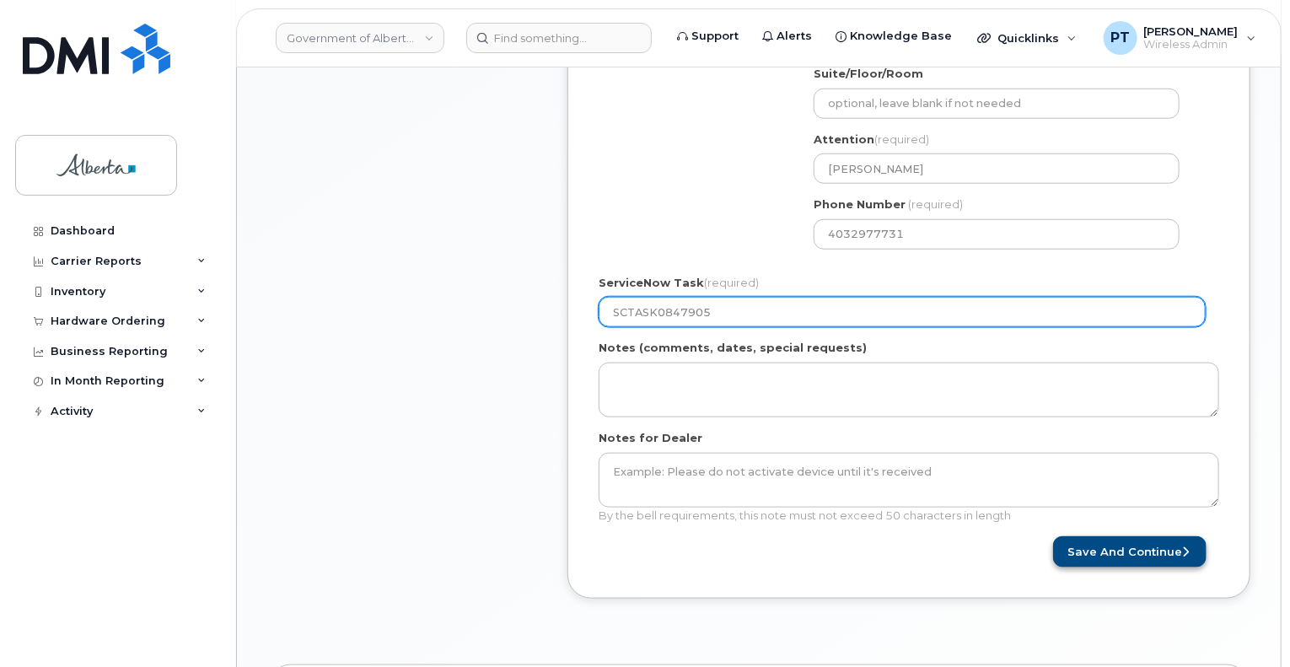
type input "SCTASK0847905"
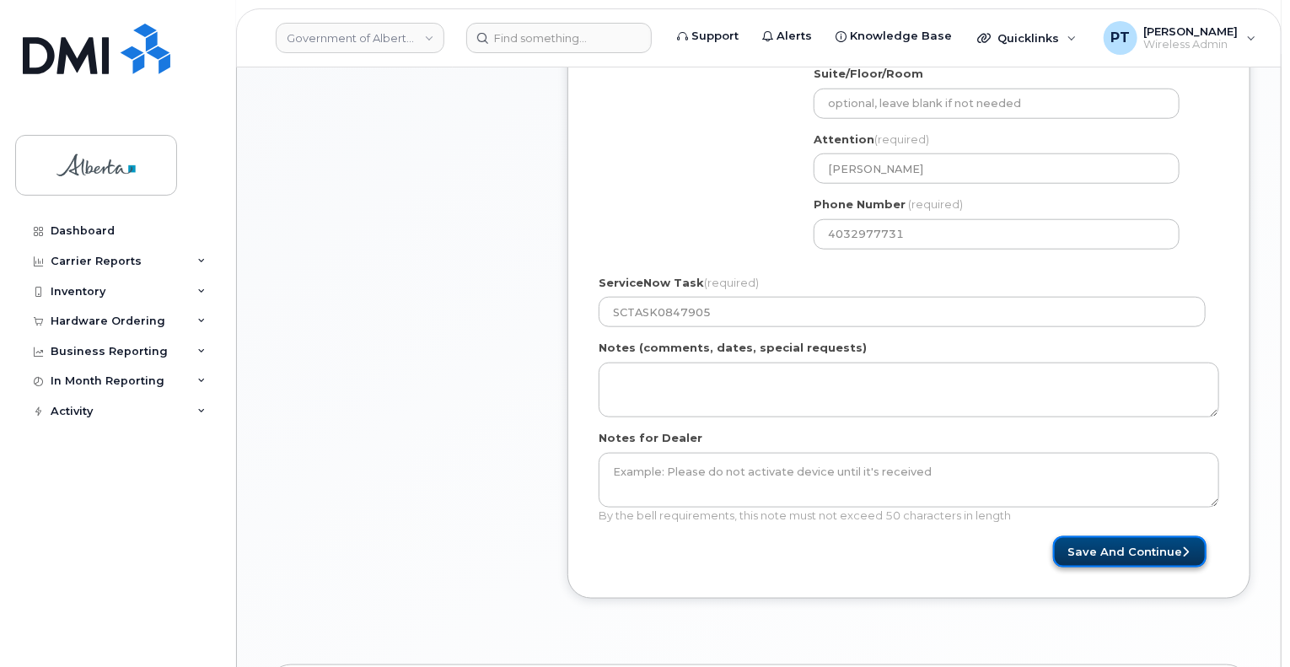
click at [1084, 557] on button "Save and Continue" at bounding box center [1129, 551] width 153 height 31
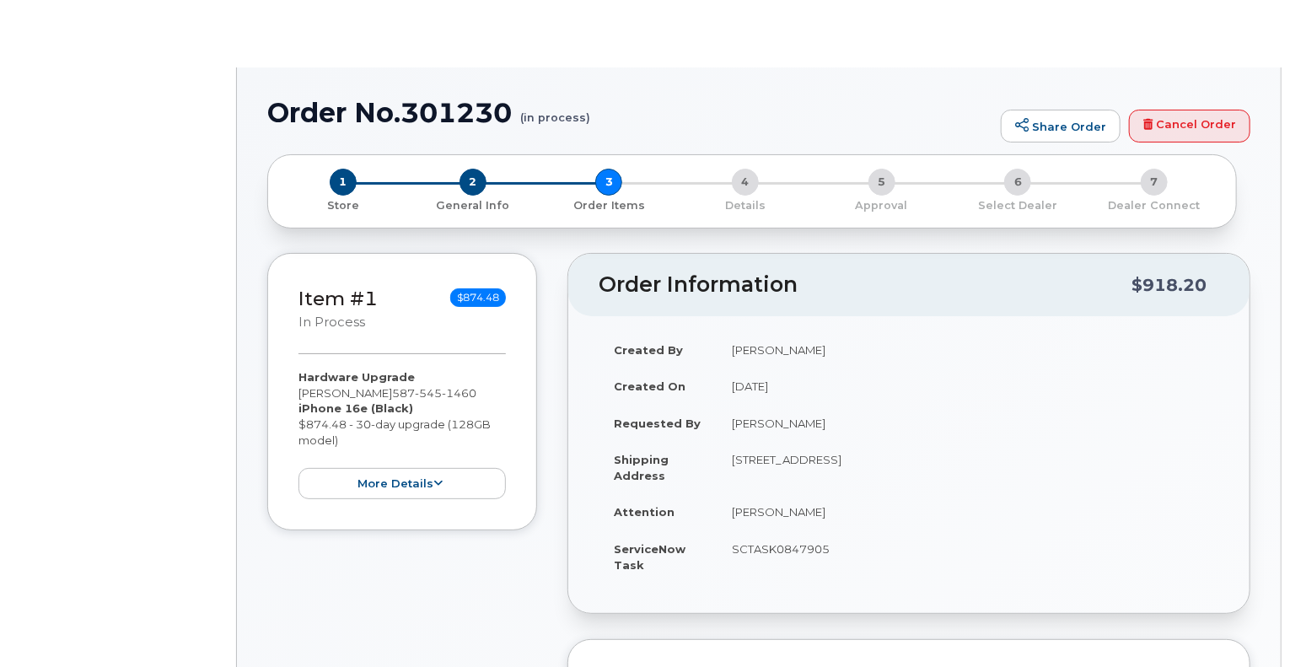
type input "[PERSON_NAME]"
type input "[EMAIL_ADDRESS][PERSON_NAME][DOMAIN_NAME]"
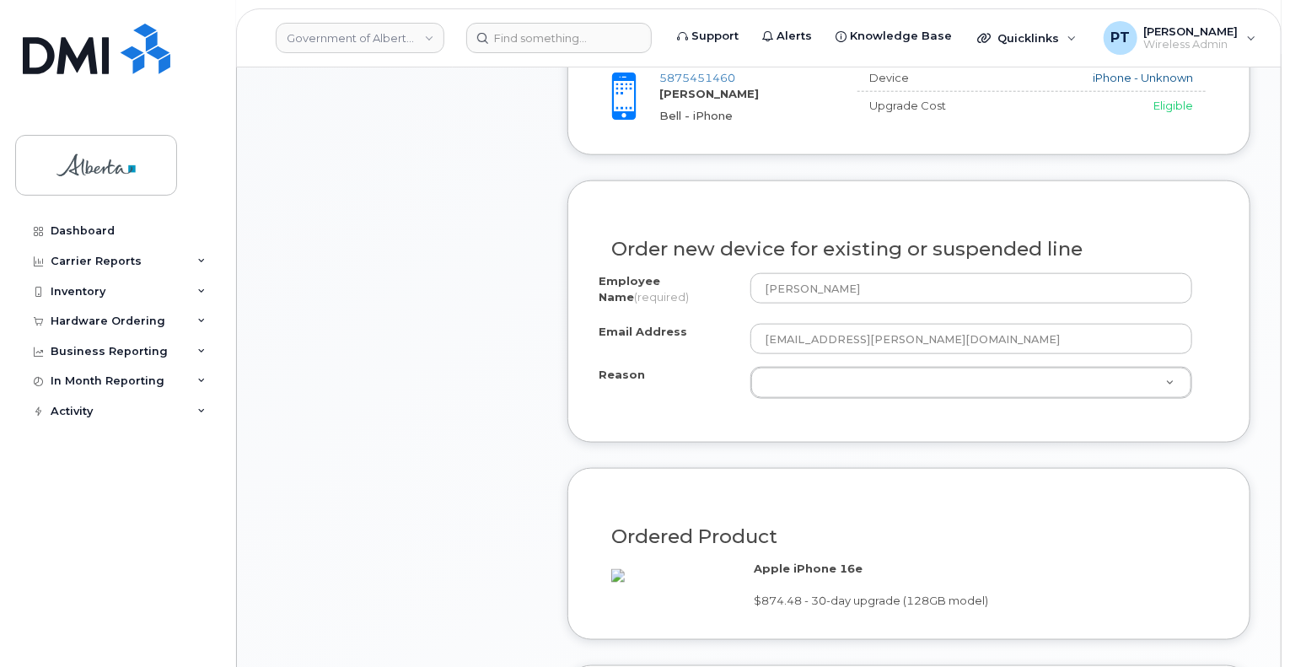
scroll to position [843, 0]
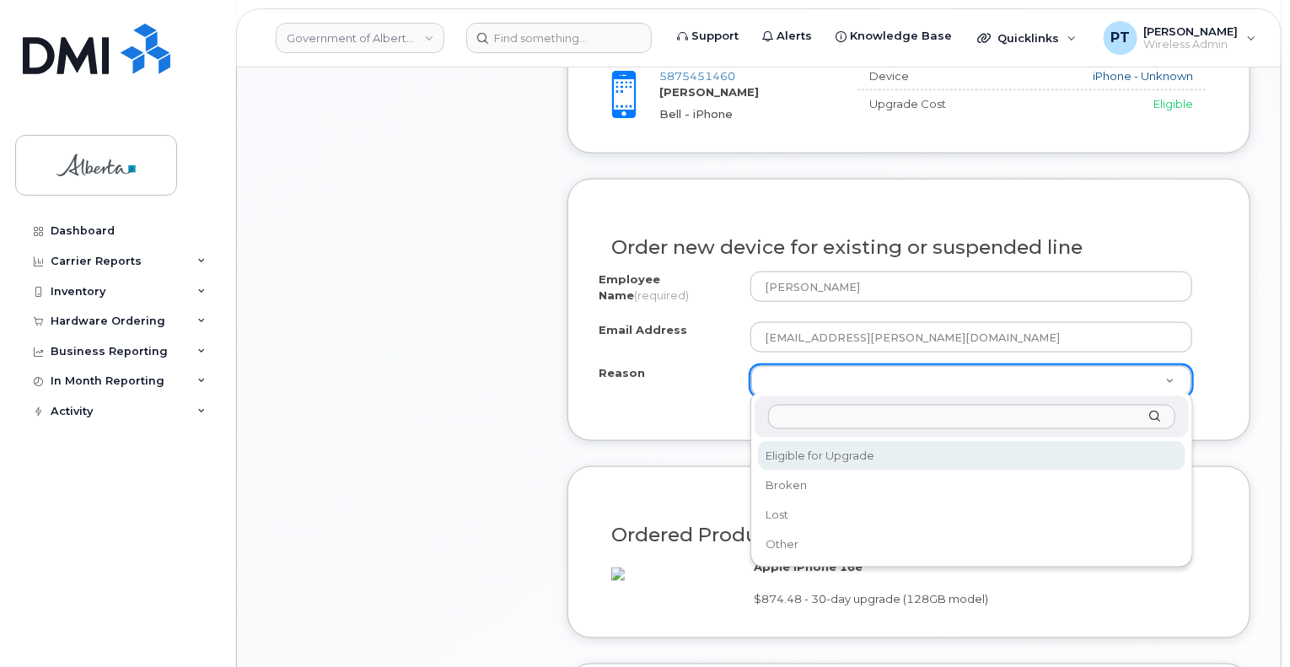
select select "eligible_for_upgrade"
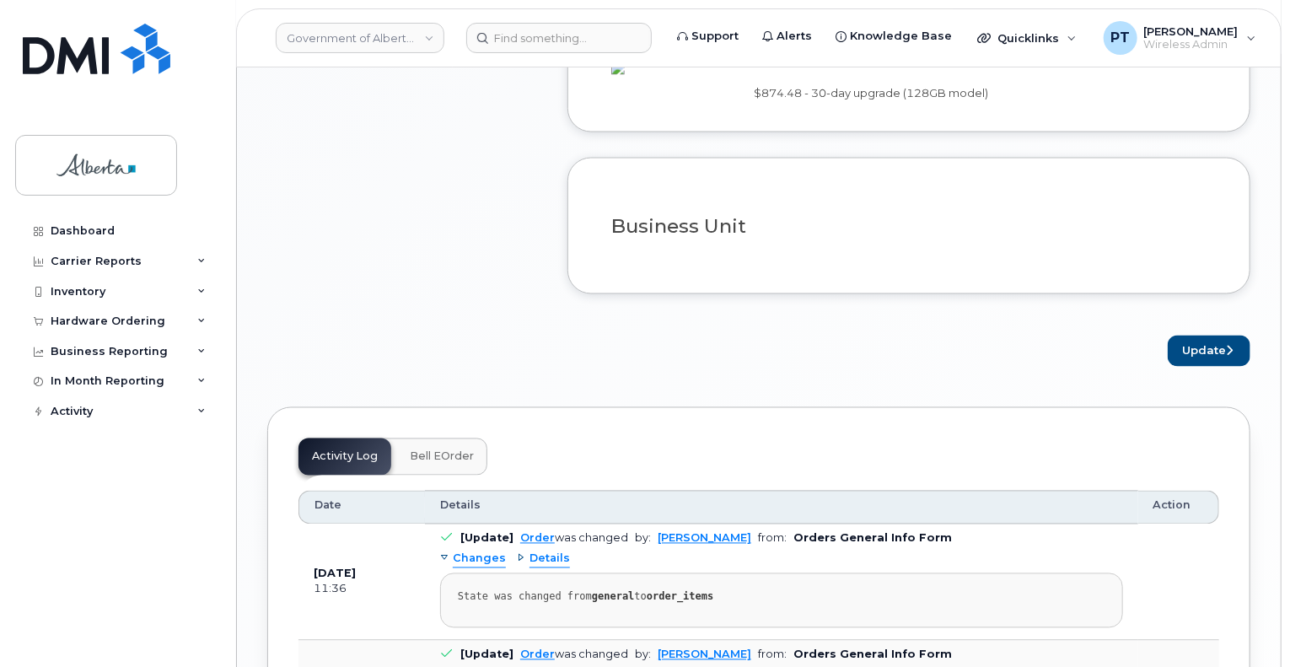
scroll to position [1096, 0]
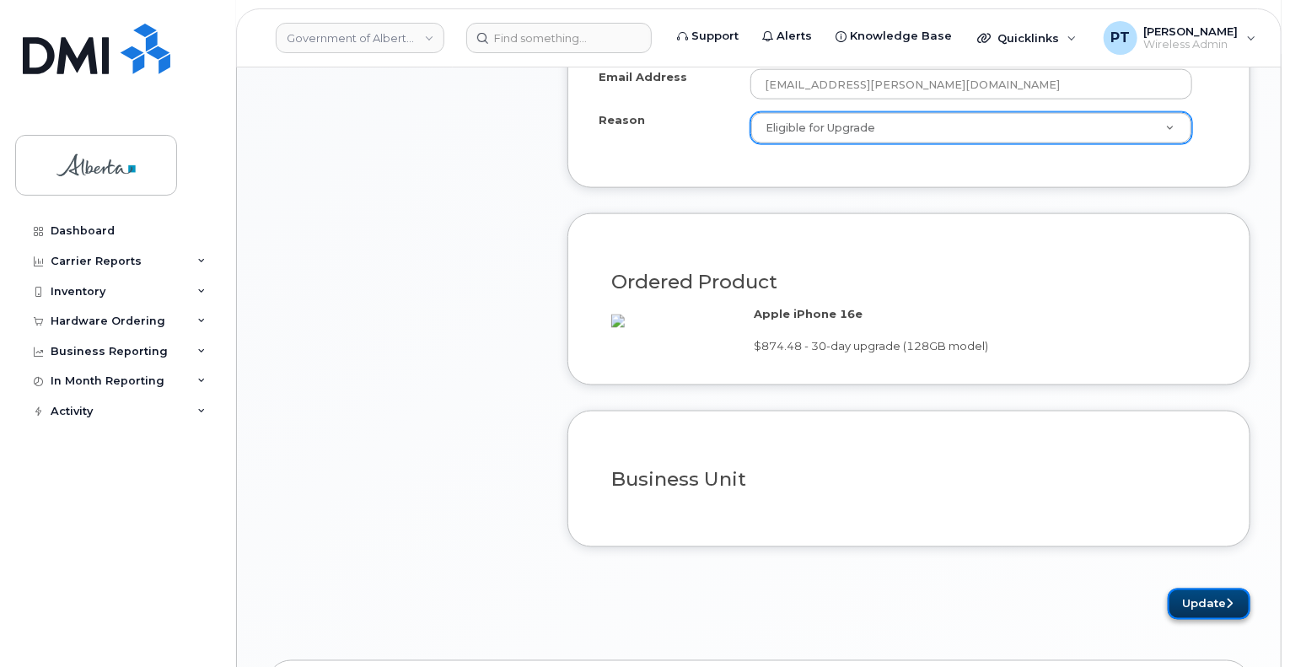
click at [1201, 620] on button "Update" at bounding box center [1209, 604] width 83 height 31
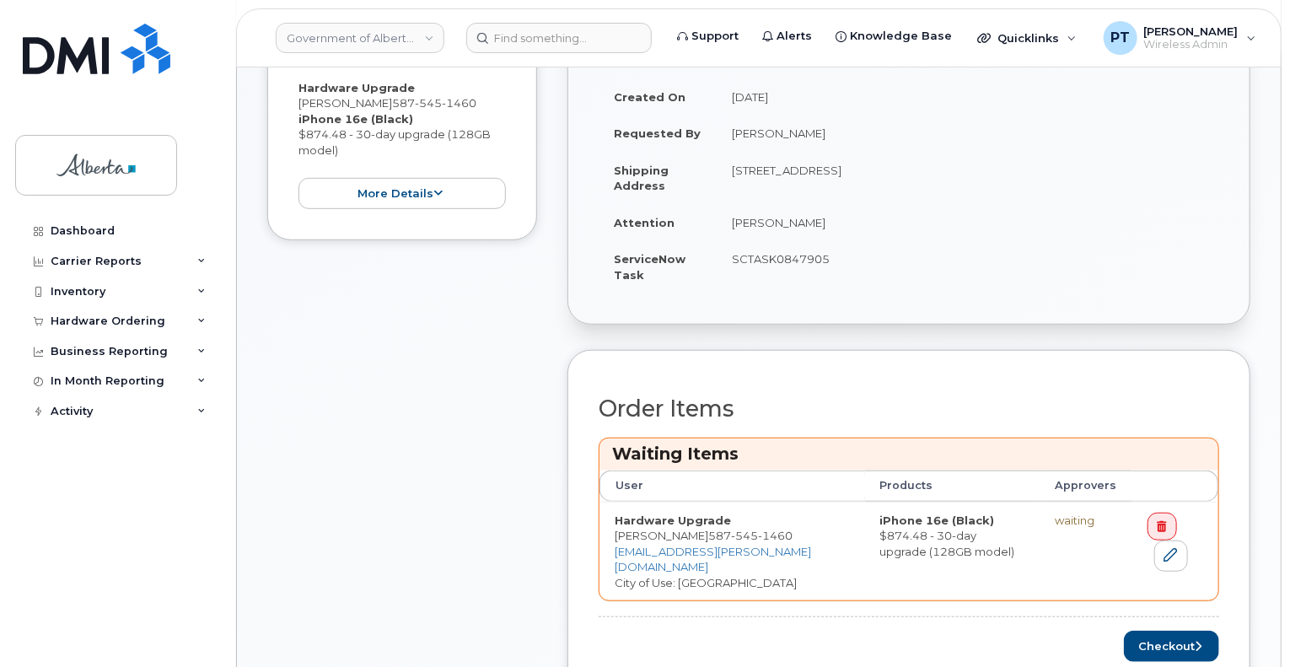
scroll to position [506, 0]
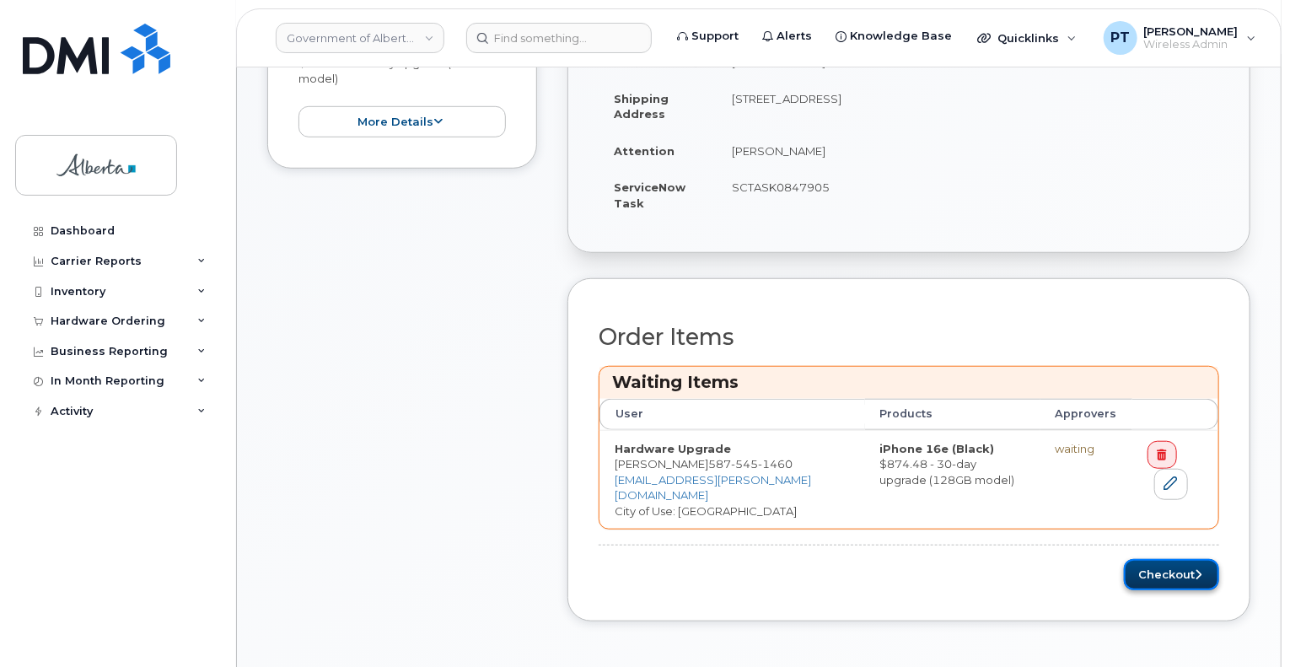
click at [1158, 569] on button "Checkout" at bounding box center [1171, 574] width 95 height 31
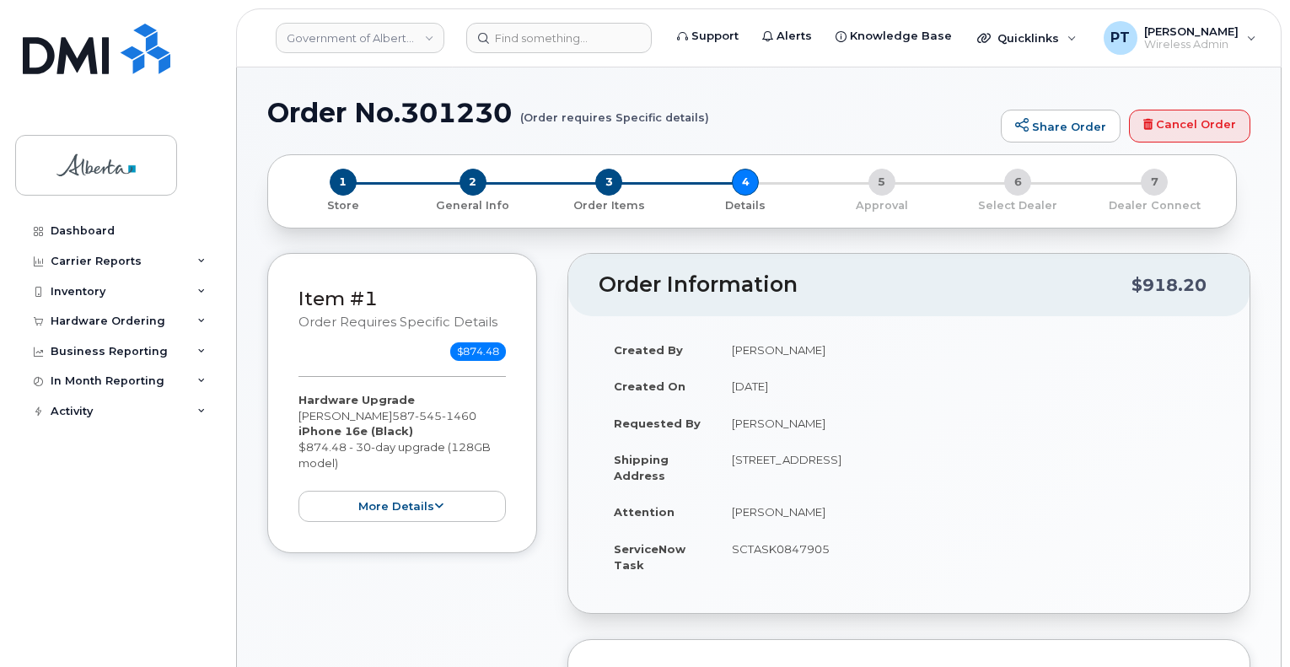
select select
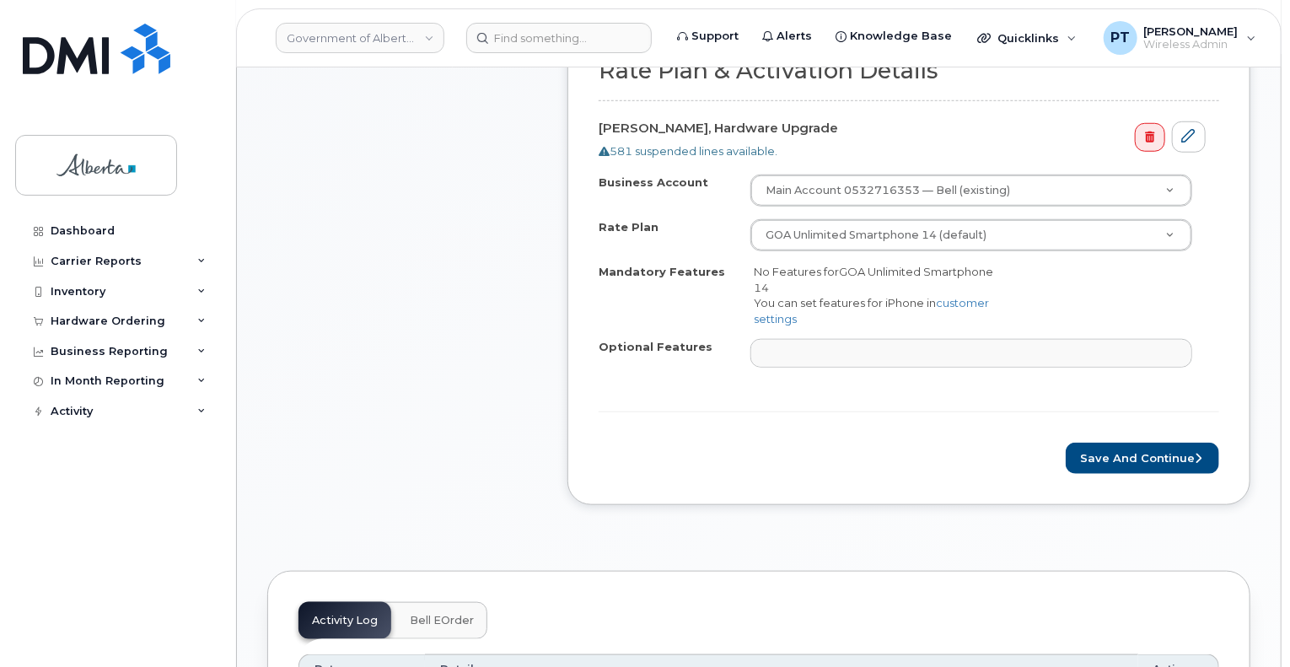
scroll to position [675, 0]
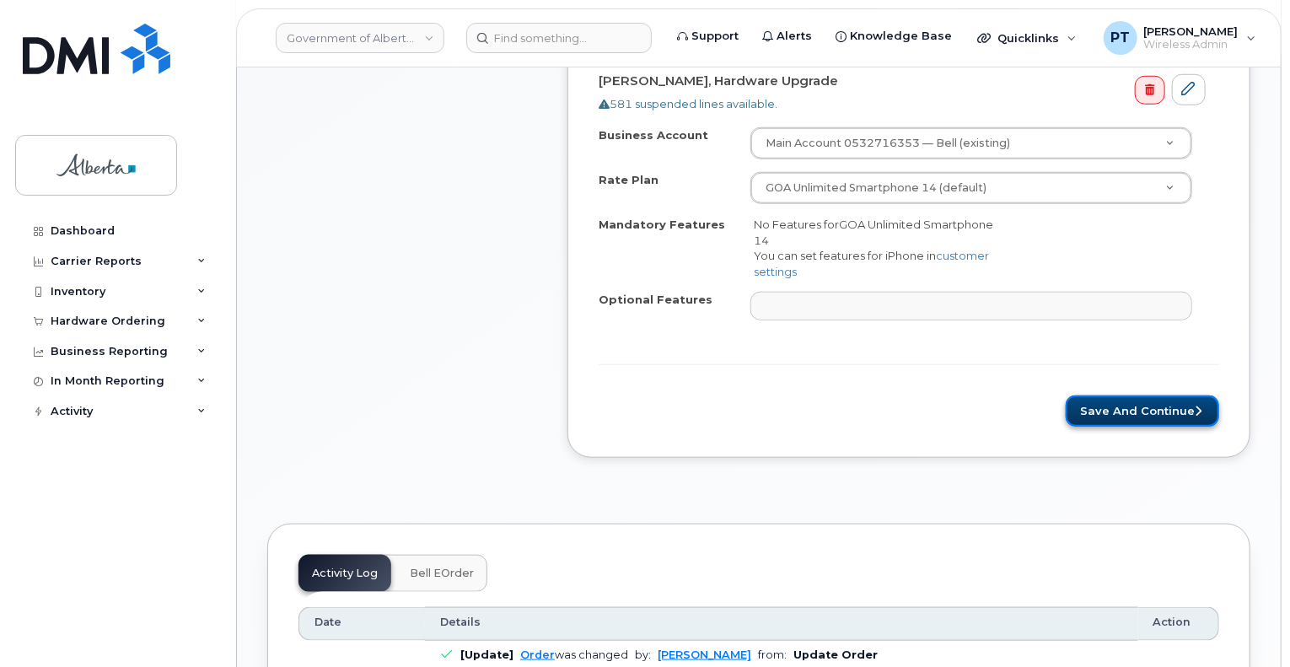
click at [1113, 408] on button "Save and Continue" at bounding box center [1142, 410] width 153 height 31
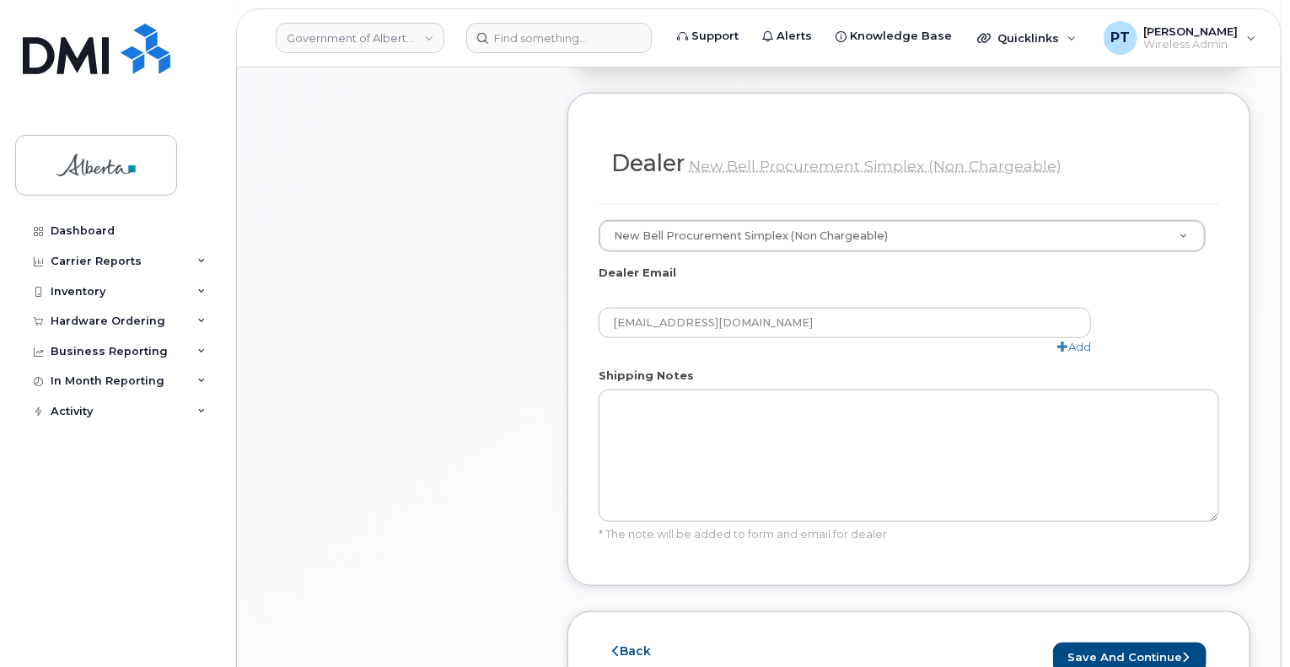
scroll to position [1096, 0]
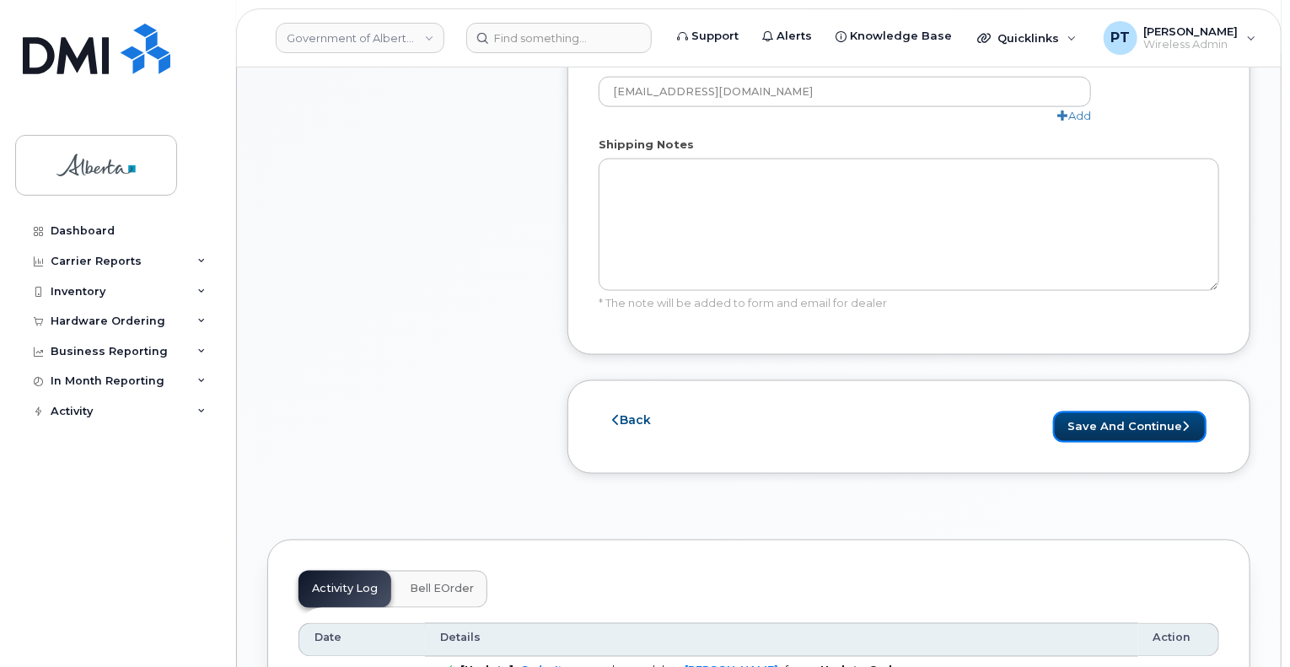
drag, startPoint x: 1145, startPoint y: 389, endPoint x: 1255, endPoint y: 438, distance: 120.0
click at [1145, 411] on button "Save and Continue" at bounding box center [1129, 426] width 153 height 31
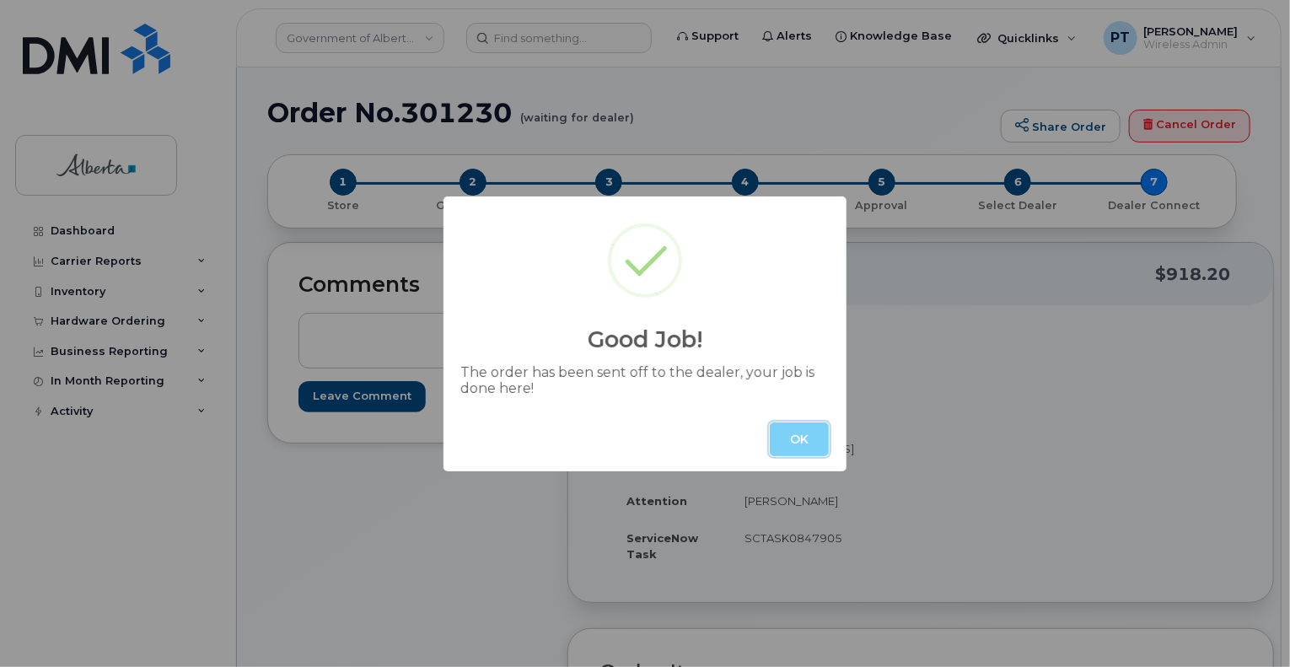
click at [771, 447] on button "OK" at bounding box center [799, 439] width 59 height 34
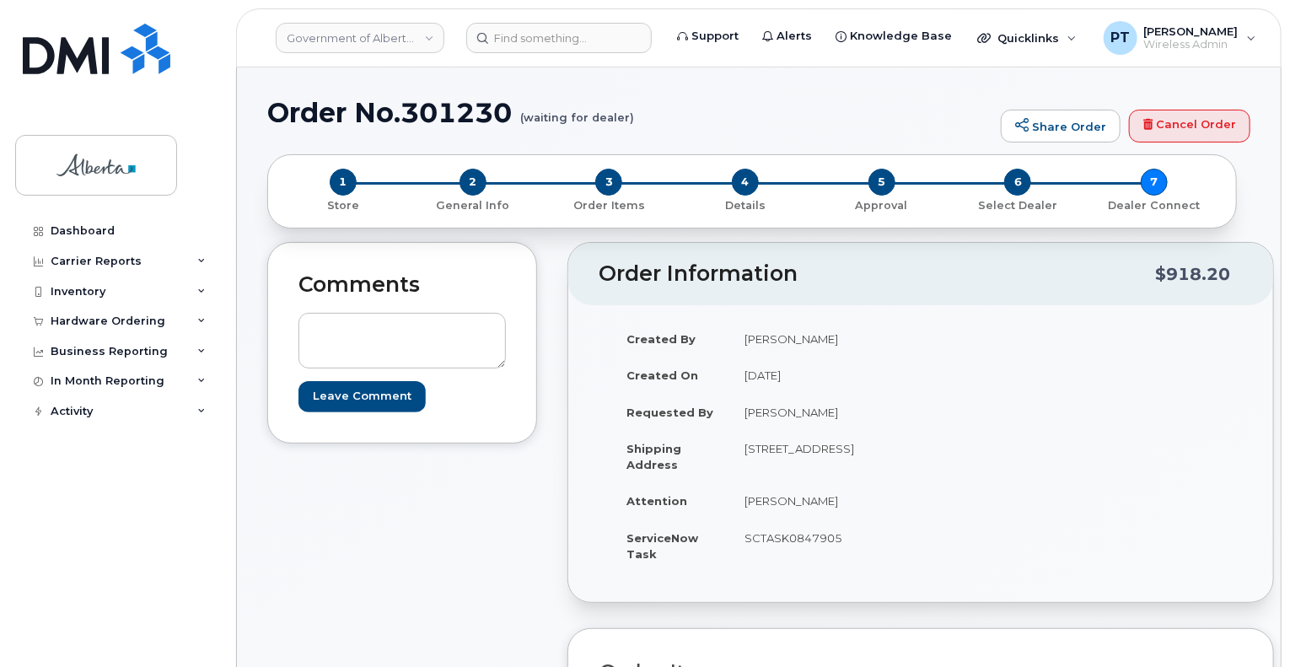
click at [466, 114] on h1 "Order No.301230 (waiting for dealer)" at bounding box center [629, 113] width 725 height 30
copy h1 "301230"
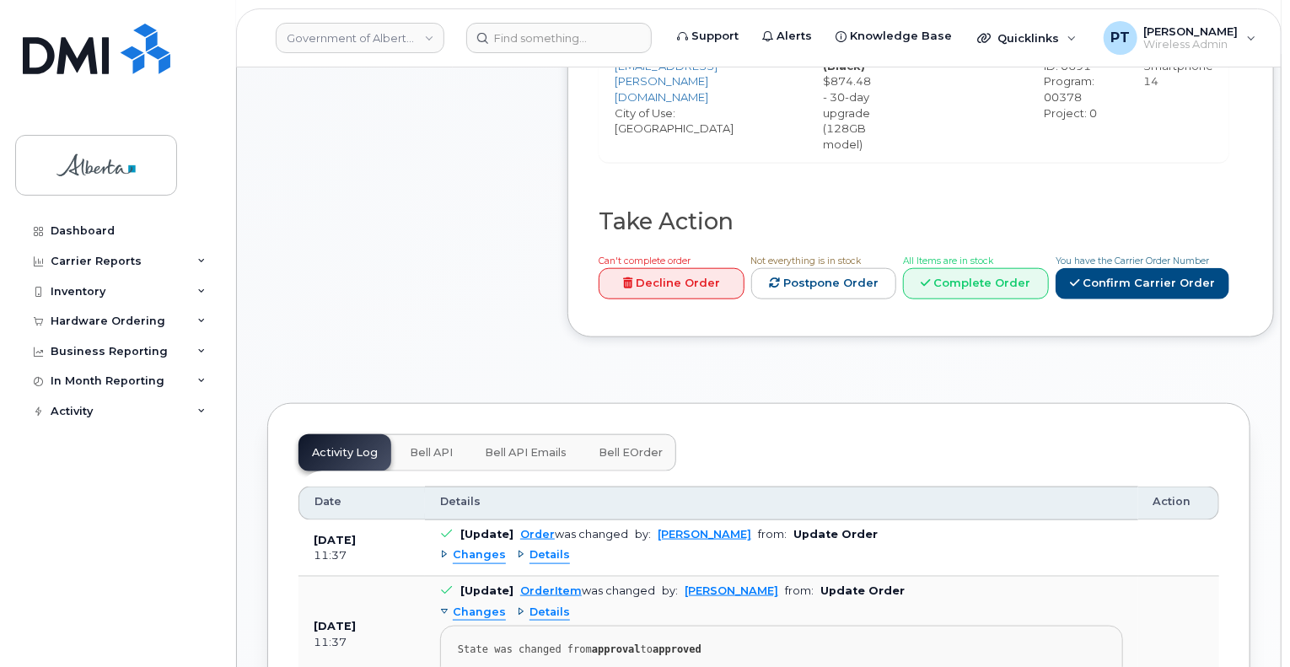
scroll to position [927, 0]
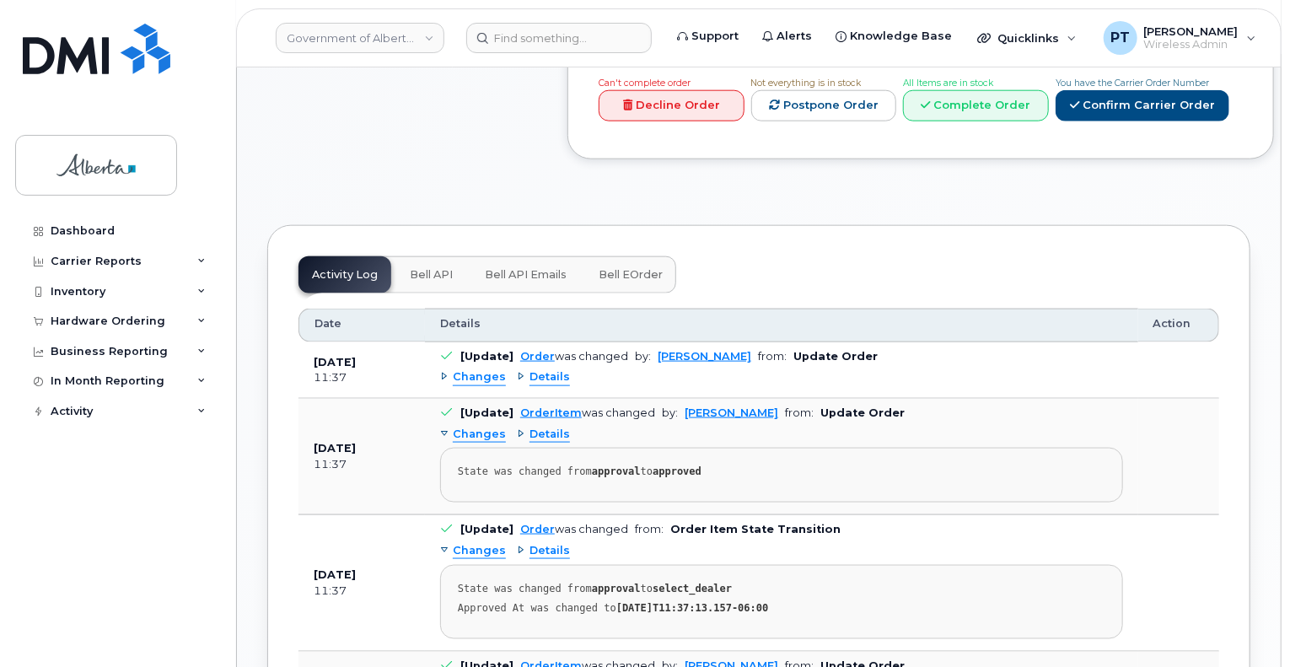
click at [422, 272] on span "Bell API" at bounding box center [431, 274] width 43 height 13
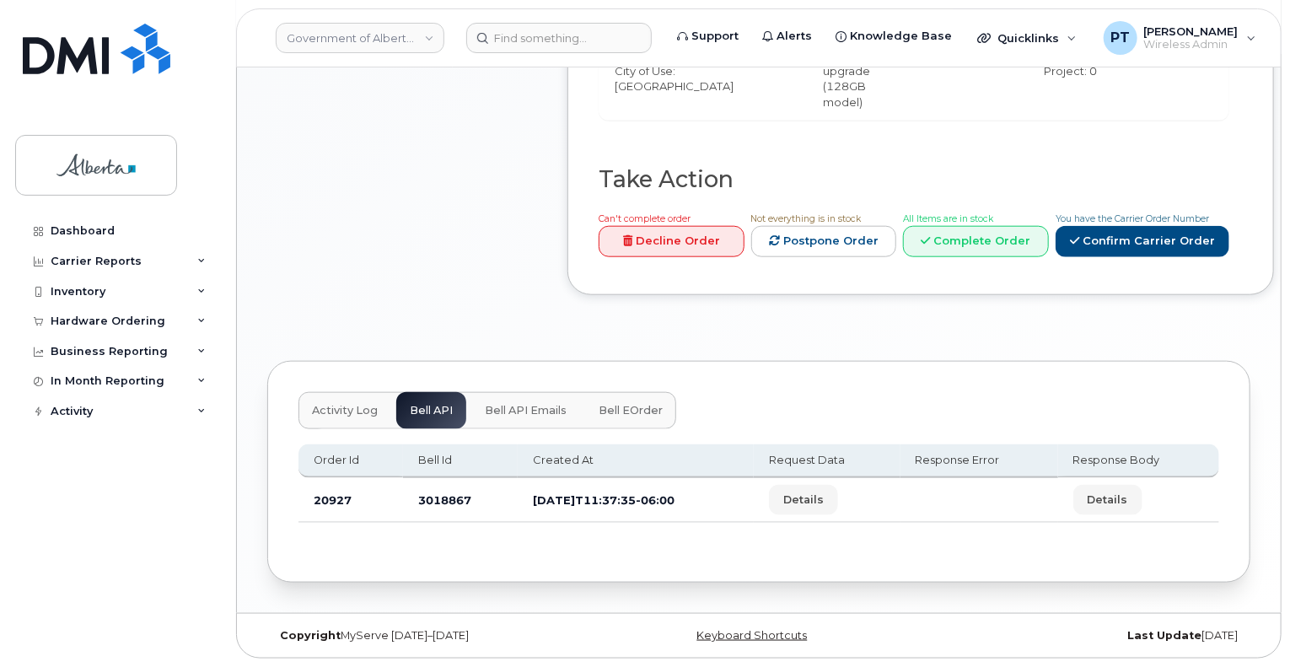
scroll to position [786, 0]
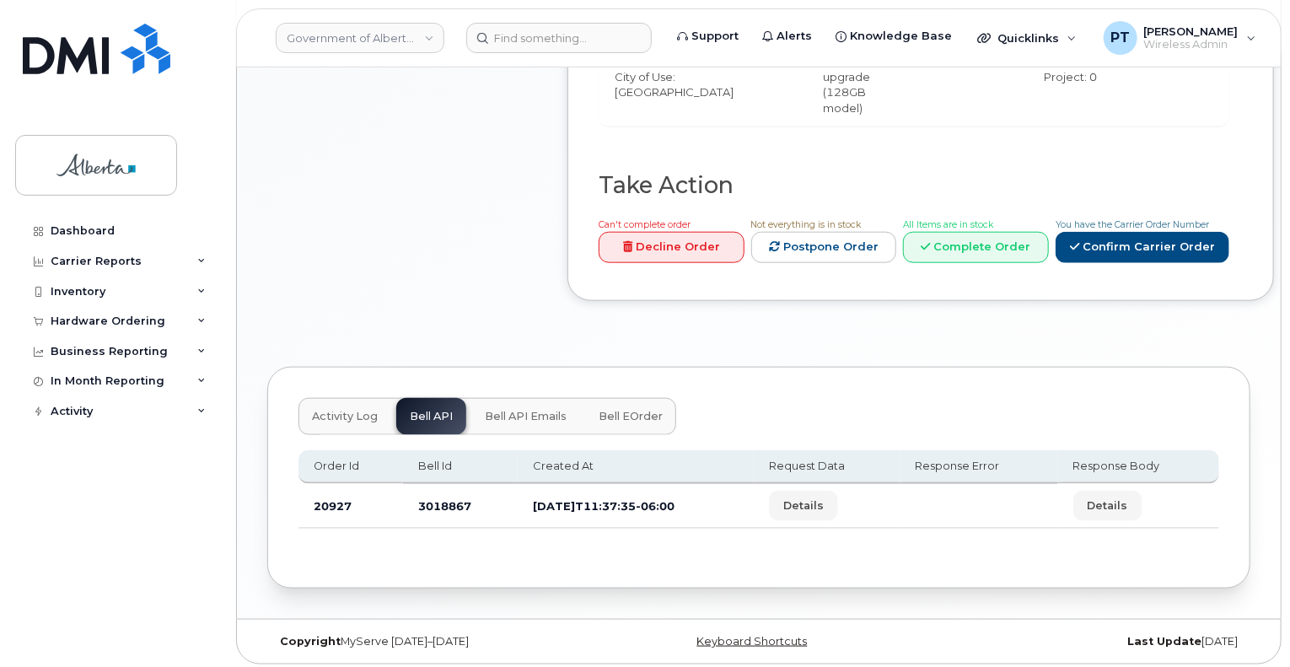
click at [442, 499] on td "3018867" at bounding box center [460, 506] width 115 height 45
copy td "3018867"
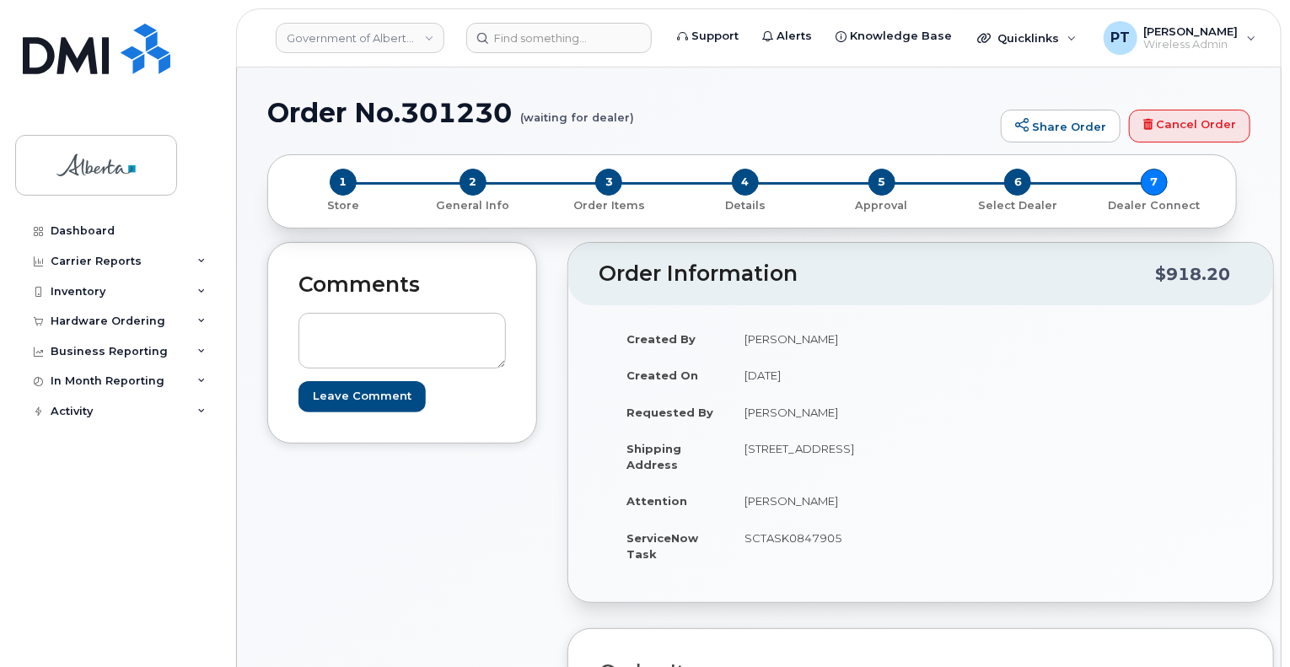
scroll to position [337, 0]
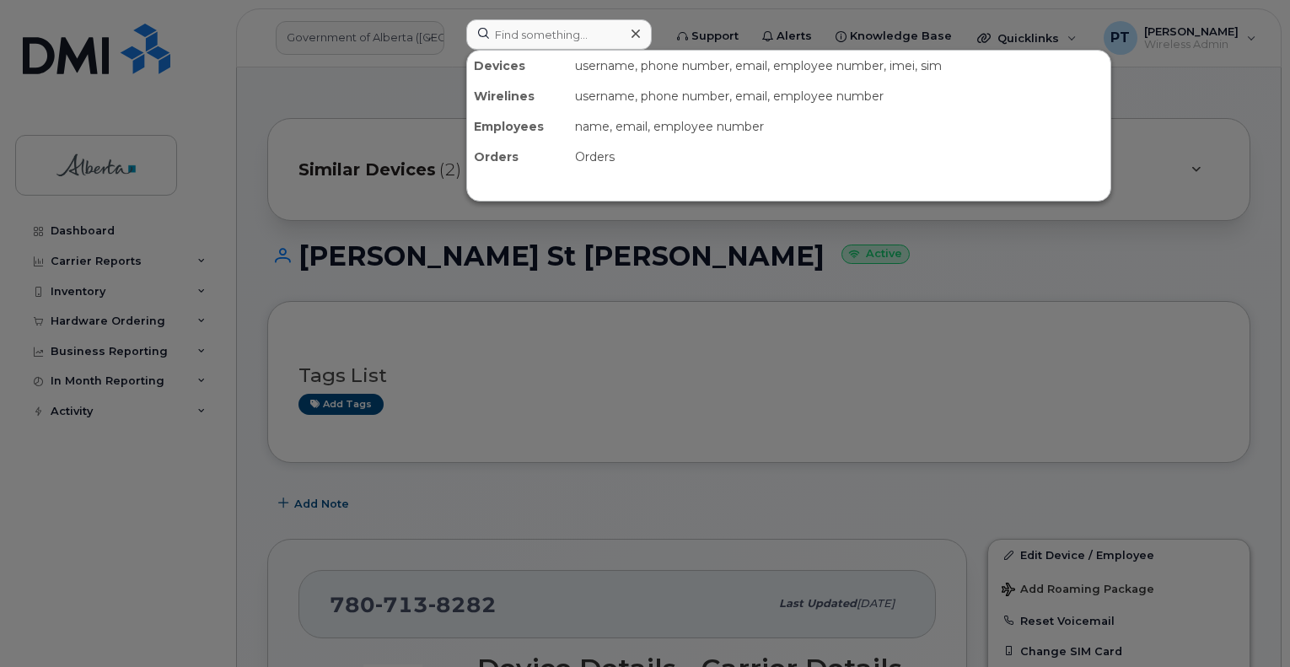
scroll to position [422, 0]
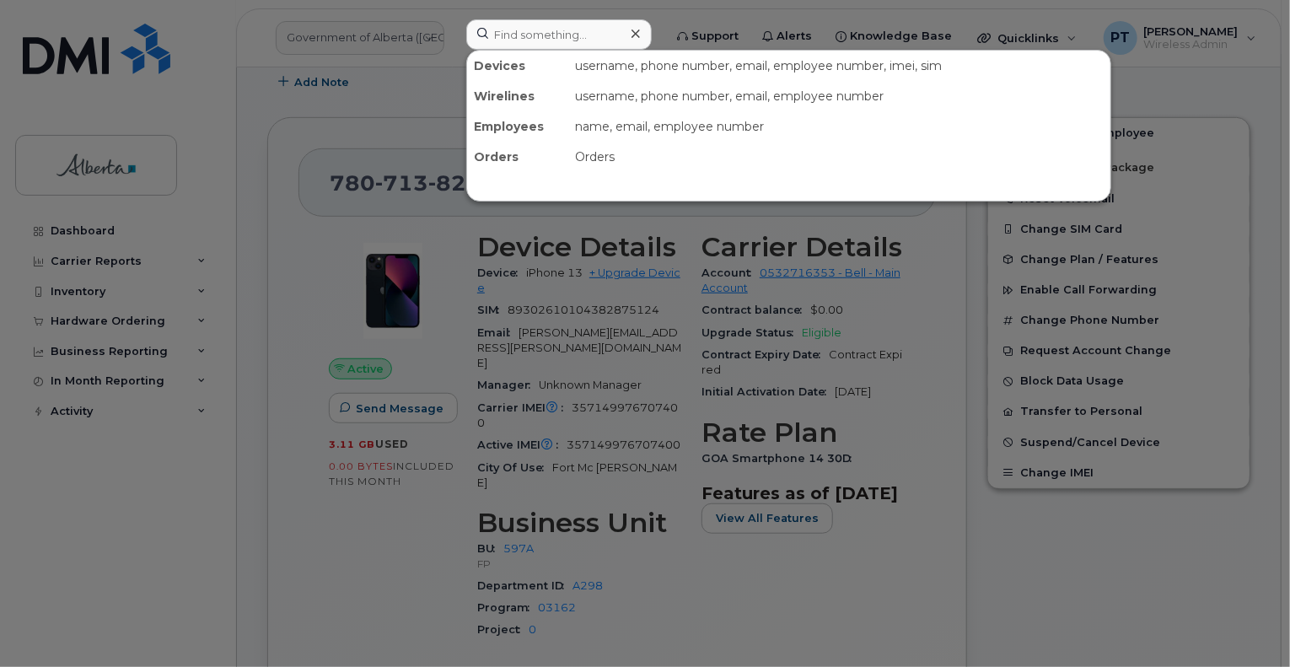
click at [709, 159] on div "Orders" at bounding box center [839, 157] width 542 height 30
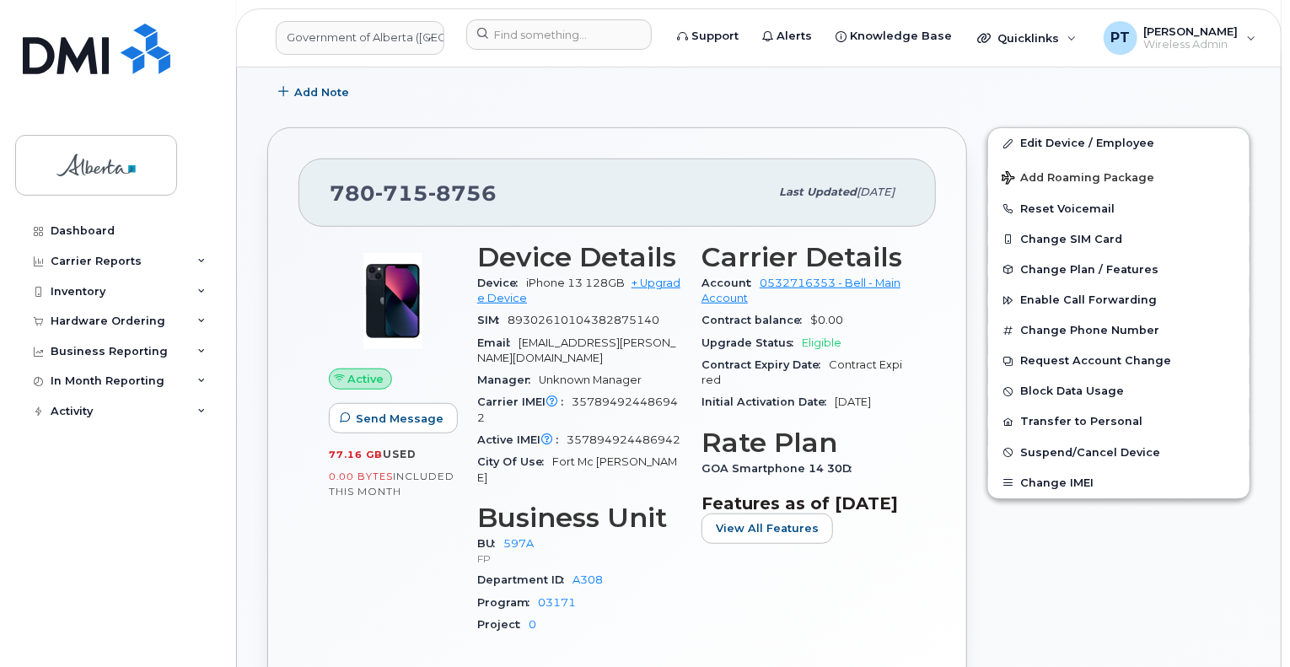
scroll to position [422, 0]
